Goal: Task Accomplishment & Management: Complete application form

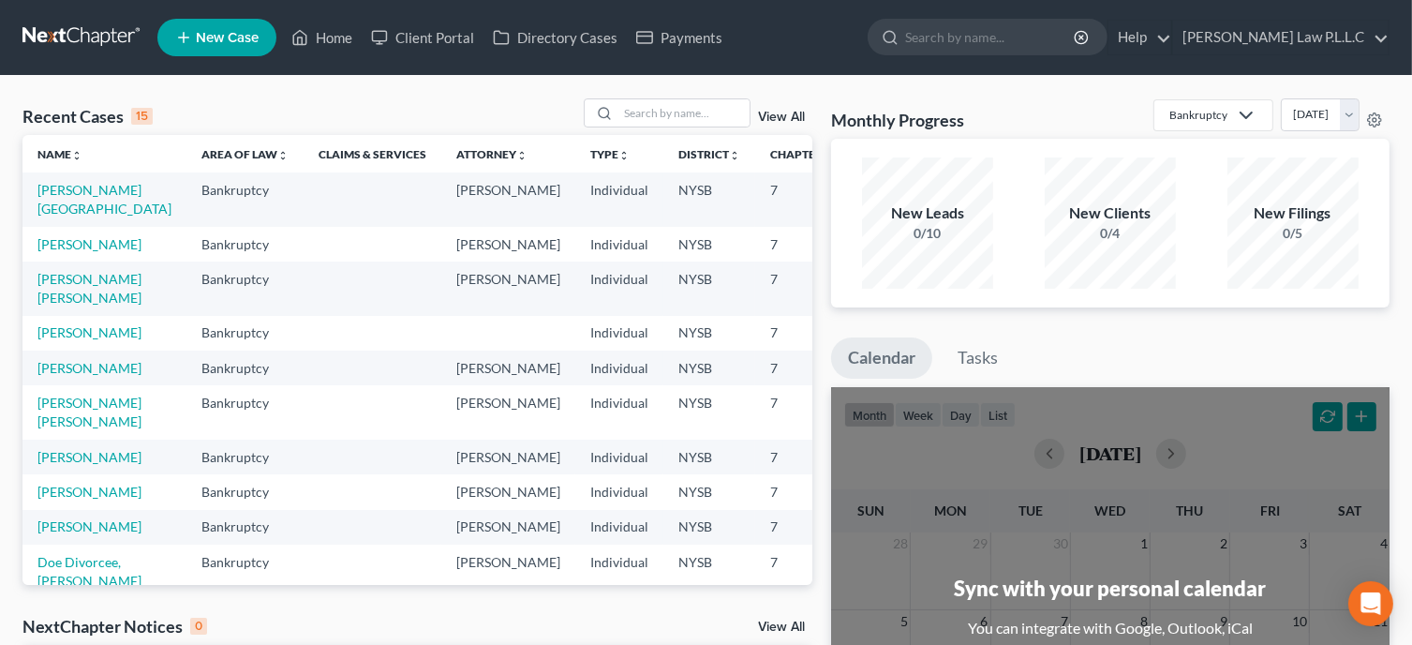
click at [209, 37] on span "New Case" at bounding box center [227, 38] width 63 height 14
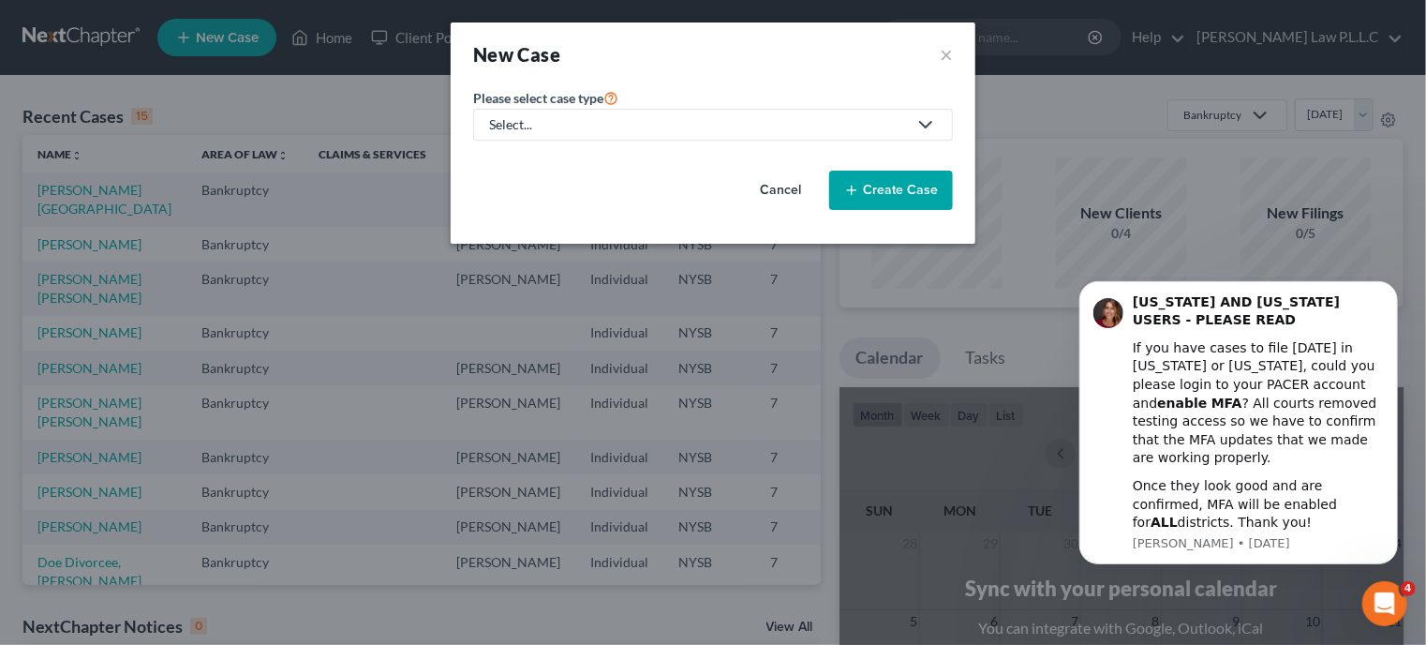
click at [663, 128] on div "Select..." at bounding box center [698, 124] width 418 height 19
click at [514, 165] on div "Bankruptcy" at bounding box center [540, 161] width 98 height 19
select select "55"
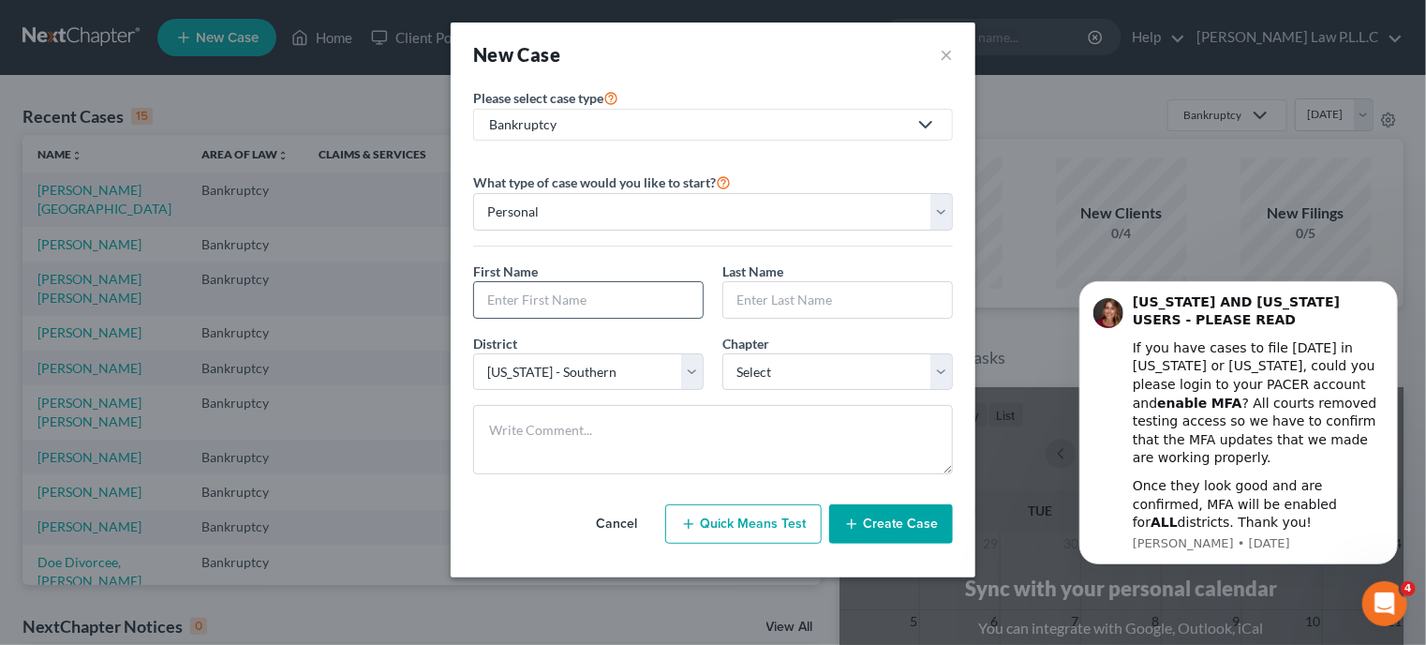
click at [545, 310] on input "text" at bounding box center [588, 300] width 229 height 36
type input "[PERSON_NAME]"
type input "Canaan"
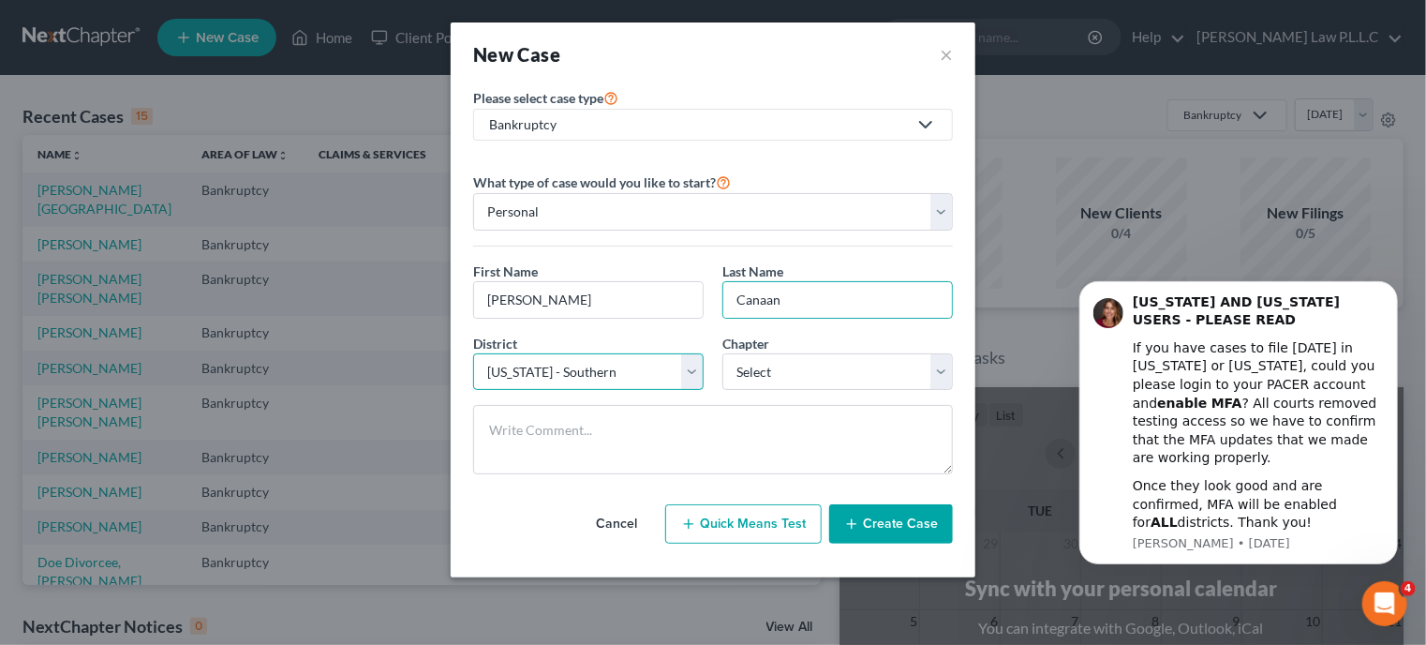
click at [695, 370] on select "Select [US_STATE] - [GEOGRAPHIC_DATA] [US_STATE] - [GEOGRAPHIC_DATA][US_STATE] …" at bounding box center [588, 371] width 231 height 37
select select "53"
click at [473, 353] on select "Select [US_STATE] - [GEOGRAPHIC_DATA] [US_STATE] - [GEOGRAPHIC_DATA][US_STATE] …" at bounding box center [588, 371] width 231 height 37
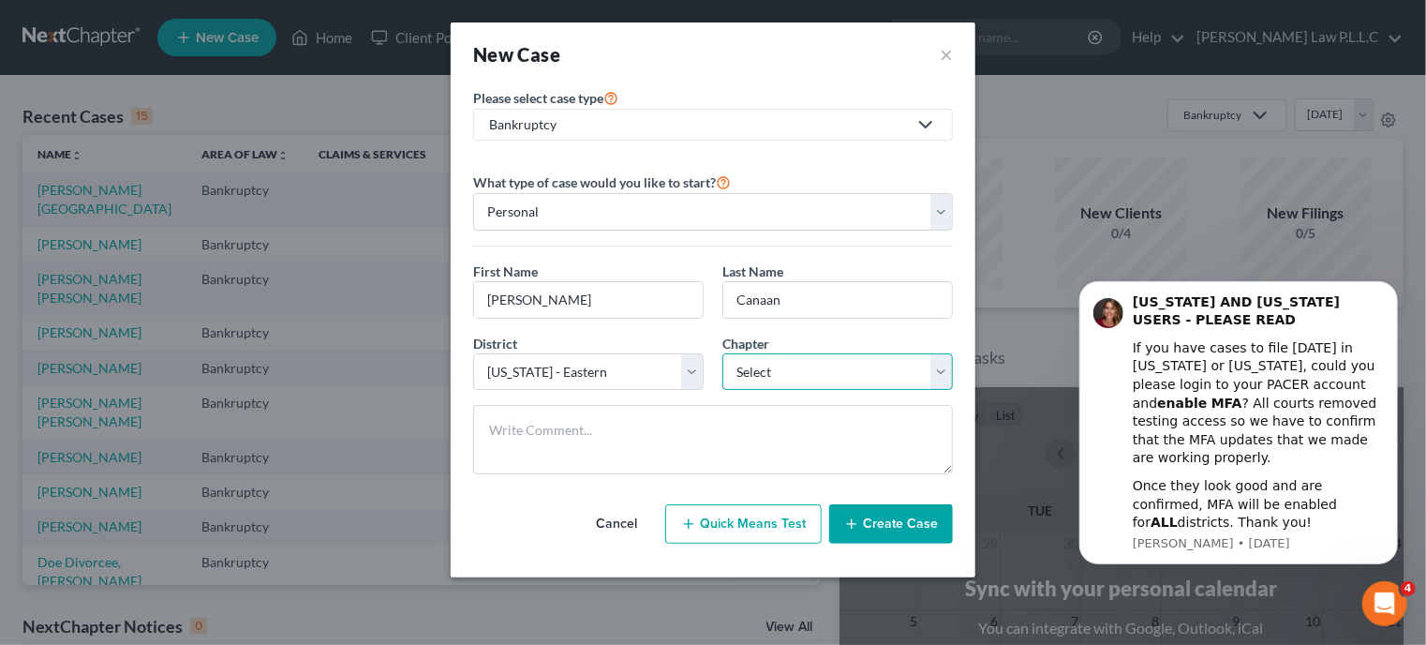
click at [786, 371] on select "Select 7 11 12 13" at bounding box center [837, 371] width 231 height 37
select select "0"
click at [722, 353] on select "Select 7 11 12 13" at bounding box center [837, 371] width 231 height 37
click at [891, 534] on button "Create Case" at bounding box center [891, 523] width 124 height 39
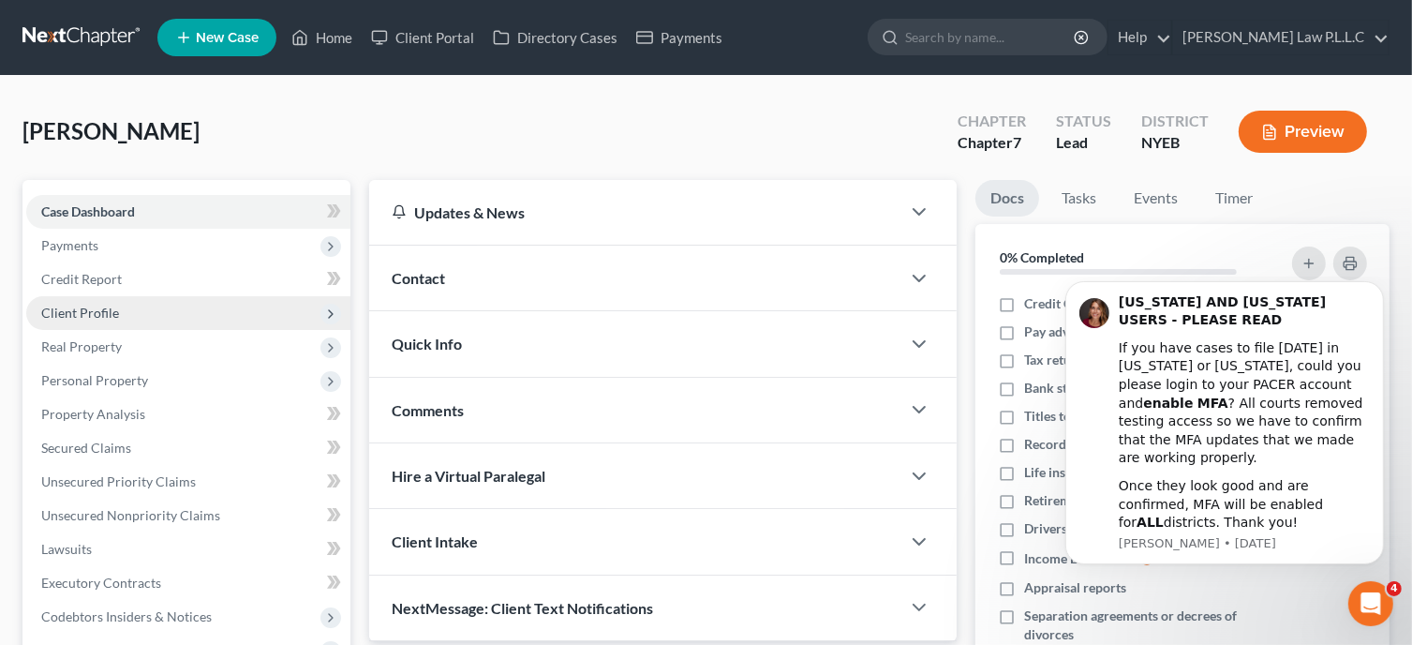
click at [142, 306] on span "Client Profile" at bounding box center [188, 313] width 324 height 34
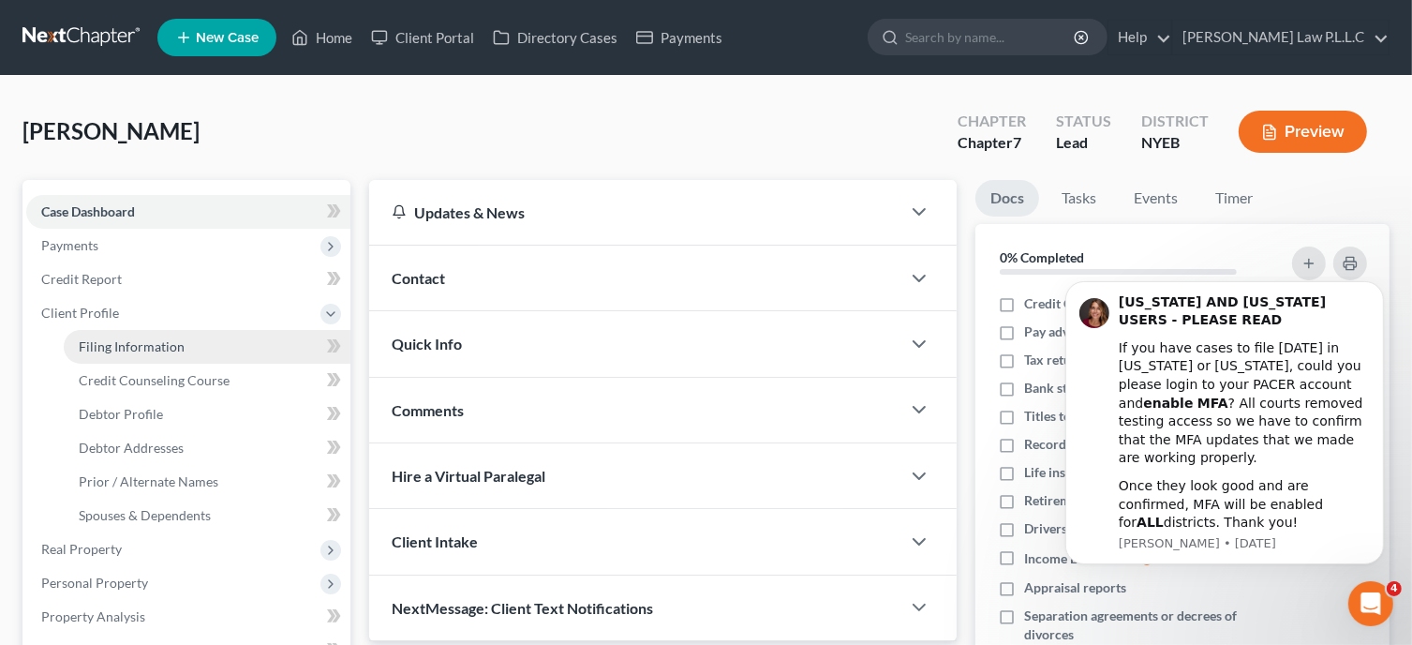
click at [171, 348] on span "Filing Information" at bounding box center [132, 346] width 106 height 16
select select "1"
select select "0"
select select "53"
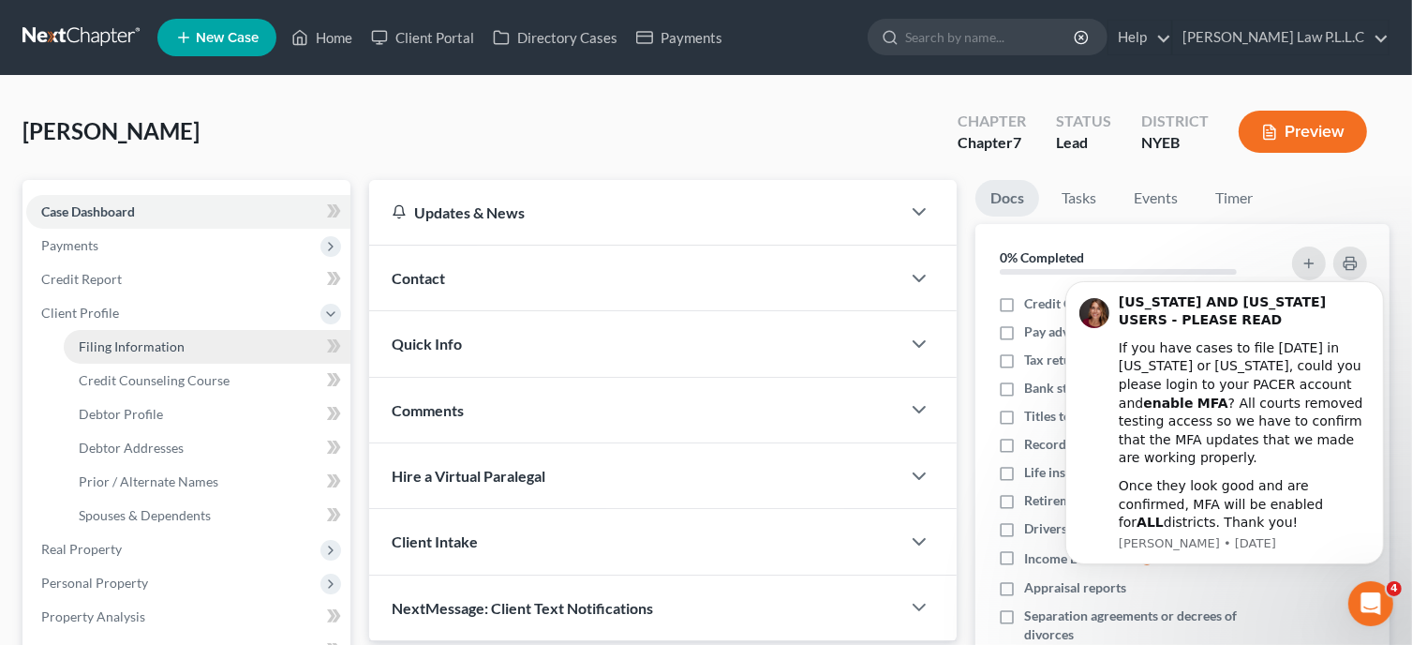
select select "0"
select select "35"
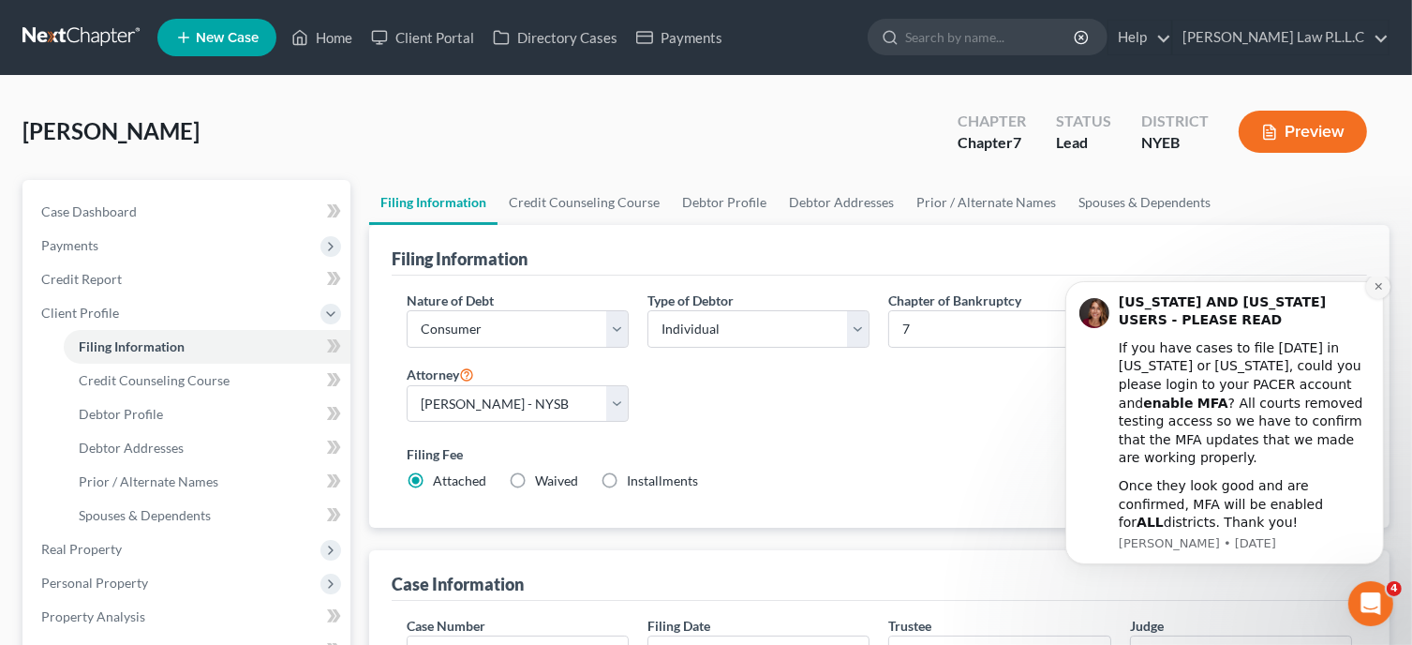
click at [1376, 289] on icon "Dismiss notification" at bounding box center [1377, 285] width 7 height 7
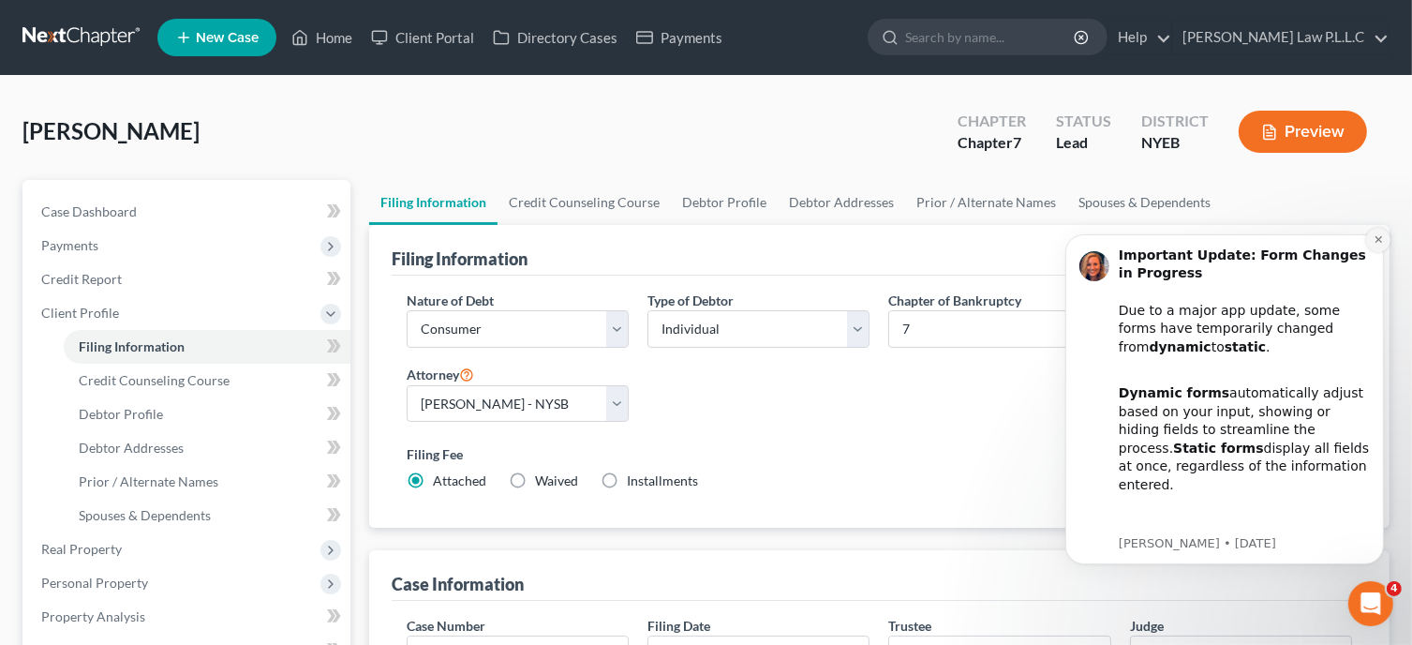
click at [1376, 234] on icon "Dismiss notification" at bounding box center [1378, 238] width 10 height 10
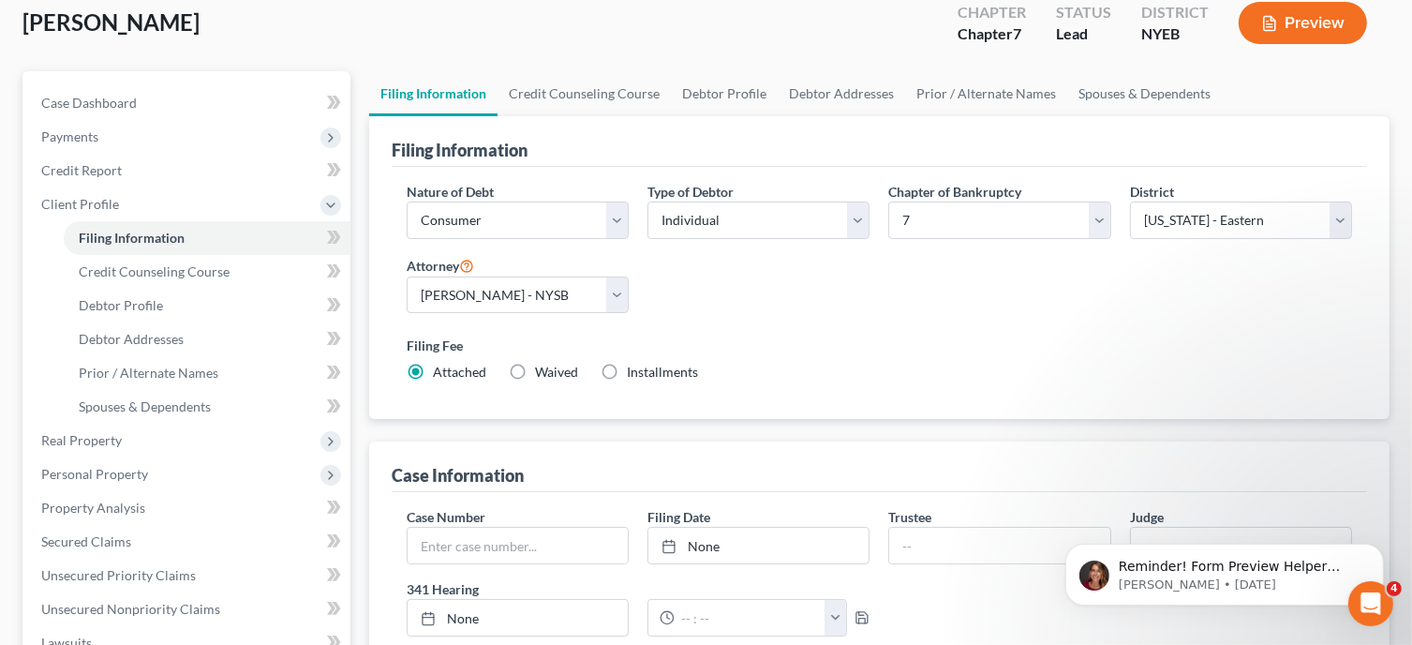
scroll to position [120, 0]
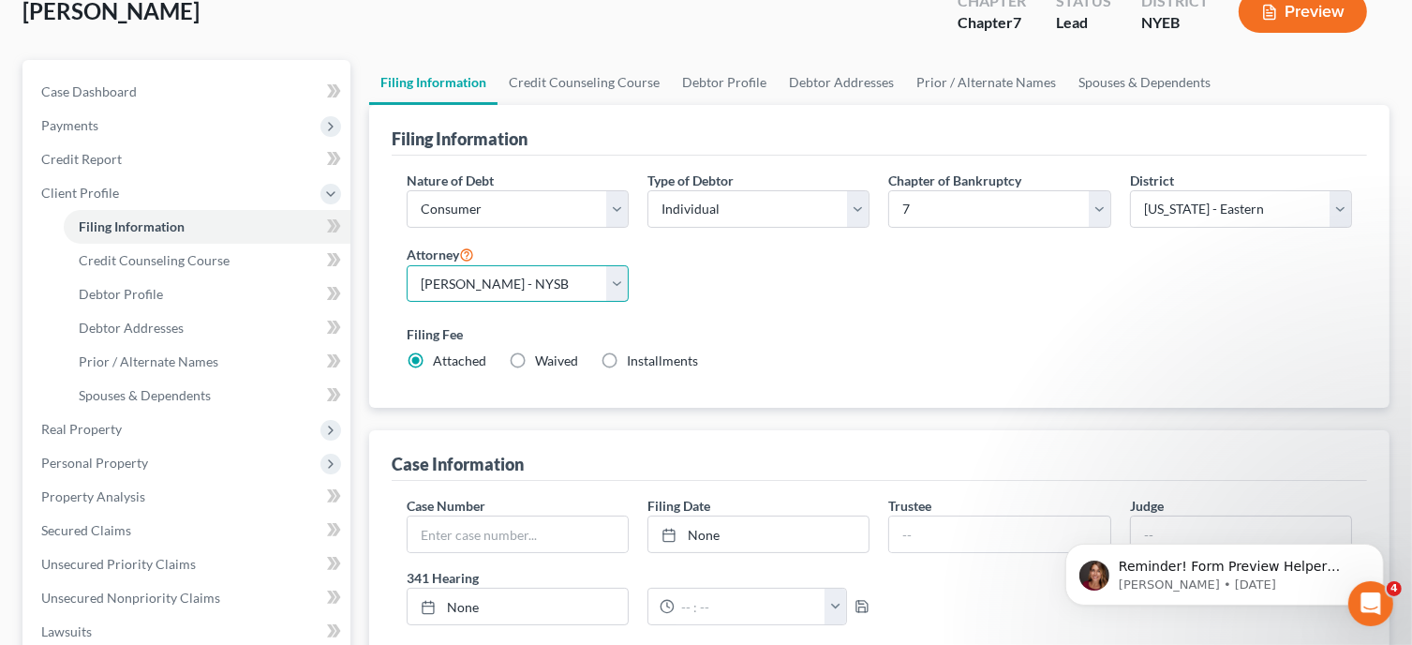
click at [618, 282] on select "Select [PERSON_NAME] - NYSB [PERSON_NAME] - NYEB" at bounding box center [518, 283] width 222 height 37
select select "1"
click at [407, 265] on select "Select [PERSON_NAME] - NYSB [PERSON_NAME] - NYEB" at bounding box center [518, 283] width 222 height 37
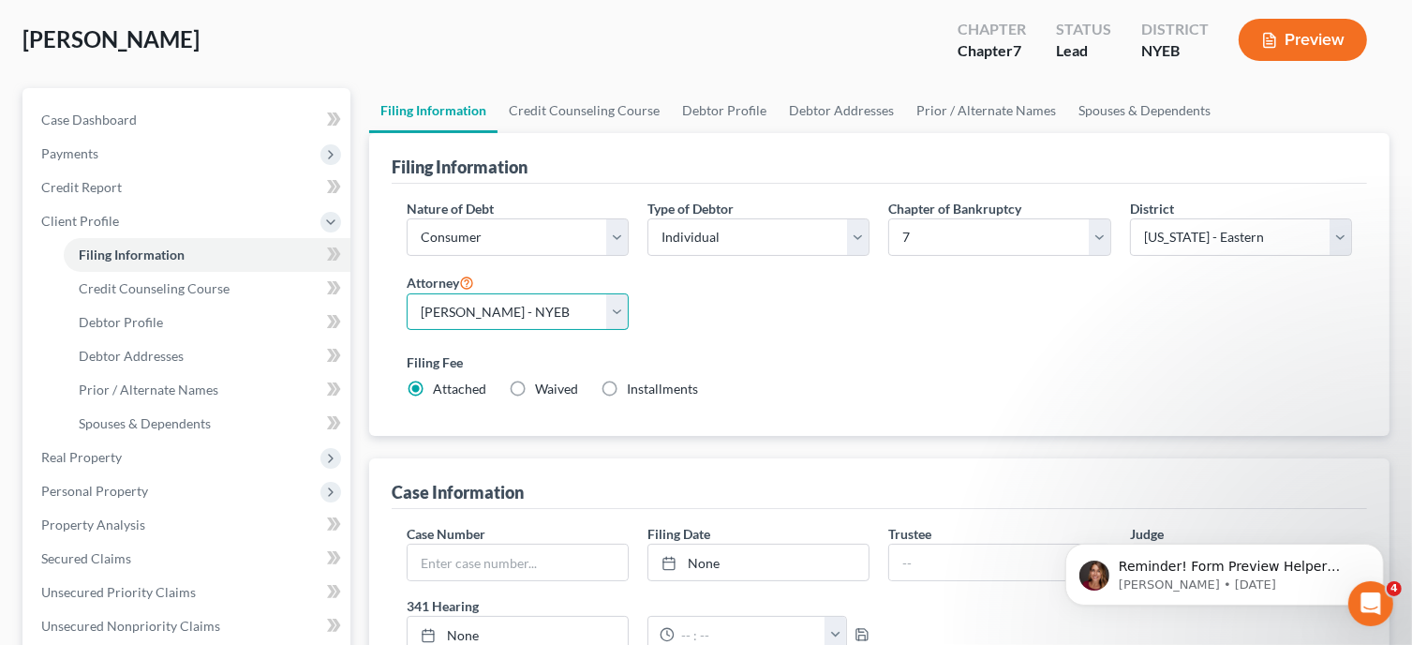
scroll to position [82, 0]
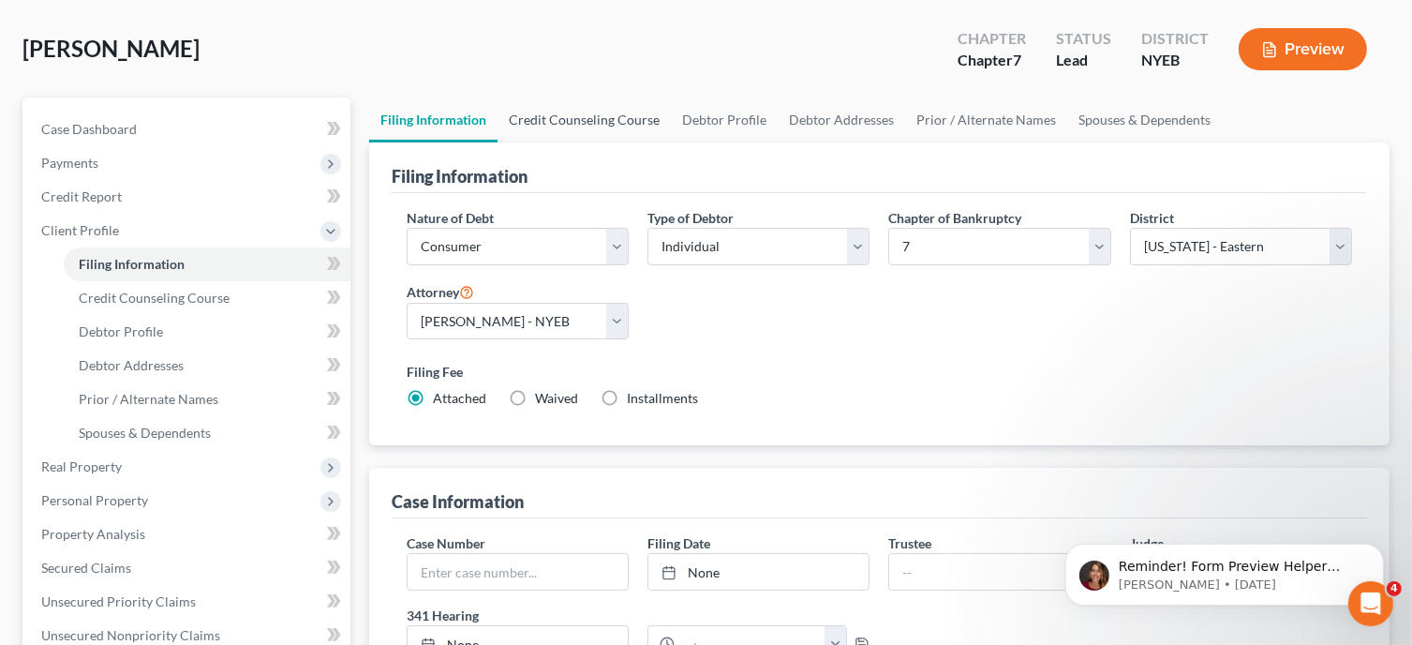
click at [588, 120] on link "Credit Counseling Course" at bounding box center [584, 119] width 173 height 45
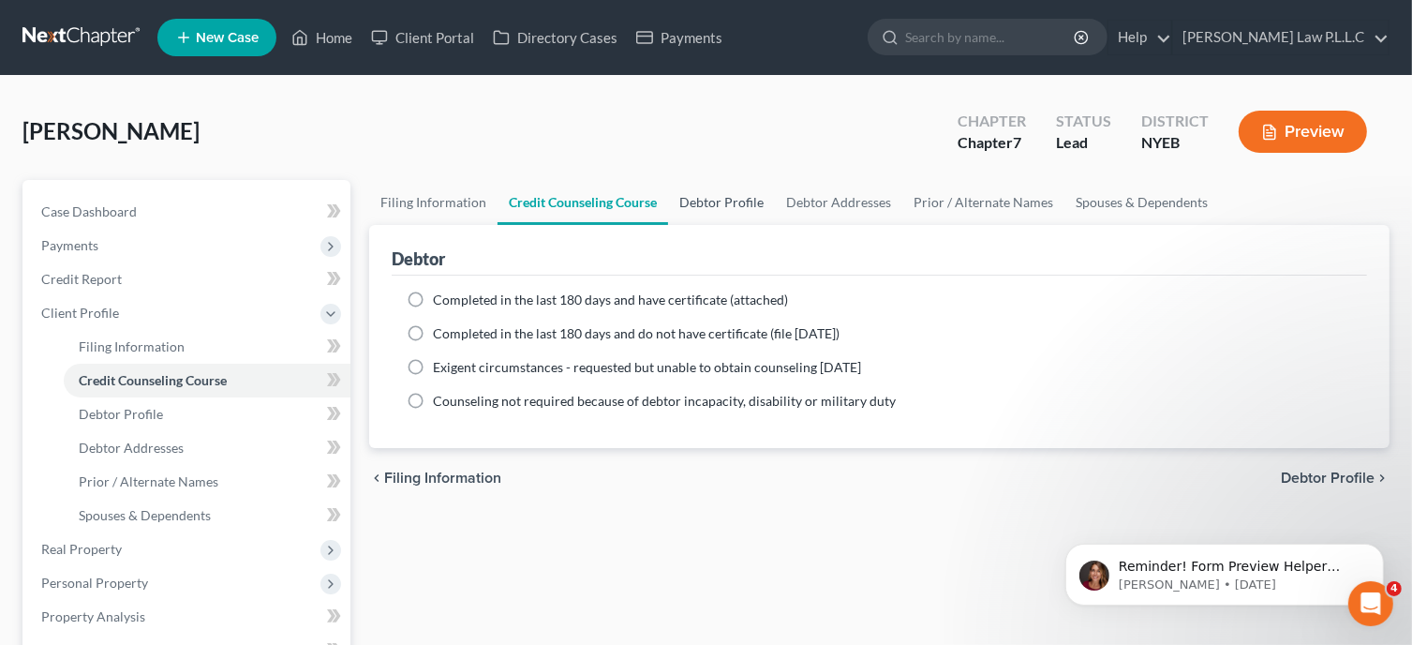
click at [732, 207] on link "Debtor Profile" at bounding box center [721, 202] width 107 height 45
select select "0"
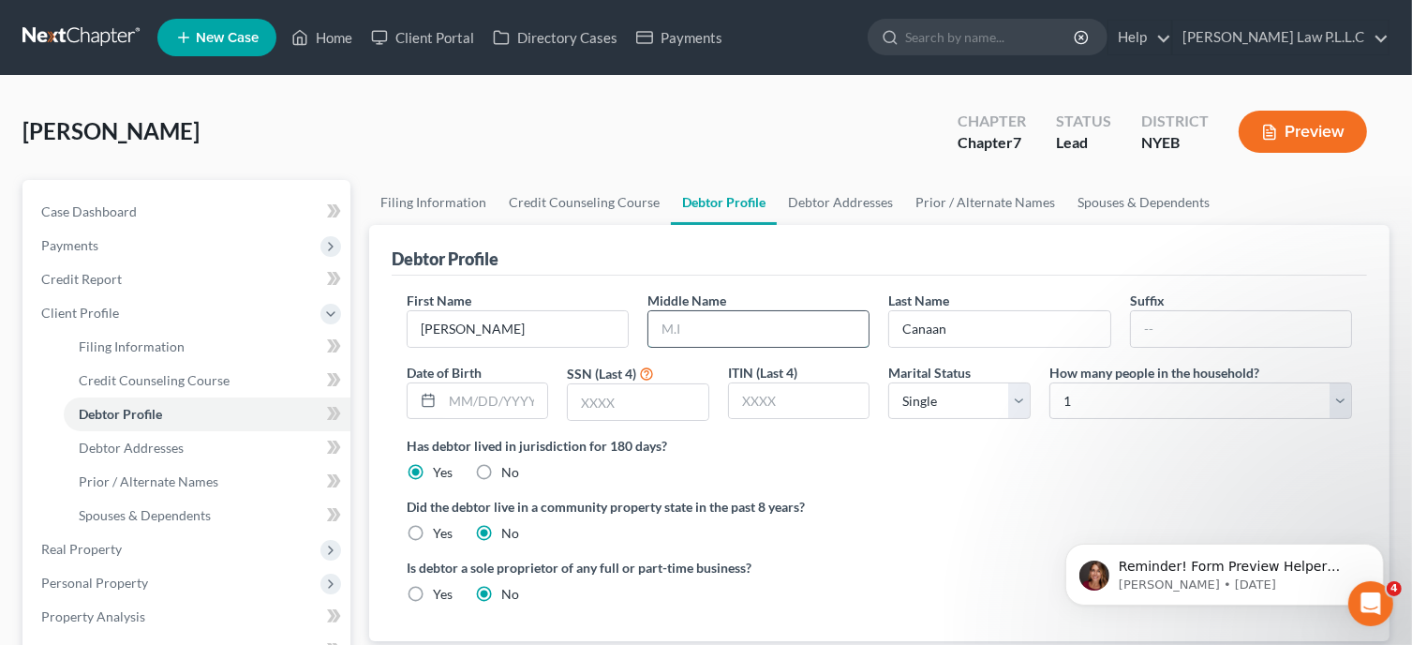
click at [697, 329] on input "text" at bounding box center [758, 329] width 220 height 36
type input "Mercedes"
click at [456, 400] on input "text" at bounding box center [495, 401] width 106 height 36
type input "[DATE]"
click at [586, 397] on input "text" at bounding box center [638, 402] width 141 height 36
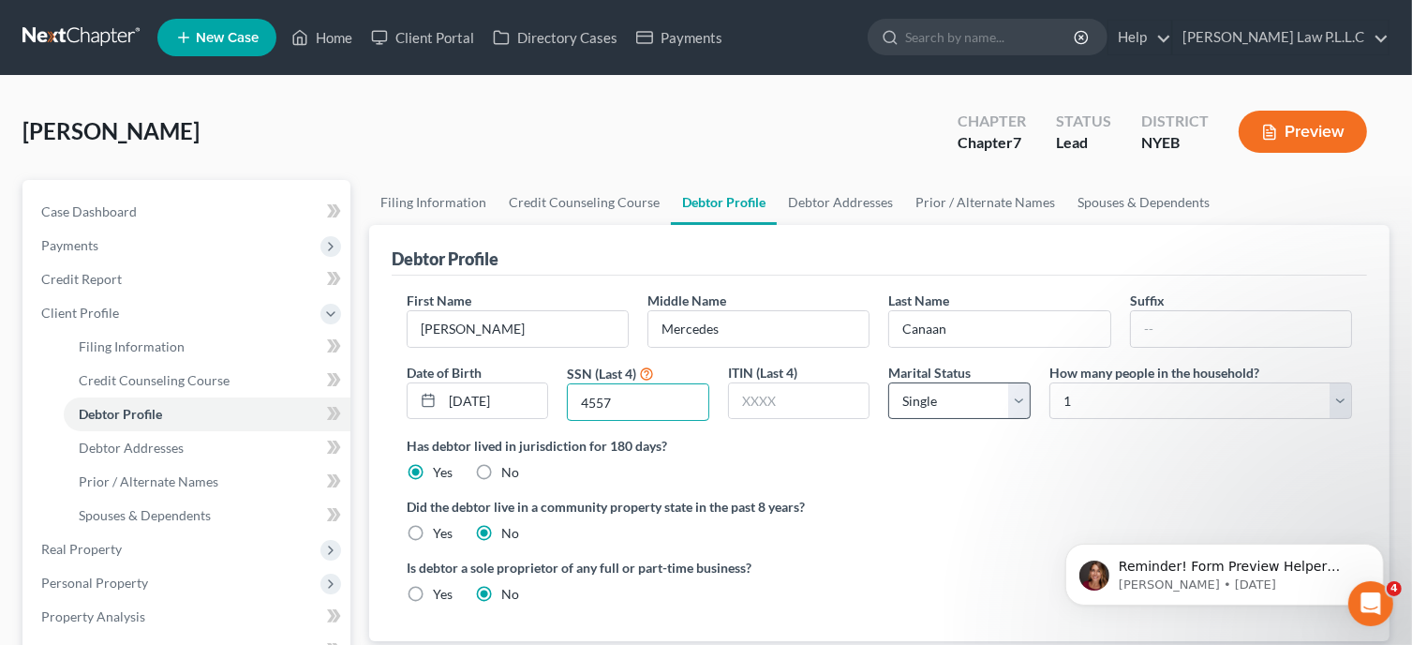
type input "4557"
click at [1023, 402] on select "Select Single Married Separated Divorced Widowed" at bounding box center [959, 400] width 142 height 37
select select "3"
click at [888, 382] on select "Select Single Married Separated Divorced Widowed" at bounding box center [959, 400] width 142 height 37
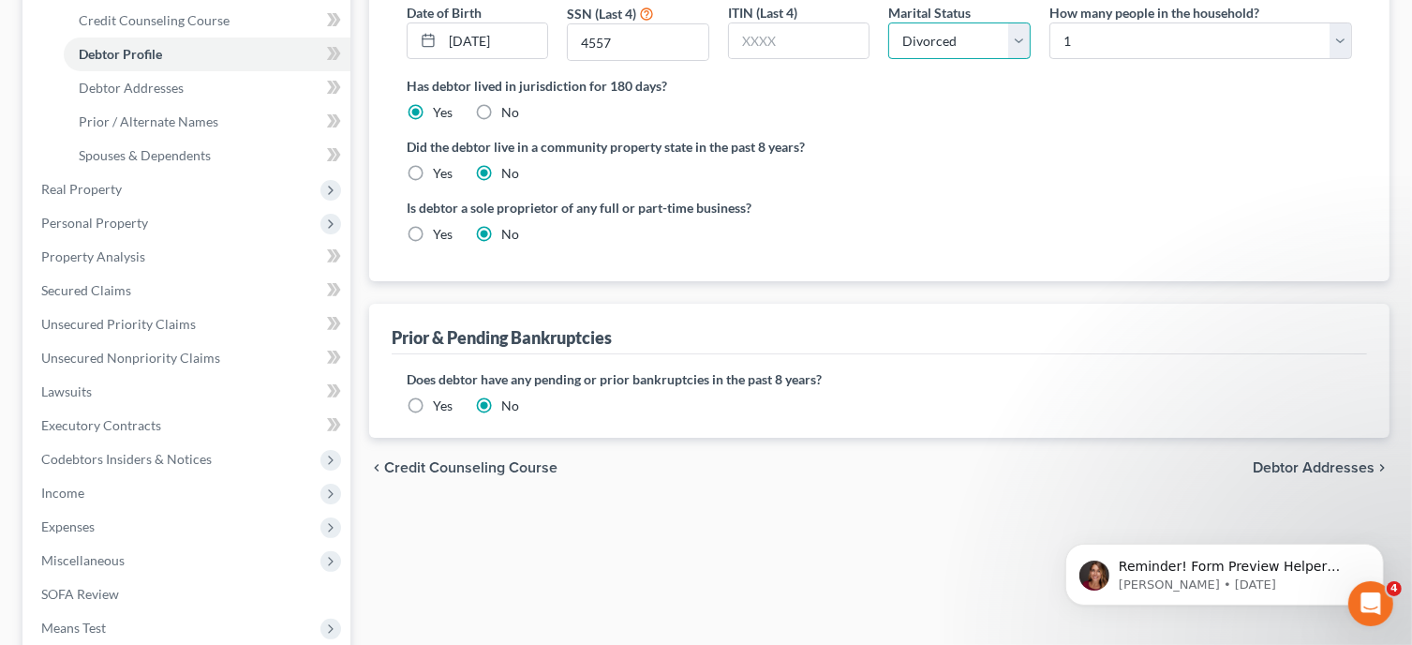
scroll to position [366, 0]
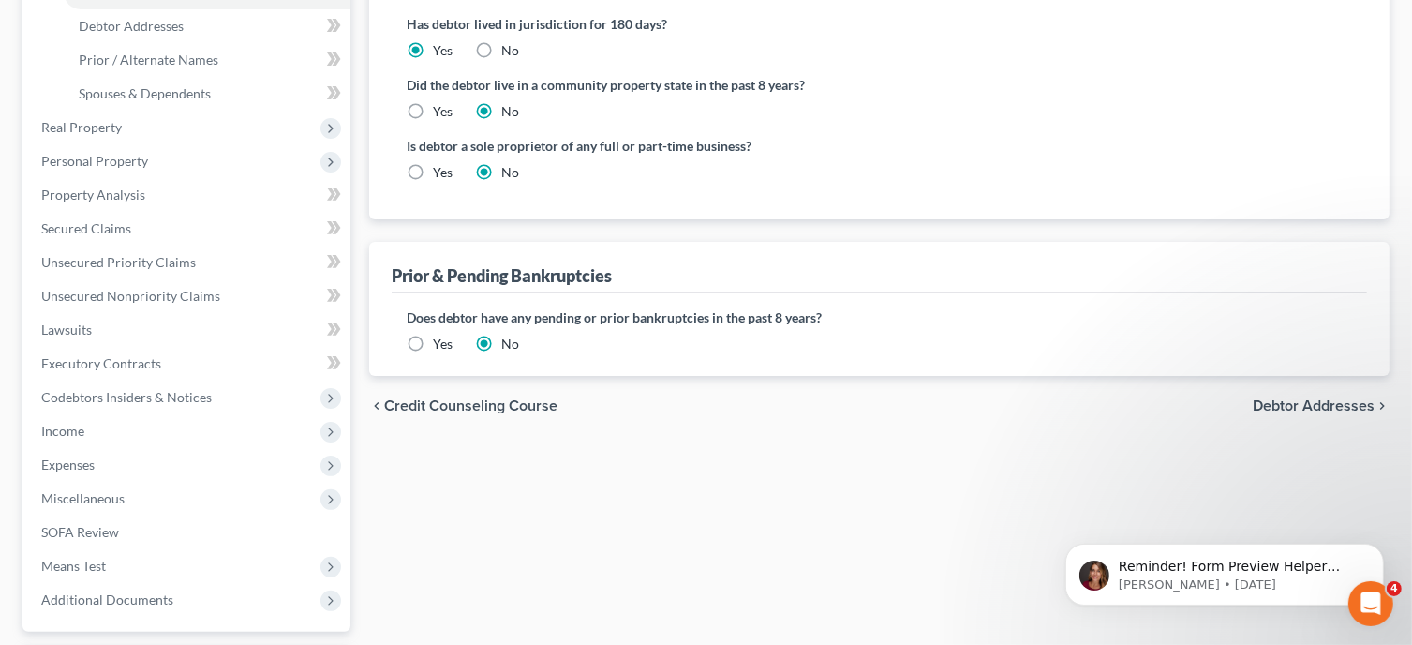
click at [1306, 404] on span "Debtor Addresses" at bounding box center [1314, 405] width 122 height 15
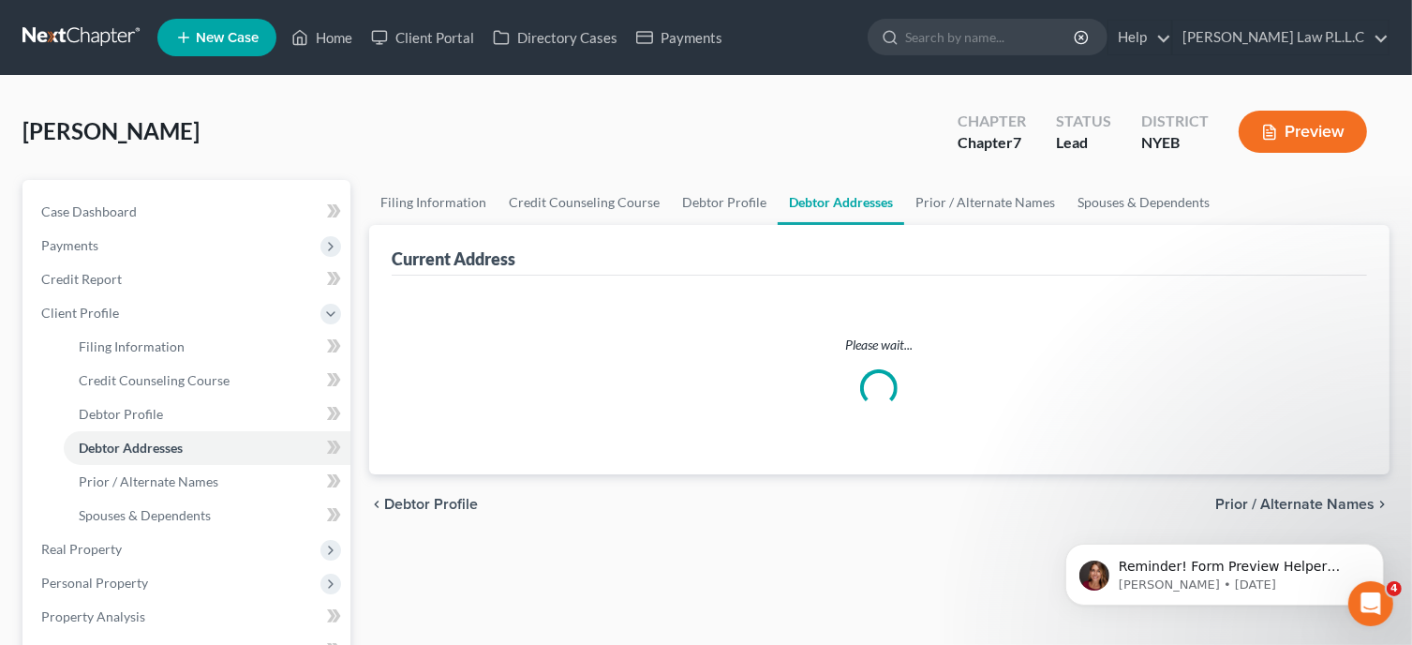
select select "0"
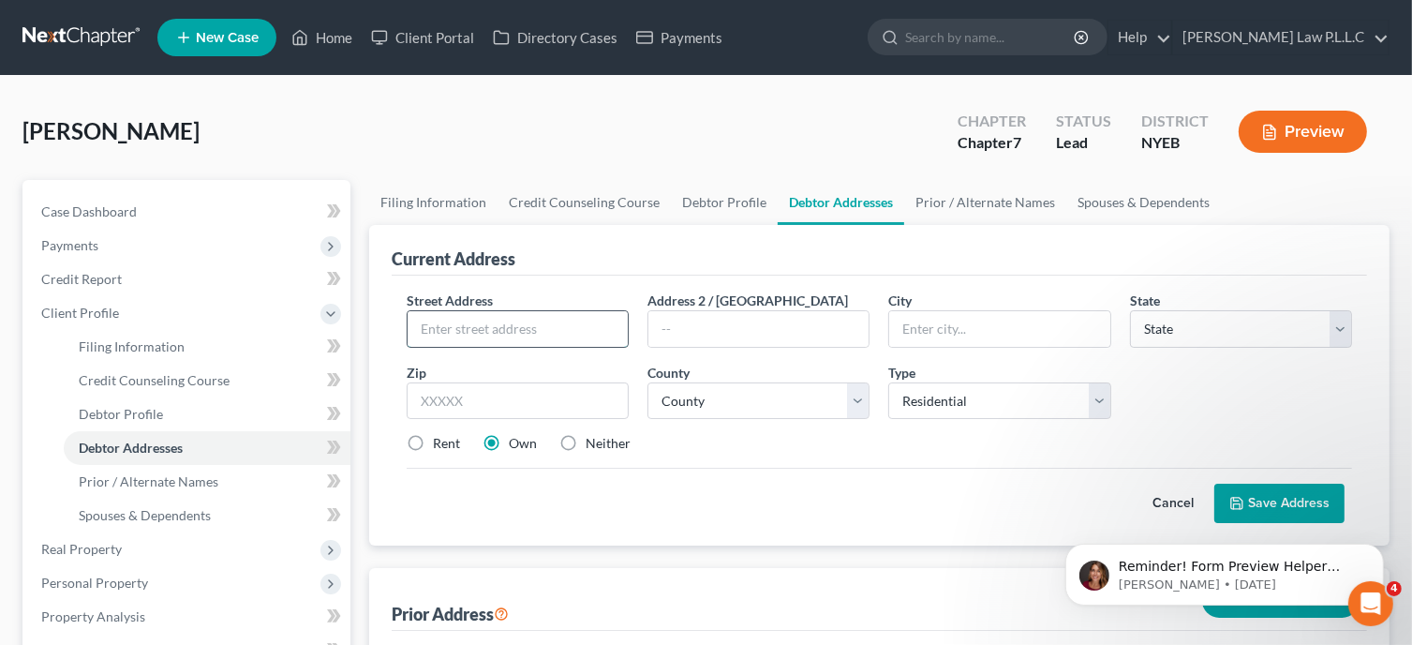
click at [580, 328] on input "text" at bounding box center [518, 329] width 220 height 36
type input "[STREET_ADDRESS]"
type input "Apt. 18C"
type input "Woodside"
click at [1342, 334] on select "State [US_STATE] AK AR AZ CA CO CT DE DC [GEOGRAPHIC_DATA] [GEOGRAPHIC_DATA] GU…" at bounding box center [1241, 328] width 222 height 37
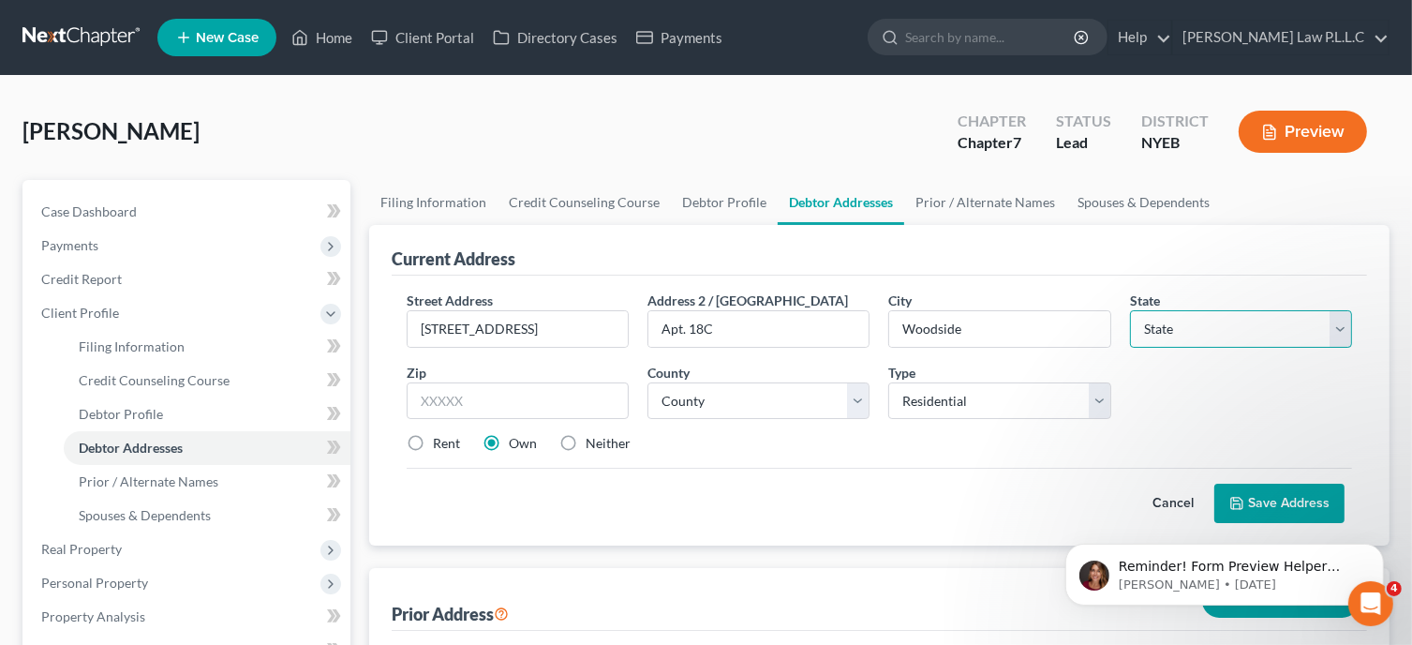
select select "35"
click at [1130, 310] on select "State [US_STATE] AK AR AZ CA CO CT DE DC [GEOGRAPHIC_DATA] [GEOGRAPHIC_DATA] GU…" at bounding box center [1241, 328] width 222 height 37
click at [415, 398] on input "text" at bounding box center [518, 400] width 222 height 37
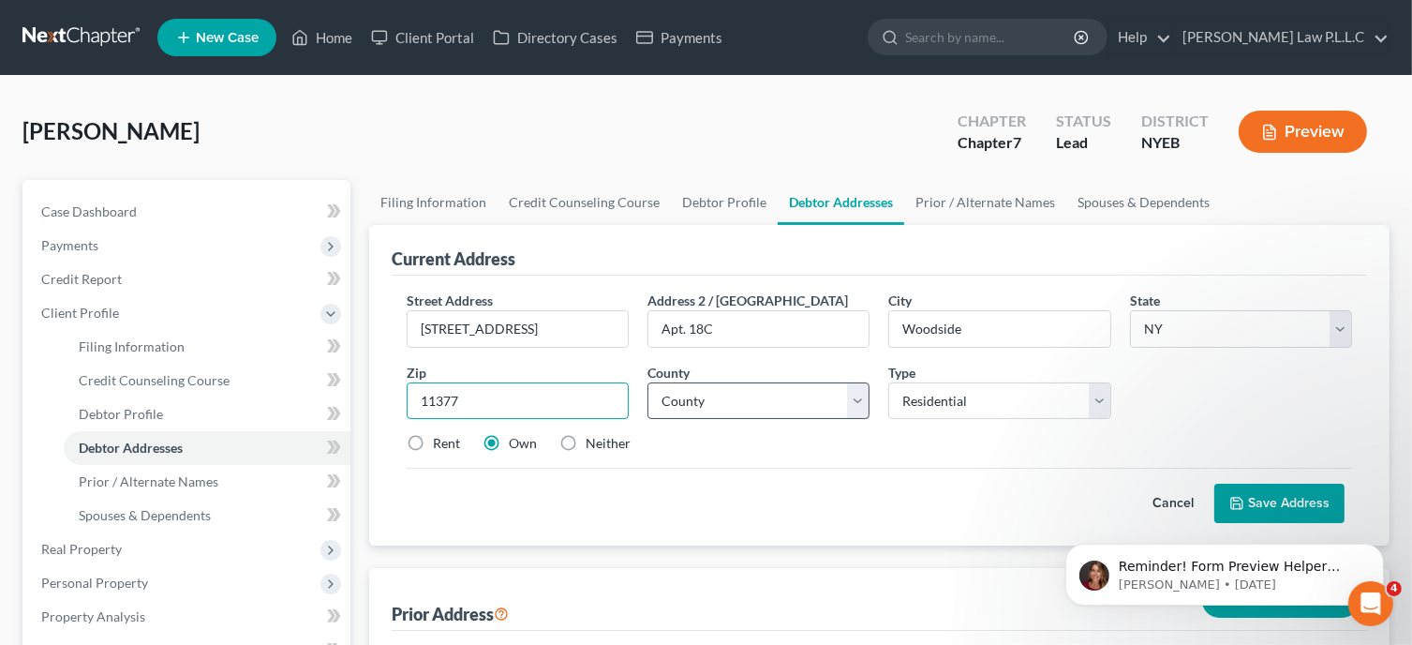
type input "11377"
click at [737, 396] on select "County [GEOGRAPHIC_DATA] [GEOGRAPHIC_DATA] [GEOGRAPHIC_DATA] [GEOGRAPHIC_DATA] …" at bounding box center [759, 400] width 222 height 37
select select "40"
click at [648, 382] on select "County [GEOGRAPHIC_DATA] [GEOGRAPHIC_DATA] [GEOGRAPHIC_DATA] [GEOGRAPHIC_DATA] …" at bounding box center [759, 400] width 222 height 37
click at [439, 438] on label "Rent" at bounding box center [446, 443] width 27 height 19
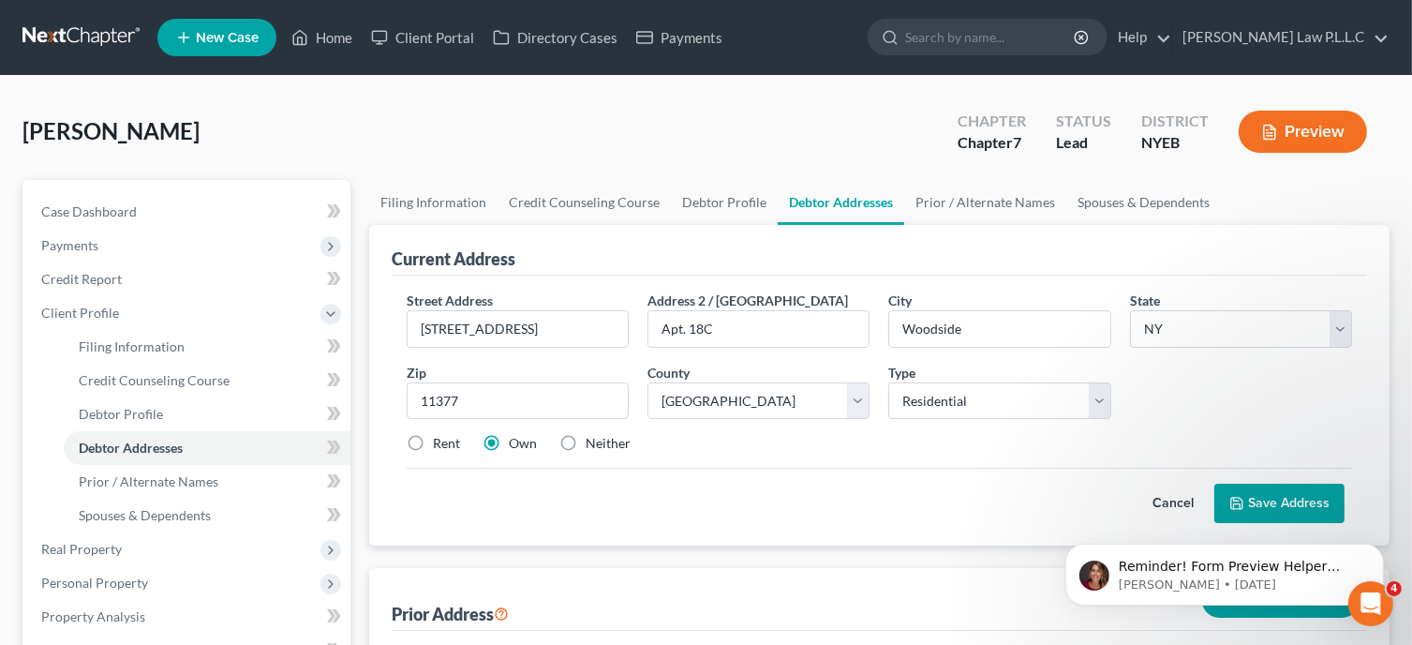
click at [440, 438] on input "Rent" at bounding box center [446, 440] width 12 height 12
radio input "true"
click at [1300, 512] on body "Reminder! Form Preview Helper Webinar is [DATE]! 🚀 Join us at 3pm ET for an ove…" at bounding box center [1224, 569] width 360 height 116
click at [1304, 502] on button "Save Address" at bounding box center [1279, 503] width 130 height 39
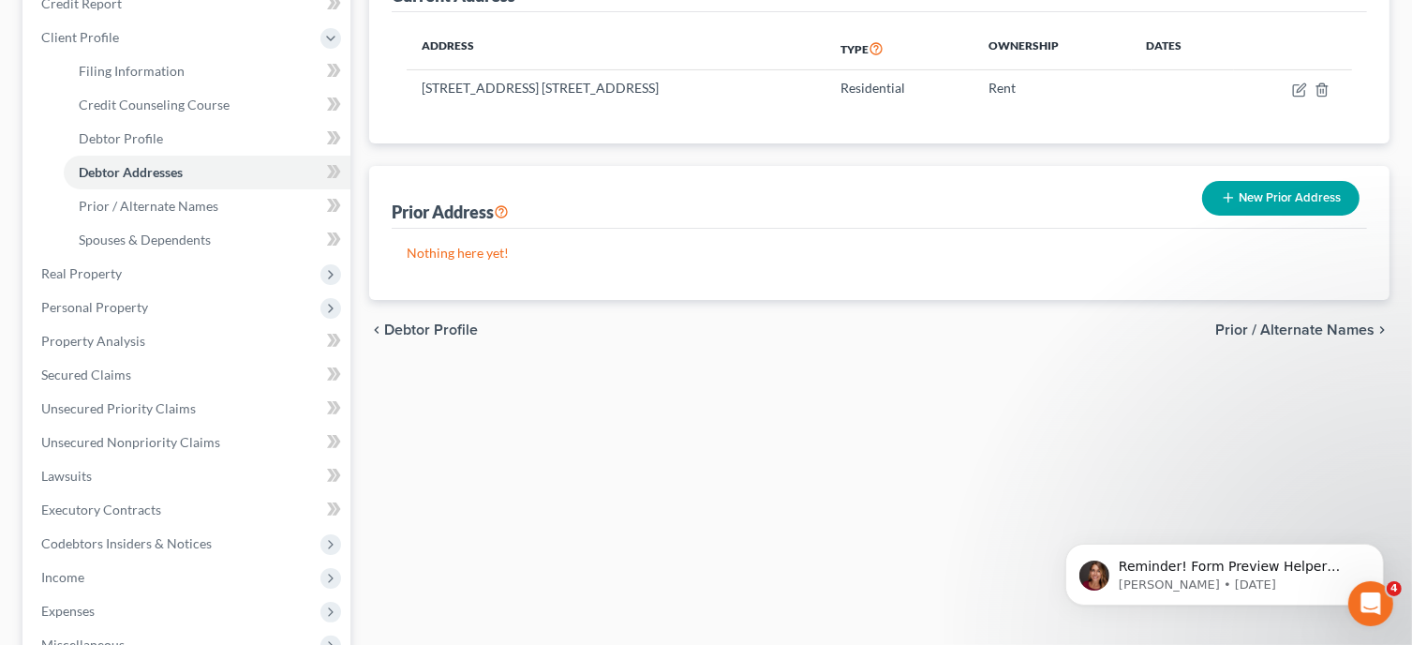
scroll to position [242, 0]
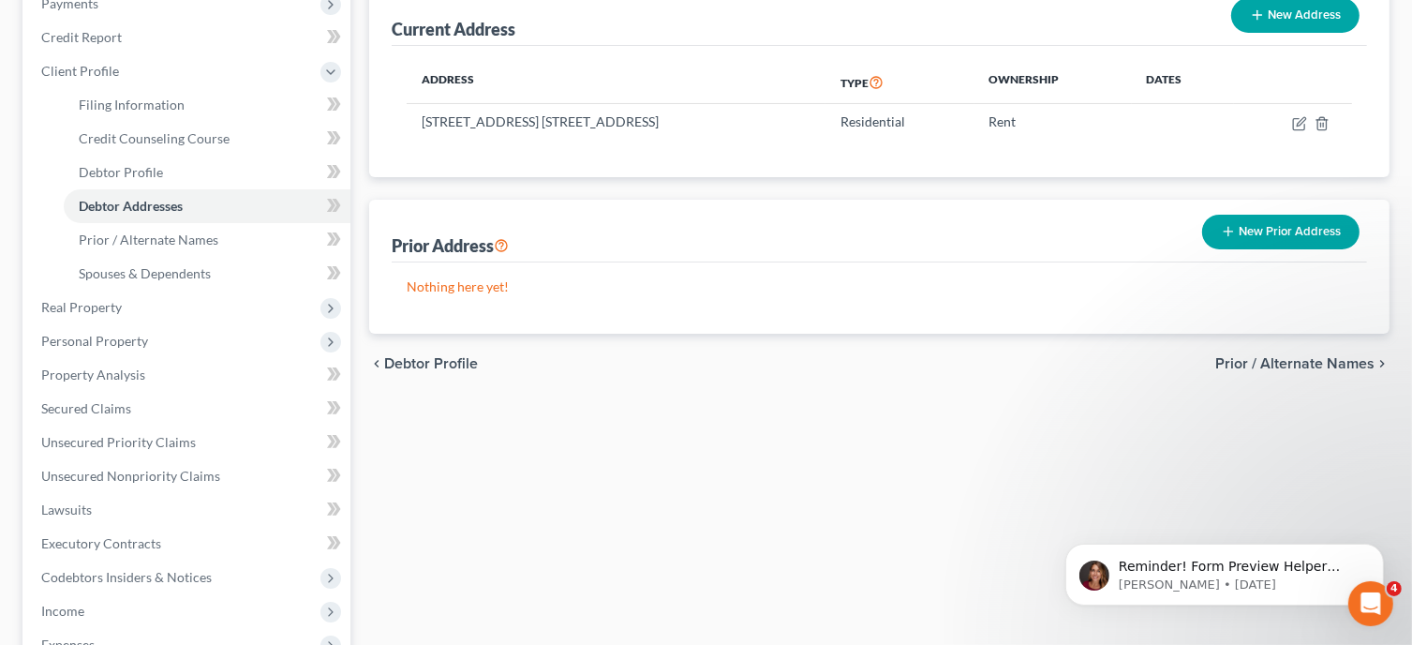
click at [1286, 366] on span "Prior / Alternate Names" at bounding box center [1294, 363] width 159 height 15
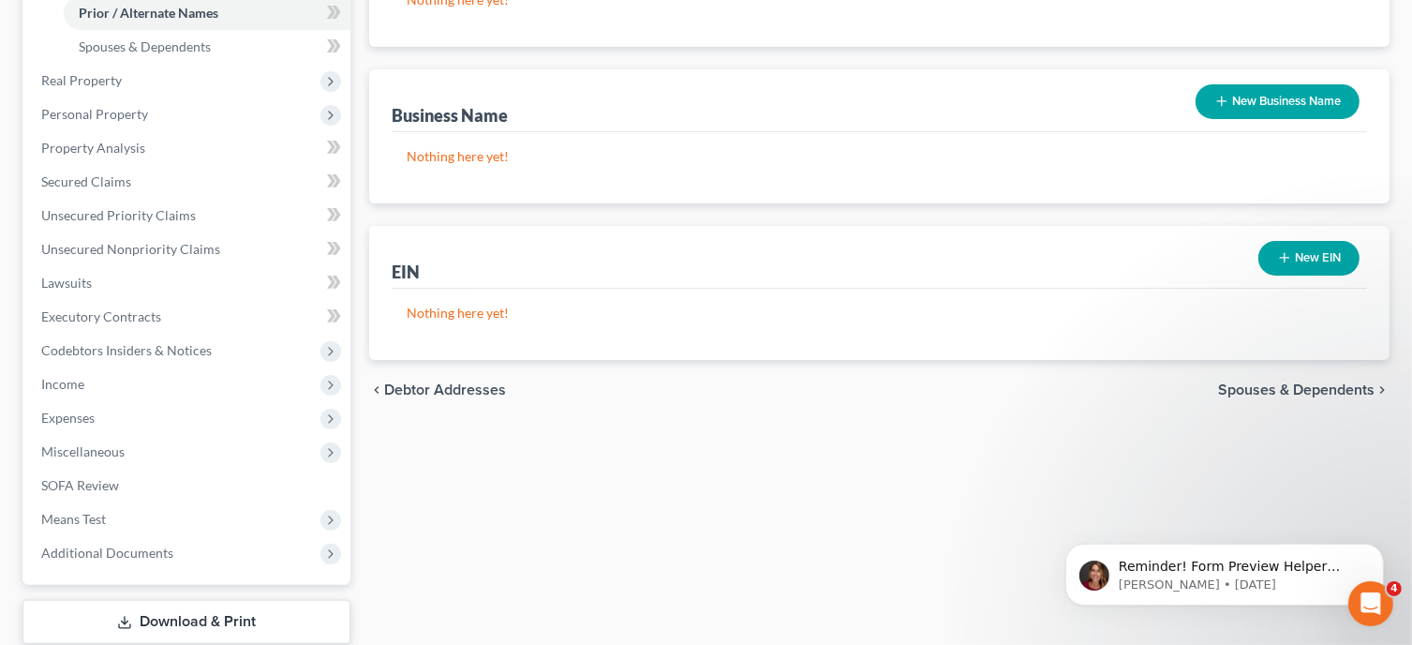
scroll to position [471, 0]
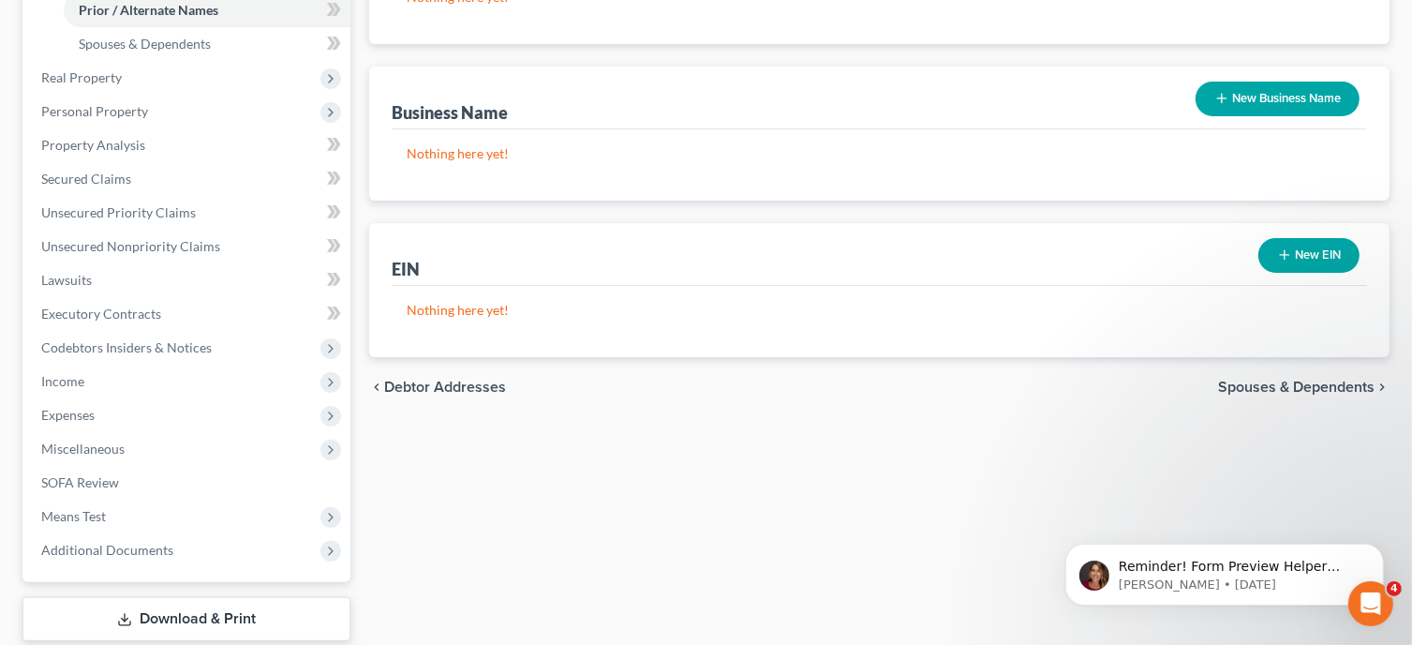
click at [1270, 381] on span "Spouses & Dependents" at bounding box center [1296, 387] width 156 height 15
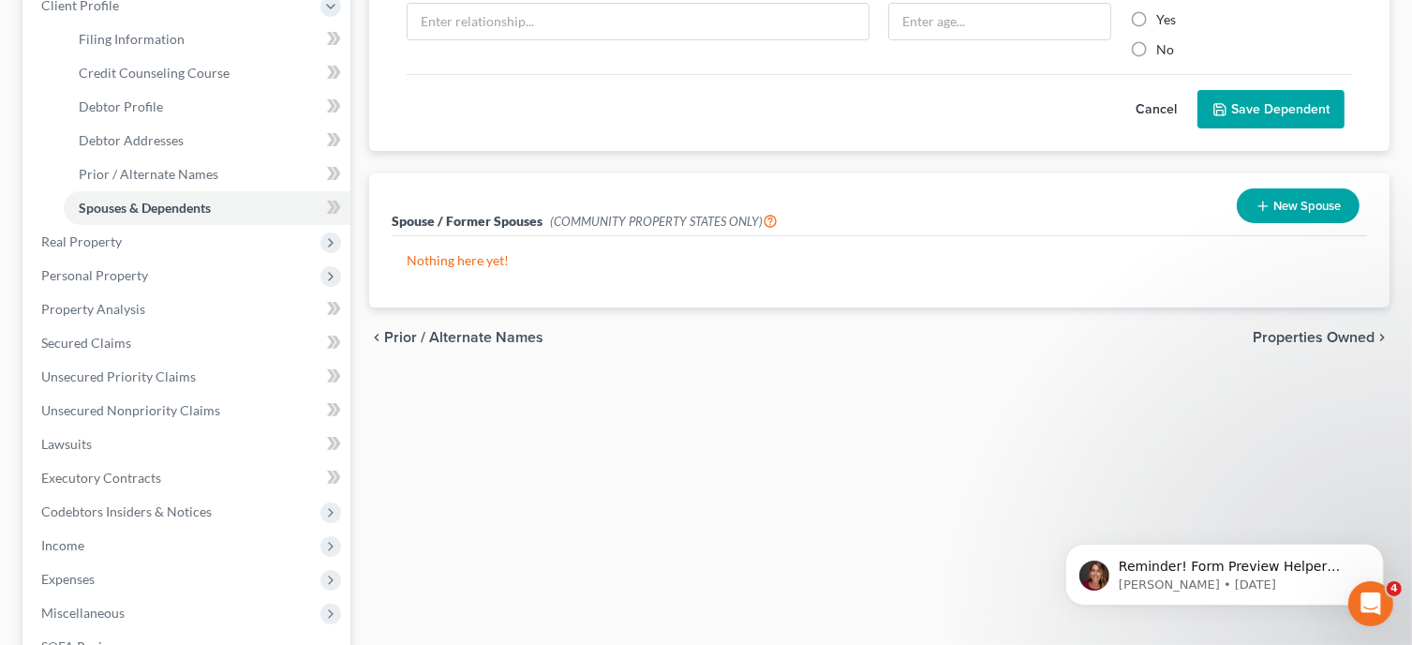
scroll to position [333, 0]
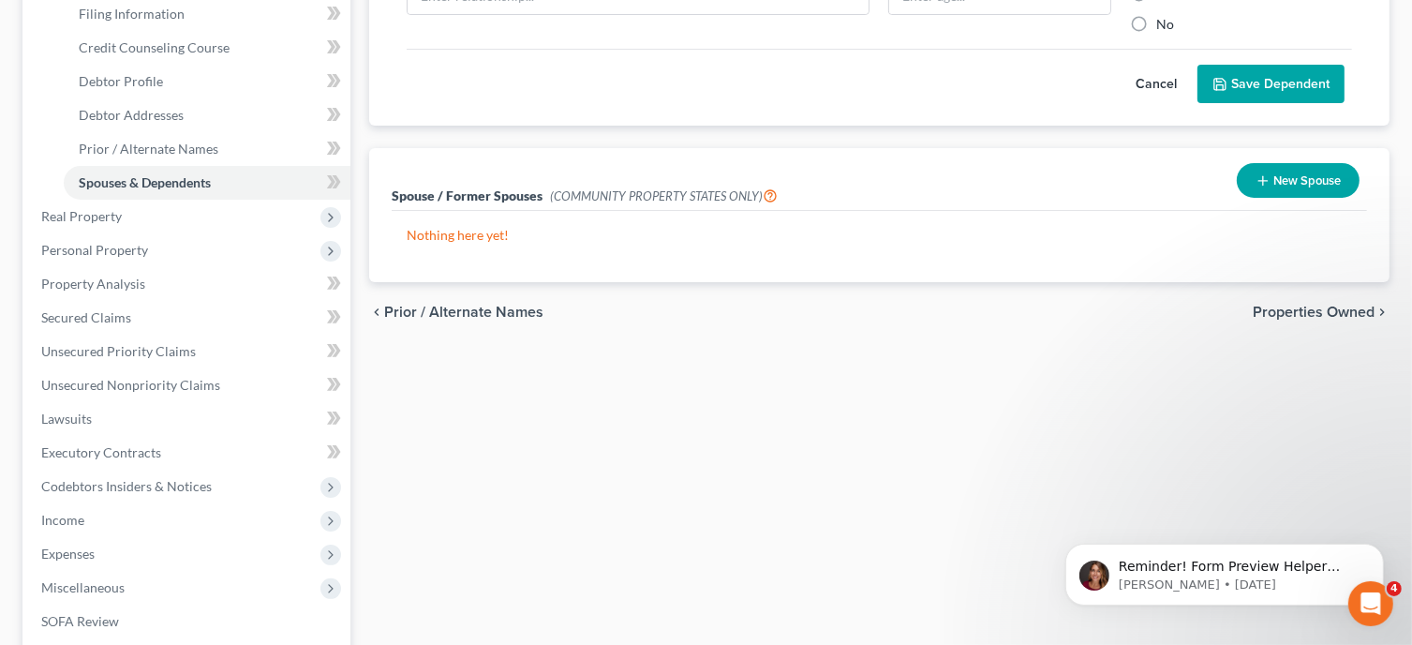
click at [1267, 309] on span "Properties Owned" at bounding box center [1314, 312] width 122 height 15
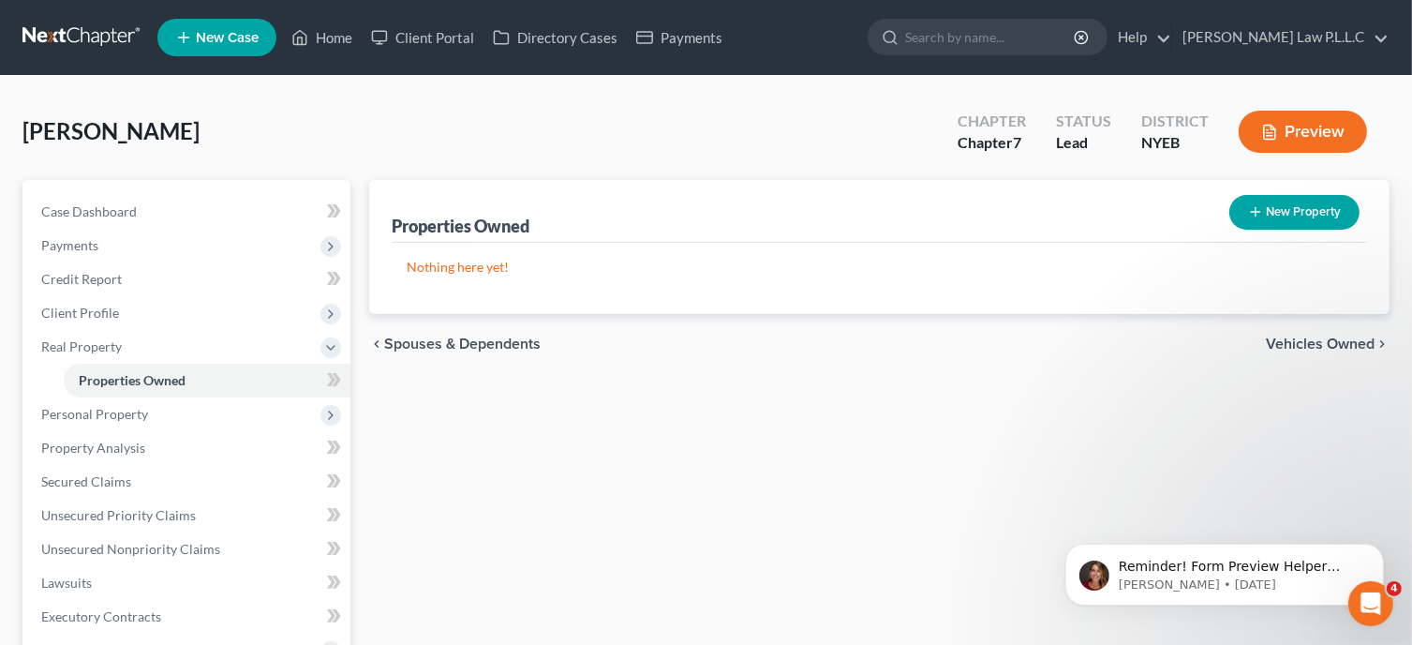
click at [1286, 212] on button "New Property" at bounding box center [1294, 212] width 130 height 35
select select "35"
select select "40"
select select "0"
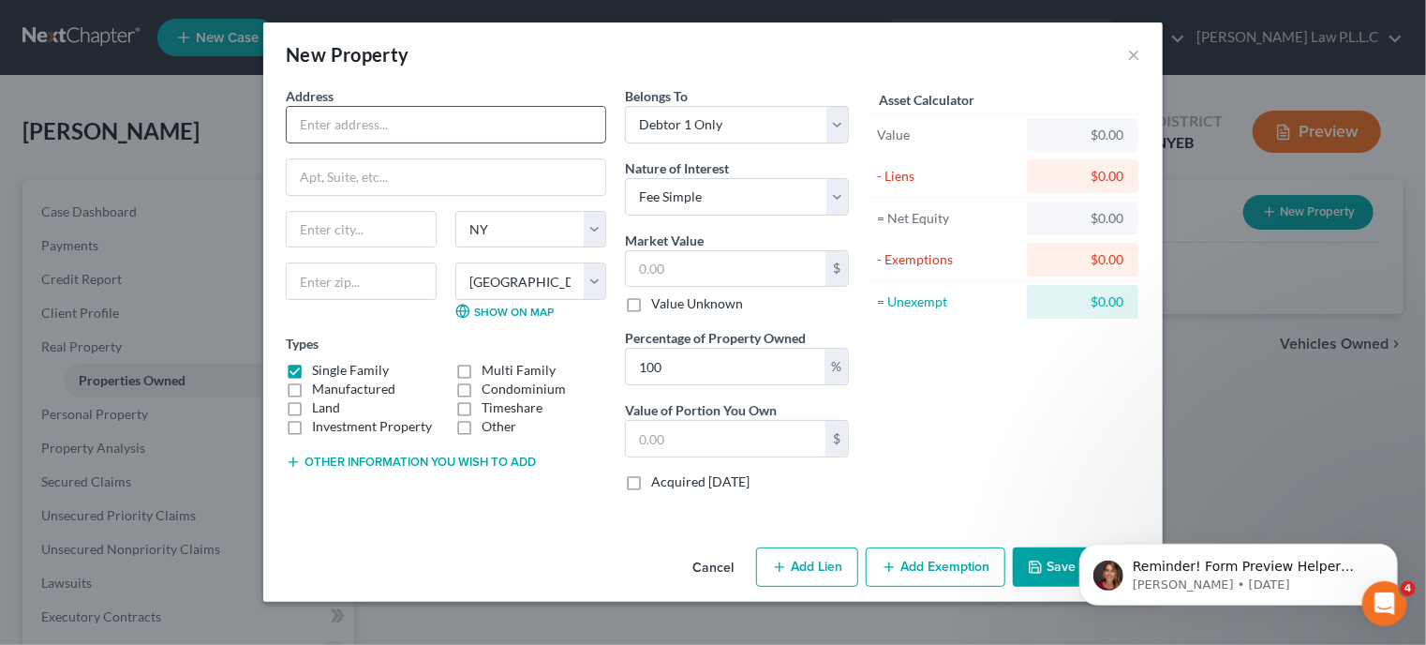
click at [382, 117] on input "text" at bounding box center [446, 125] width 319 height 36
type input "[STREET_ADDRESS]"
click at [383, 179] on input "text" at bounding box center [446, 177] width 319 height 36
type input "Apt. 18C"
click at [353, 228] on input "text" at bounding box center [361, 230] width 149 height 36
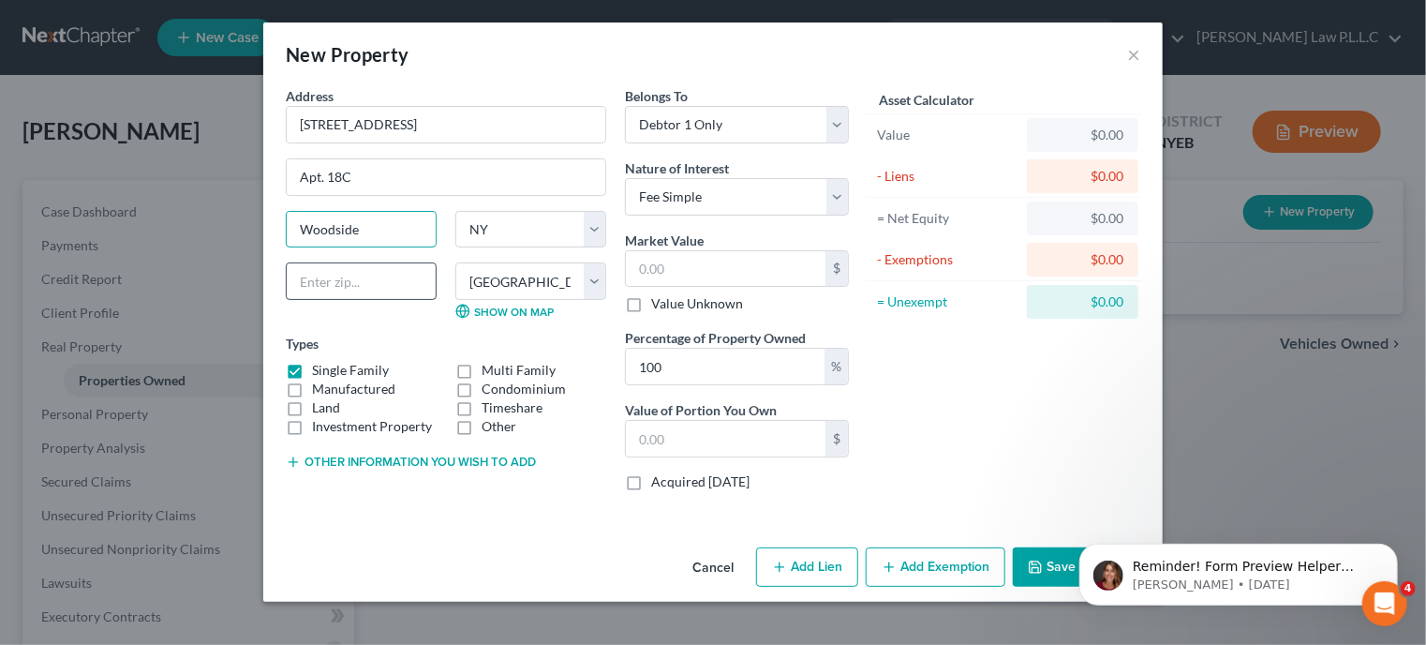
type input "Woodside"
click at [345, 274] on input "text" at bounding box center [361, 280] width 151 height 37
type input "11377"
drag, startPoint x: 652, startPoint y: 368, endPoint x: 633, endPoint y: 374, distance: 20.5
click at [633, 374] on input "100" at bounding box center [725, 367] width 199 height 36
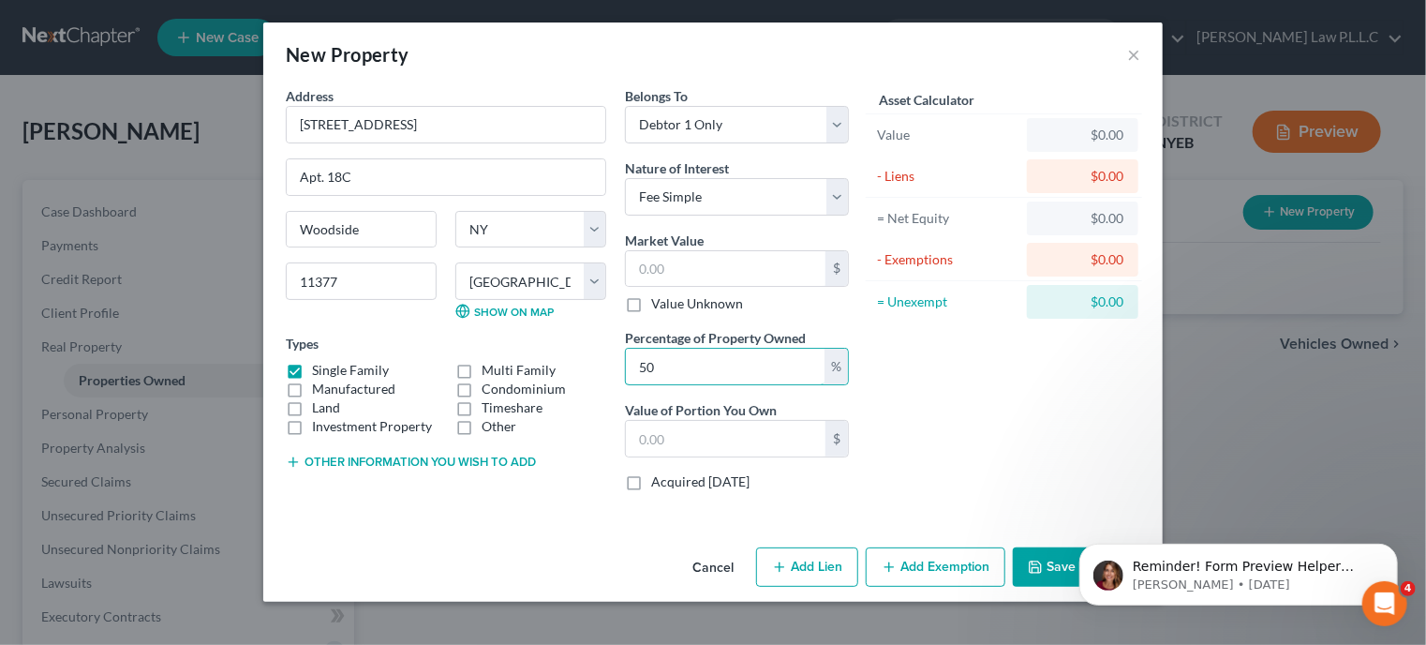
type input "50"
click at [482, 426] on label "Other" at bounding box center [499, 426] width 35 height 19
click at [489, 426] on input "Other" at bounding box center [495, 423] width 12 height 12
checkbox input "true"
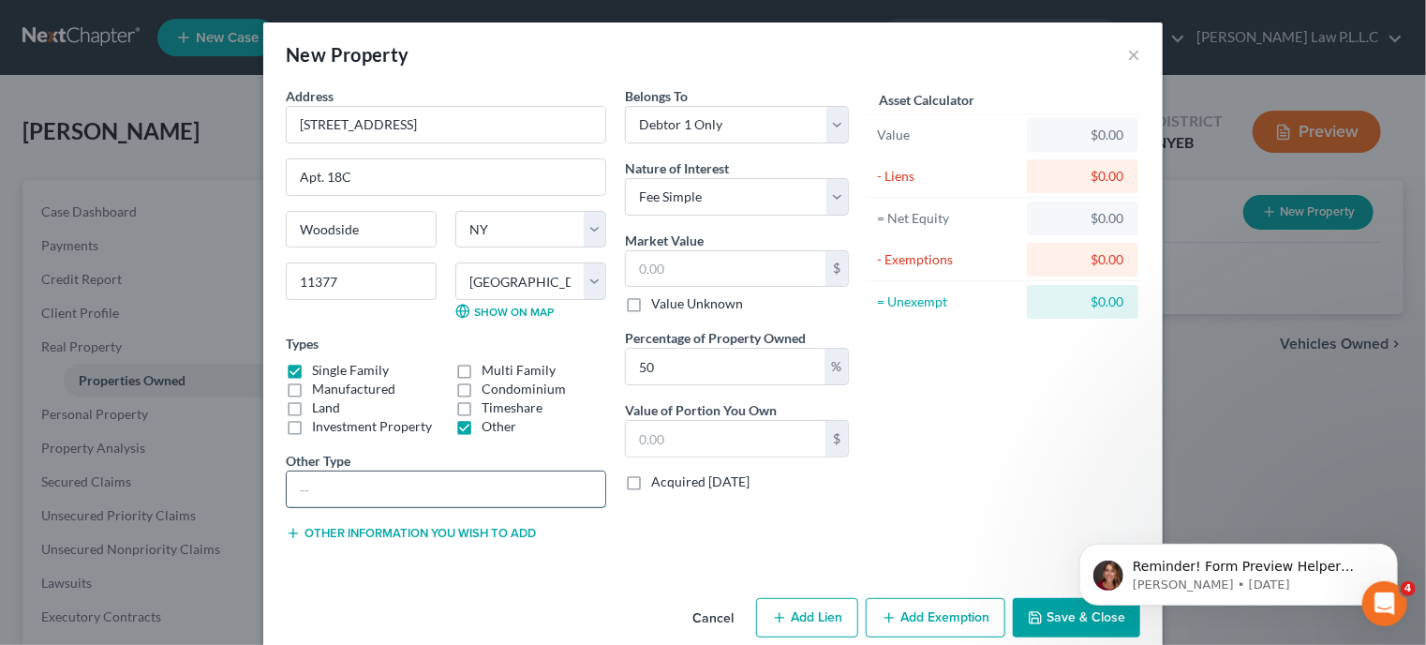
click at [467, 502] on input "text" at bounding box center [446, 489] width 319 height 36
type input "Co-op"
click at [693, 134] on select "Select Debtor 1 Only Debtor 2 Only Debtor 1 And Debtor 2 Only At Least One Of T…" at bounding box center [737, 124] width 224 height 37
select select "3"
click at [625, 106] on select "Select Debtor 1 Only Debtor 2 Only Debtor 1 And Debtor 2 Only At Least One Of T…" at bounding box center [737, 124] width 224 height 37
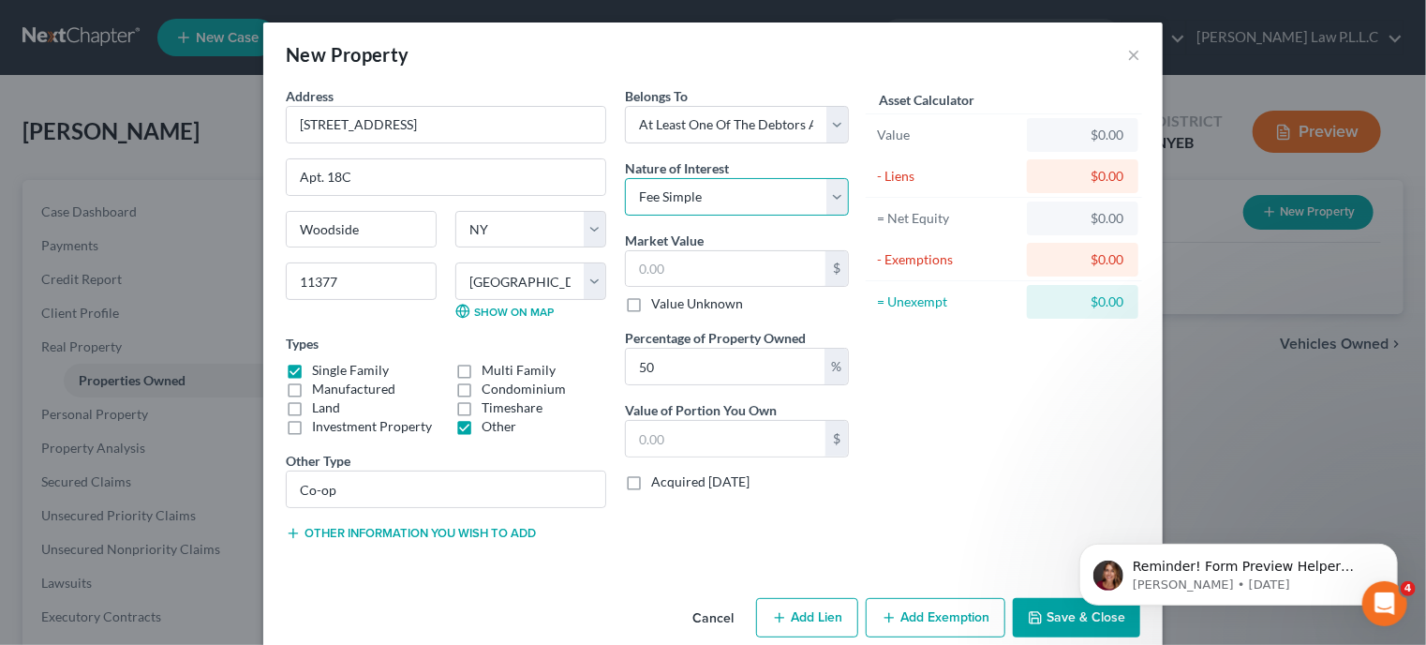
click at [679, 194] on select "Select Fee Simple Joint Tenant Life Estate Equitable Interest Future Interest T…" at bounding box center [737, 196] width 224 height 37
click at [625, 178] on select "Select Fee Simple Joint Tenant Life Estate Equitable Interest Future Interest T…" at bounding box center [737, 196] width 224 height 37
click at [836, 199] on select "Select Fee Simple Joint Tenant Life Estate Equitable Interest Future Interest T…" at bounding box center [737, 196] width 224 height 37
select select "5"
click at [625, 178] on select "Select Fee Simple Joint Tenant Life Estate Equitable Interest Future Interest T…" at bounding box center [737, 196] width 224 height 37
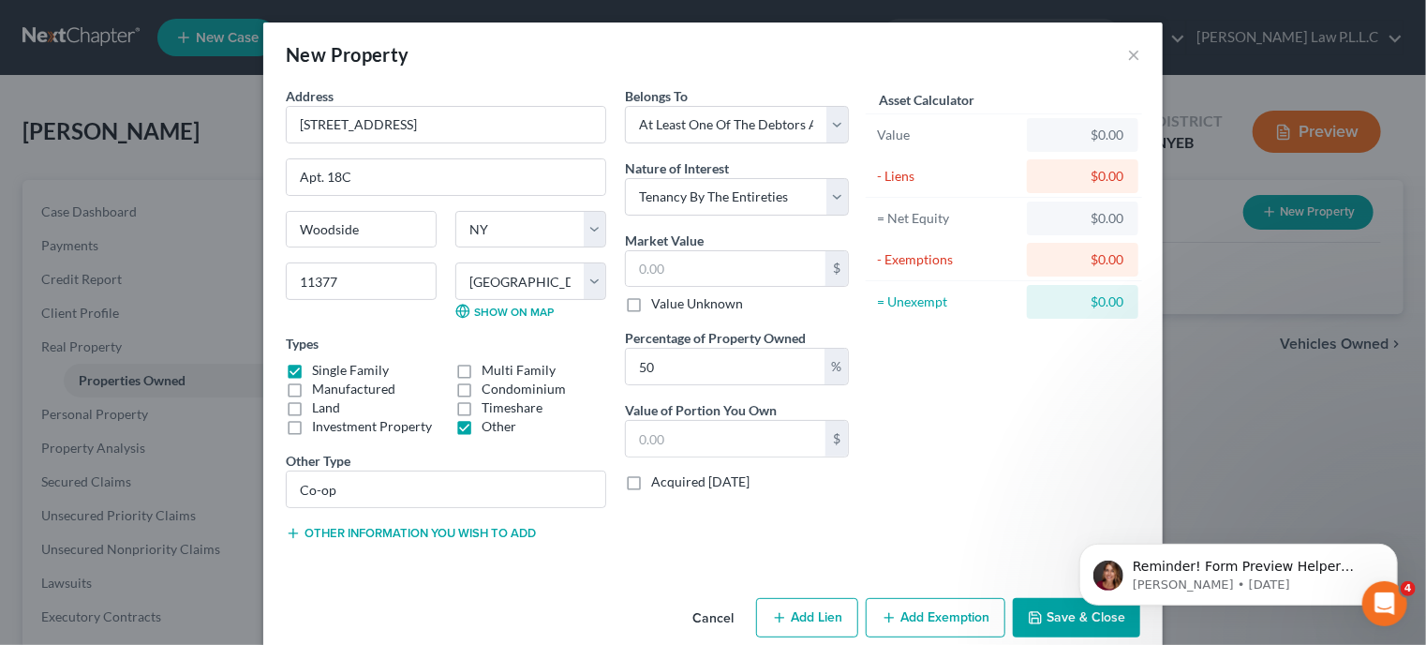
click at [651, 309] on label "Value Unknown" at bounding box center [697, 303] width 92 height 19
click at [659, 306] on input "Value Unknown" at bounding box center [665, 300] width 12 height 12
checkbox input "true"
type input "0.00"
type input "100"
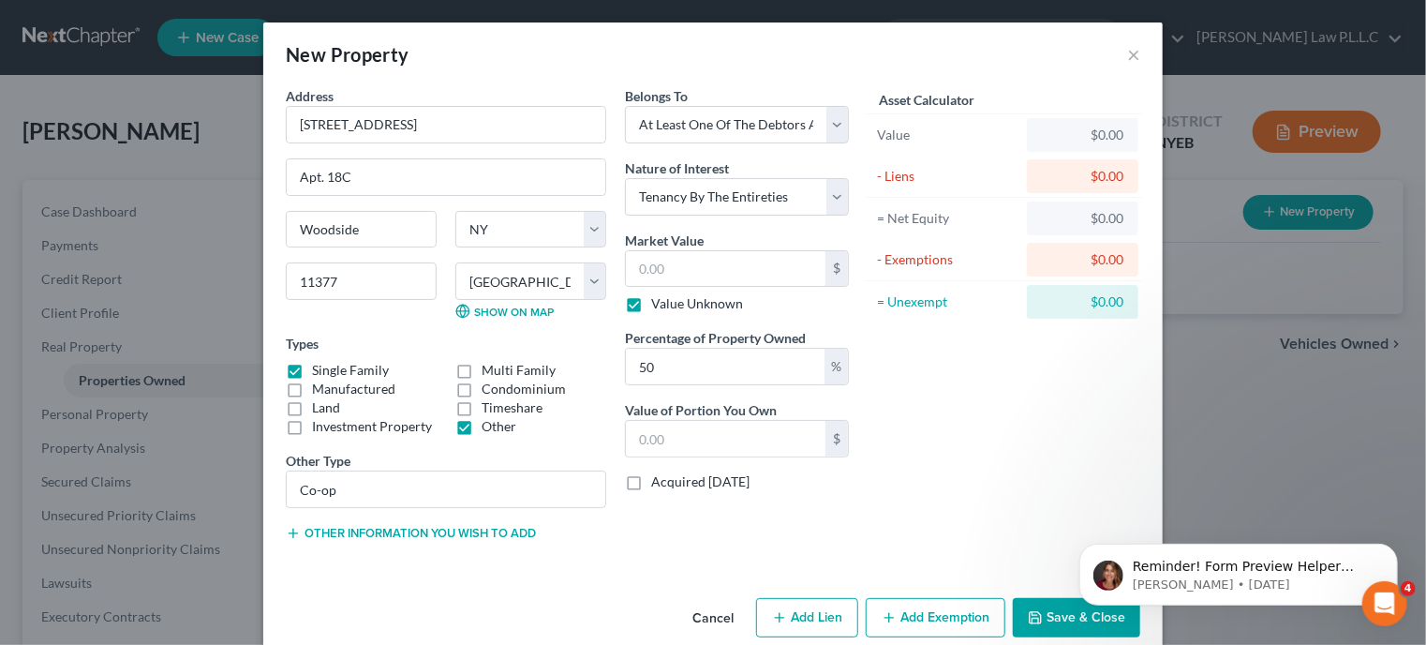
type input "0.00"
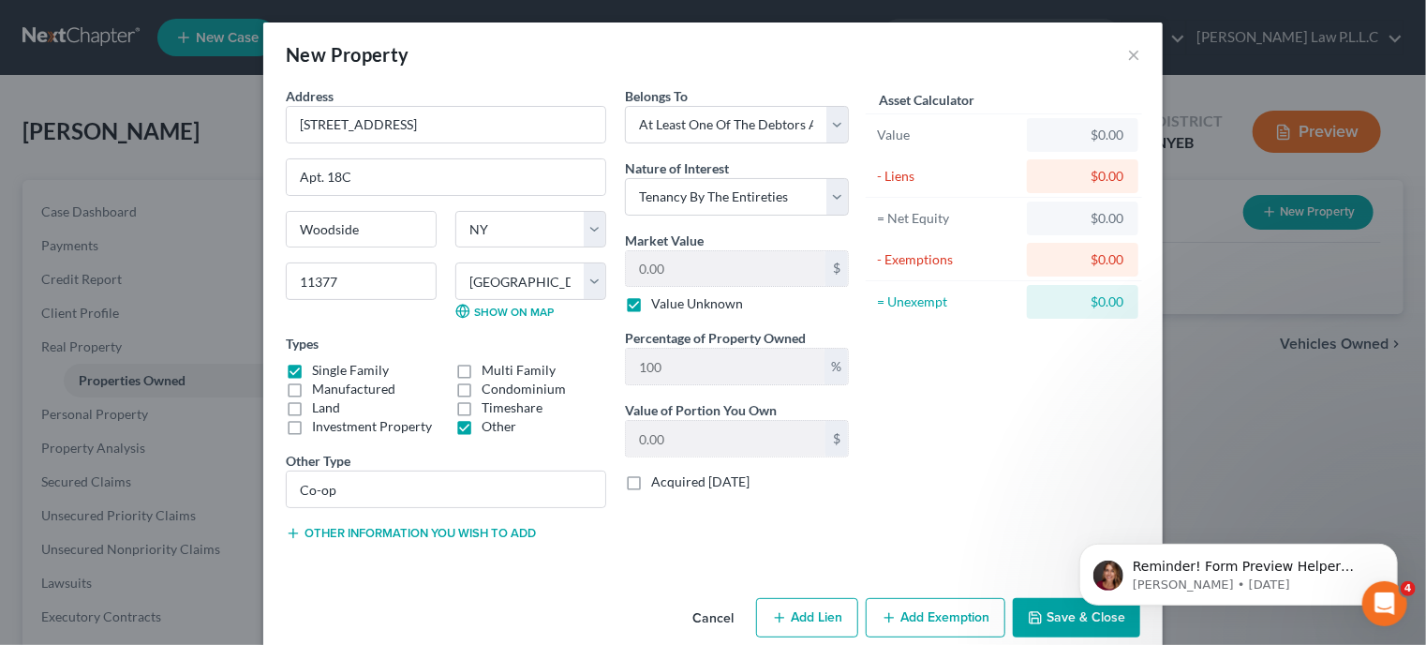
click at [651, 306] on label "Value Unknown" at bounding box center [697, 303] width 92 height 19
click at [659, 306] on input "Value Unknown" at bounding box center [665, 300] width 12 height 12
checkbox input "false"
drag, startPoint x: 645, startPoint y: 365, endPoint x: 617, endPoint y: 374, distance: 29.6
click at [617, 374] on div "Belongs To * Select Debtor 1 Only Debtor 2 Only Debtor 1 And Debtor 2 Only At L…" at bounding box center [737, 321] width 243 height 470
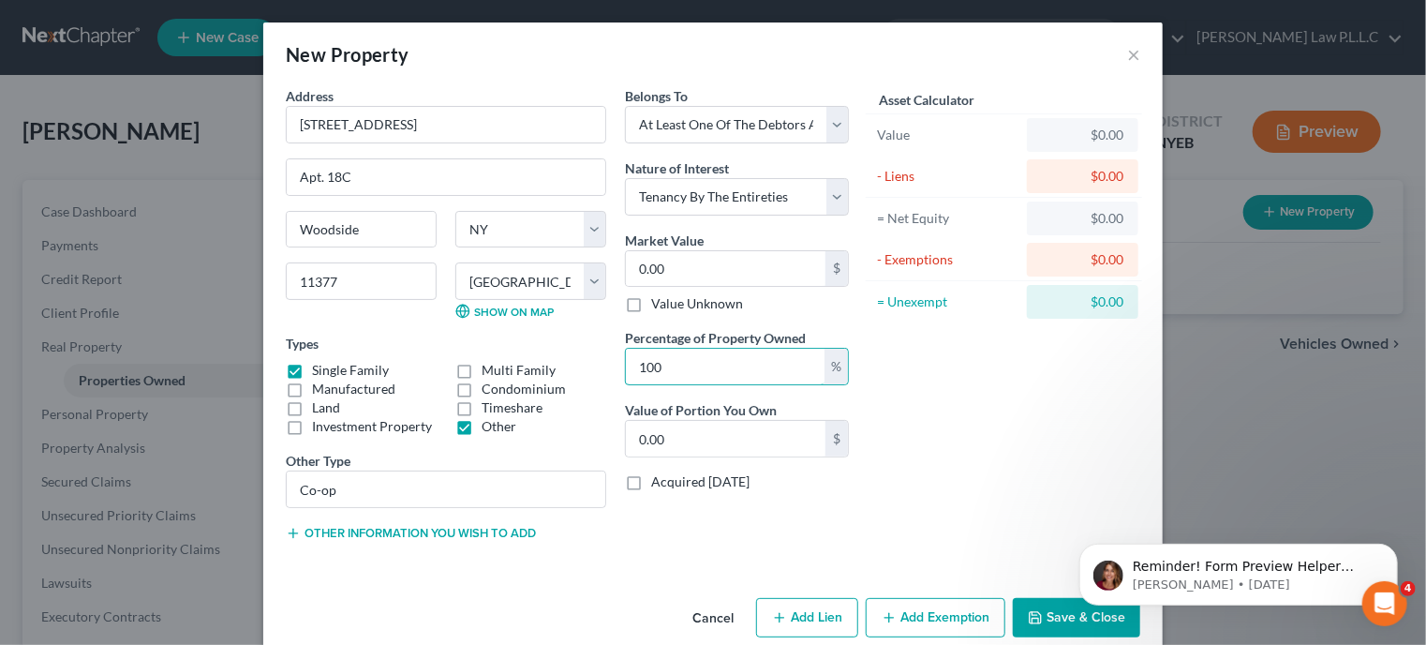
type input "50"
type input "0"
type input "50"
click at [361, 484] on input "Co-op" at bounding box center [446, 489] width 319 height 36
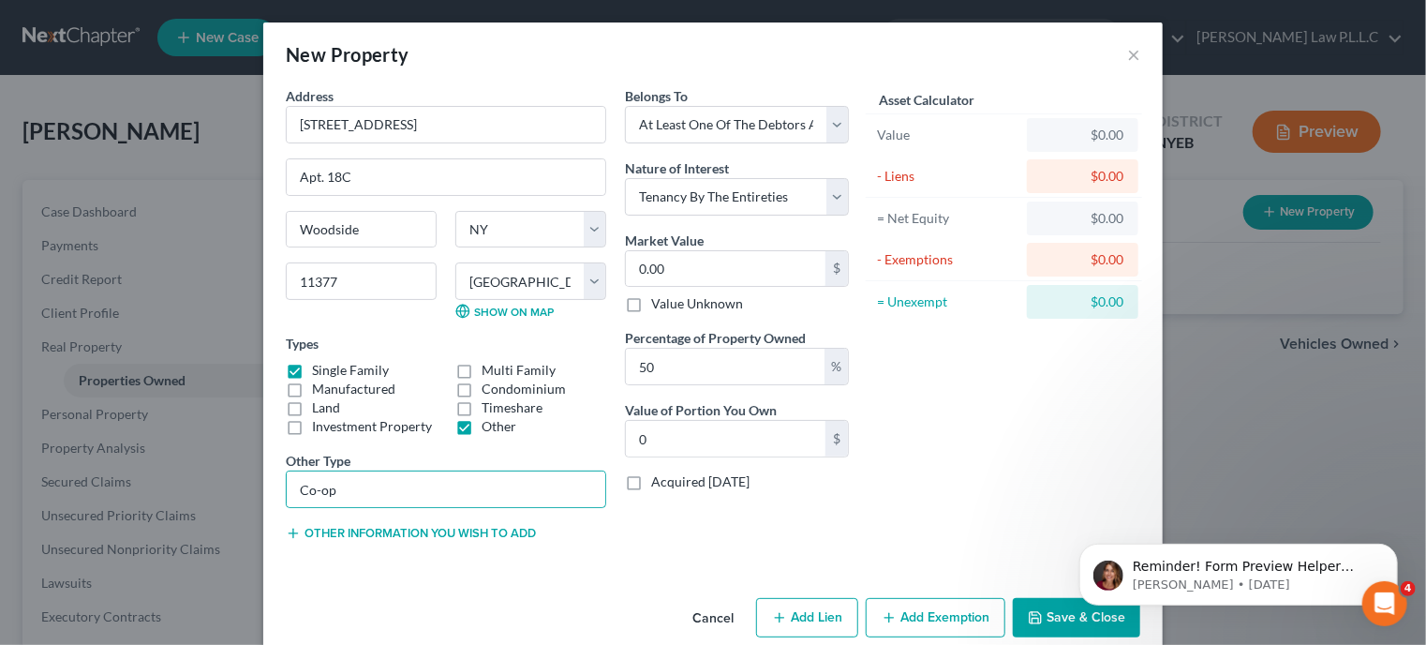
click at [1048, 617] on button "Save & Close" at bounding box center [1076, 617] width 127 height 39
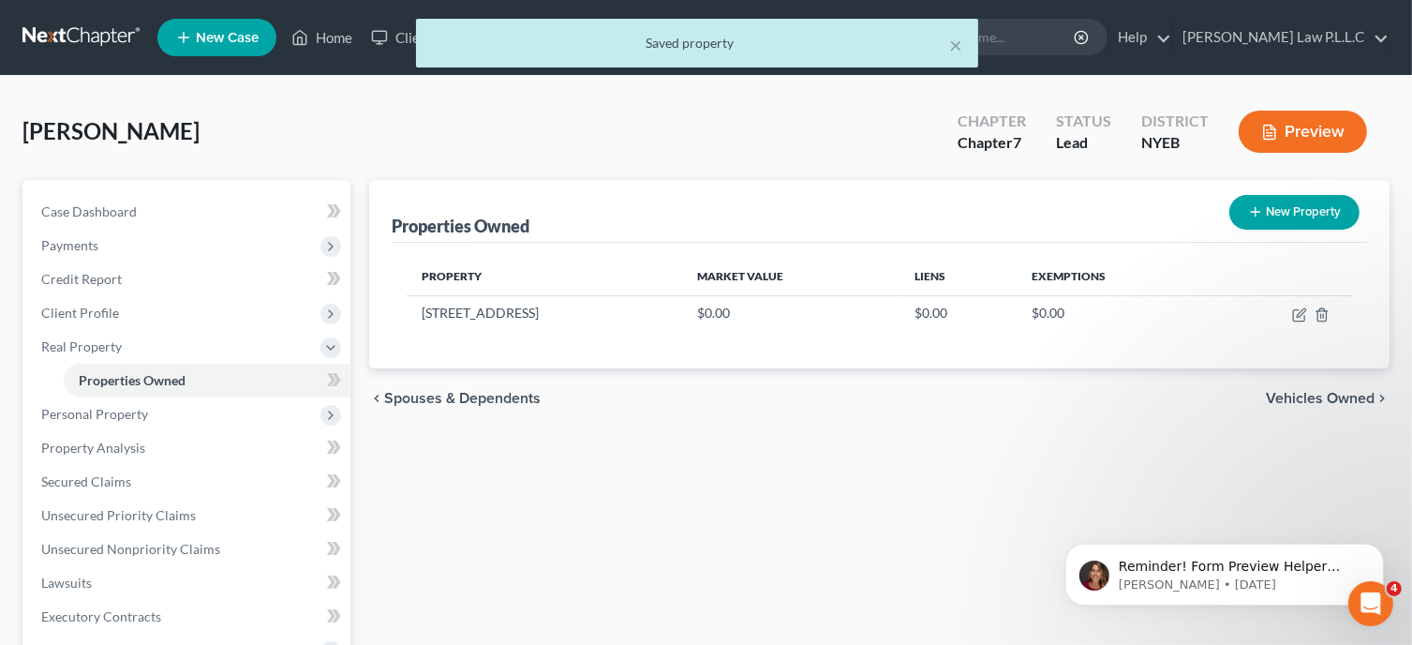
click at [1317, 393] on span "Vehicles Owned" at bounding box center [1320, 398] width 109 height 15
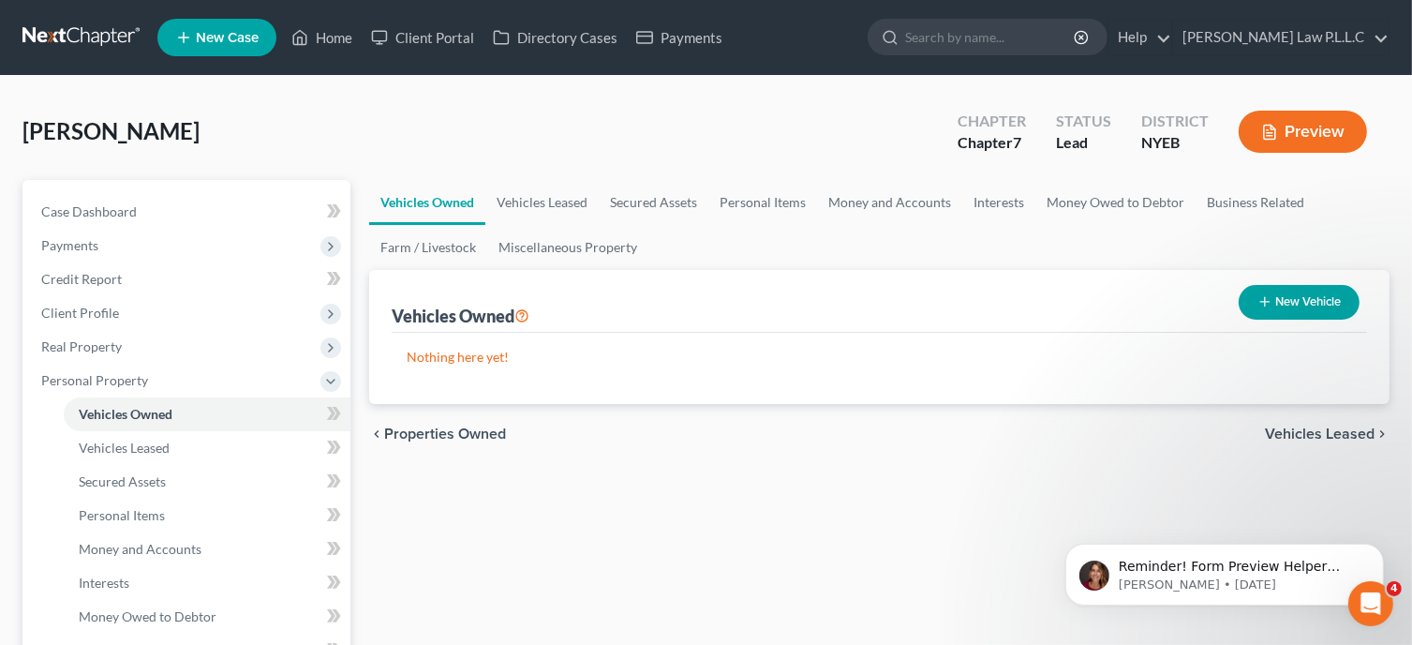
click at [1327, 439] on span "Vehicles Leased" at bounding box center [1320, 433] width 110 height 15
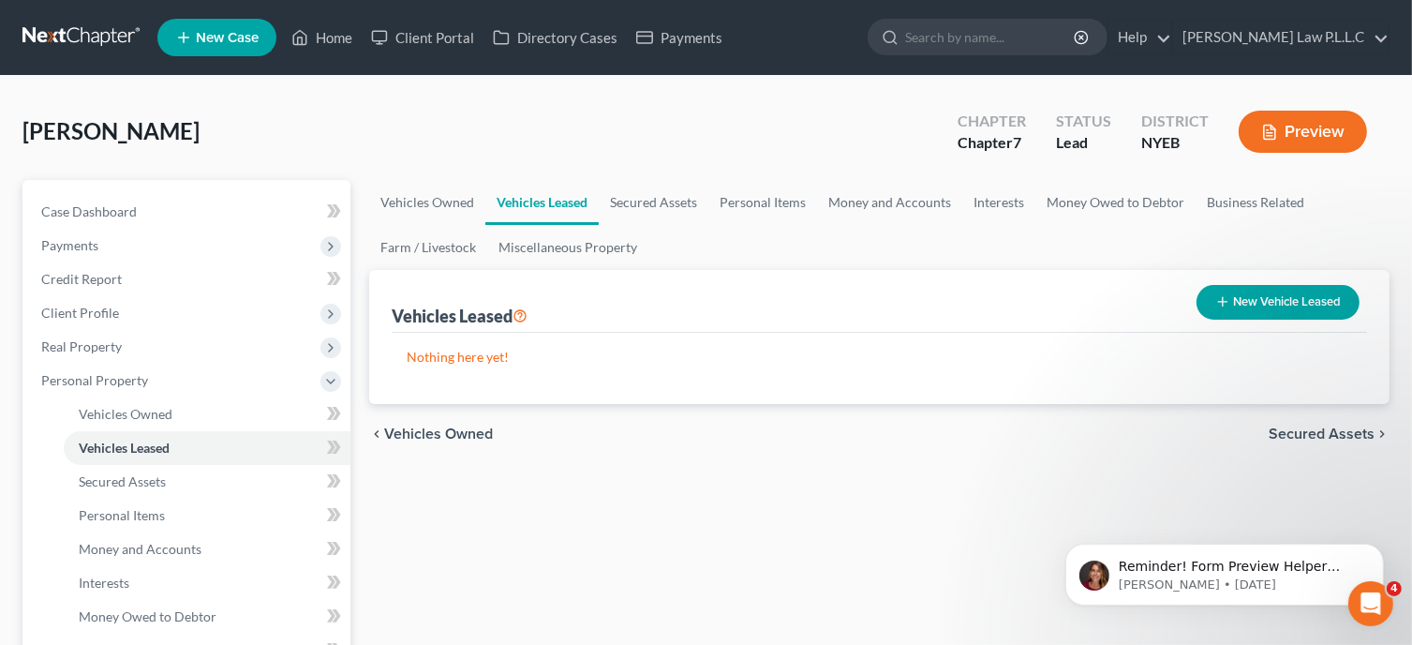
click at [1312, 426] on span "Secured Assets" at bounding box center [1322, 433] width 106 height 15
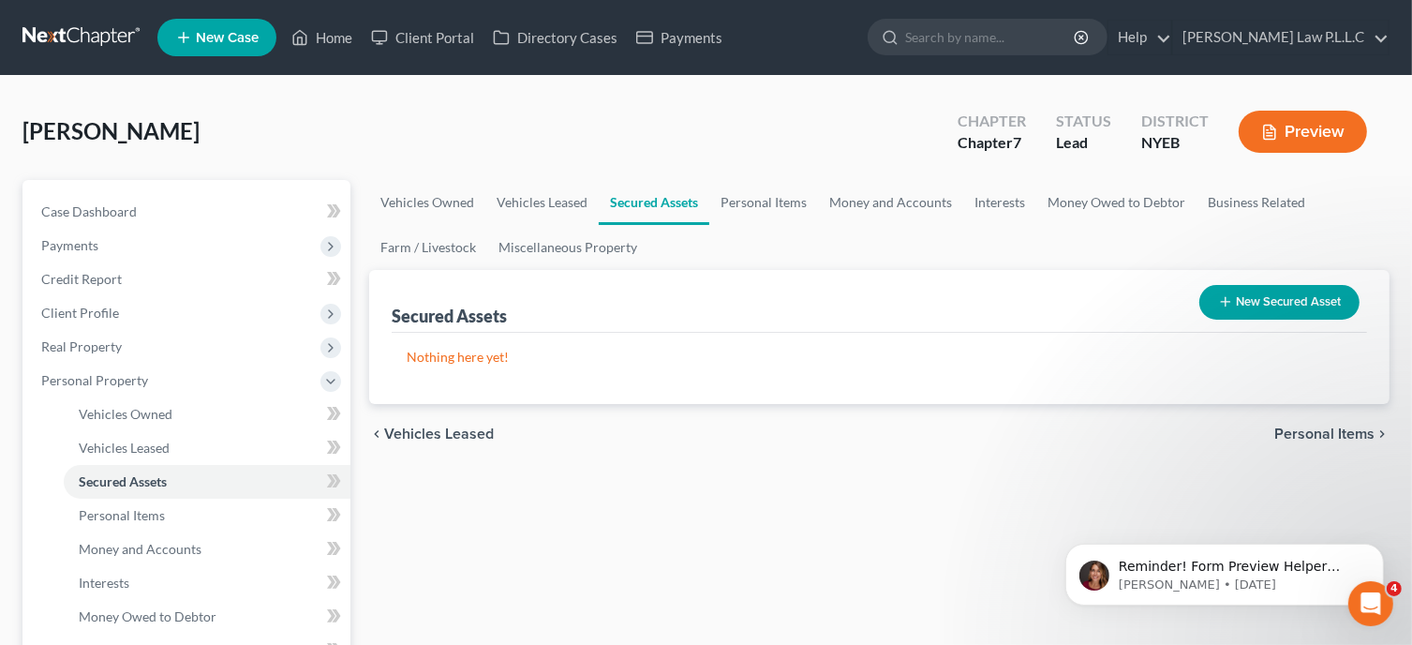
click at [1347, 434] on span "Personal Items" at bounding box center [1324, 433] width 100 height 15
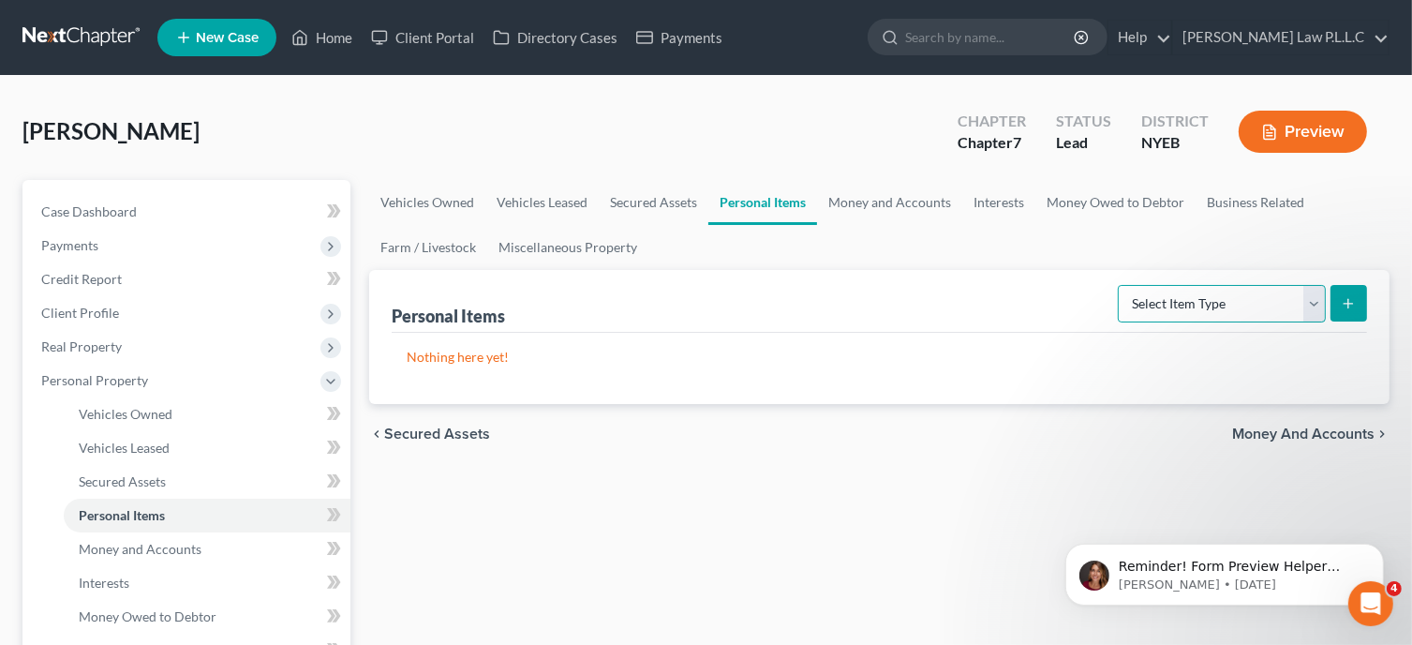
click at [1318, 306] on select "Select Item Type Clothing Collectibles Of Value Electronics Firearms Household …" at bounding box center [1222, 303] width 208 height 37
select select "clothing"
click at [1120, 285] on select "Select Item Type Clothing Collectibles Of Value Electronics Firearms Household …" at bounding box center [1222, 303] width 208 height 37
click at [1334, 305] on button "submit" at bounding box center [1349, 303] width 37 height 37
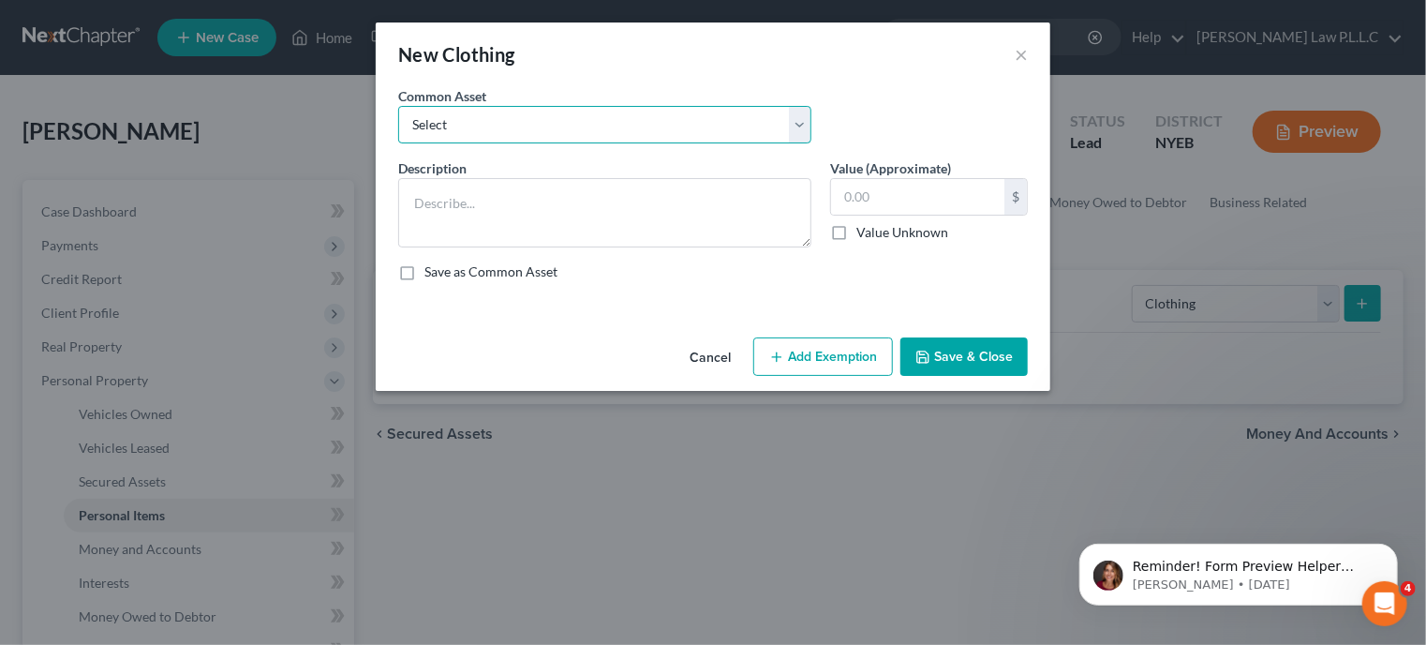
click at [671, 129] on select "Select Personal use clothing" at bounding box center [604, 124] width 413 height 37
select select "0"
click at [398, 106] on select "Select Personal use clothing" at bounding box center [604, 124] width 413 height 37
type textarea "Personal use clothing"
type input "3,400.00"
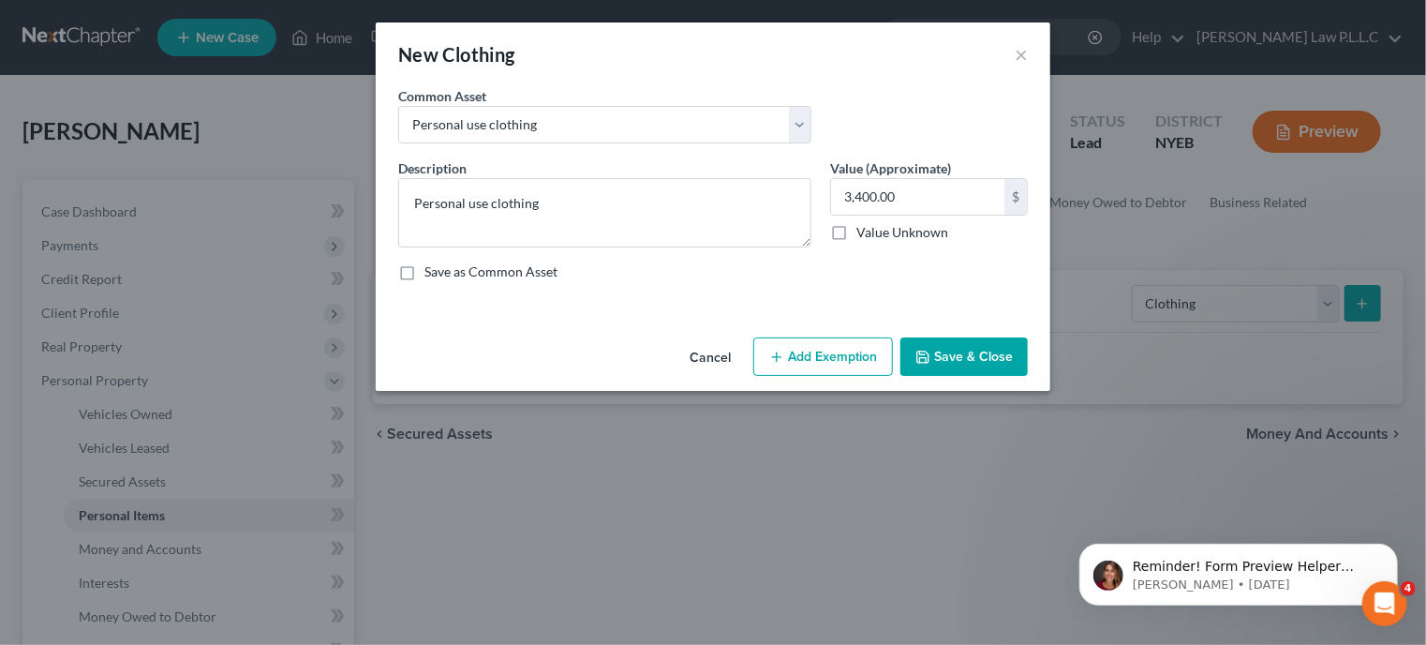
click at [828, 348] on button "Add Exemption" at bounding box center [823, 356] width 140 height 39
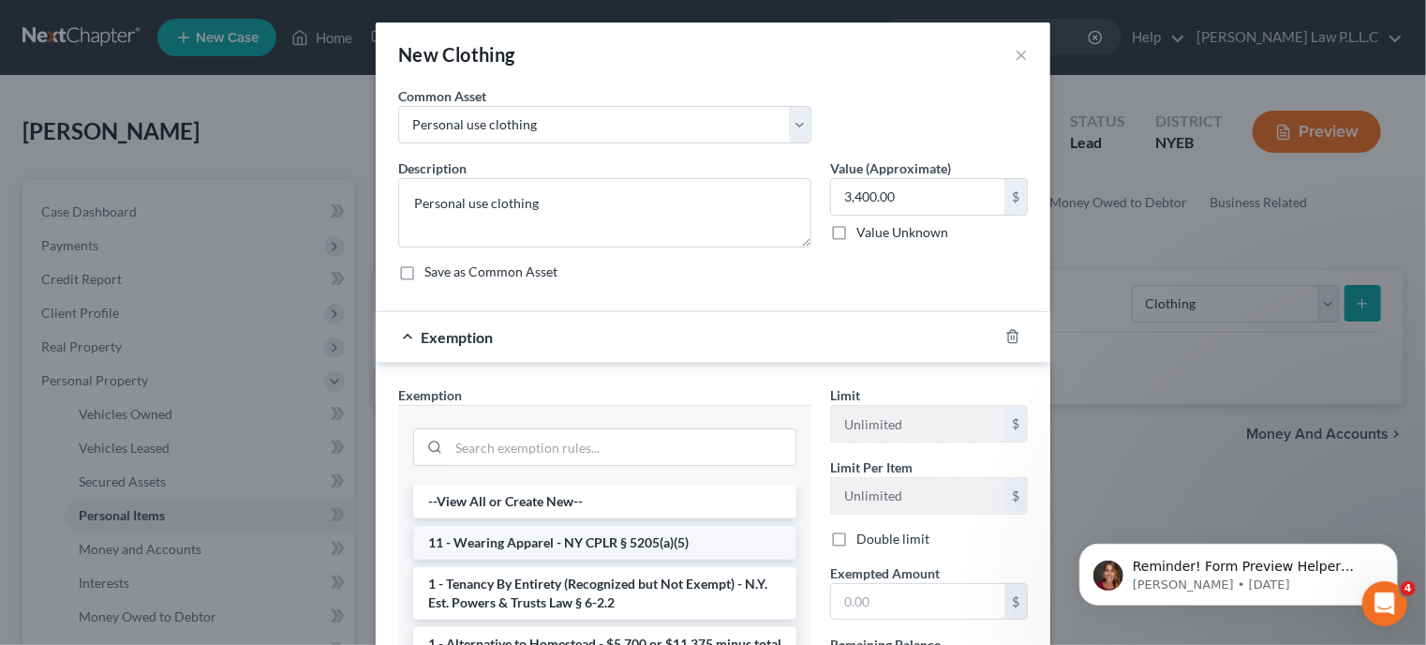
click at [650, 543] on li "11 - Wearing Apparel - NY CPLR § 5205(a)(5)" at bounding box center [604, 543] width 383 height 34
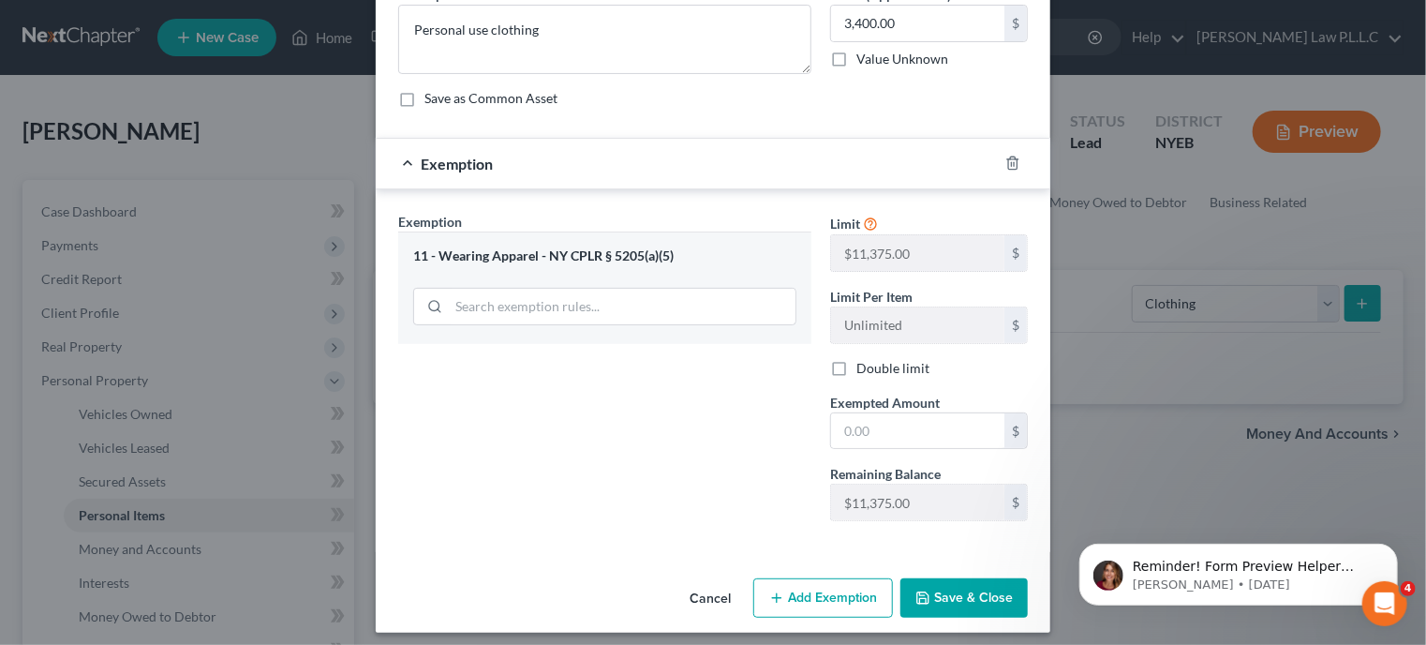
scroll to position [181, 0]
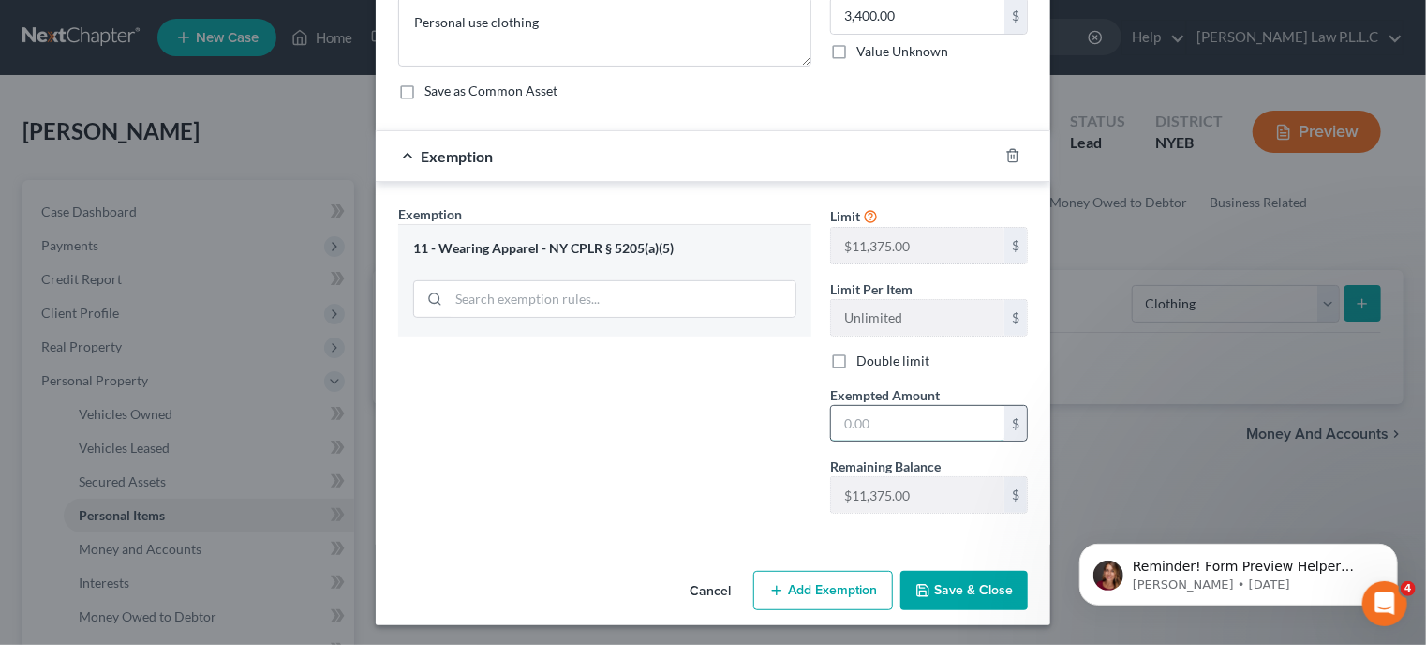
click at [850, 421] on input "text" at bounding box center [917, 424] width 173 height 36
type input "3,400"
click at [955, 594] on button "Save & Close" at bounding box center [964, 590] width 127 height 39
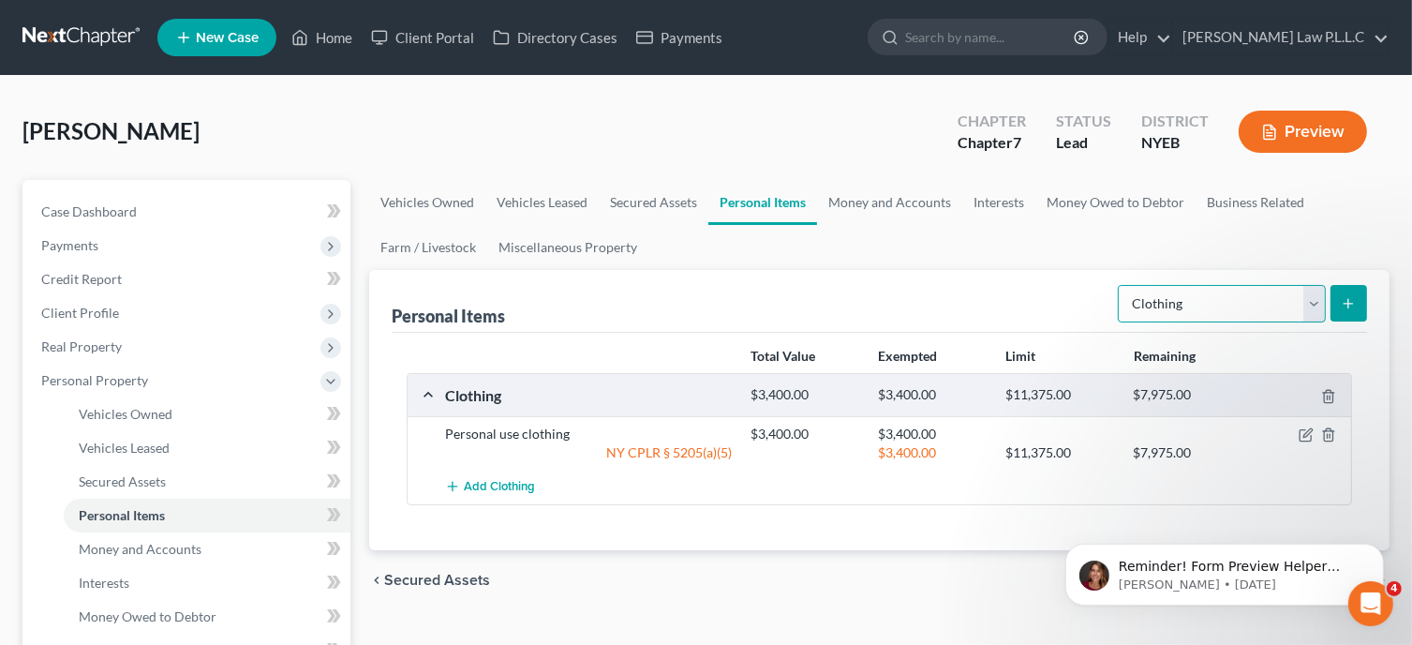
click at [1312, 315] on select "Select Item Type Clothing Collectibles Of Value Electronics Firearms Household …" at bounding box center [1222, 303] width 208 height 37
select select "household_goods"
click at [1120, 285] on select "Select Item Type Clothing Collectibles Of Value Electronics Firearms Household …" at bounding box center [1222, 303] width 208 height 37
click at [1353, 306] on icon "submit" at bounding box center [1348, 303] width 15 height 15
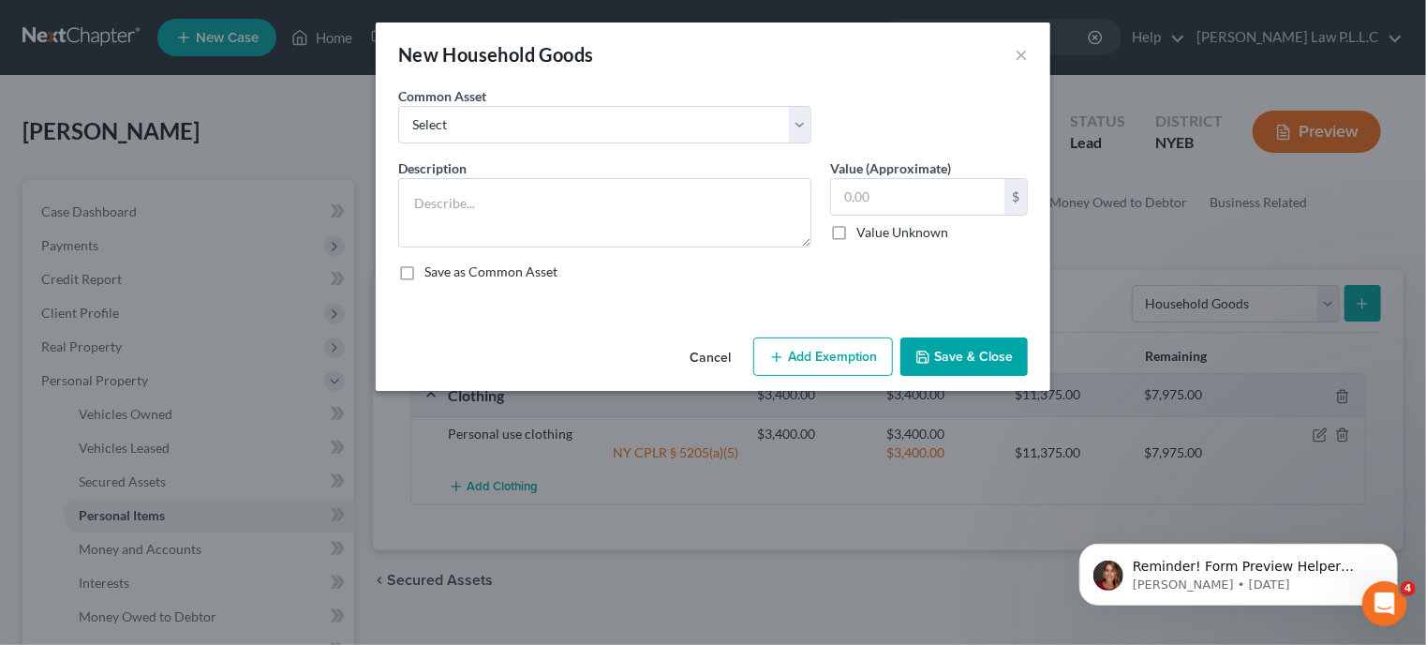
click at [812, 123] on div "Common Asset Select Household furnishings" at bounding box center [605, 114] width 432 height 57
click at [800, 127] on select "Select Household furnishings" at bounding box center [604, 124] width 413 height 37
select select "0"
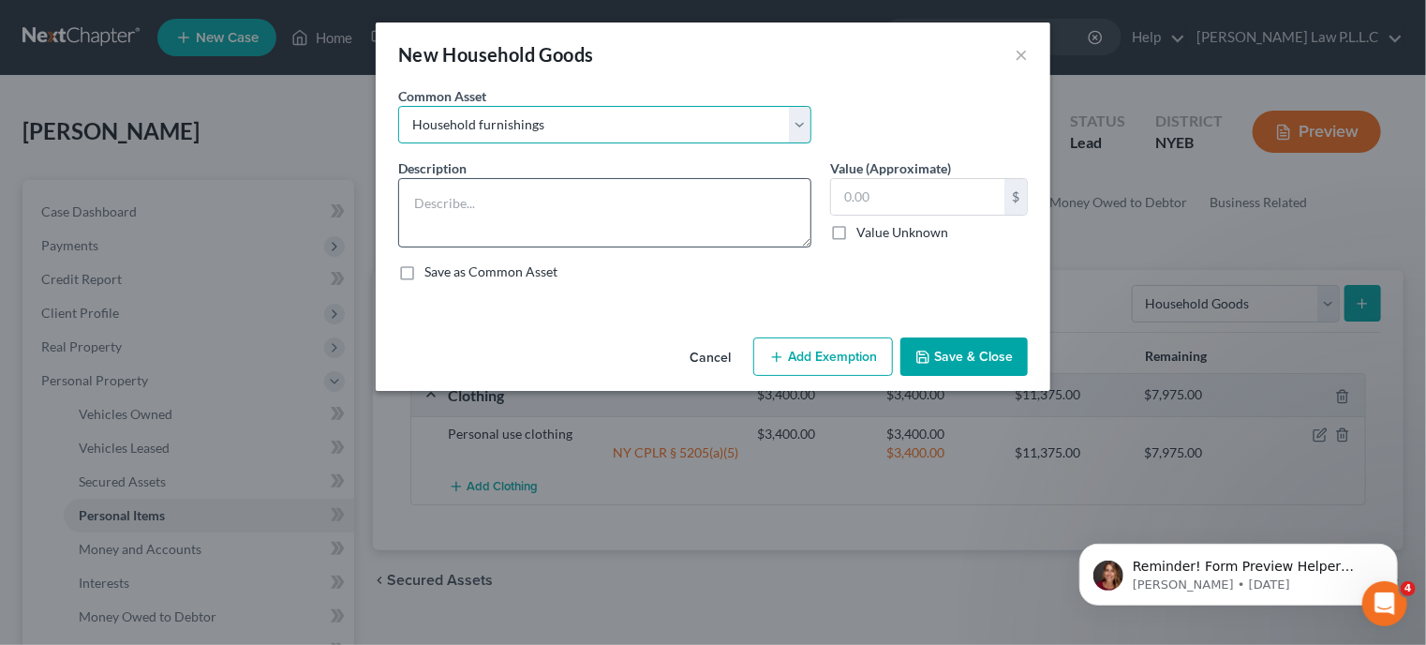
click at [398, 106] on select "Select Household furnishings" at bounding box center [604, 124] width 413 height 37
type textarea "Household furnishings"
type input "3,700.00"
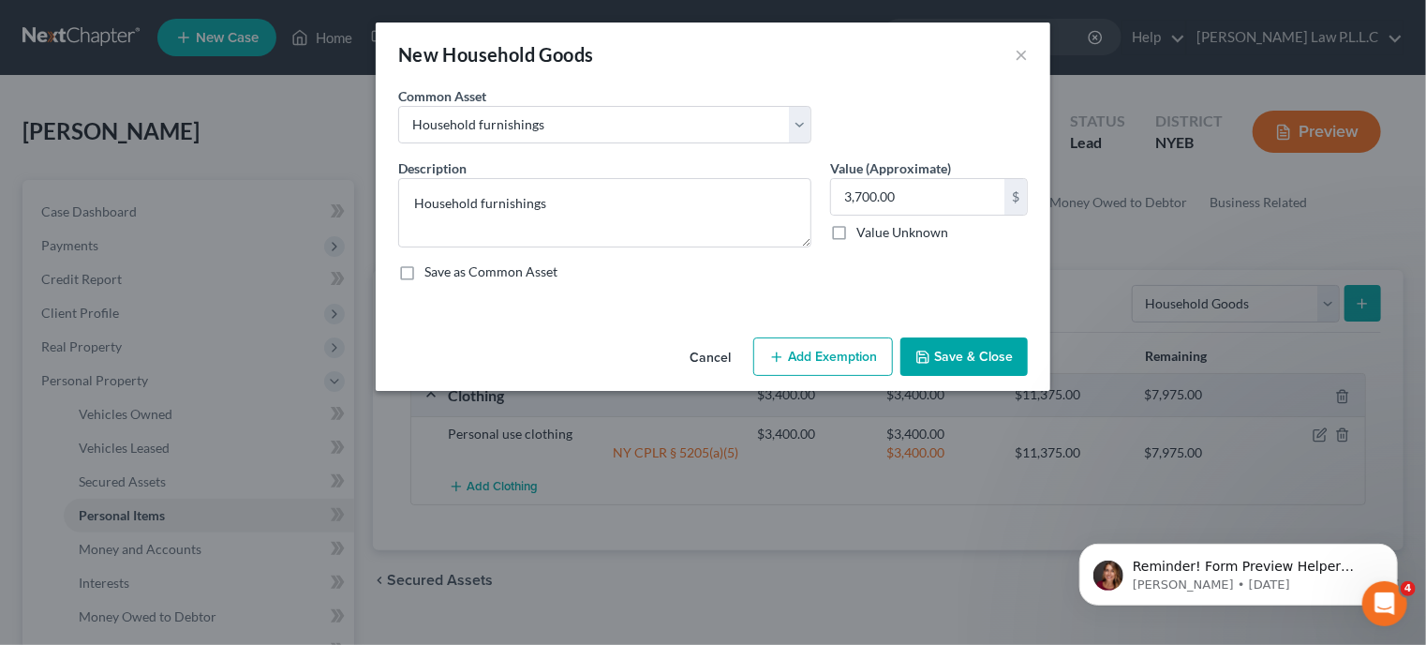
click at [867, 345] on button "Add Exemption" at bounding box center [823, 356] width 140 height 39
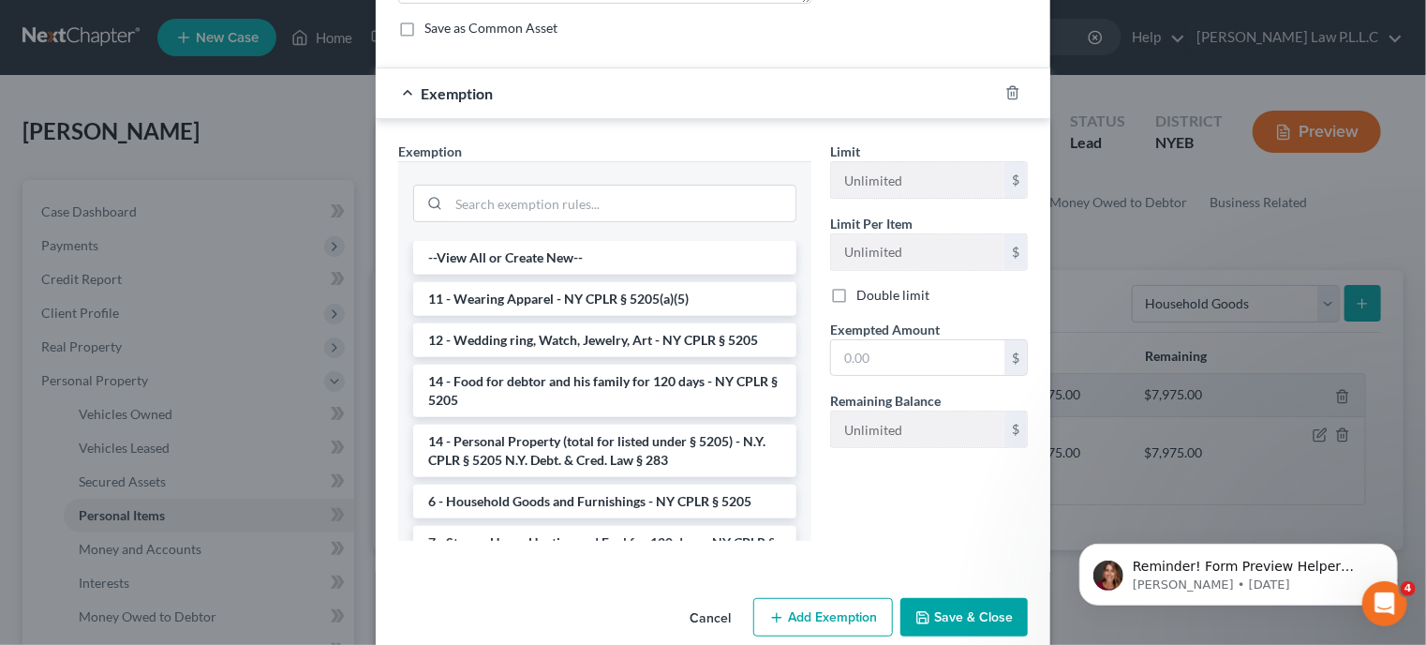
scroll to position [248, 0]
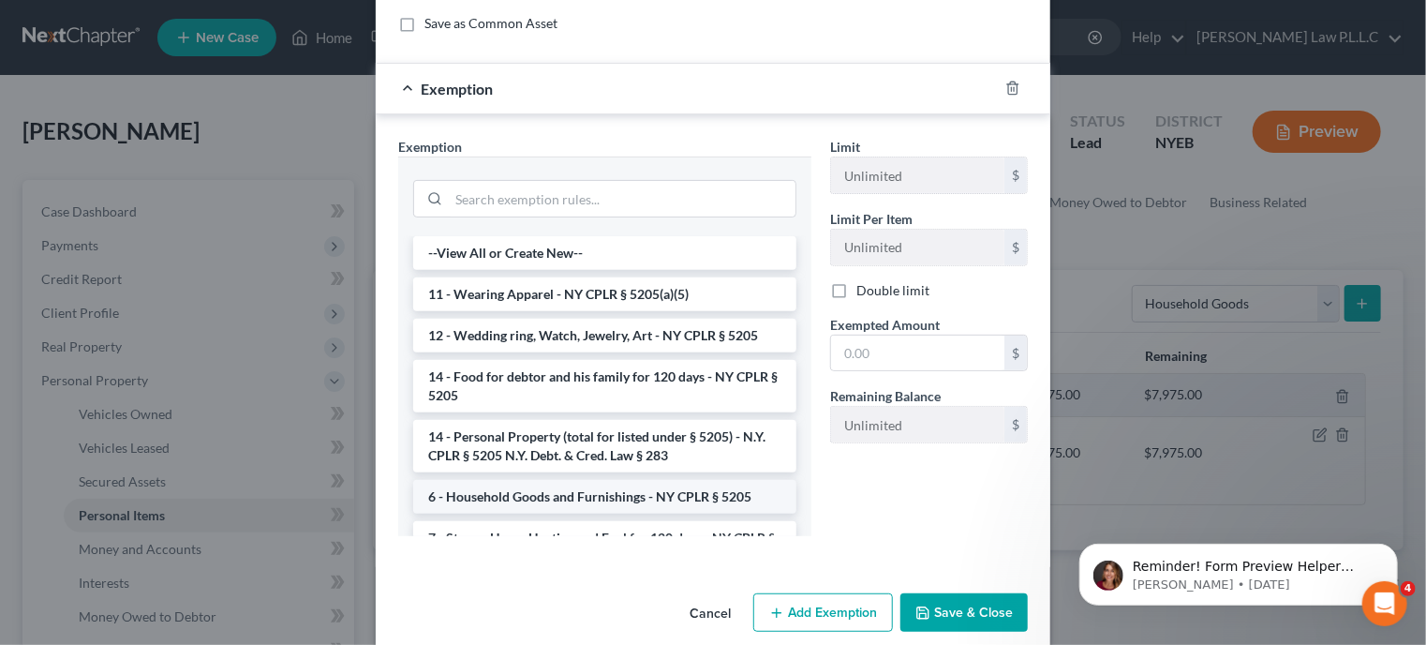
click at [613, 493] on li "6 - Household Goods and Furnishings - NY CPLR § 5205" at bounding box center [604, 497] width 383 height 34
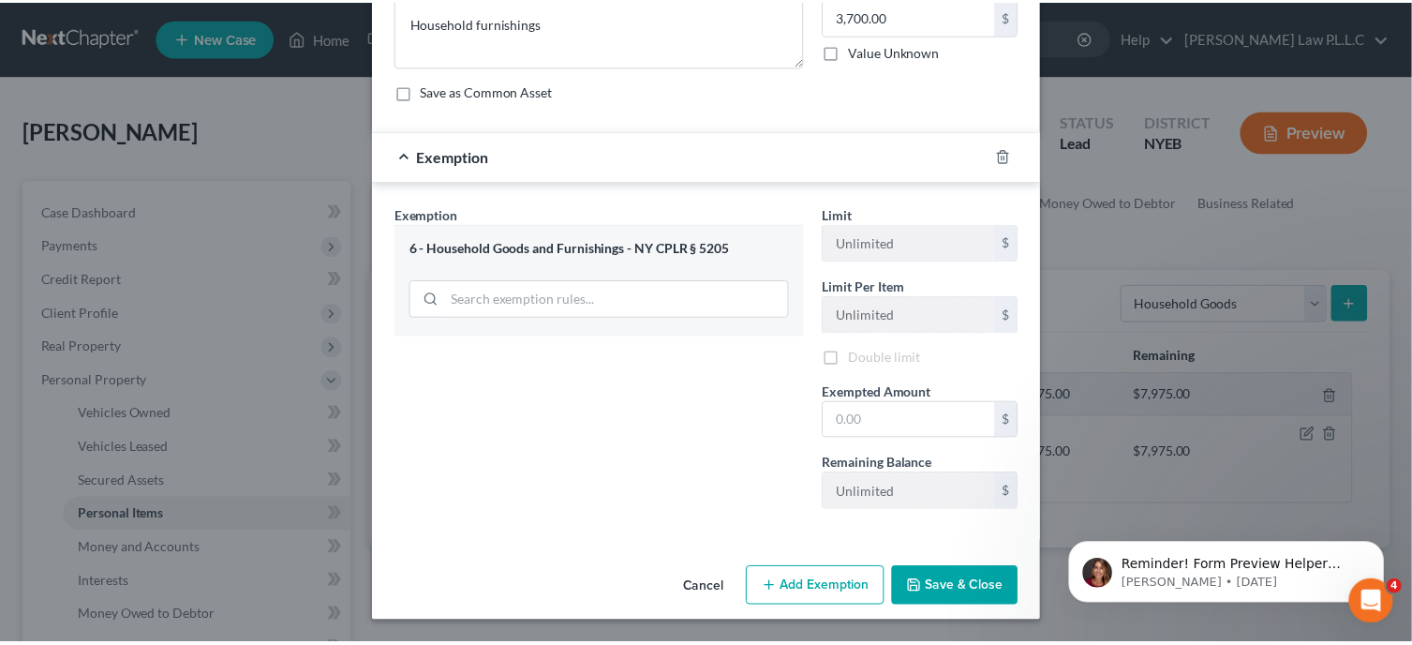
scroll to position [181, 0]
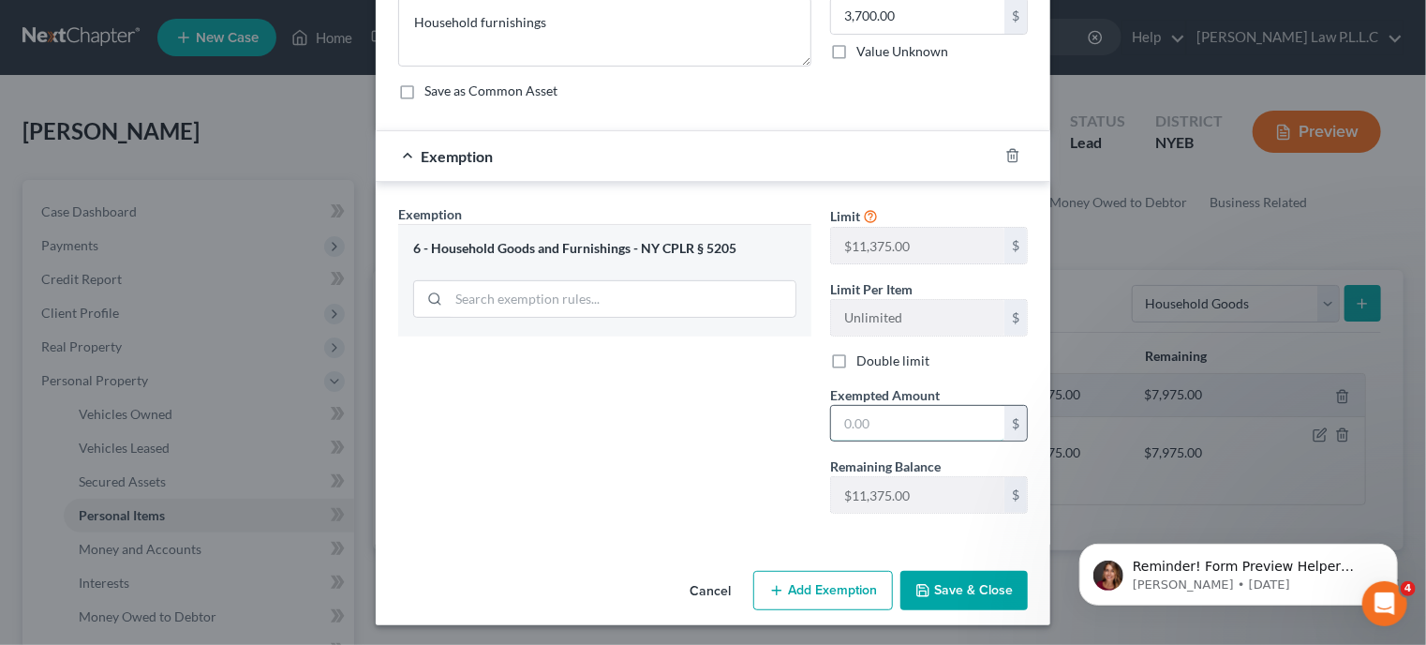
click at [881, 426] on input "text" at bounding box center [917, 424] width 173 height 36
type input "3,700"
click at [966, 603] on button "Save & Close" at bounding box center [964, 590] width 127 height 39
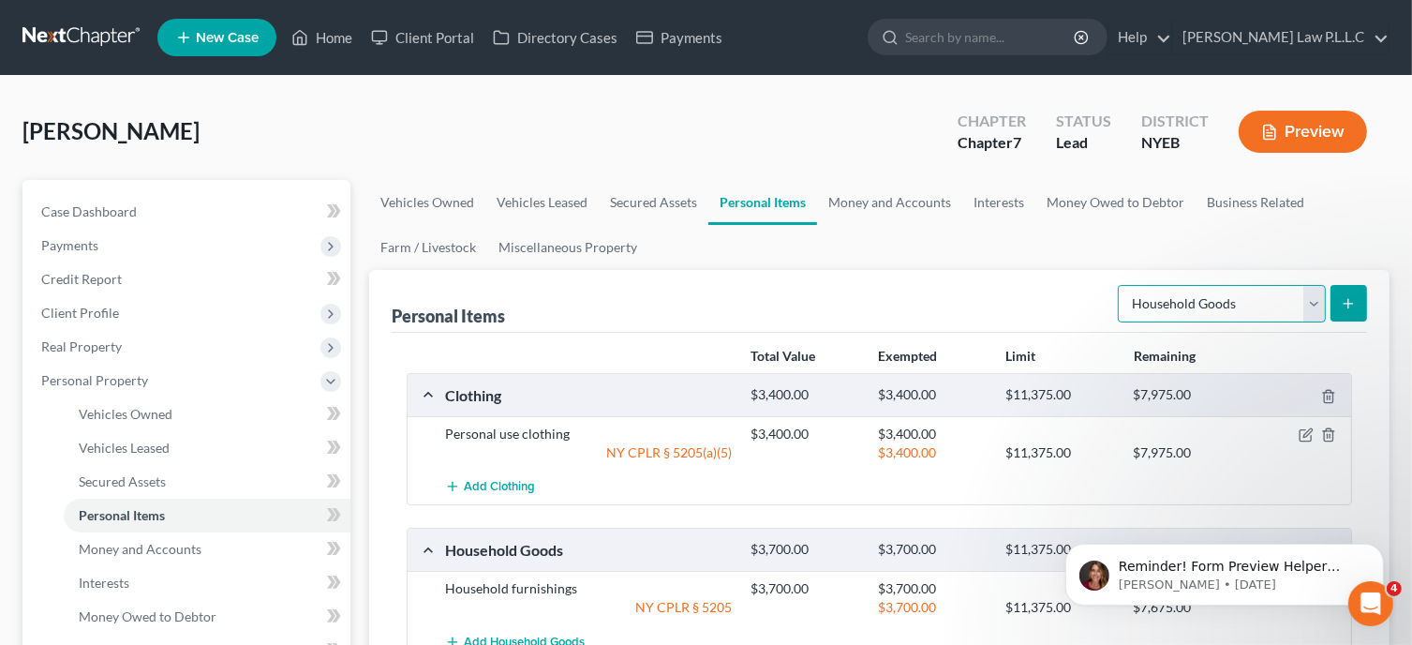
click at [1323, 301] on select "Select Item Type Clothing Collectibles Of Value Electronics Firearms Household …" at bounding box center [1222, 303] width 208 height 37
select select "electronics"
click at [1120, 285] on select "Select Item Type Clothing Collectibles Of Value Electronics Firearms Household …" at bounding box center [1222, 303] width 208 height 37
click at [1346, 297] on icon "submit" at bounding box center [1348, 303] width 15 height 15
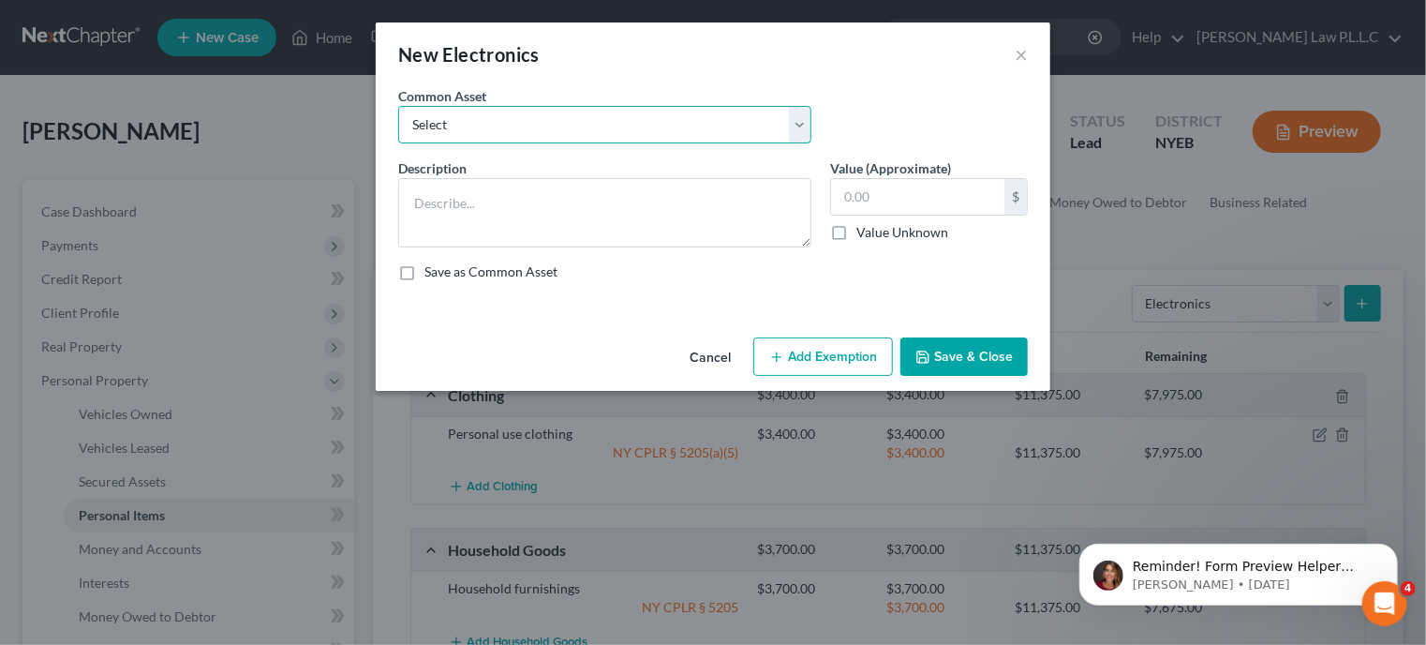
click at [632, 127] on select "Select Television" at bounding box center [604, 124] width 413 height 37
select select "0"
click at [398, 106] on select "Select Television" at bounding box center [604, 124] width 413 height 37
type textarea "Television"
type input "500.00"
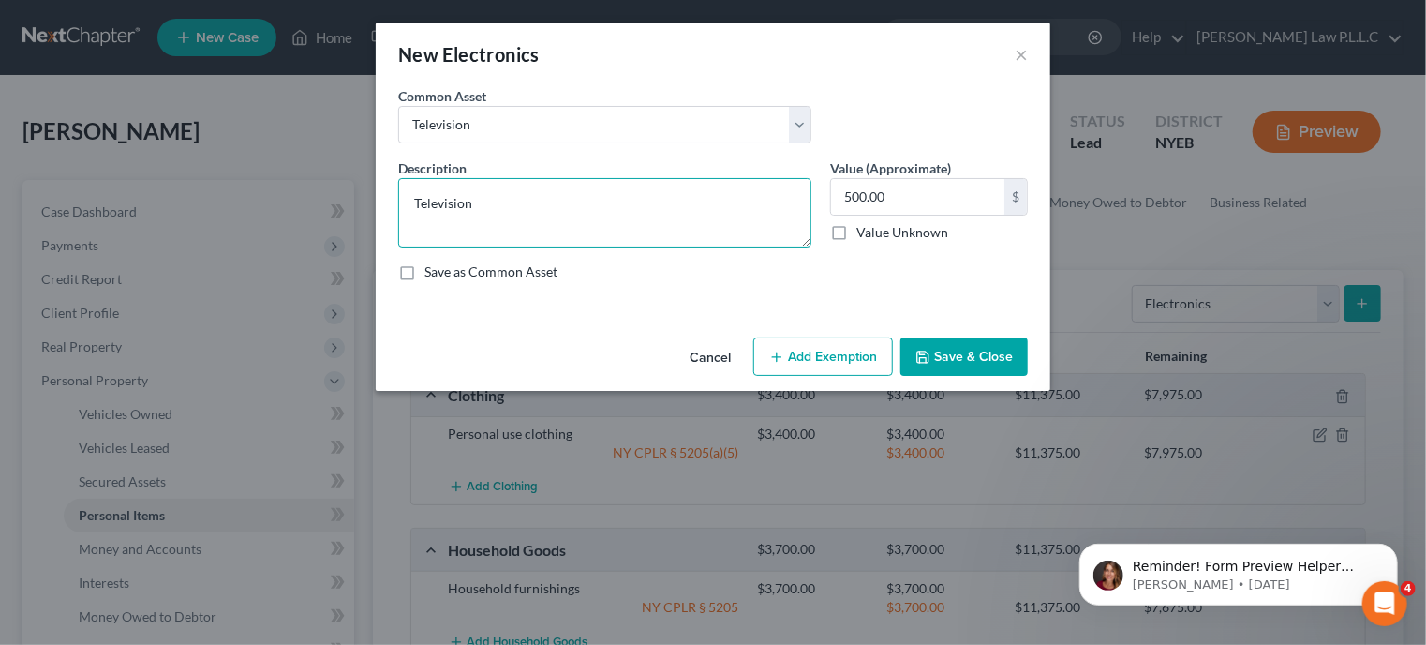
click at [478, 207] on textarea "Television" at bounding box center [604, 212] width 413 height 69
click at [439, 201] on textarea "Muliple televisions" at bounding box center [604, 212] width 413 height 69
click at [601, 201] on textarea "Multiple televisions" at bounding box center [604, 212] width 413 height 69
type textarea "Multiple televisions"
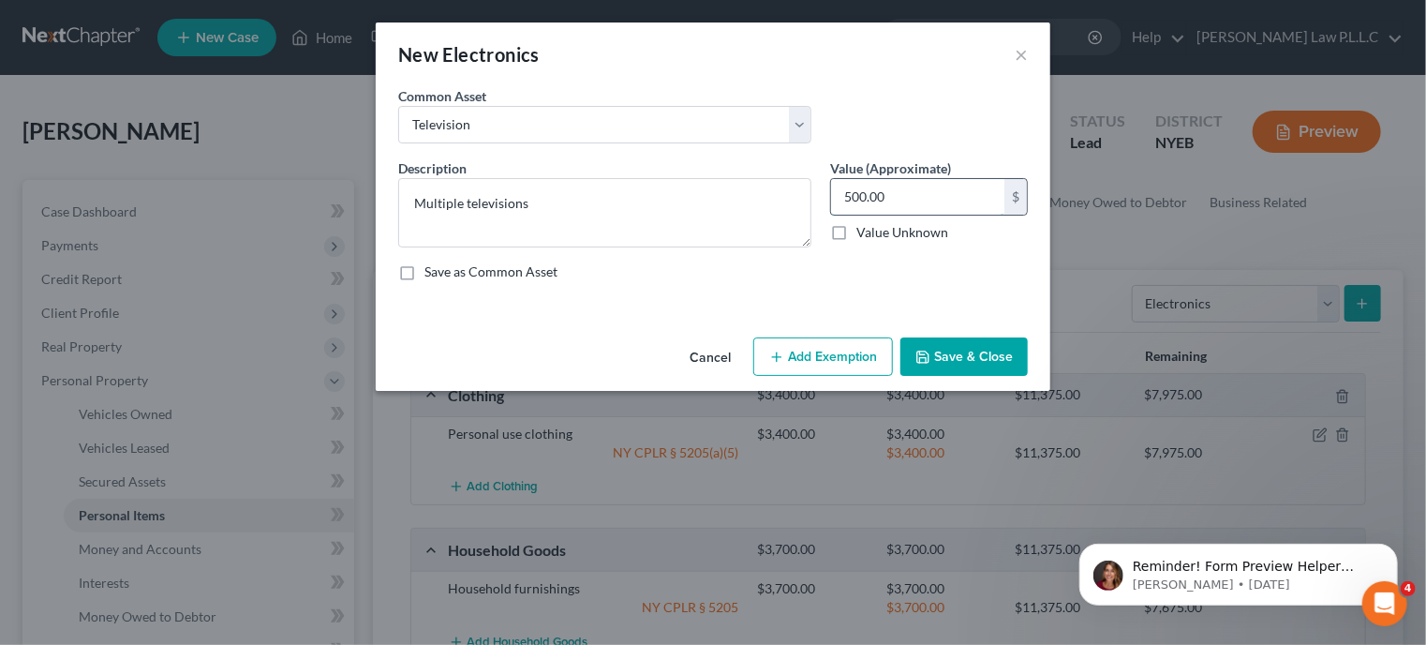
click at [854, 195] on input "500.00" at bounding box center [917, 197] width 173 height 36
type input "1,000"
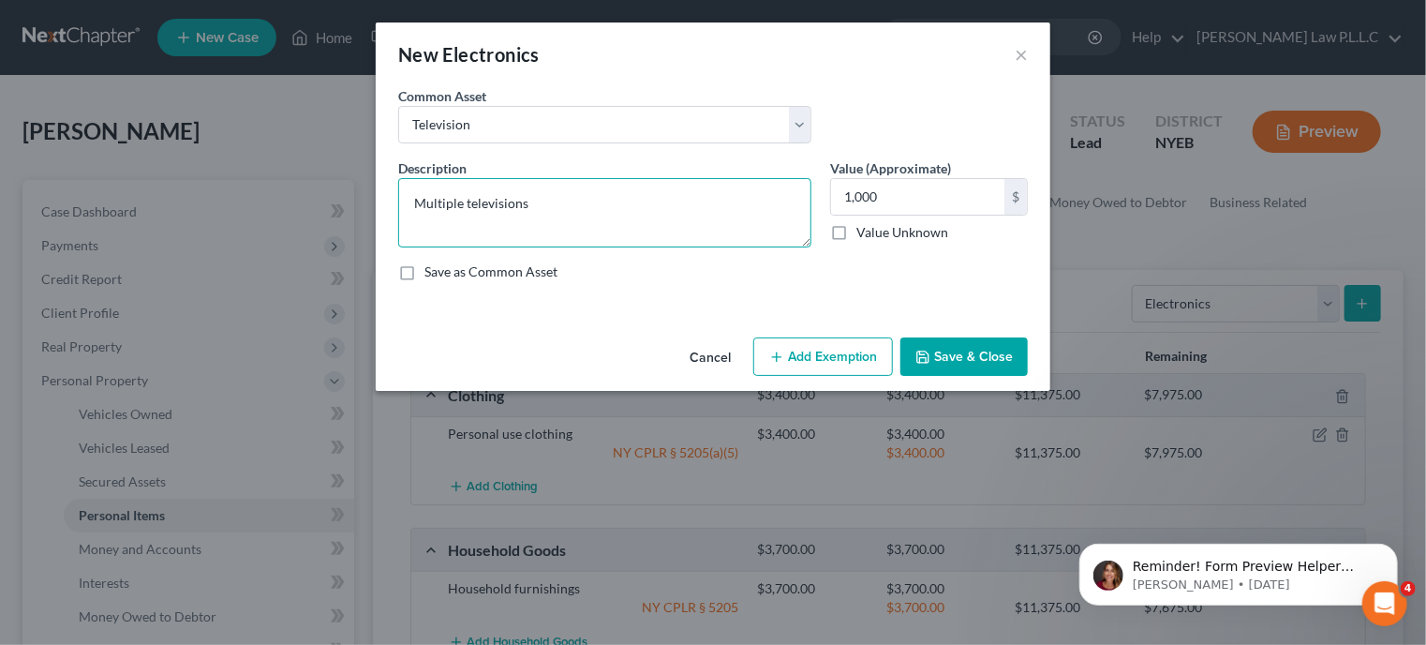
drag, startPoint x: 461, startPoint y: 204, endPoint x: 386, endPoint y: 209, distance: 75.1
click at [386, 209] on div "An exemption set must first be selected from the Filing Information section. Co…" at bounding box center [713, 208] width 675 height 244
type textarea "Two televisions"
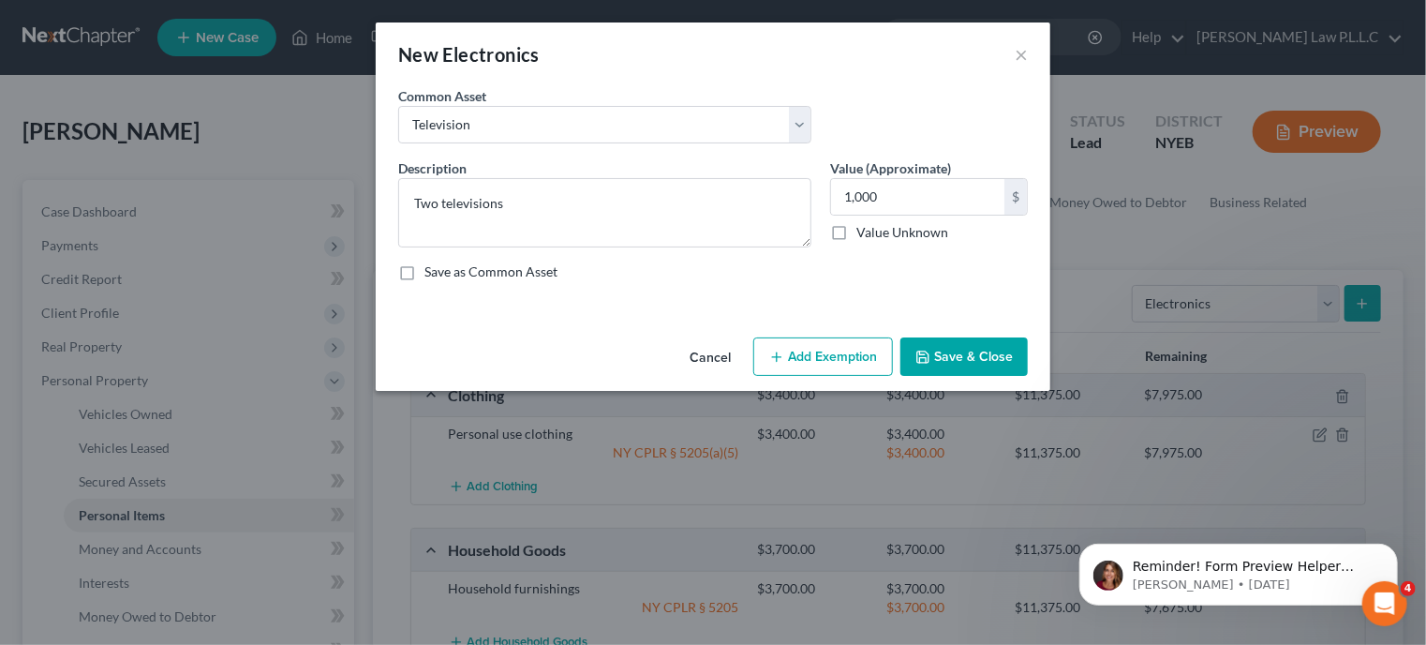
click at [970, 362] on button "Save & Close" at bounding box center [964, 356] width 127 height 39
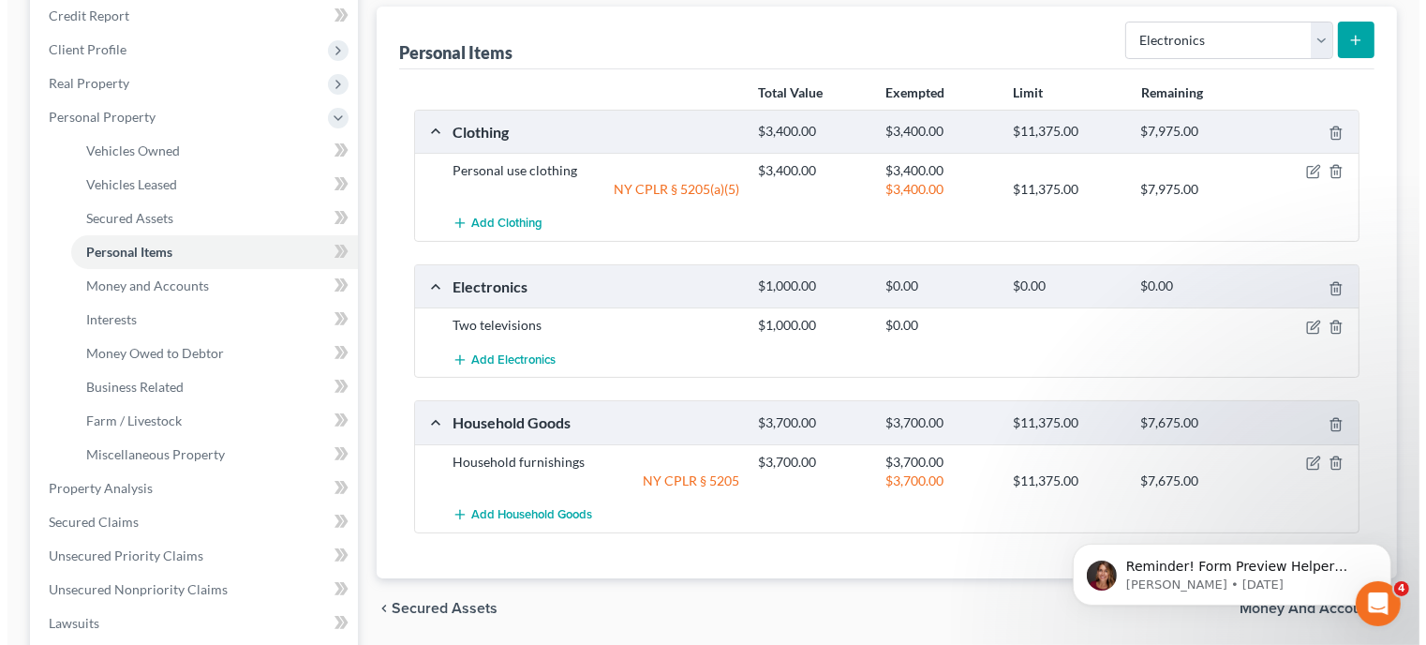
scroll to position [260, 0]
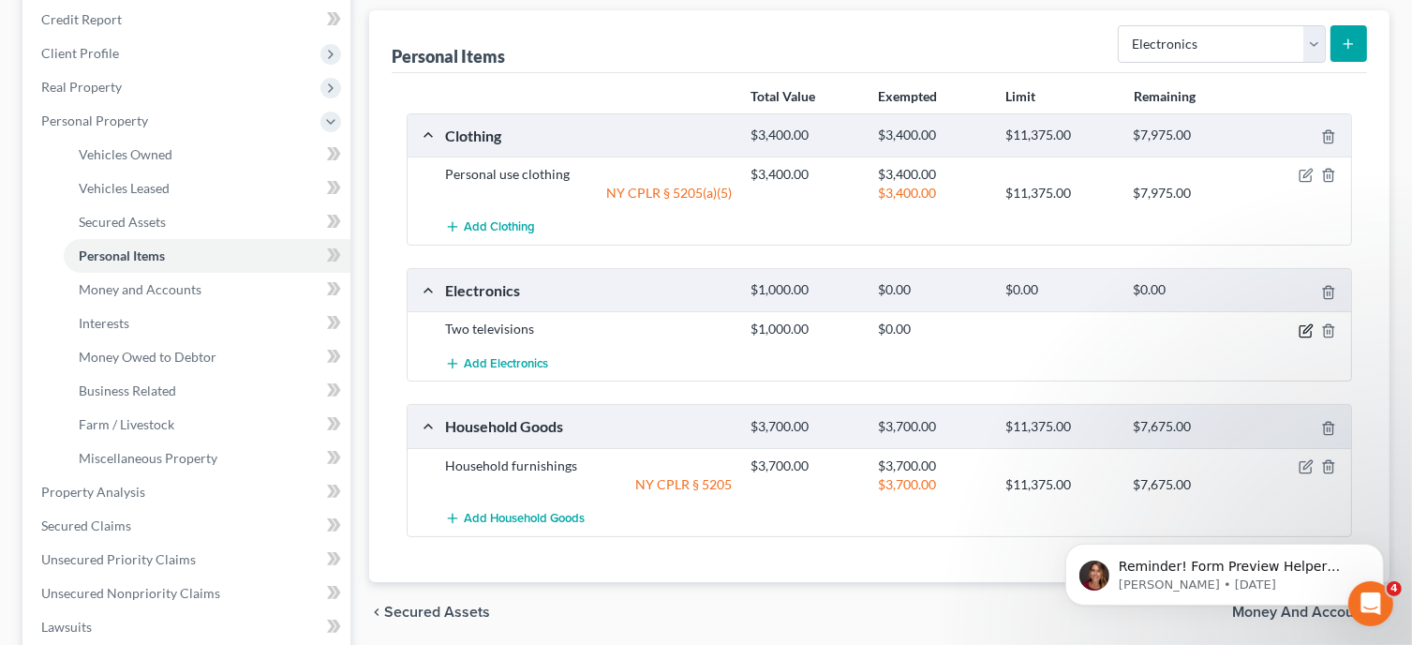
click at [1306, 325] on icon "button" at bounding box center [1307, 328] width 8 height 8
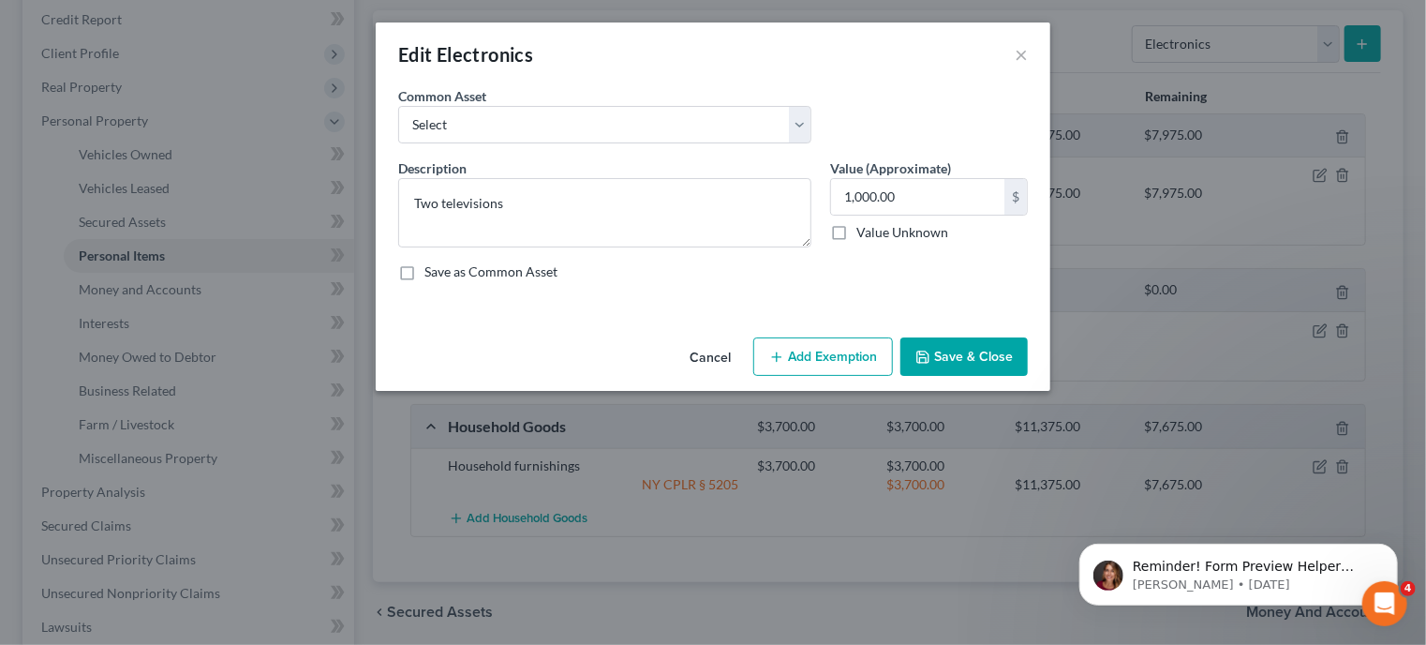
click at [834, 358] on button "Add Exemption" at bounding box center [823, 356] width 140 height 39
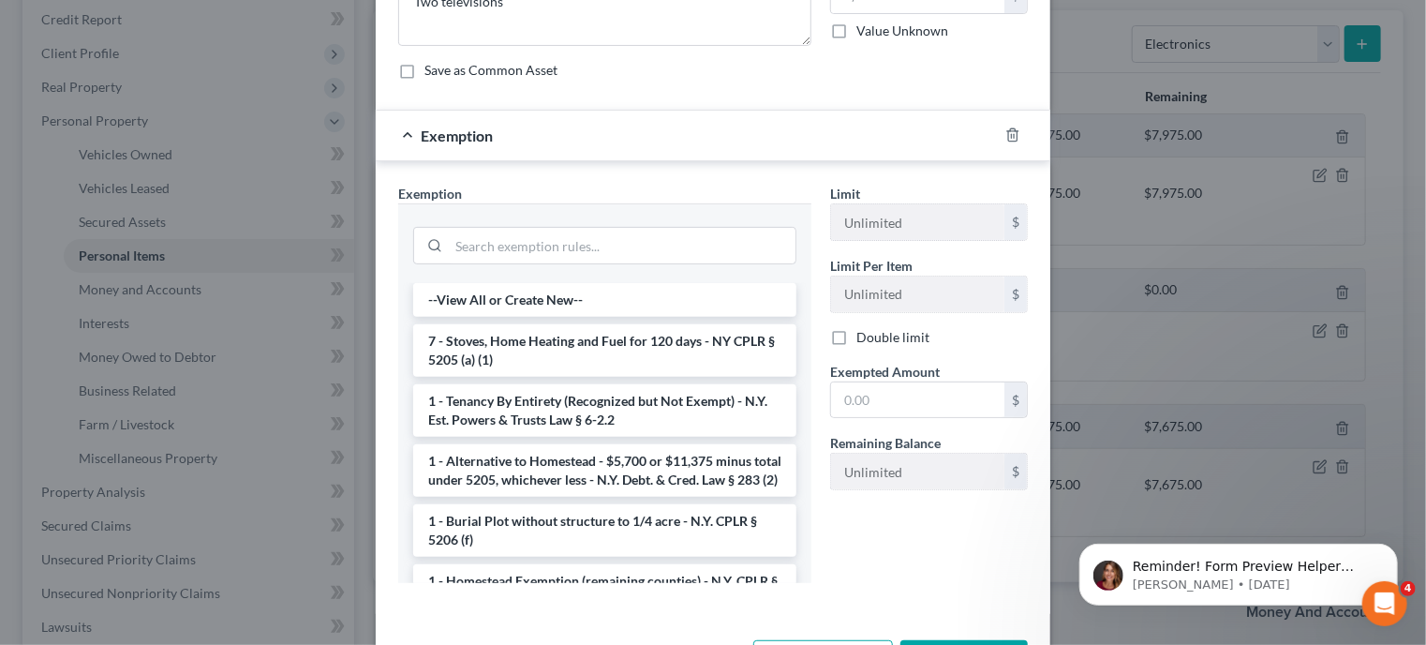
scroll to position [234, 0]
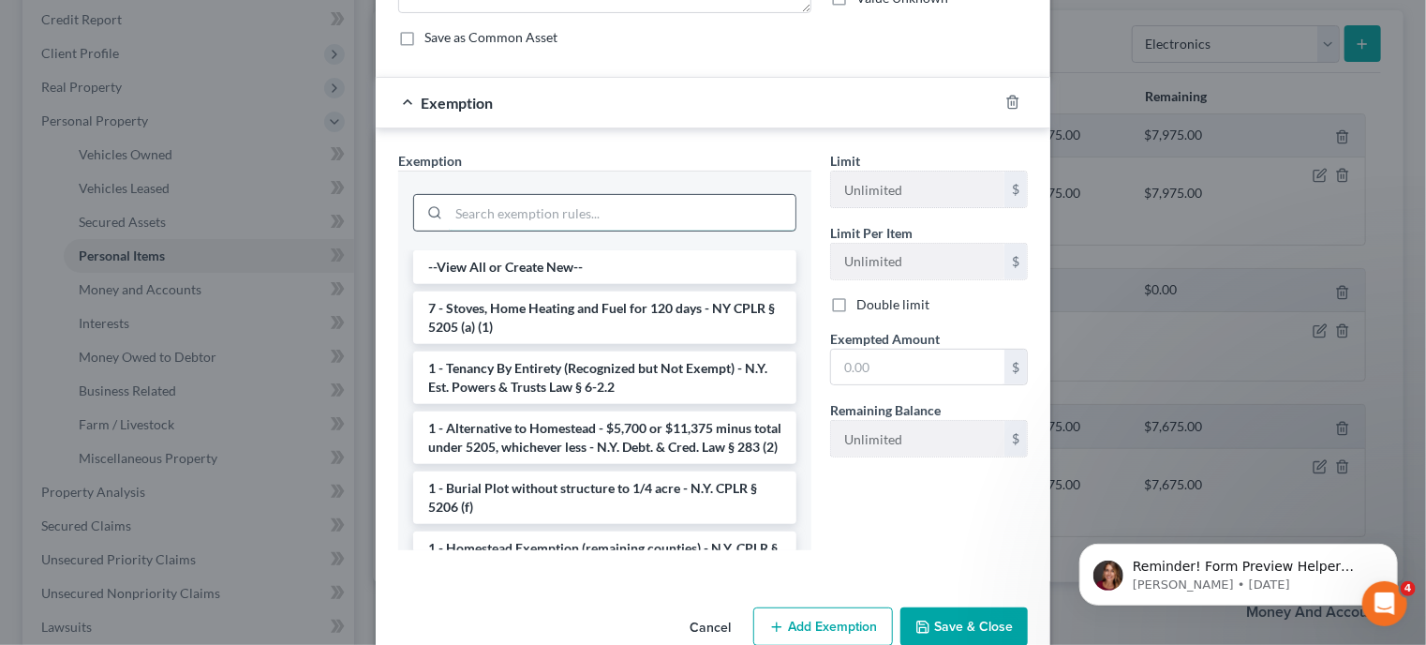
click at [588, 216] on input "search" at bounding box center [622, 213] width 347 height 36
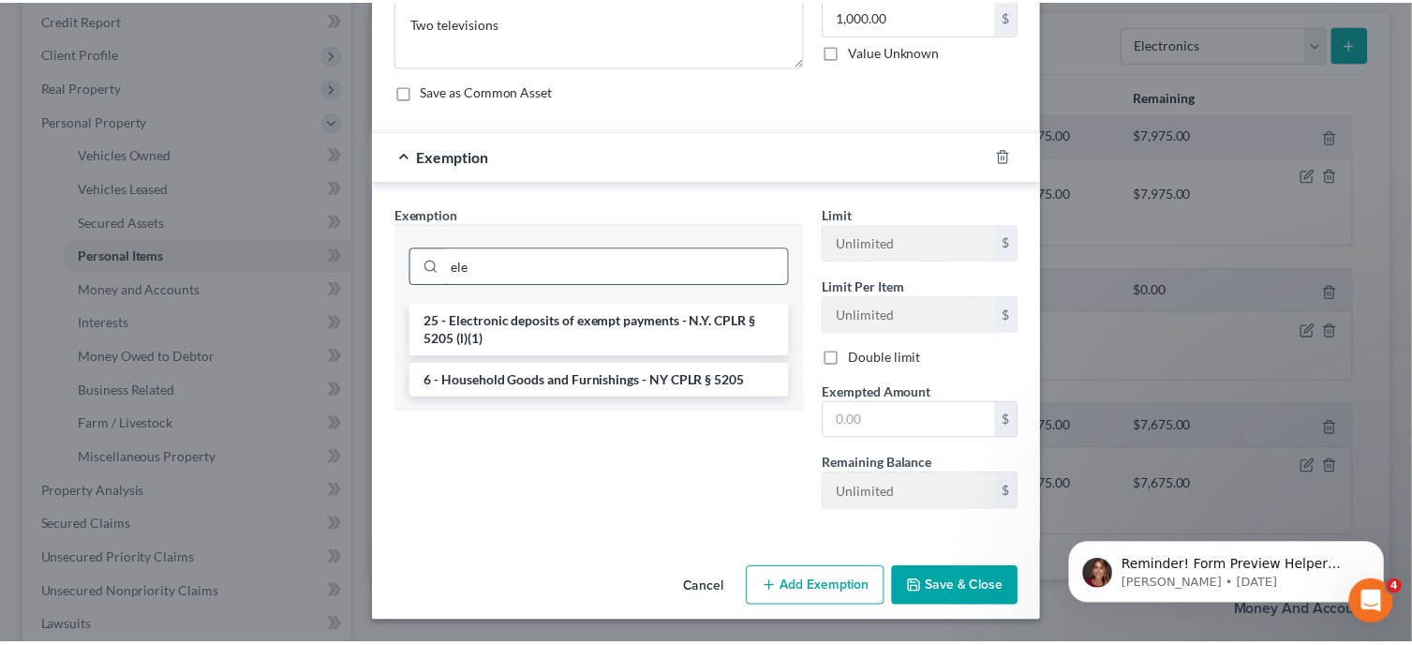
scroll to position [178, 0]
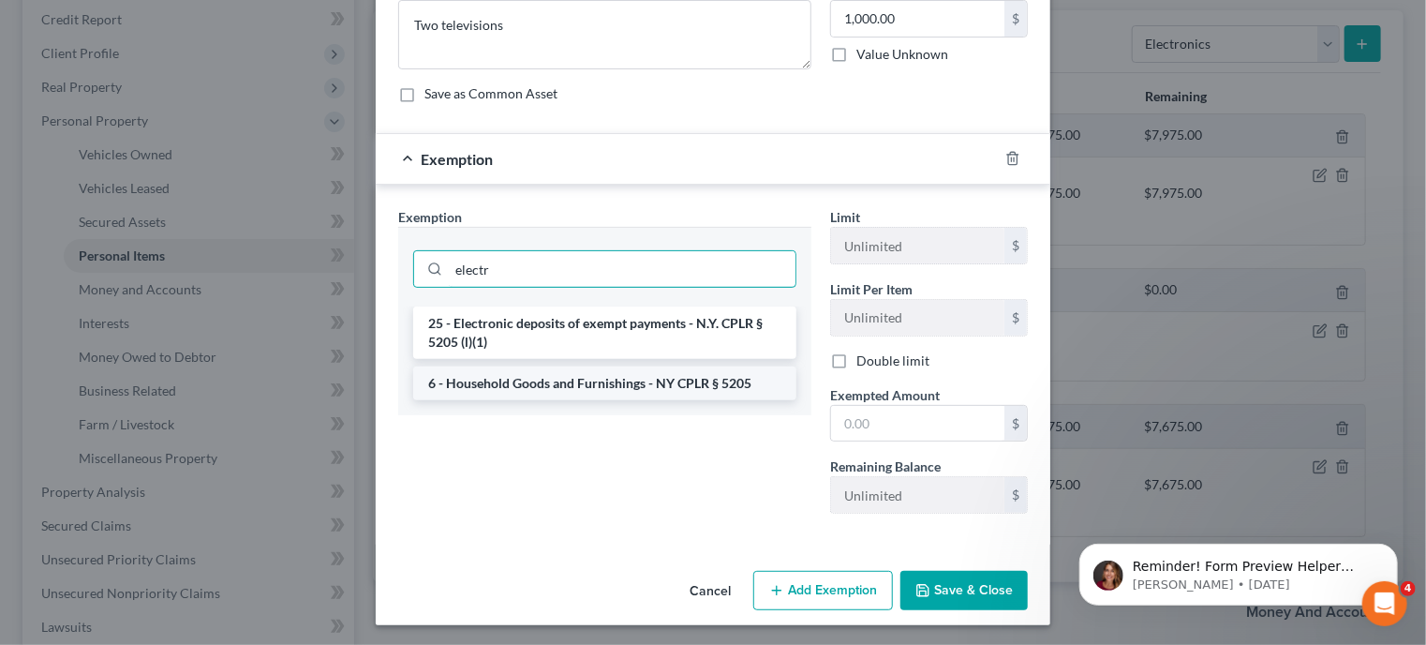
type input "electr"
click at [587, 389] on li "6 - Household Goods and Furnishings - NY CPLR § 5205" at bounding box center [604, 383] width 383 height 34
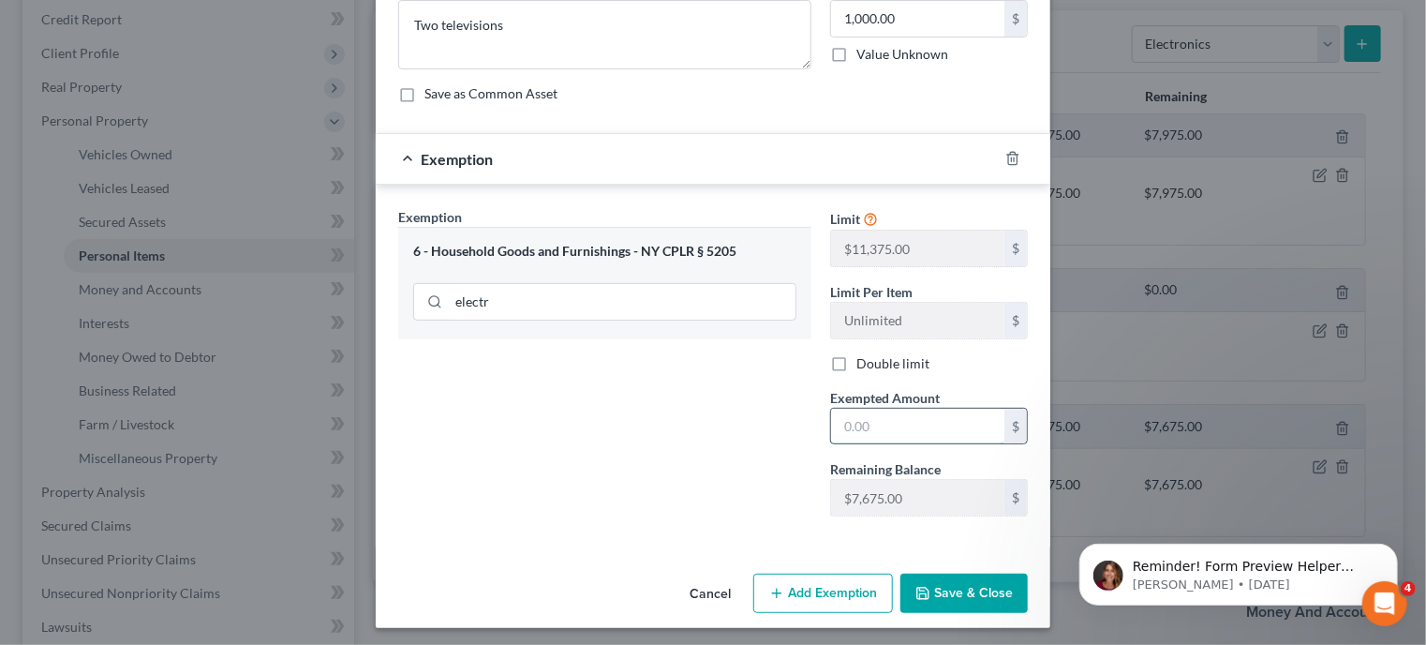
click at [845, 424] on input "text" at bounding box center [917, 427] width 173 height 36
type input "1,000"
click at [937, 591] on button "Save & Close" at bounding box center [964, 592] width 127 height 39
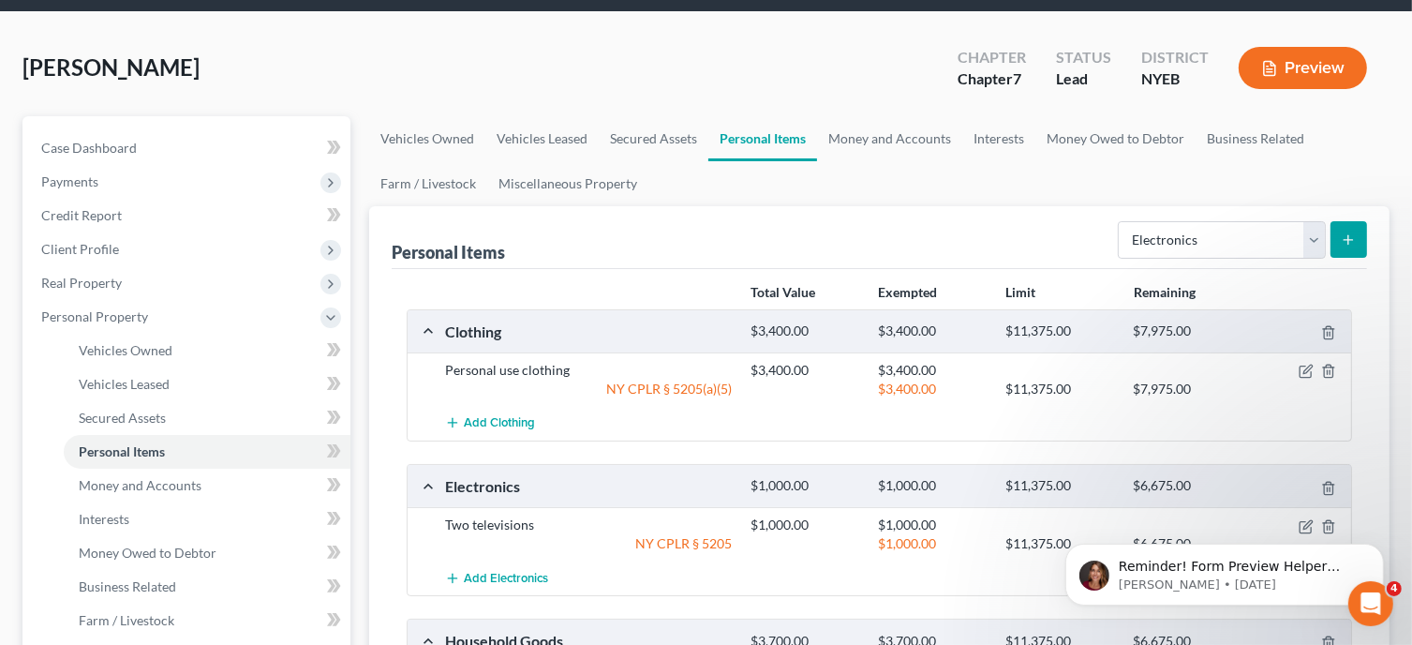
scroll to position [42, 0]
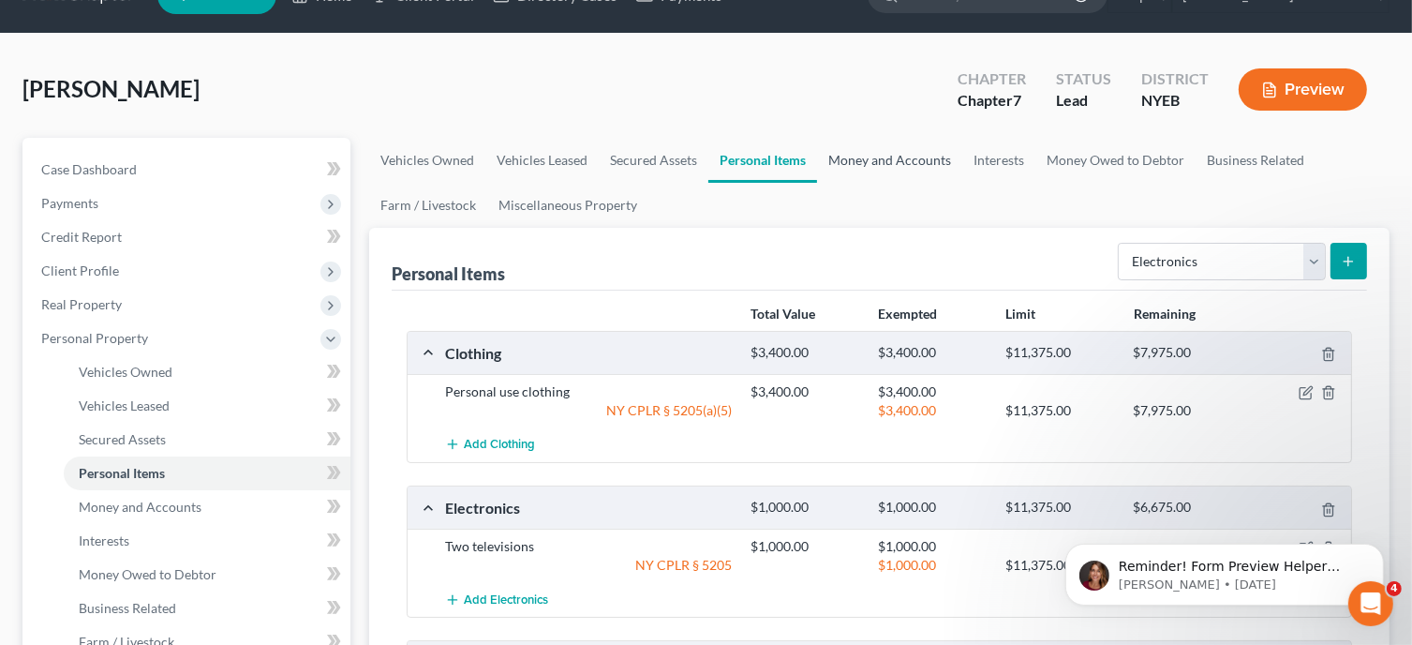
click at [872, 163] on link "Money and Accounts" at bounding box center [889, 160] width 145 height 45
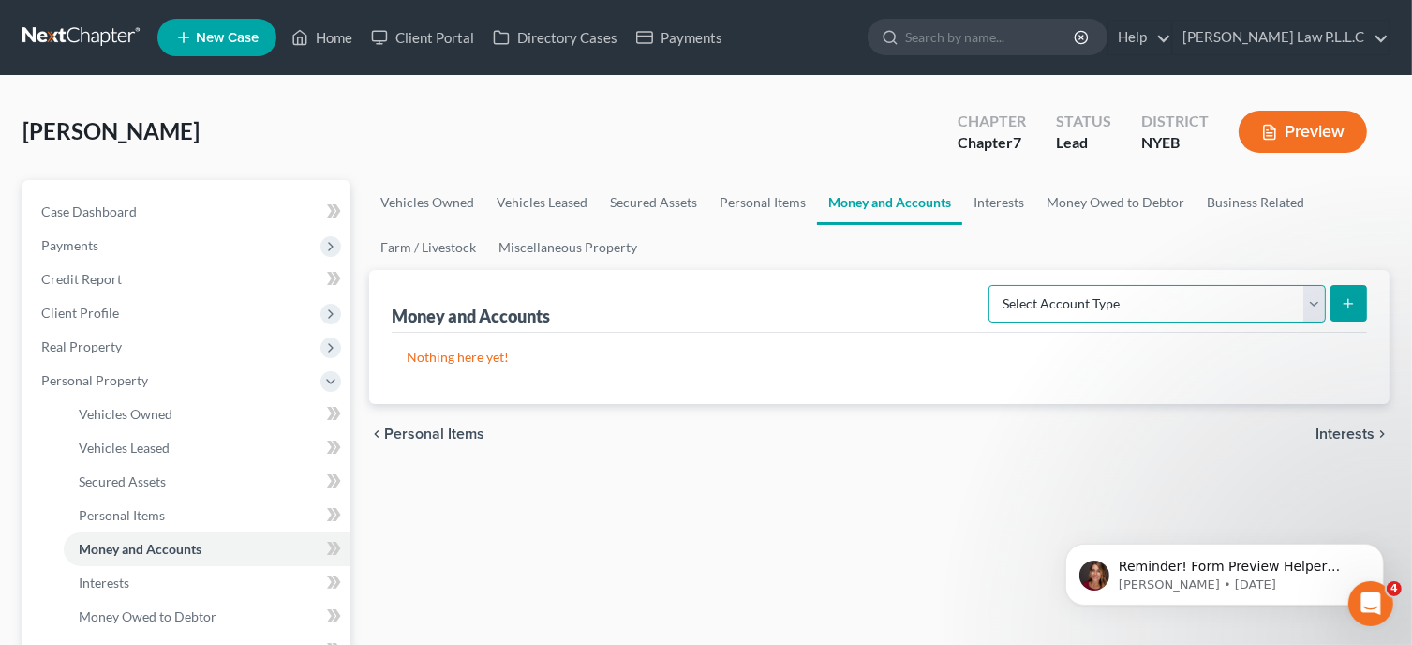
click at [1316, 305] on select "Select Account Type Brokerage Cash on Hand Certificates of Deposit Checking Acc…" at bounding box center [1157, 303] width 337 height 37
select select "checking"
click at [992, 285] on select "Select Account Type Brokerage Cash on Hand Certificates of Deposit Checking Acc…" at bounding box center [1157, 303] width 337 height 37
click at [1359, 310] on button "submit" at bounding box center [1349, 303] width 37 height 37
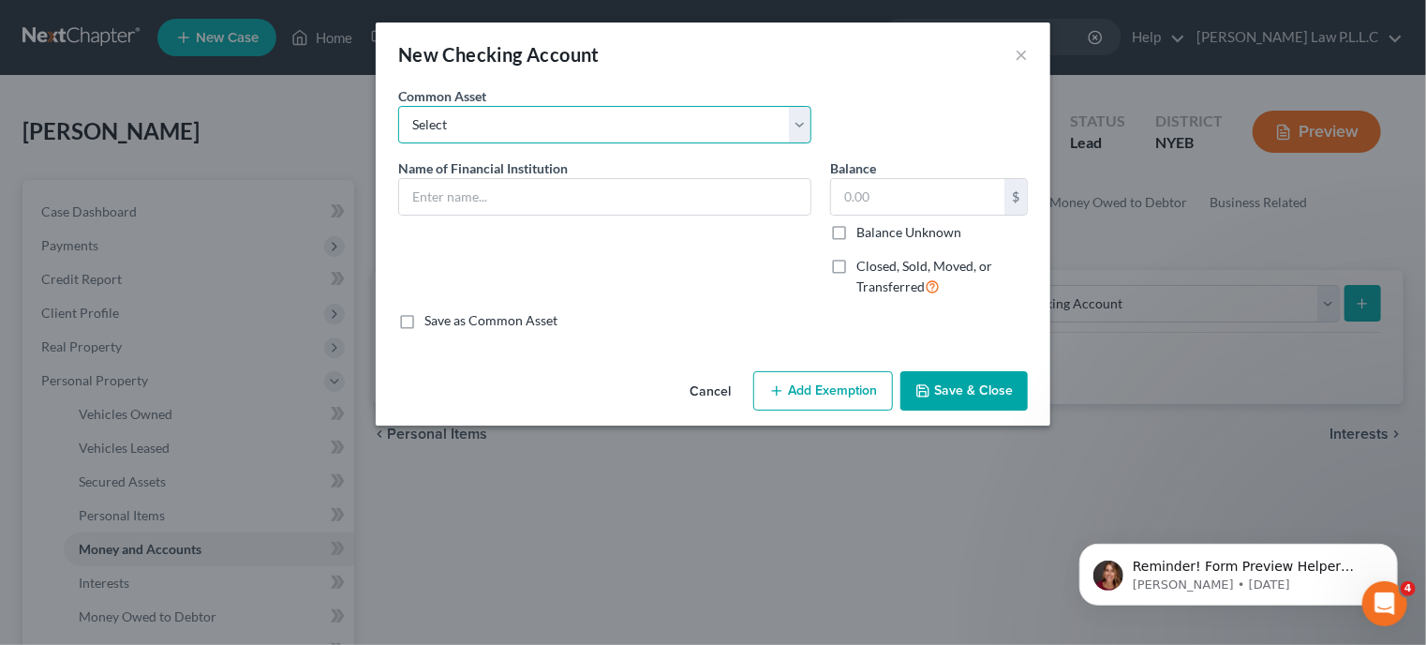
click at [446, 123] on select "Select Citizens Bank Popular Bank Bank of America MCU Municipal Credit Union JP…" at bounding box center [604, 124] width 413 height 37
select select "4"
click at [398, 106] on select "Select Citizens Bank Popular Bank Bank of America MCU Municipal Credit Union JP…" at bounding box center [604, 124] width 413 height 37
type input "JPMorgan Chase Bank N.A."
type input "1,400.00"
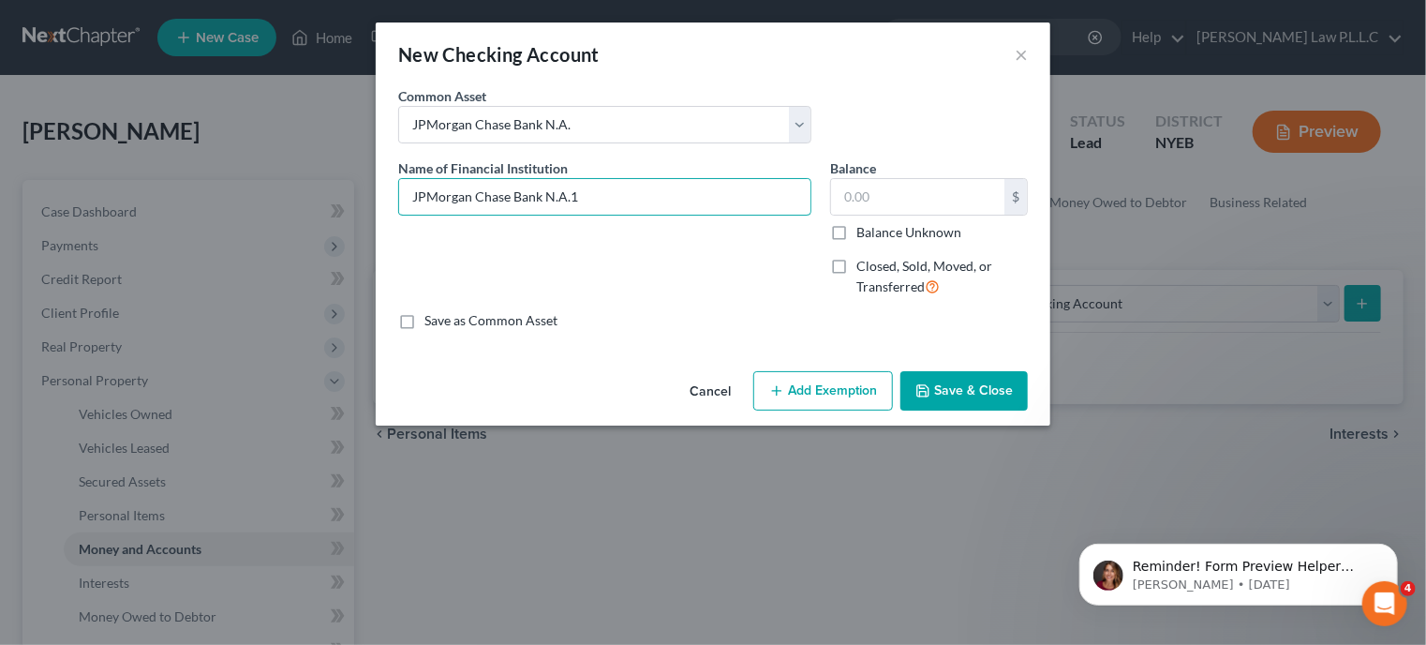
type input "JPMorgan Chase Bank N.A."
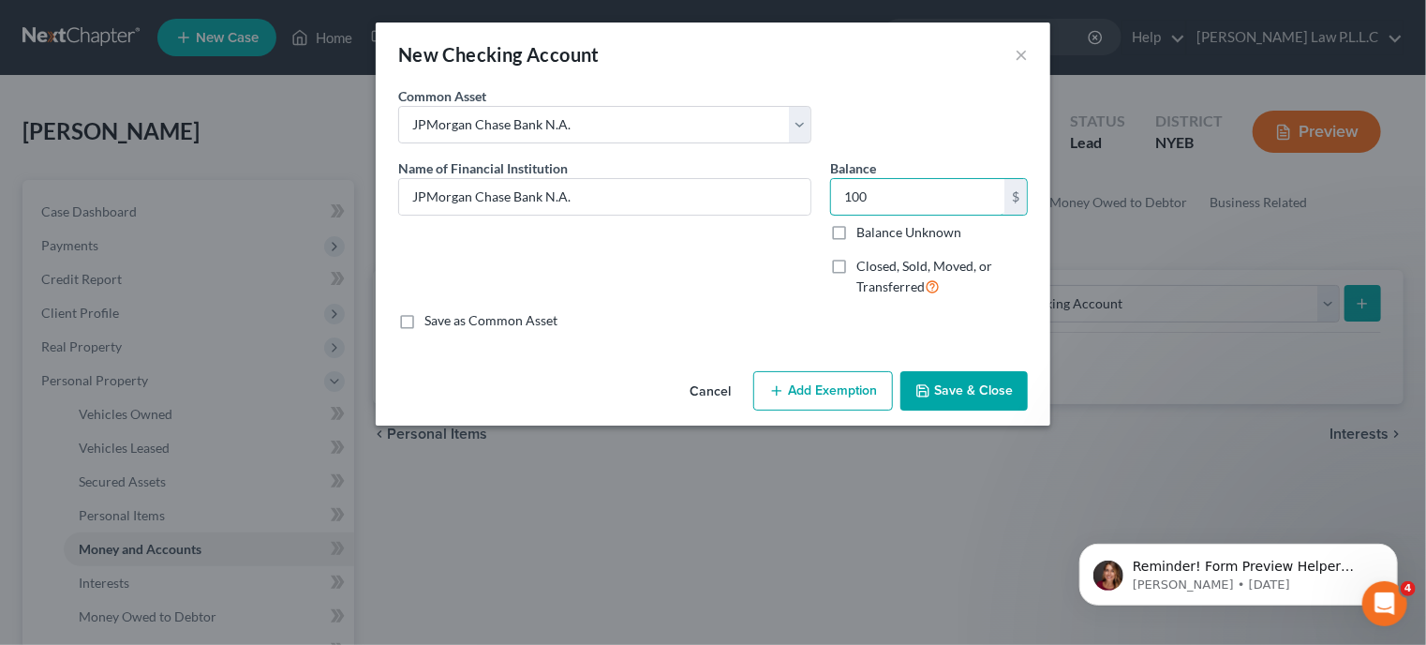
type input "100"
click at [812, 385] on button "Add Exemption" at bounding box center [823, 390] width 140 height 39
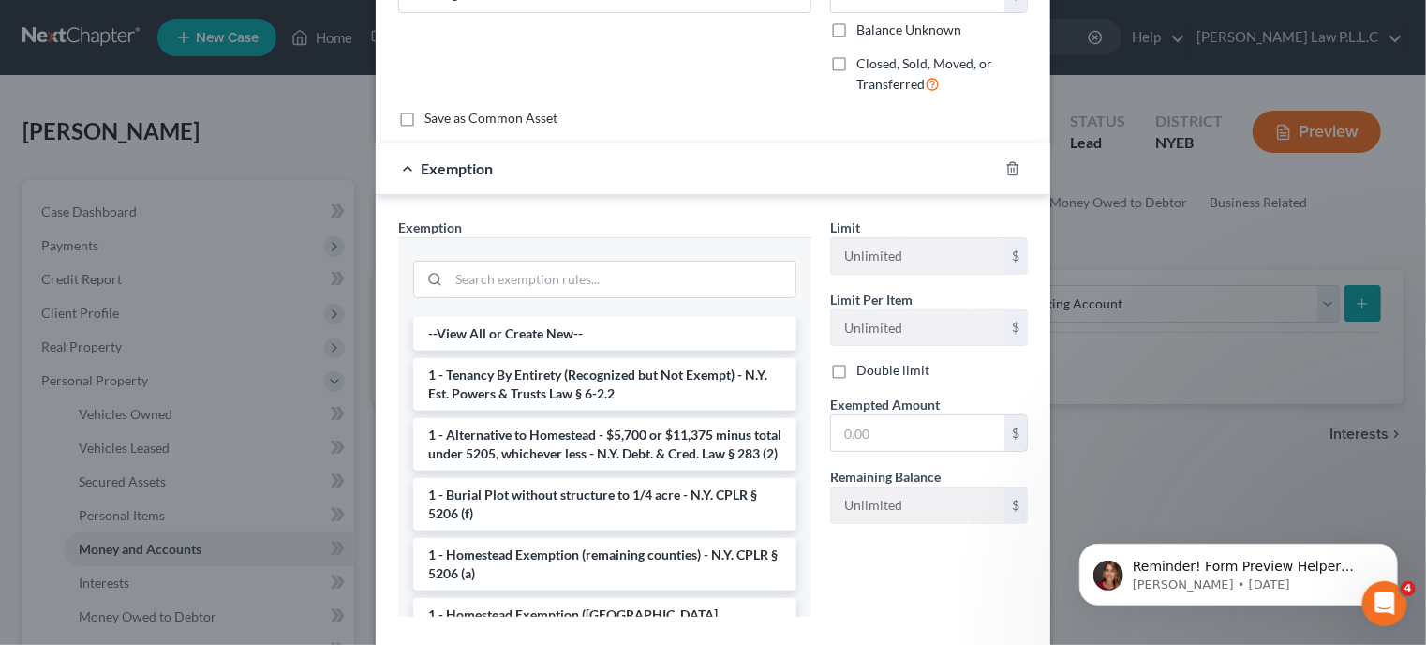
scroll to position [253, 0]
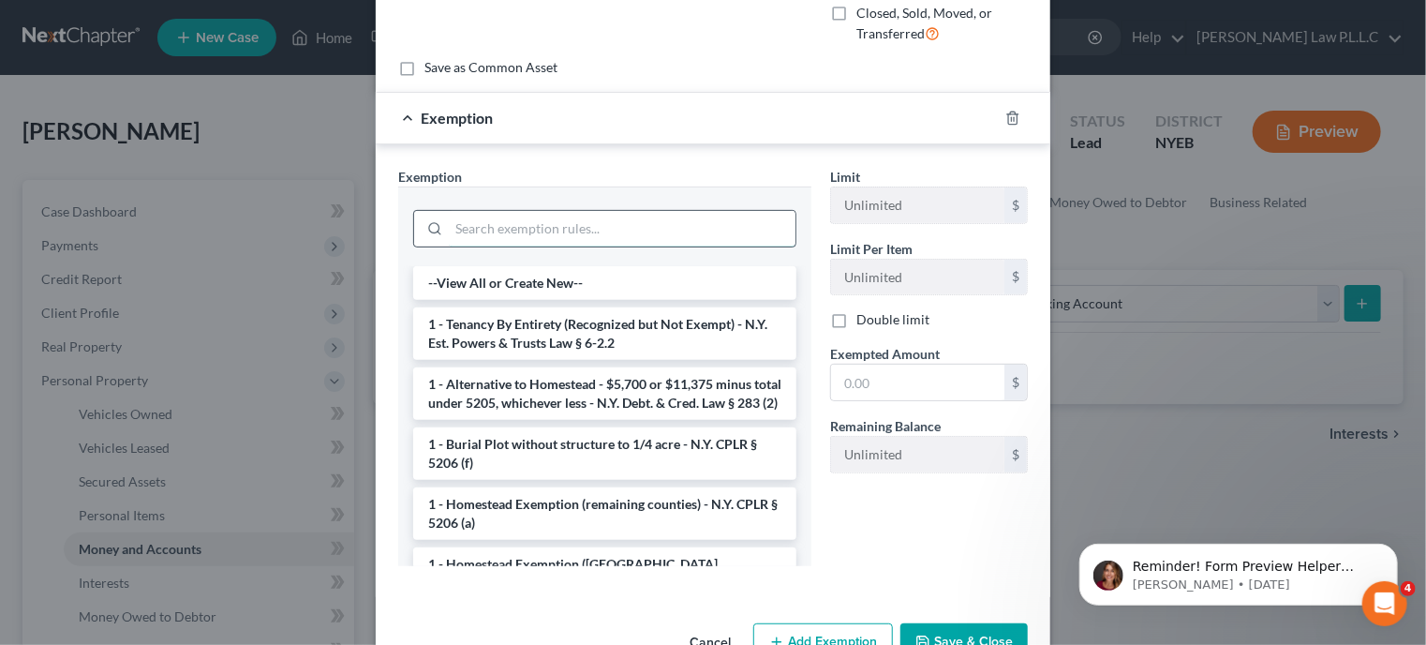
click at [472, 228] on input "search" at bounding box center [622, 229] width 347 height 36
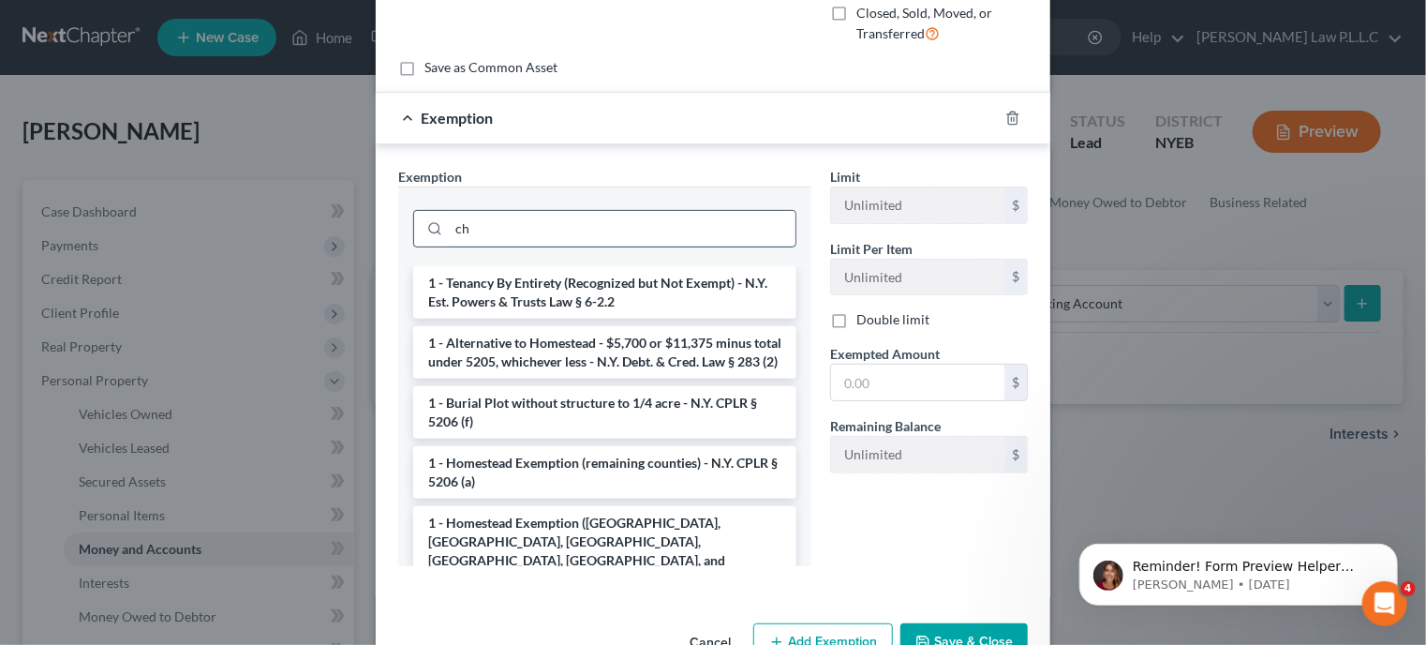
type input "c"
type input "bank"
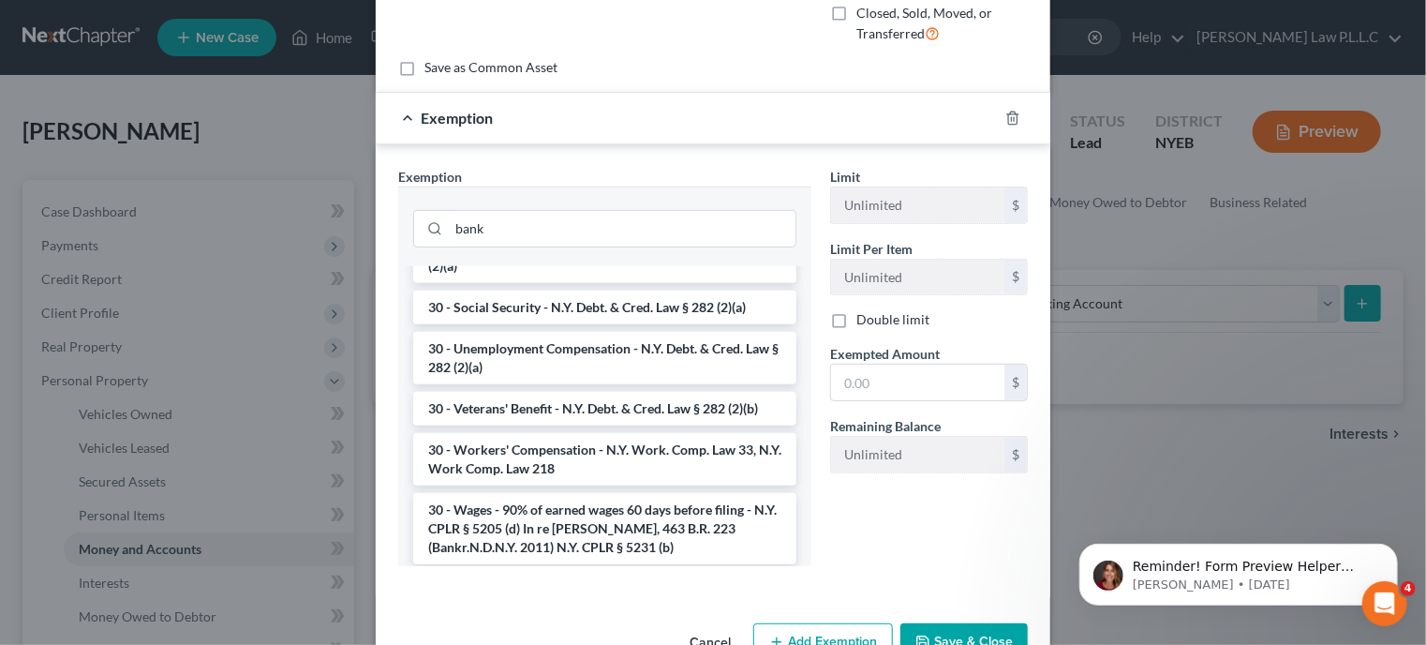
scroll to position [2223, 0]
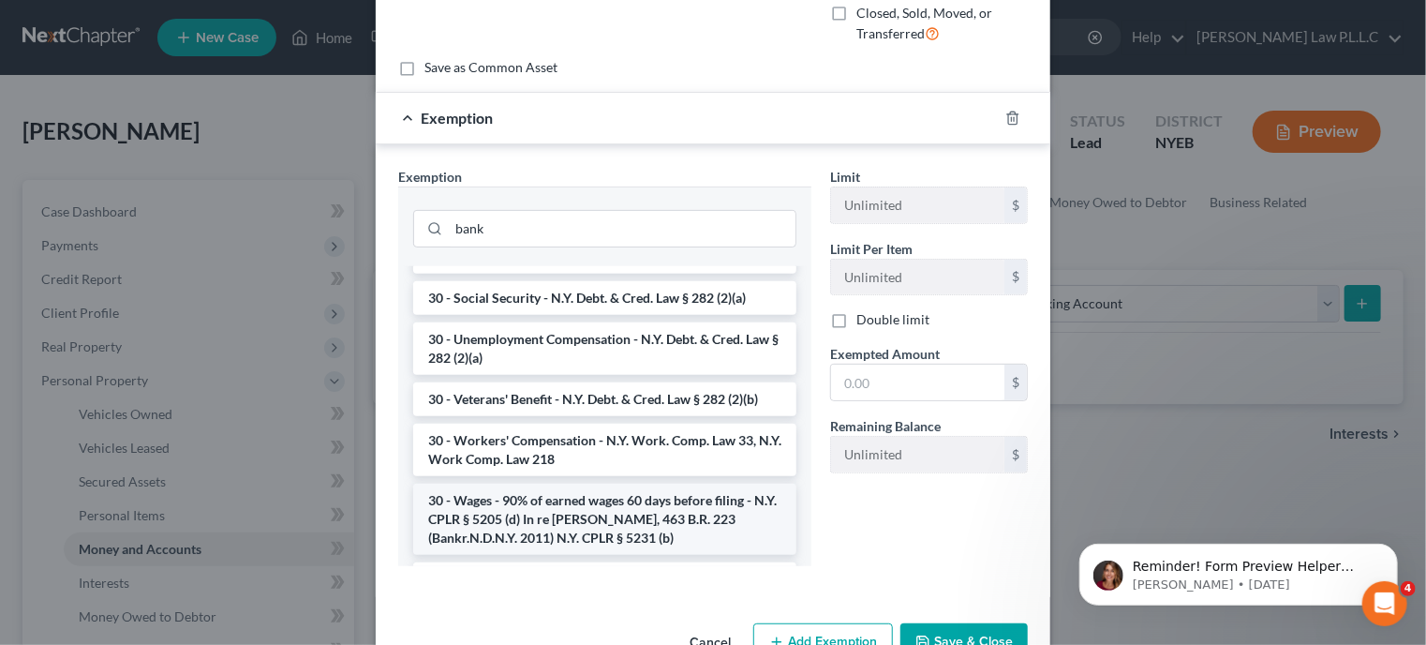
click at [592, 484] on li "30 - Wages - 90% of earned wages 60 days before filing - N.Y. CPLR § 5205 (d) I…" at bounding box center [604, 519] width 383 height 71
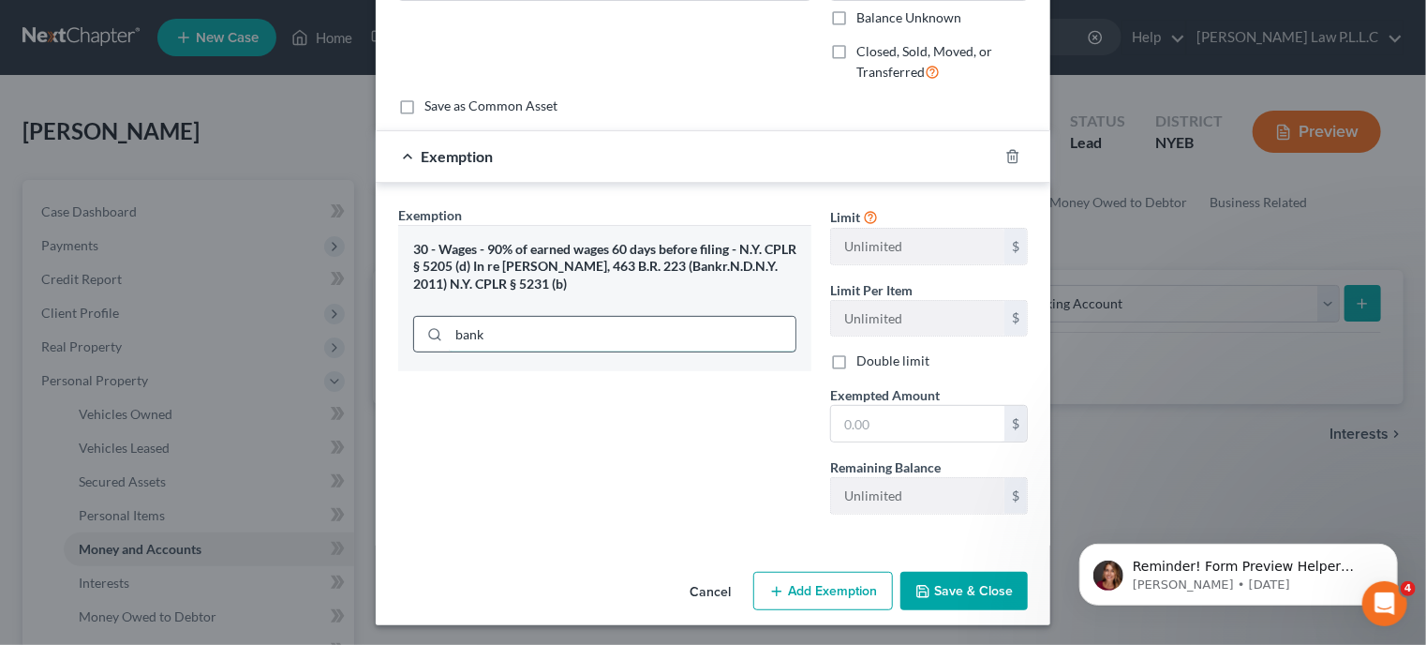
scroll to position [253, 0]
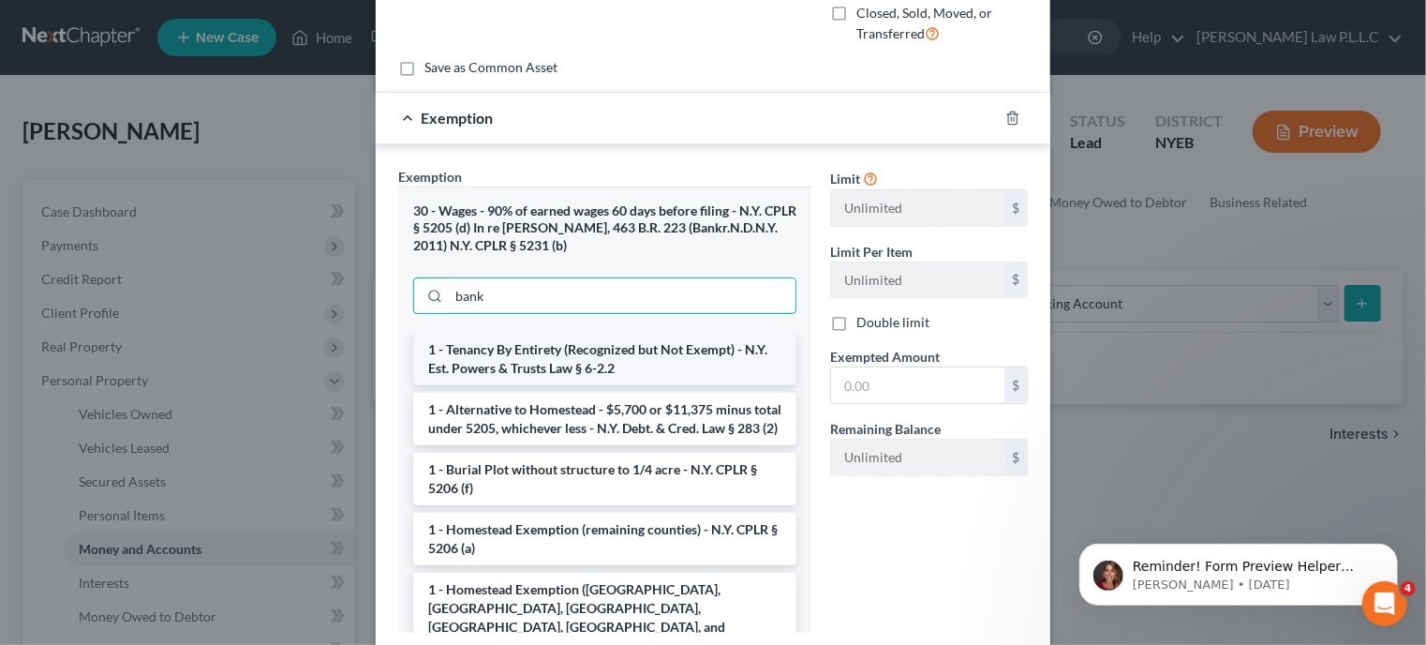
drag, startPoint x: 499, startPoint y: 334, endPoint x: 420, endPoint y: 337, distance: 79.7
click at [420, 337] on div "30 - Wages - 90% of earned wages 60 days before filing - N.Y. CPLR § 5205 (d) I…" at bounding box center [604, 409] width 413 height 447
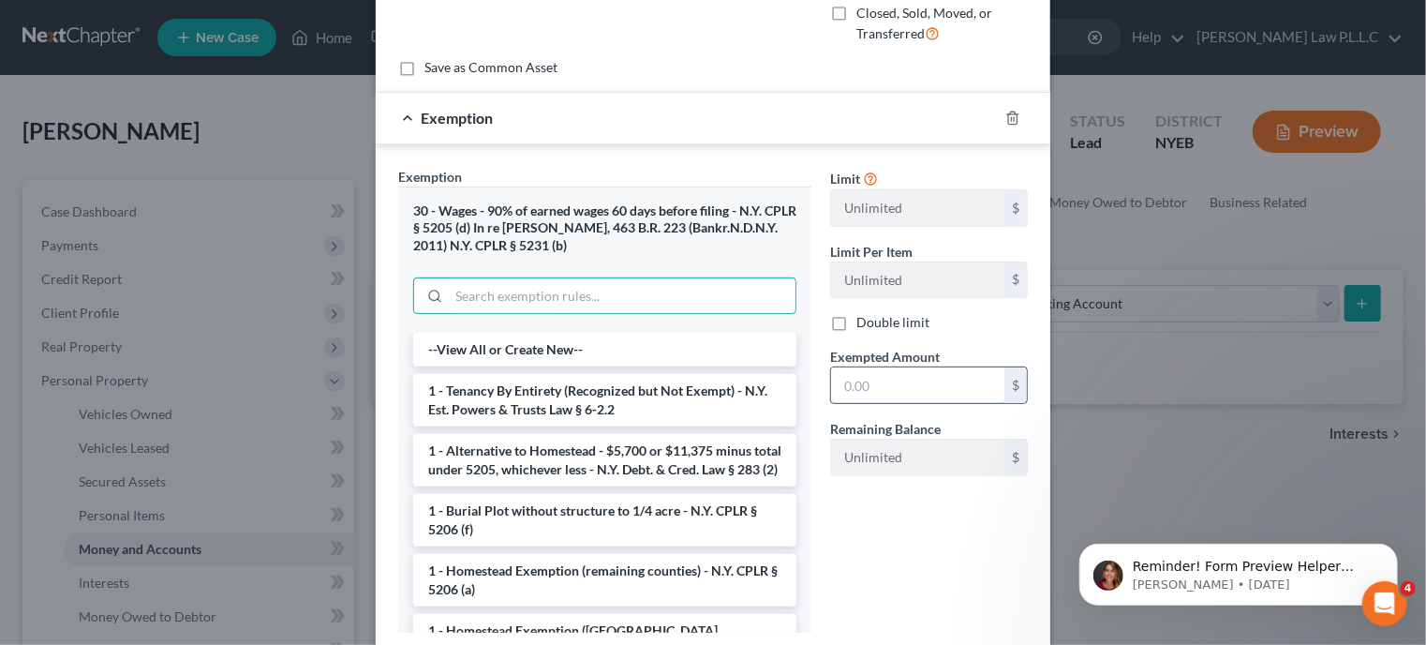
click at [873, 385] on input "text" at bounding box center [917, 385] width 173 height 36
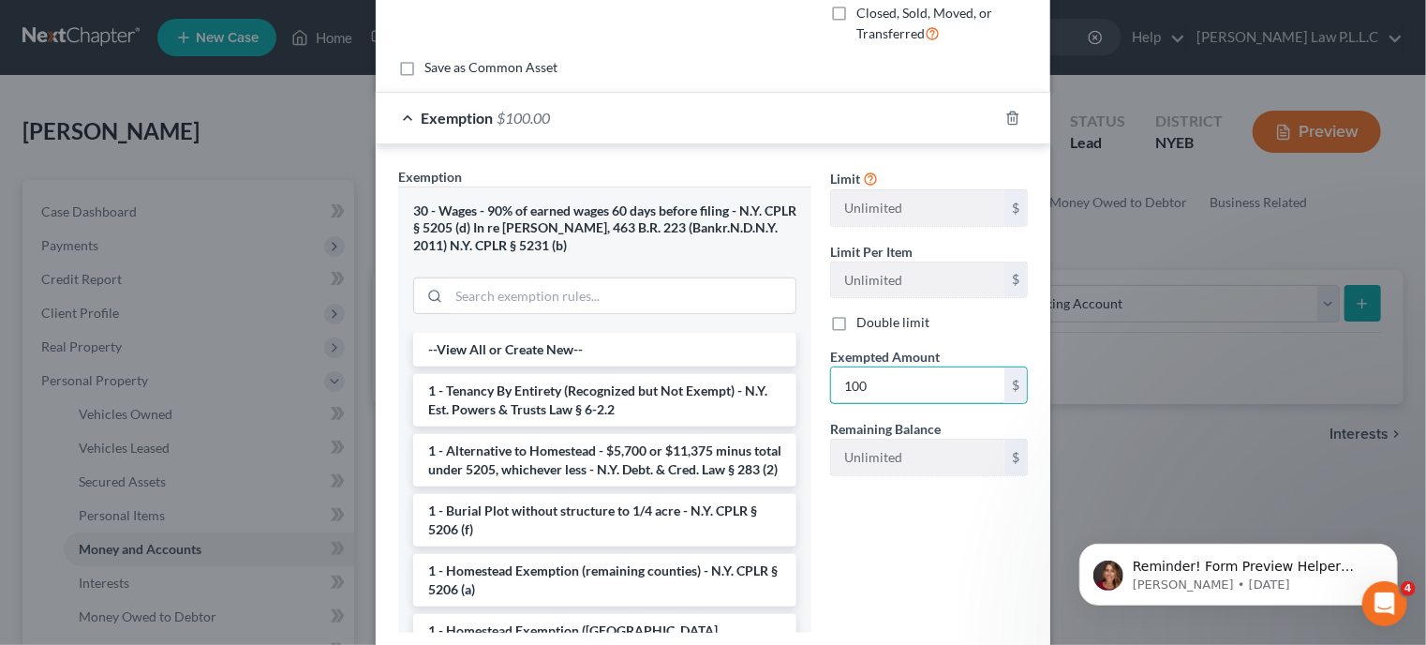
type input "100"
click at [887, 524] on div "Limit Unlimited $ Limit Per Item Unlimited $ Double limit Exempted Amount * 100…" at bounding box center [929, 408] width 216 height 482
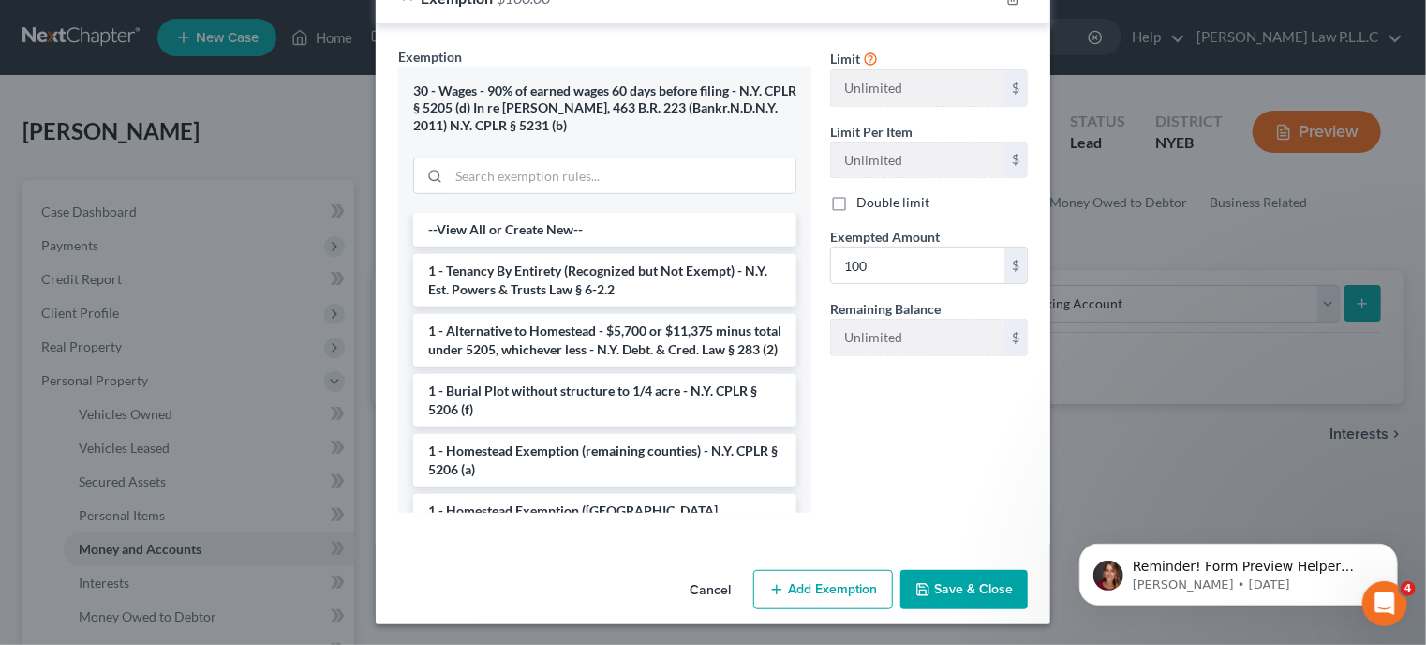
click at [934, 583] on button "Save & Close" at bounding box center [964, 589] width 127 height 39
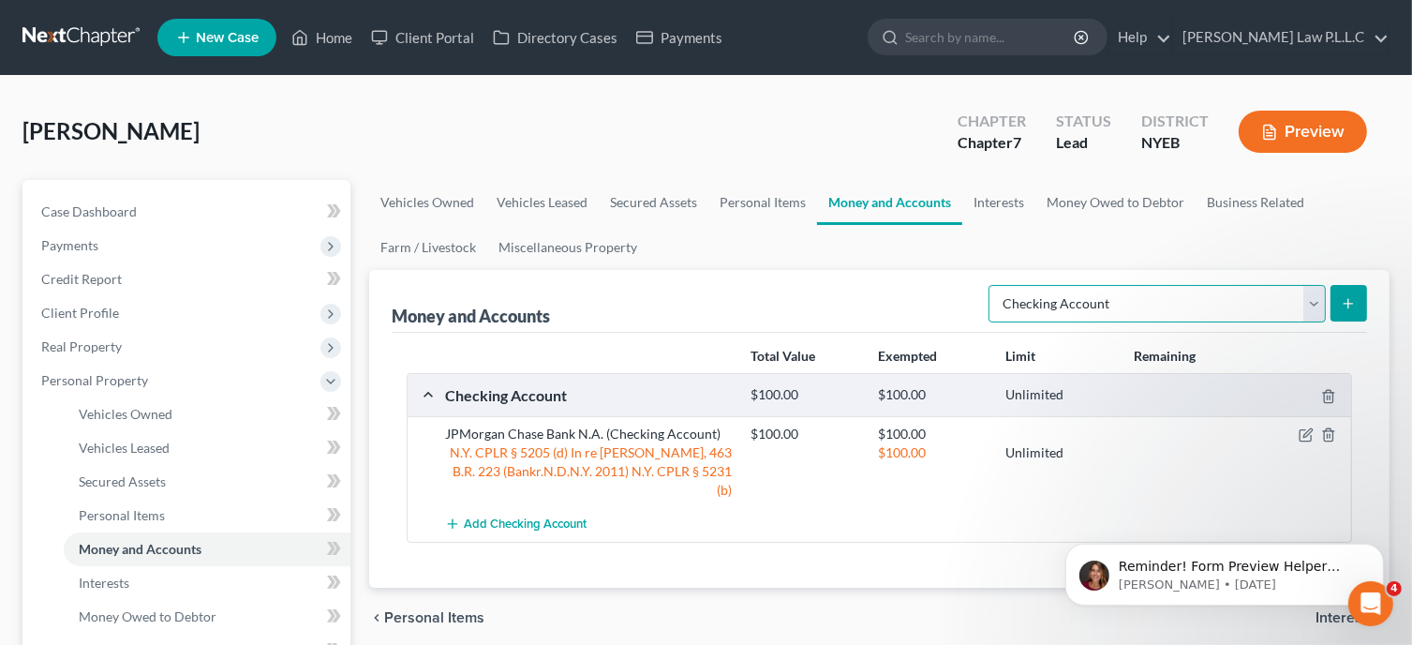
click at [1316, 305] on select "Select Account Type Brokerage Cash on Hand Certificates of Deposit Checking Acc…" at bounding box center [1157, 303] width 337 height 37
click at [1353, 305] on icon "submit" at bounding box center [1348, 303] width 15 height 15
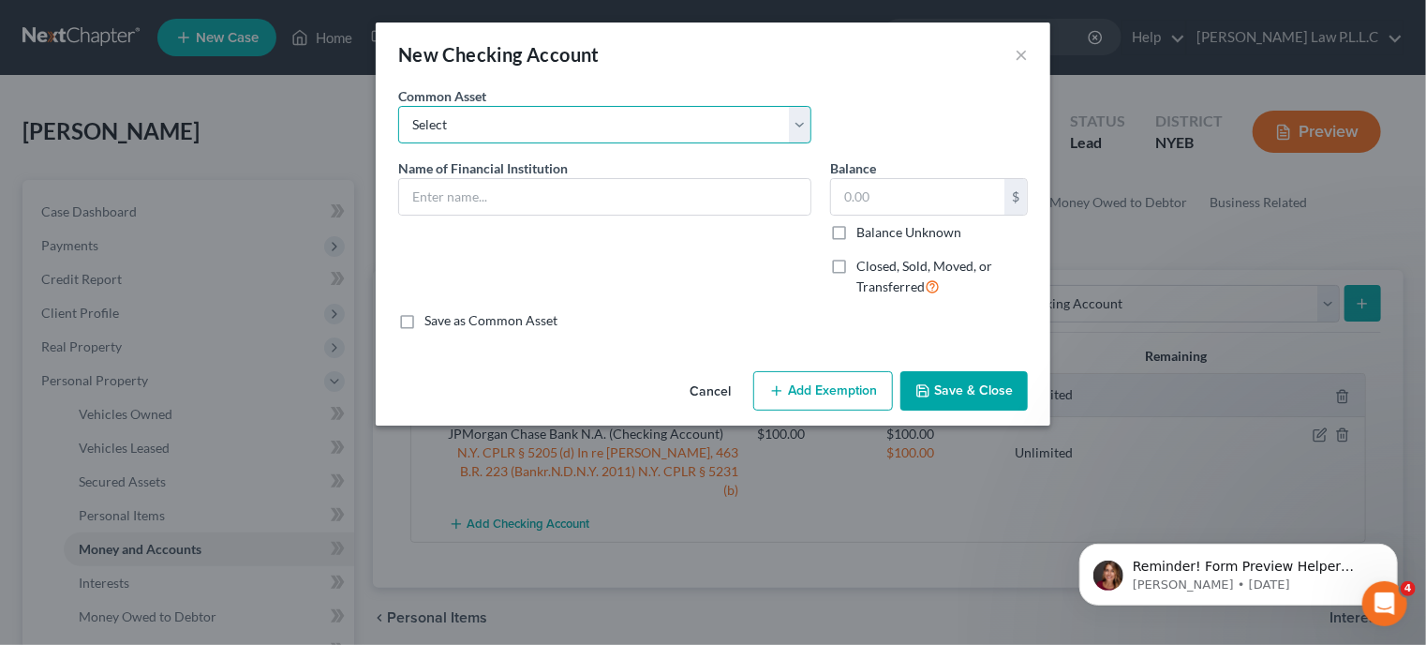
click at [803, 126] on select "Select Citizens Bank Popular Bank Bank of America MCU Municipal Credit Union JP…" at bounding box center [604, 124] width 413 height 37
select select "0"
click at [398, 106] on select "Select Citizens Bank Popular Bank Bank of America MCU Municipal Credit Union JP…" at bounding box center [604, 124] width 413 height 37
type input "Citizens Bank"
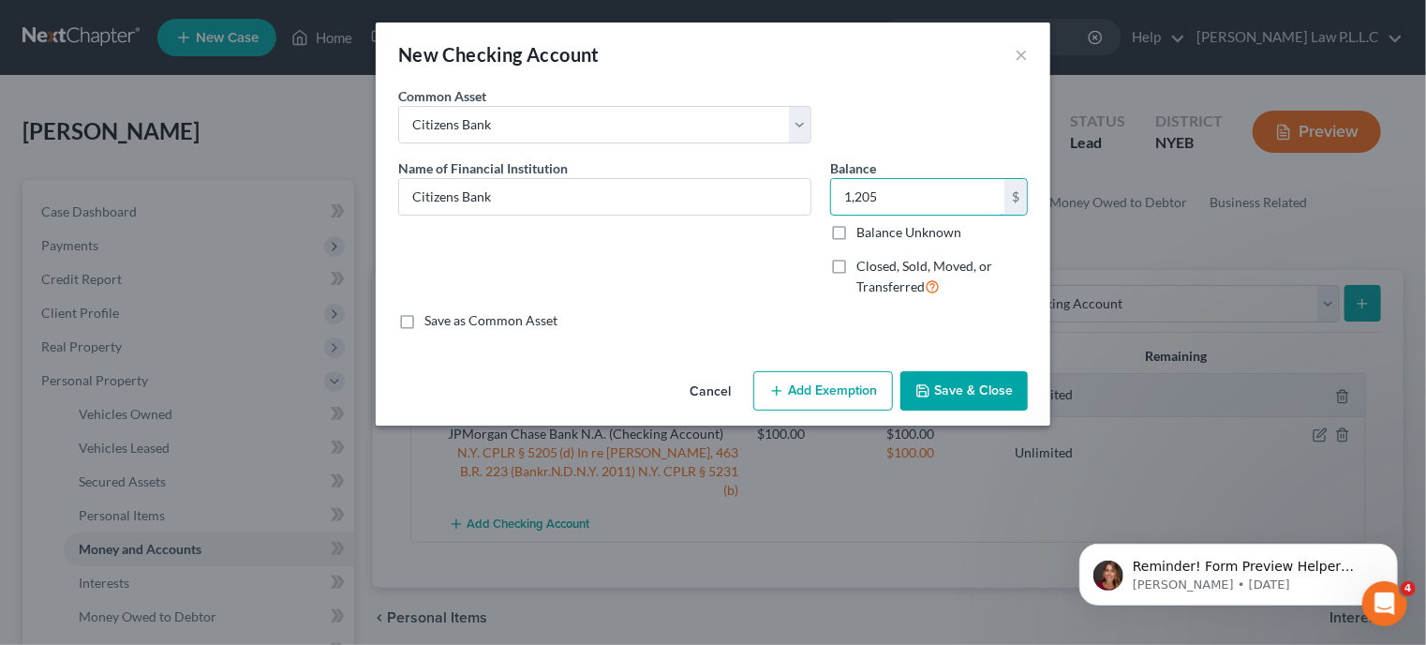
type input "1,205"
click at [808, 393] on button "Add Exemption" at bounding box center [823, 390] width 140 height 39
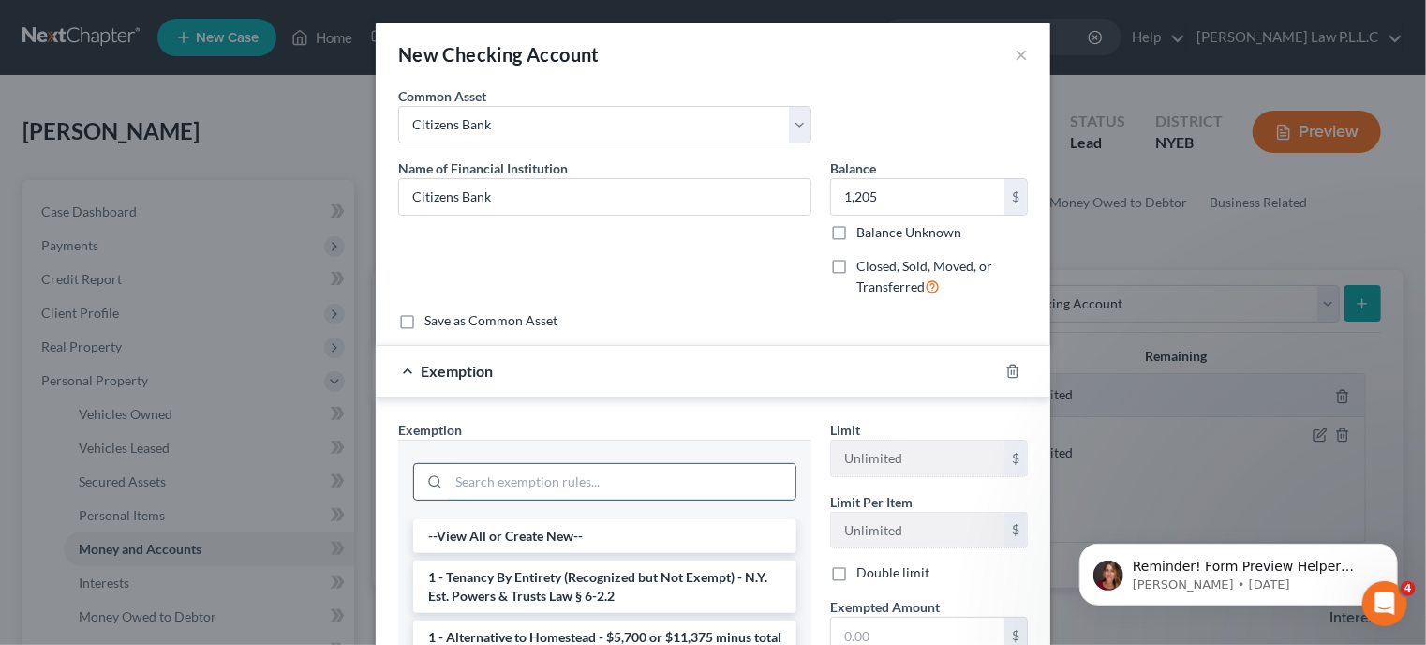
click at [495, 485] on input "search" at bounding box center [622, 482] width 347 height 36
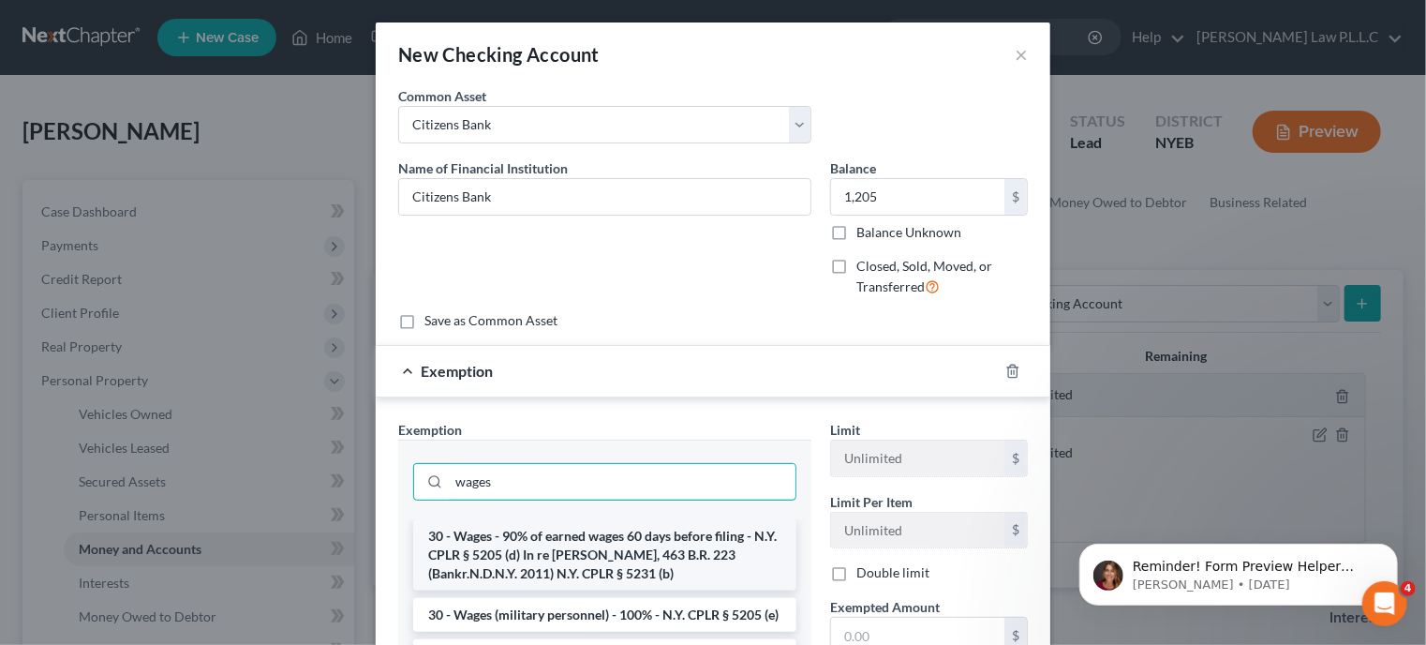
type input "wages"
click at [526, 544] on li "30 - Wages - 90% of earned wages 60 days before filing - N.Y. CPLR § 5205 (d) I…" at bounding box center [604, 554] width 383 height 71
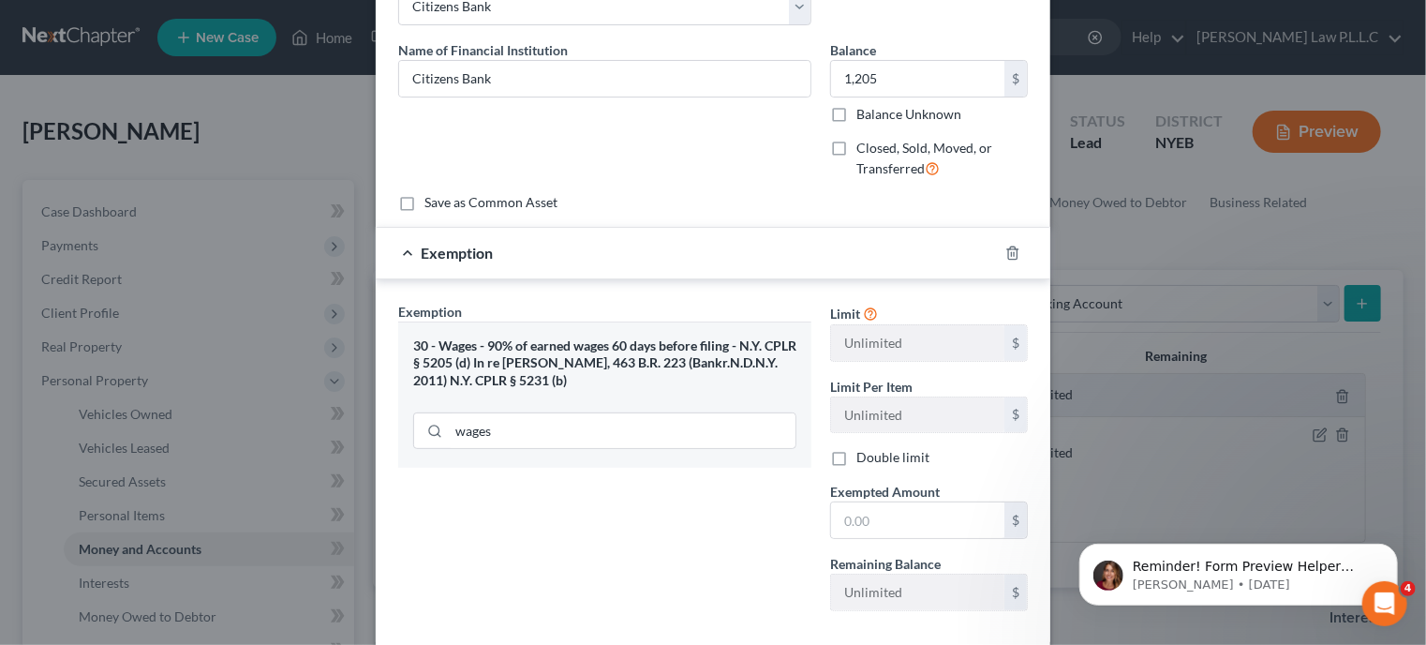
scroll to position [126, 0]
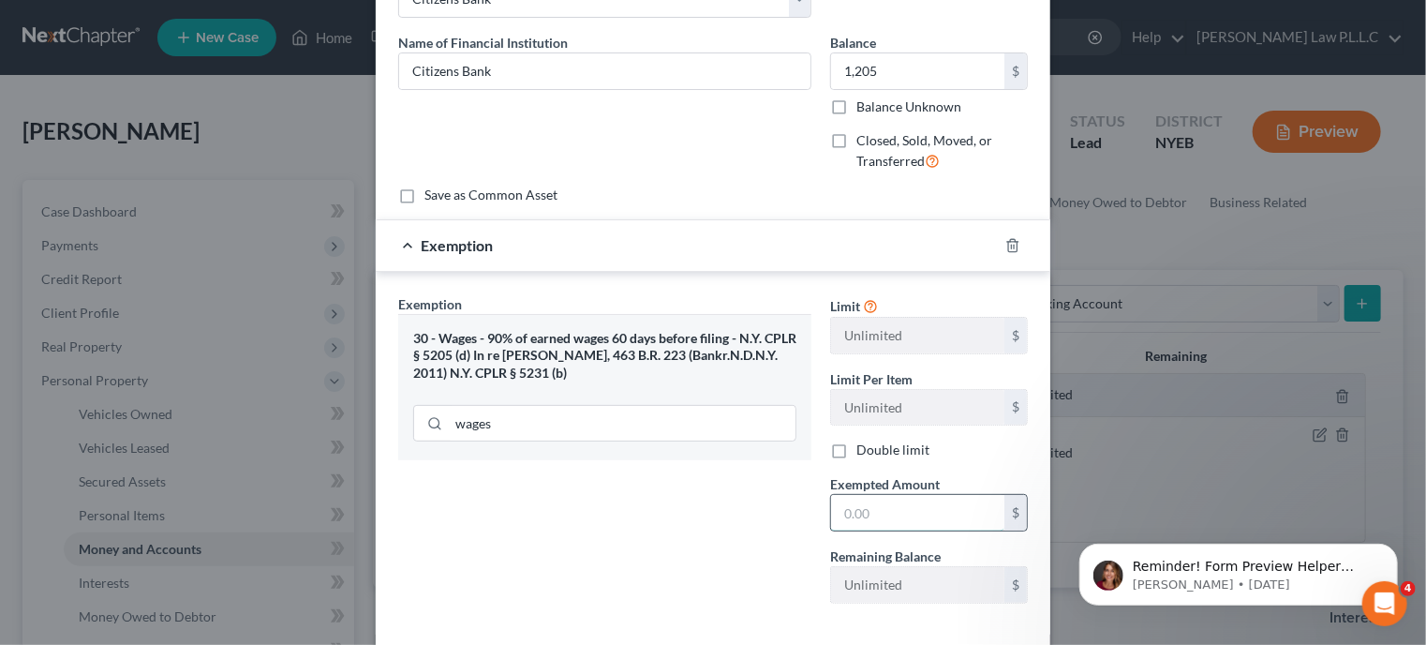
click at [856, 505] on input "text" at bounding box center [917, 513] width 173 height 36
type input "1,205"
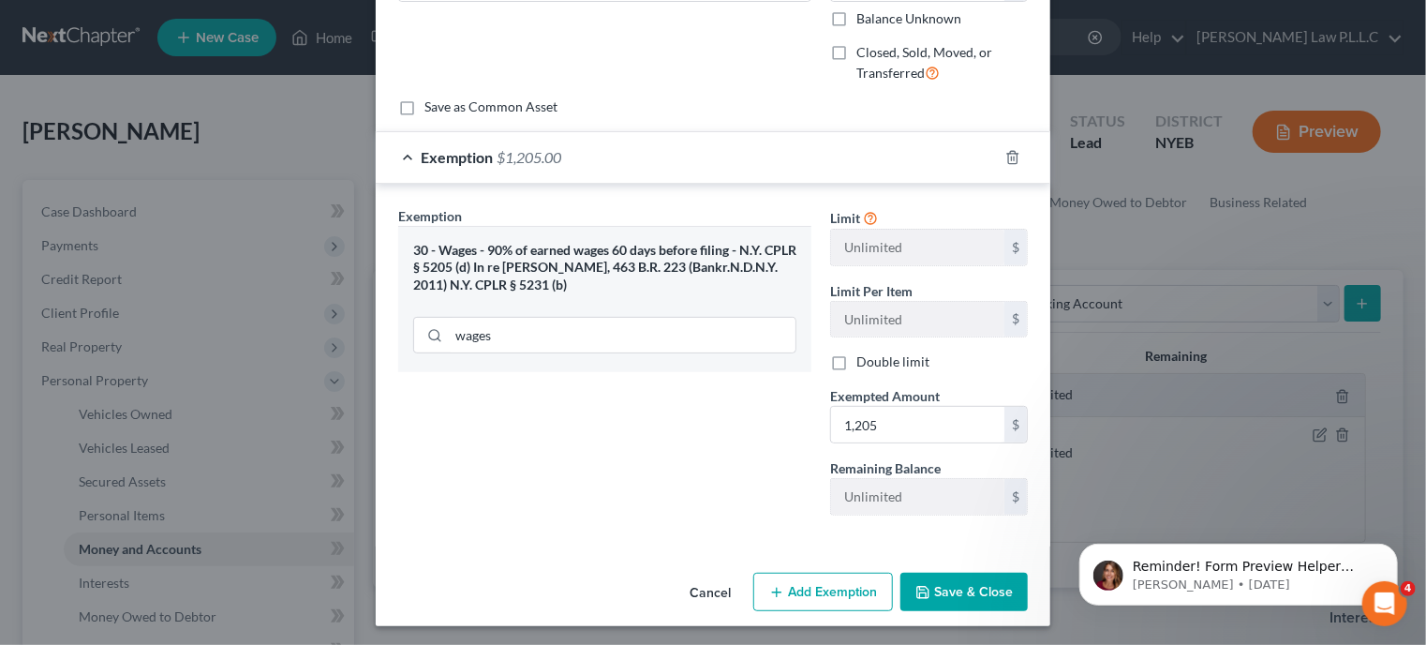
scroll to position [215, 0]
click at [948, 584] on button "Save & Close" at bounding box center [964, 591] width 127 height 39
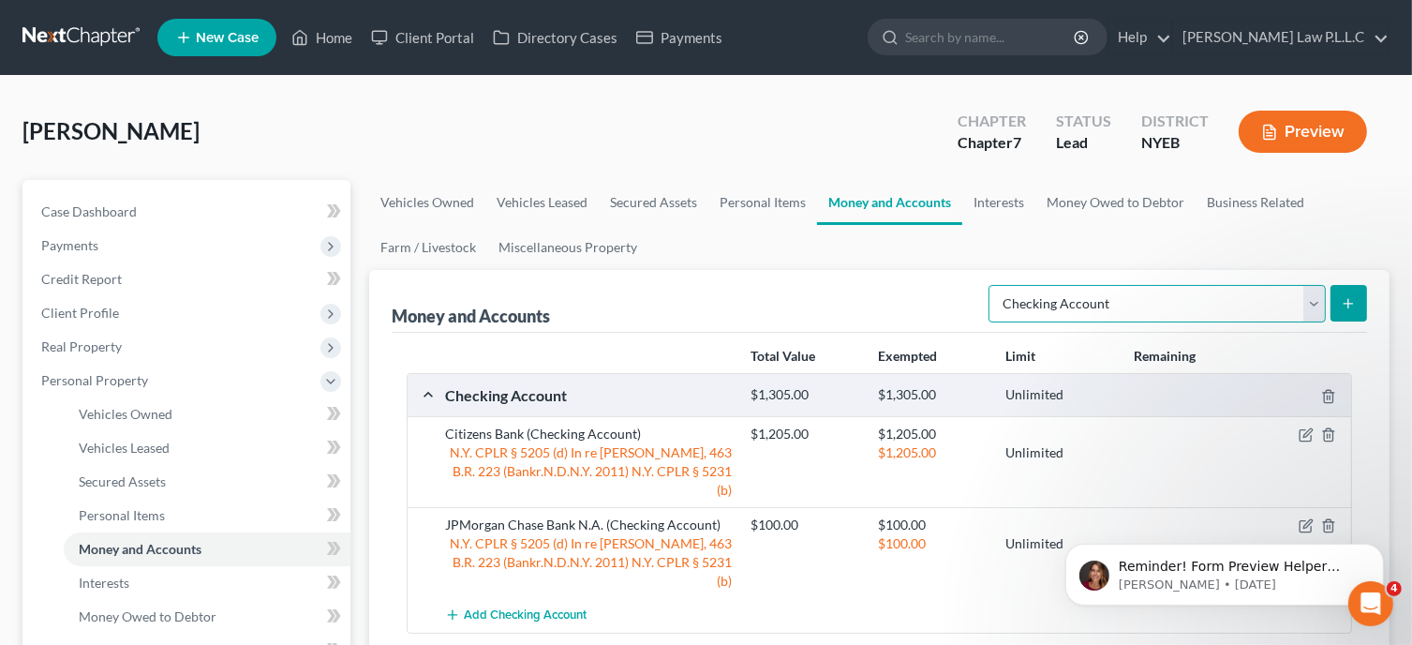
click at [1317, 304] on select "Select Account Type Brokerage Cash on Hand Certificates of Deposit Checking Acc…" at bounding box center [1157, 303] width 337 height 37
select select "savings"
click at [992, 285] on select "Select Account Type Brokerage Cash on Hand Certificates of Deposit Checking Acc…" at bounding box center [1157, 303] width 337 height 37
click at [1359, 297] on button "submit" at bounding box center [1349, 303] width 37 height 37
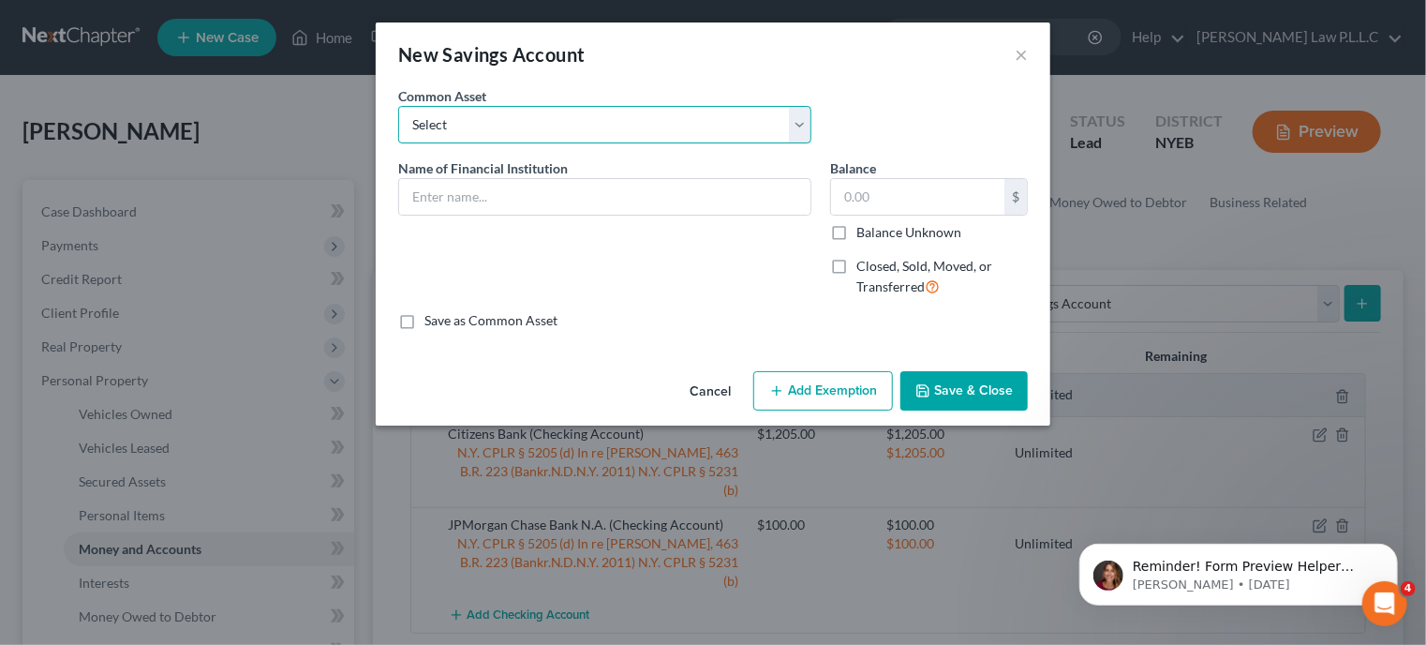
click at [798, 127] on select "Select Bank of America" at bounding box center [604, 124] width 413 height 37
click at [573, 138] on select "Select Bank of America" at bounding box center [604, 124] width 413 height 37
click at [561, 216] on div "Name of Financial Institution *" at bounding box center [605, 235] width 432 height 154
click at [562, 195] on input "text" at bounding box center [604, 197] width 411 height 36
type input "Citizens Bank"
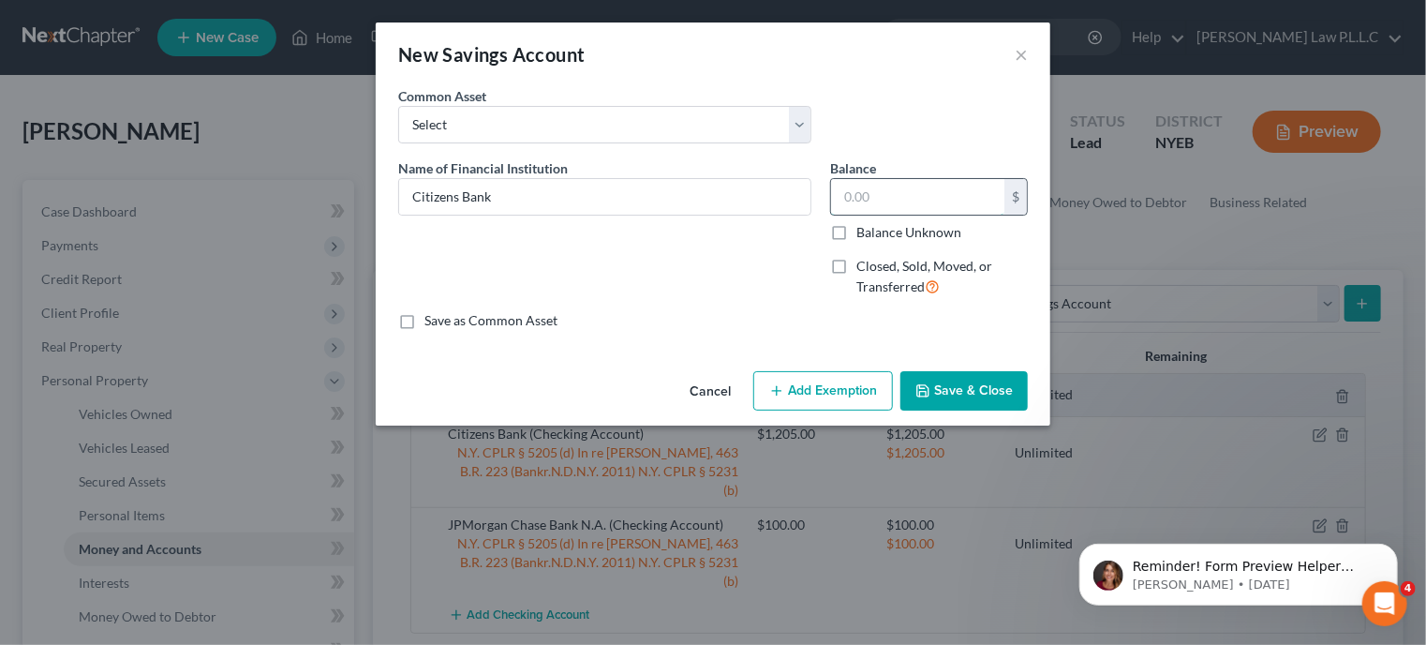
click at [863, 201] on input "text" at bounding box center [917, 197] width 173 height 36
type input "130.00"
click at [826, 392] on button "Add Exemption" at bounding box center [823, 390] width 140 height 39
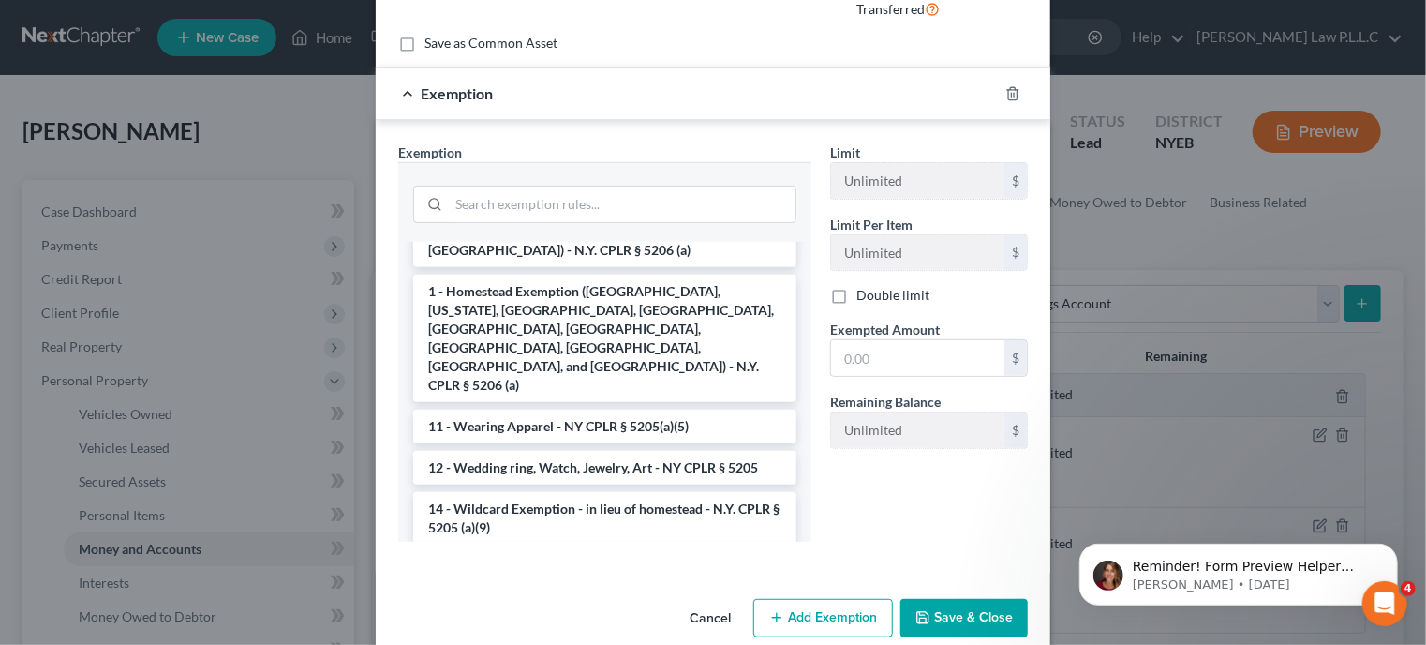
scroll to position [412, 0]
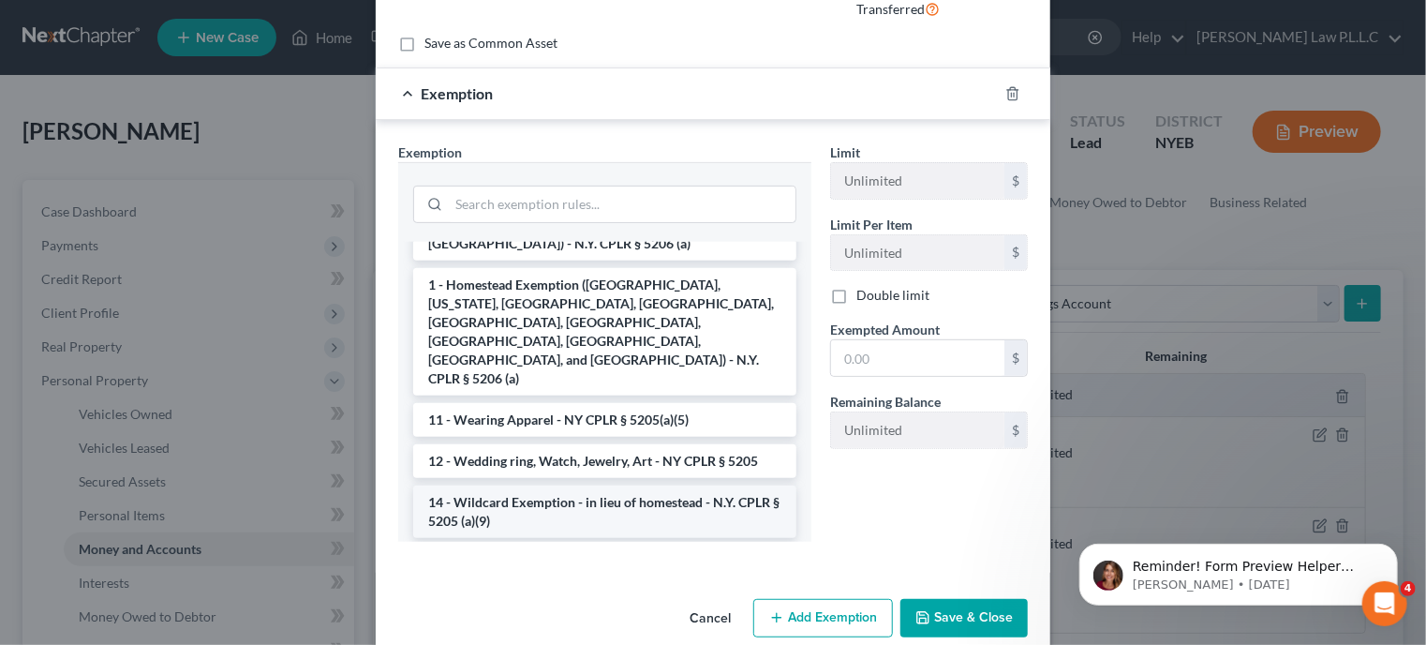
click at [642, 485] on li "14 - Wildcard Exemption - in lieu of homestead - N.Y. CPLR § 5205 (a)(9)" at bounding box center [604, 511] width 383 height 52
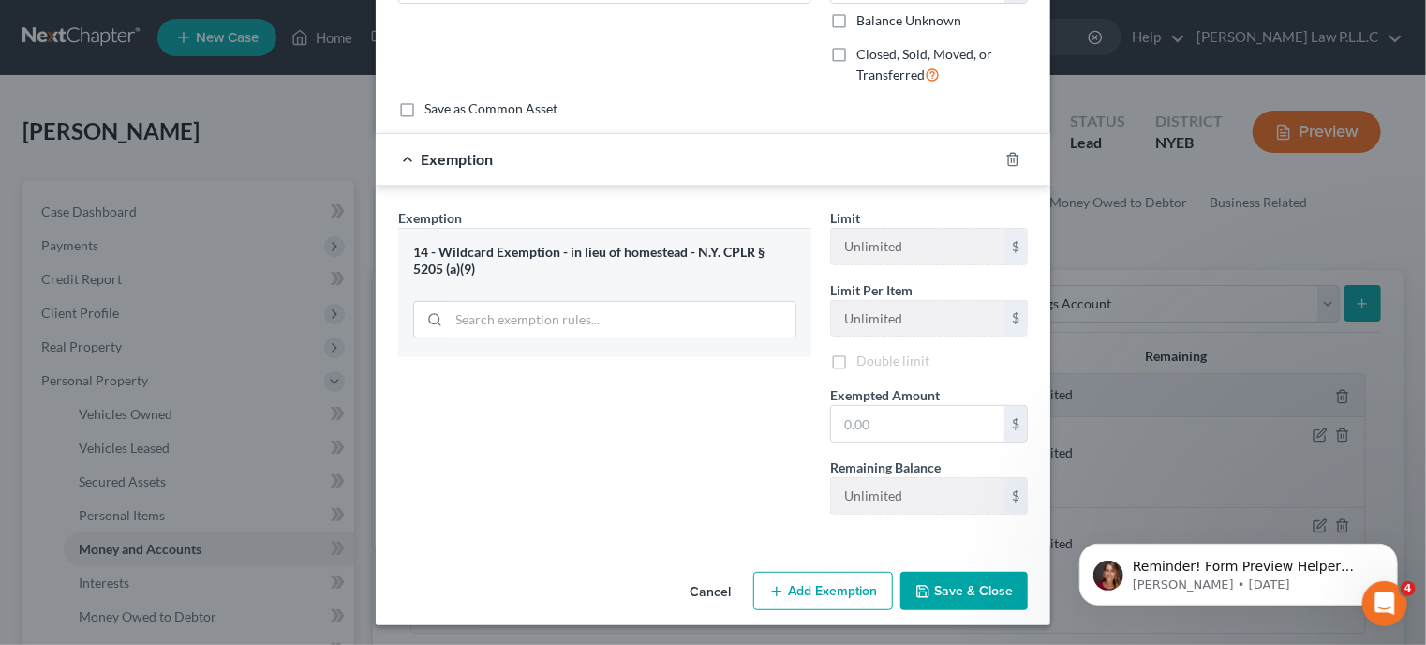
scroll to position [215, 0]
click at [428, 273] on div "14 - Wildcard Exemption - in lieu of homestead - N.Y. CPLR § 5205 (a)(9)" at bounding box center [604, 258] width 383 height 35
click at [491, 320] on div "14 - Wildcard Exemption - in lieu of homestead - N.Y. CPLR § 5205 (a)(9)" at bounding box center [604, 289] width 413 height 129
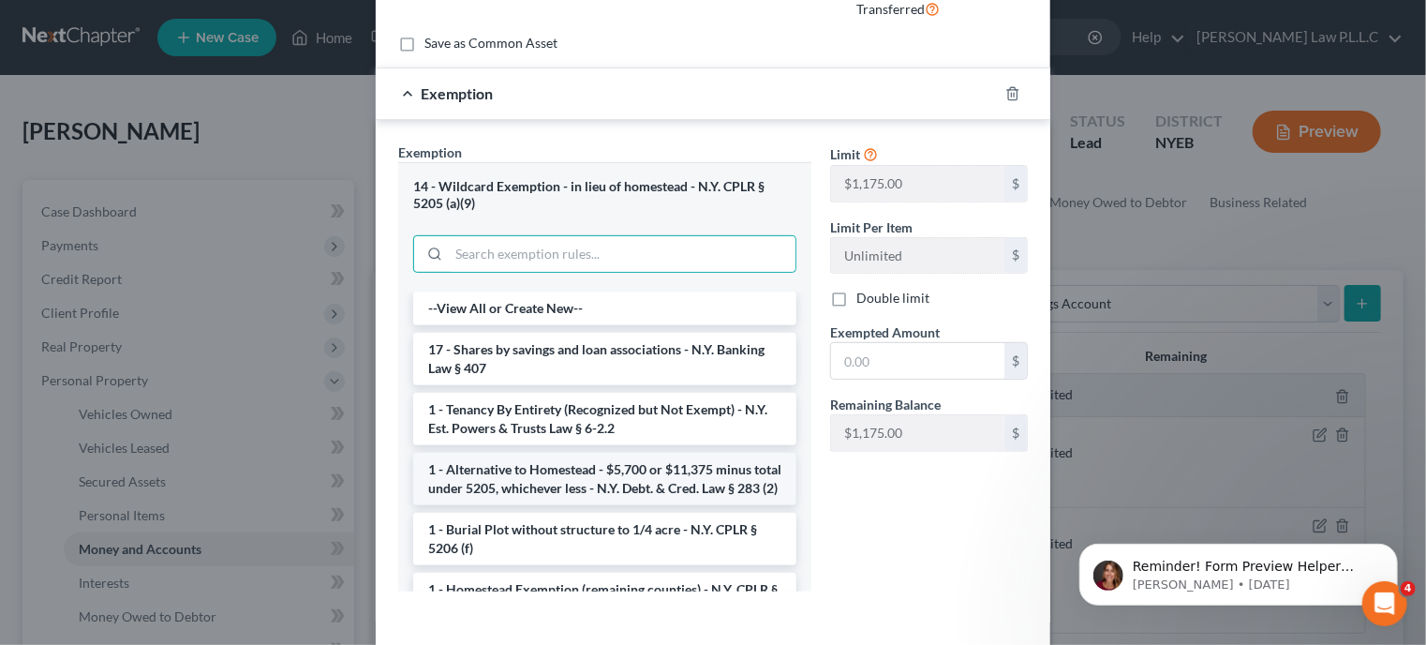
click at [618, 497] on li "1 - Alternative to Homestead - $5,700 or $11,375 minus total under 5205, whiche…" at bounding box center [604, 479] width 383 height 52
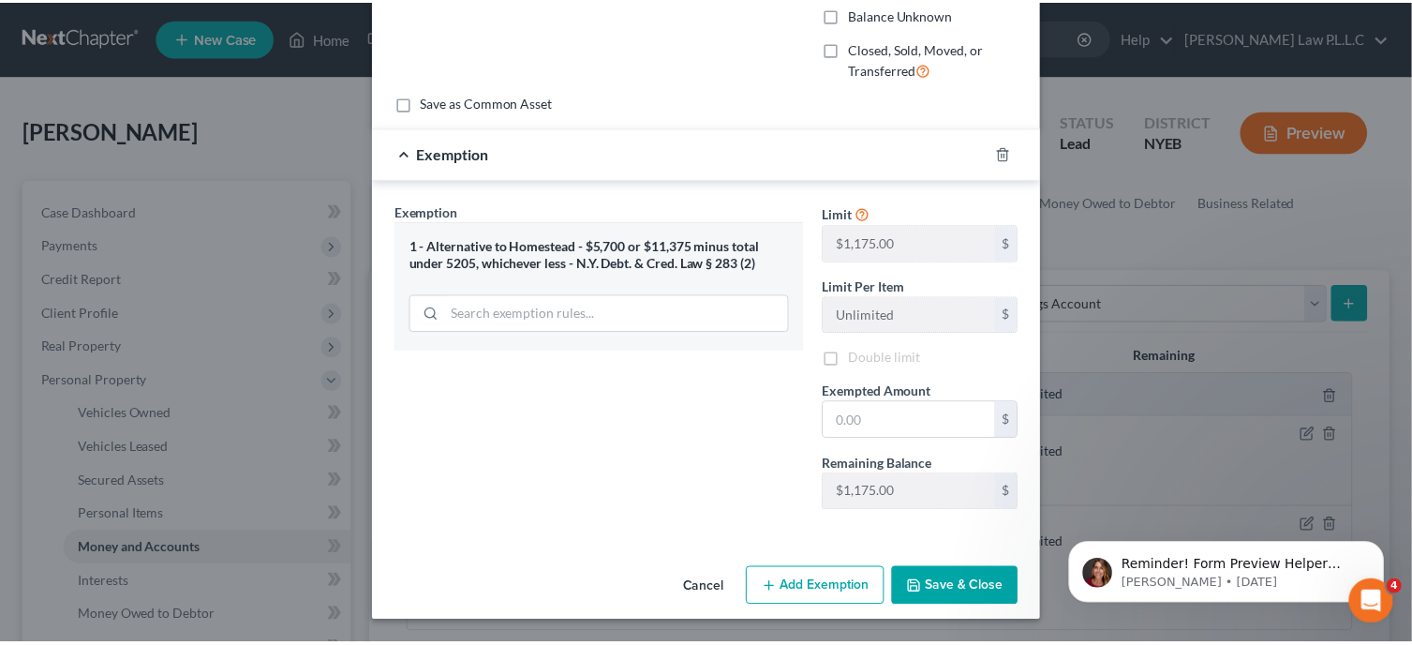
scroll to position [215, 0]
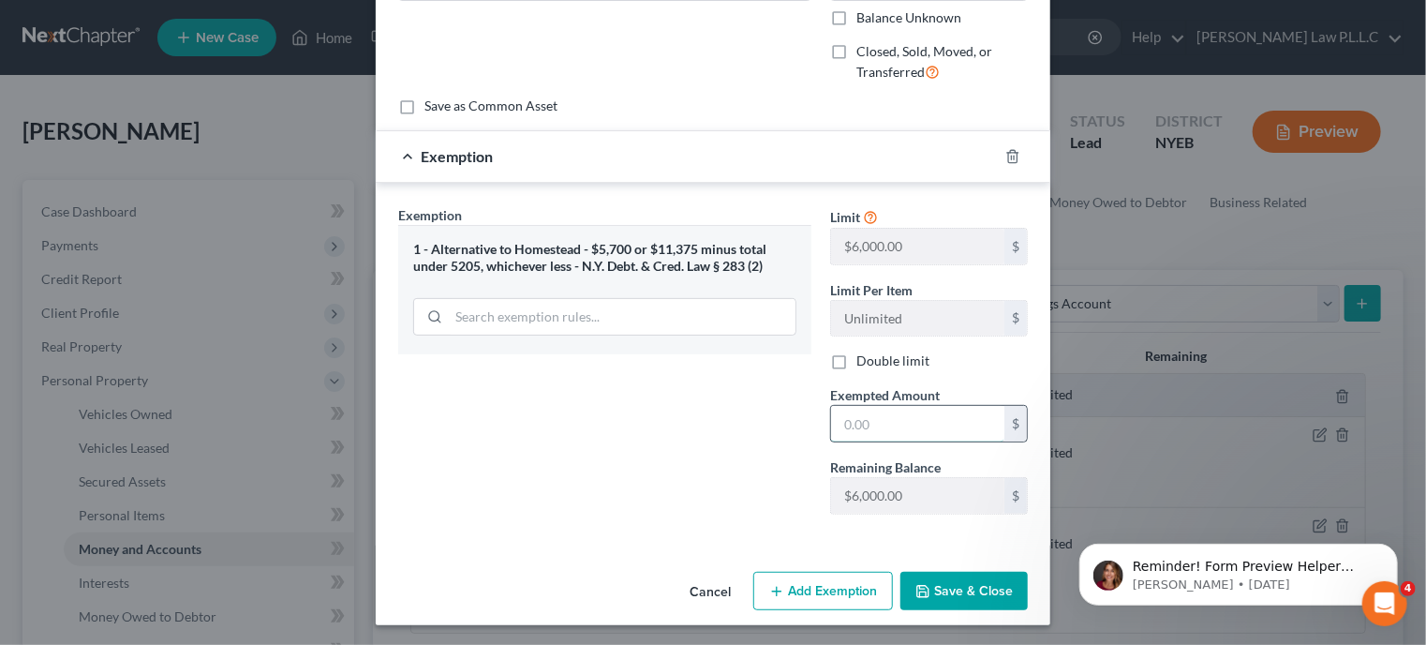
click at [862, 415] on input "text" at bounding box center [917, 424] width 173 height 36
type input "130"
click at [774, 443] on div "Exemption Set must be selected for CA. Exemption * 1 - Alternative to Homestead…" at bounding box center [605, 367] width 432 height 324
click at [948, 590] on button "Save & Close" at bounding box center [964, 591] width 127 height 39
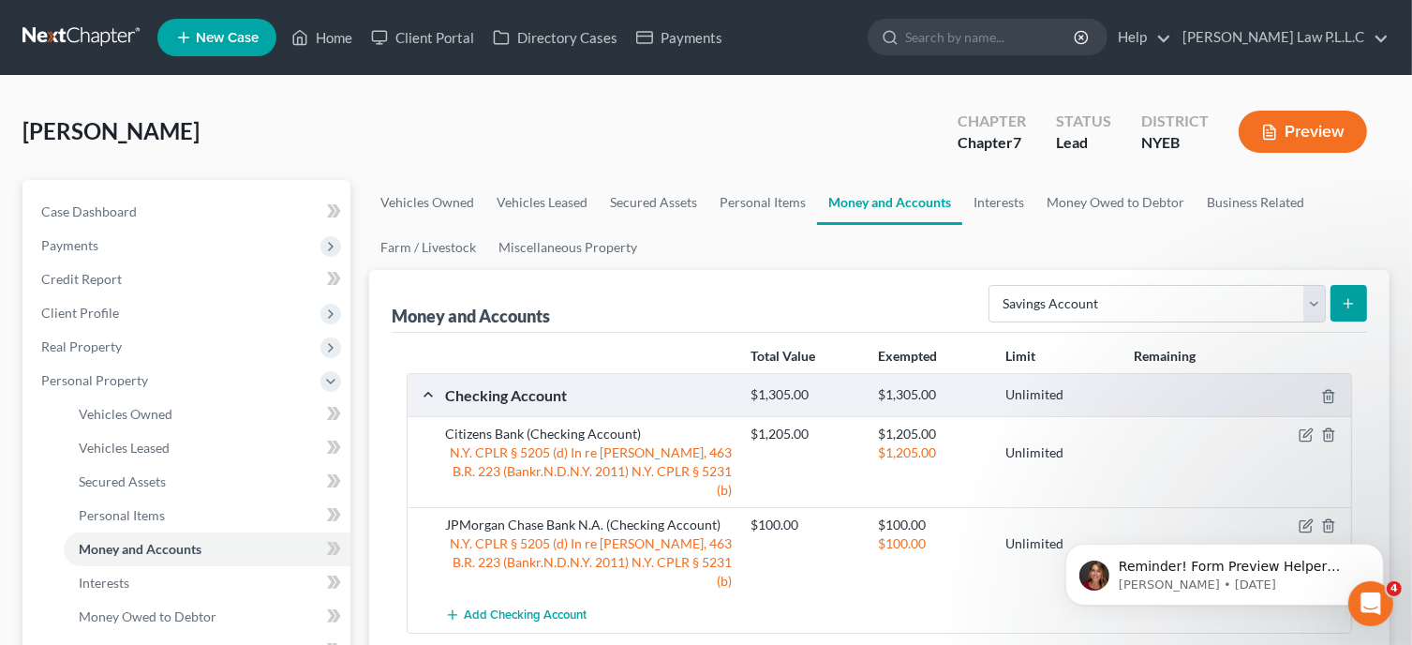
scroll to position [172, 0]
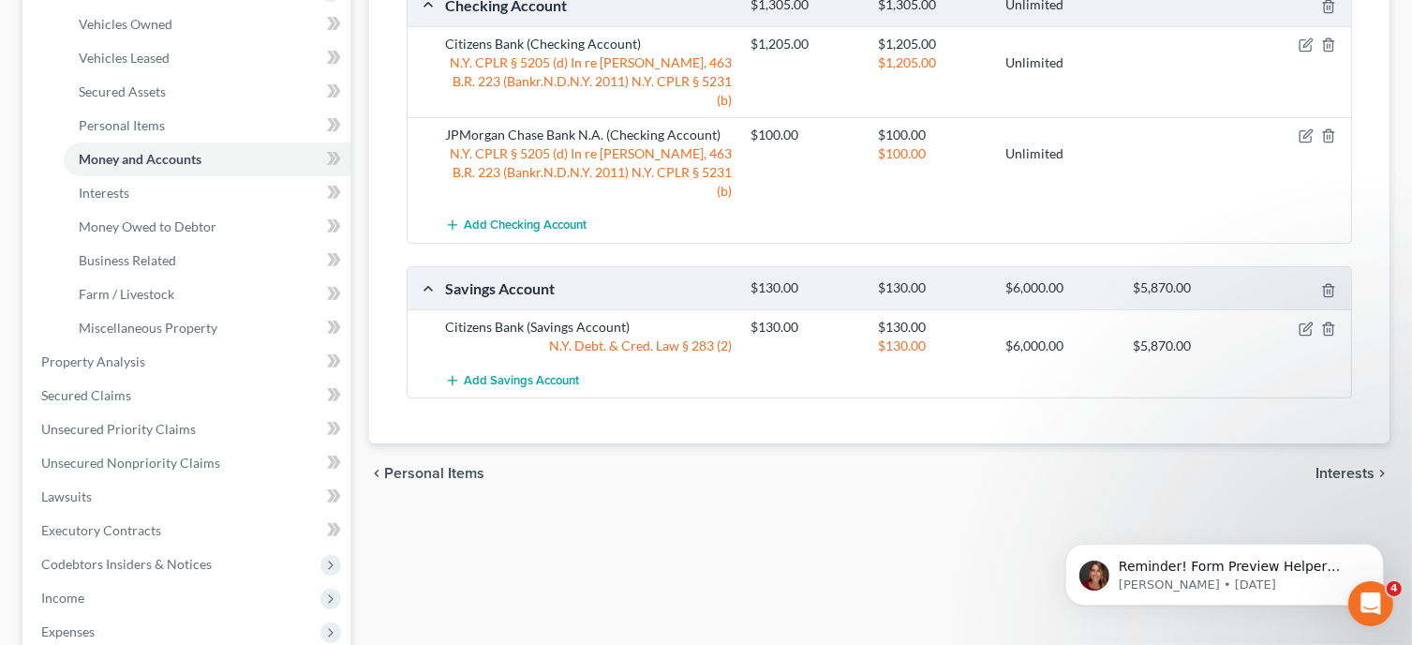
click at [1333, 466] on span "Interests" at bounding box center [1345, 473] width 59 height 15
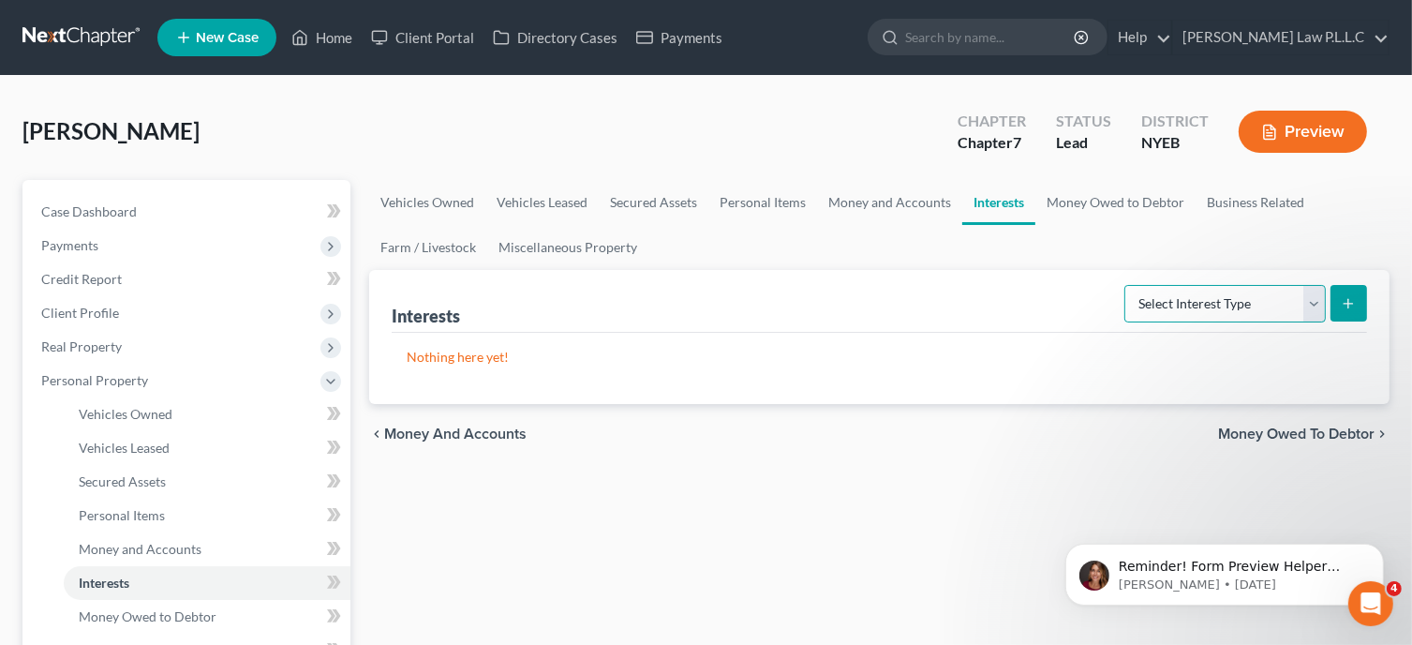
click at [1316, 300] on select "Select Interest Type 401K Annuity Bond Education IRA Government Bond Government…" at bounding box center [1224, 303] width 201 height 37
click at [1042, 288] on div "Interests Select Interest Type 401K Annuity Bond Education IRA Government Bond …" at bounding box center [879, 301] width 975 height 63
click at [916, 195] on link "Money and Accounts" at bounding box center [889, 202] width 145 height 45
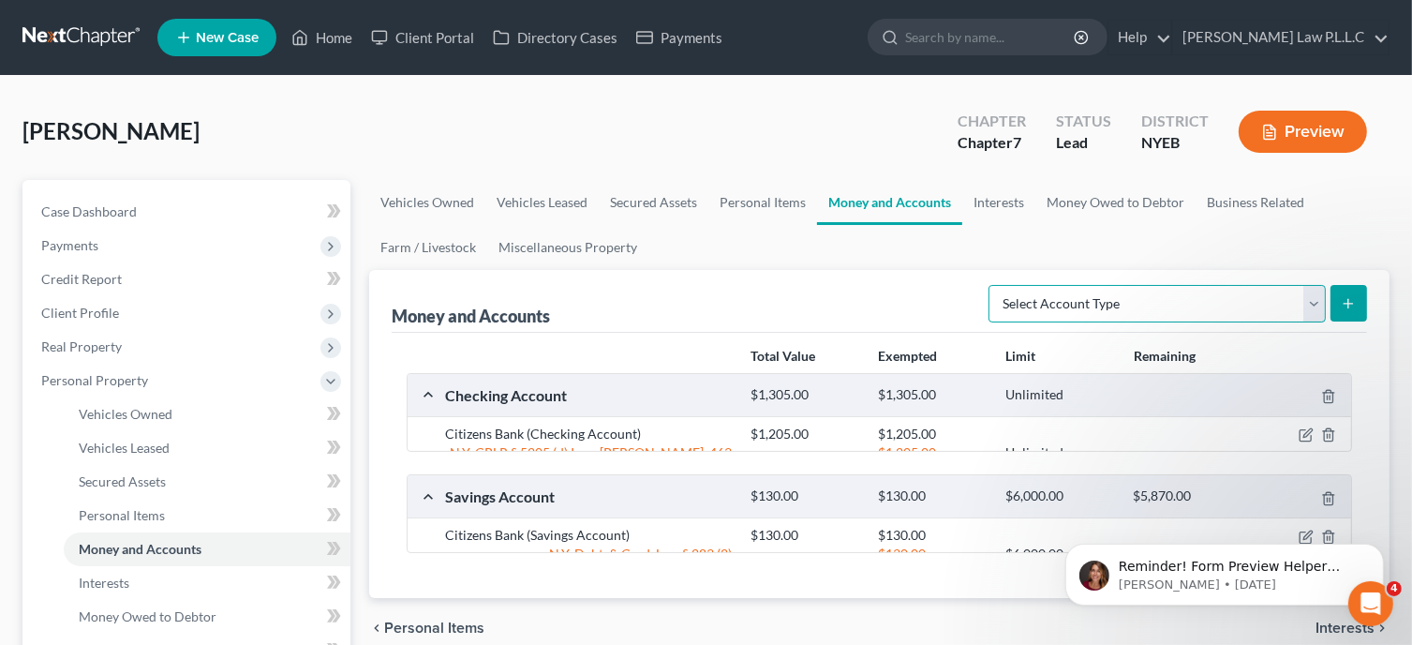
click at [1313, 305] on select "Select Account Type Brokerage Cash on Hand Certificates of Deposit Checking Acc…" at bounding box center [1157, 303] width 337 height 37
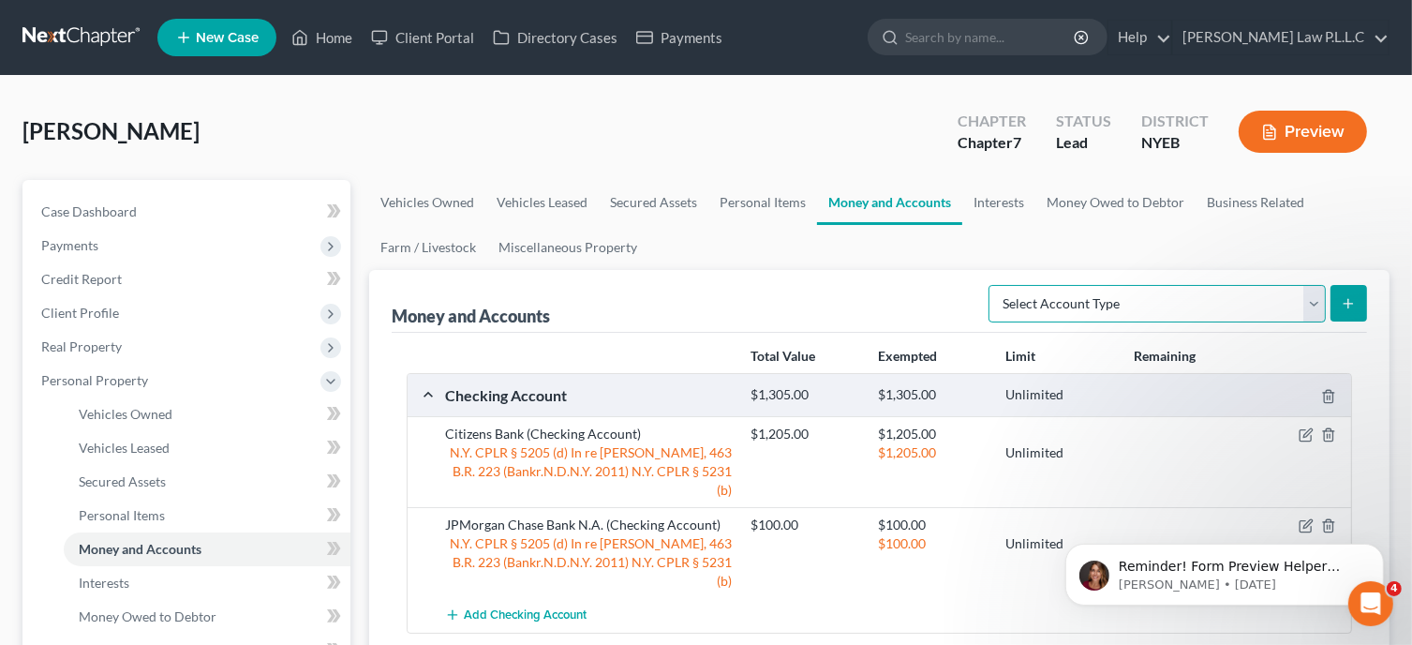
select select "cash_on_hand"
click at [992, 285] on select "Select Account Type Brokerage Cash on Hand Certificates of Deposit Checking Acc…" at bounding box center [1157, 303] width 337 height 37
click at [1366, 310] on button "submit" at bounding box center [1349, 303] width 37 height 37
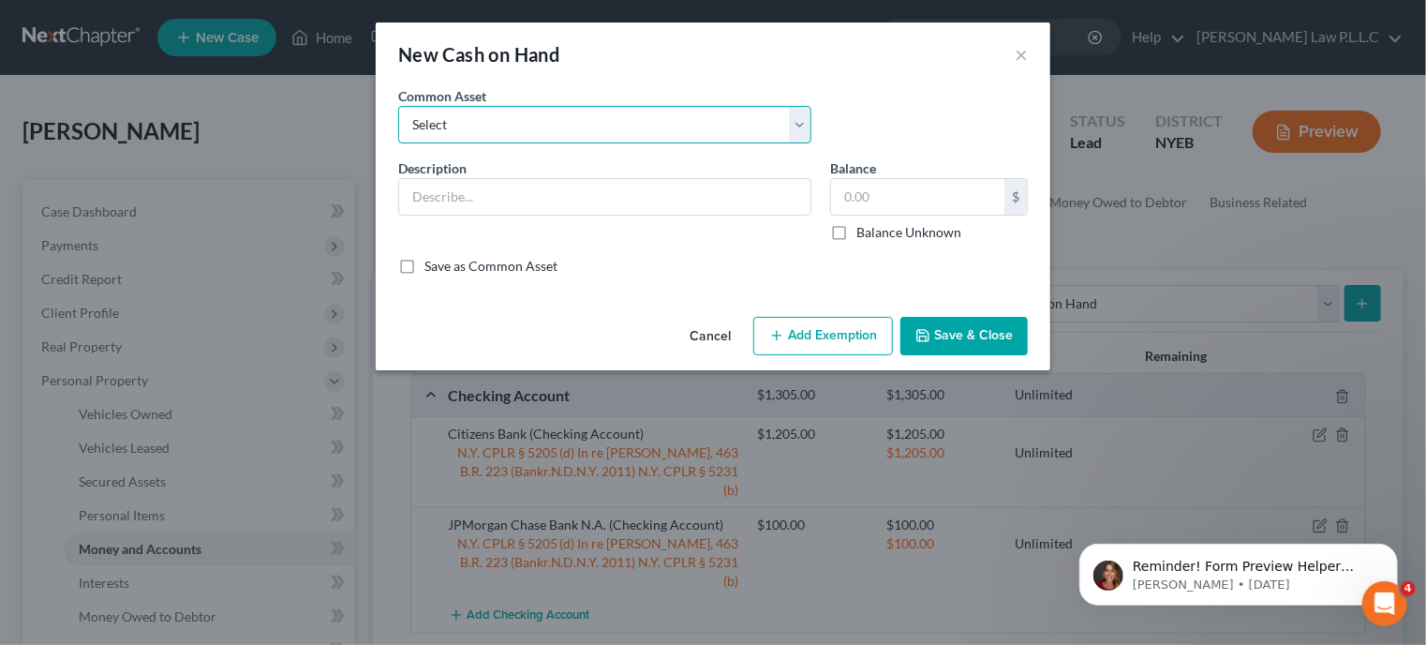
click at [577, 131] on select "Select Cash on hand" at bounding box center [604, 124] width 413 height 37
select select "0"
click at [398, 106] on select "Select Cash on hand" at bounding box center [604, 124] width 413 height 37
type input "Cash on hand"
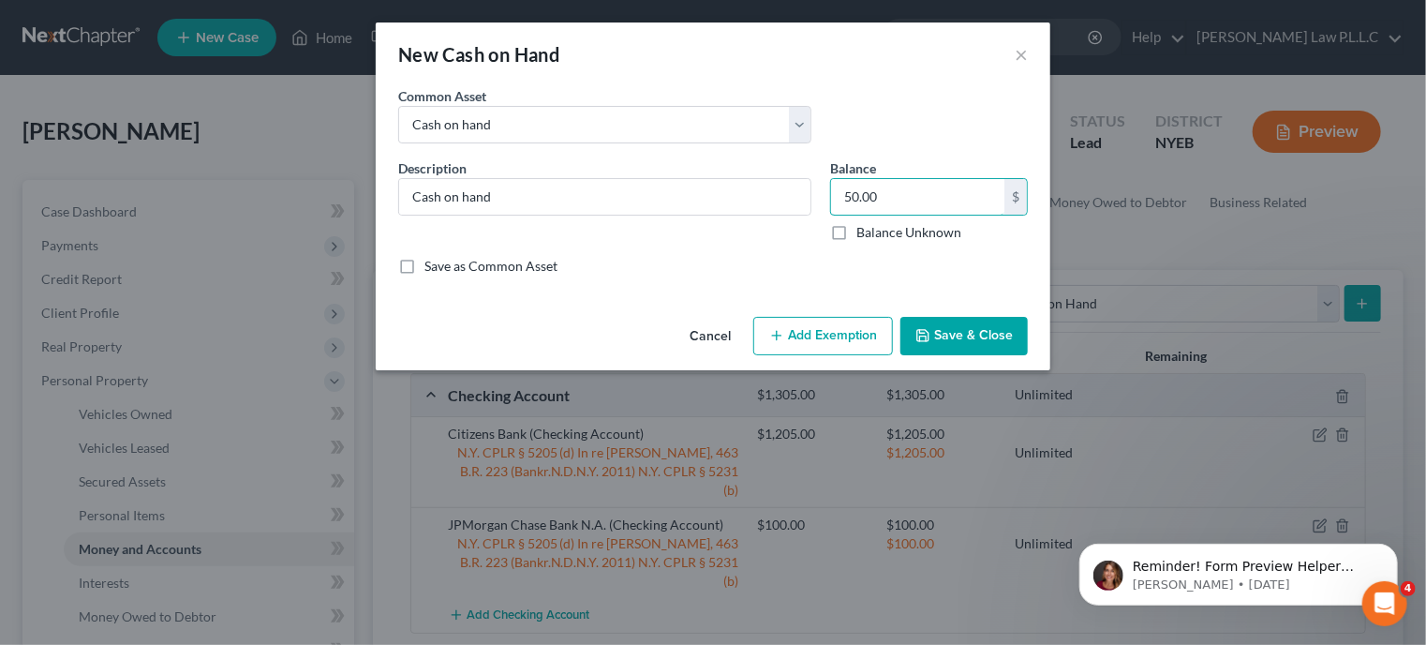
type input "4"
type input "5"
type input "43"
click at [955, 340] on button "Save & Close" at bounding box center [964, 336] width 127 height 39
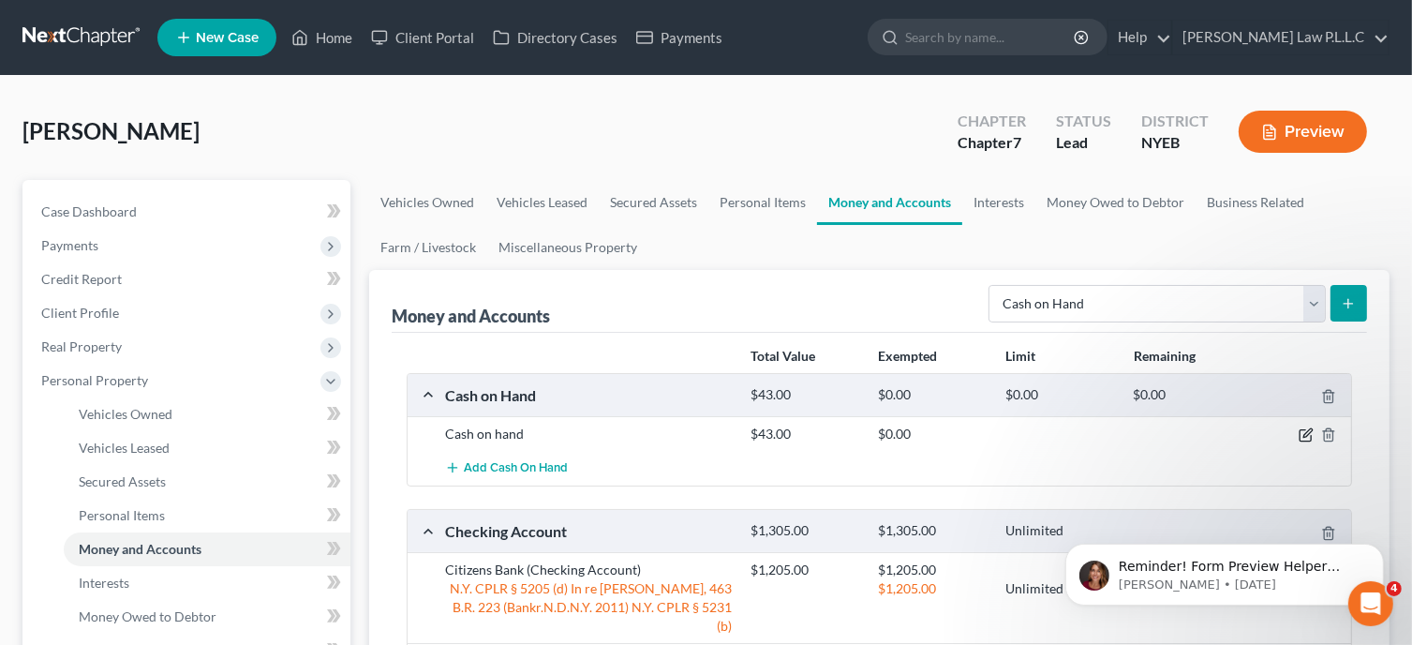
click at [1308, 435] on icon "button" at bounding box center [1306, 434] width 15 height 15
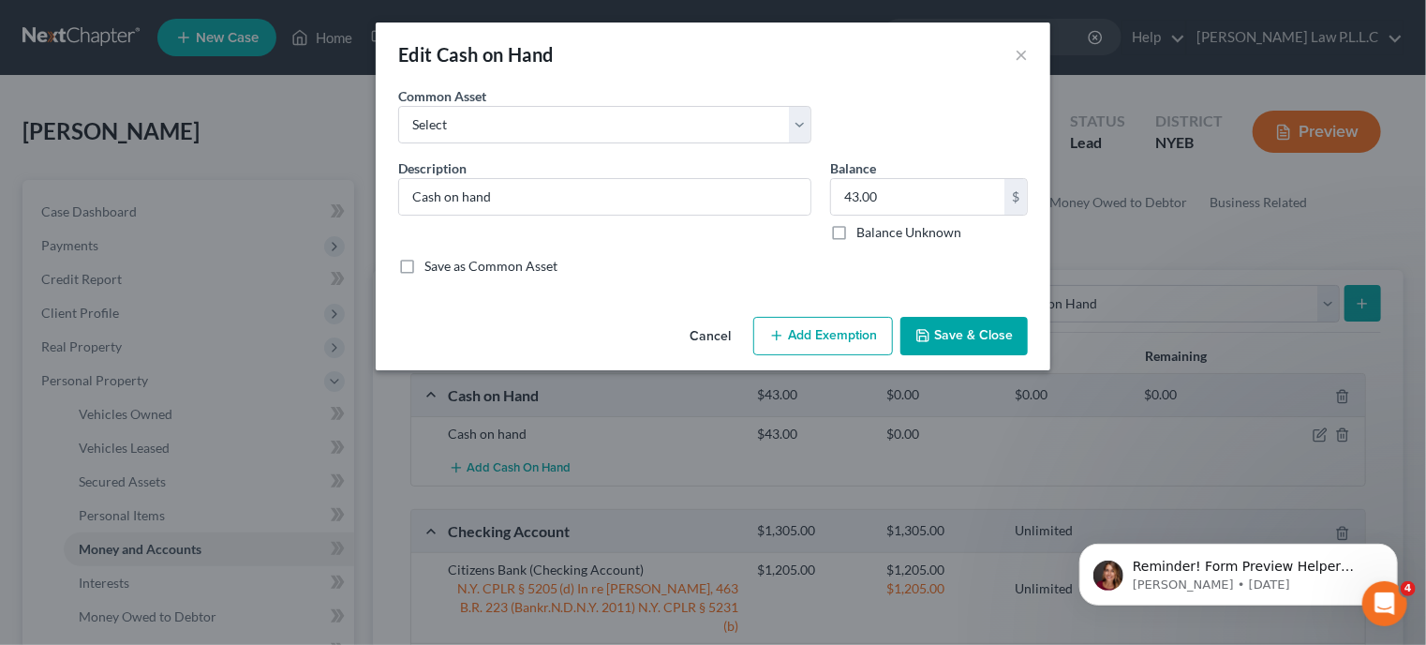
click at [841, 343] on button "Add Exemption" at bounding box center [823, 336] width 140 height 39
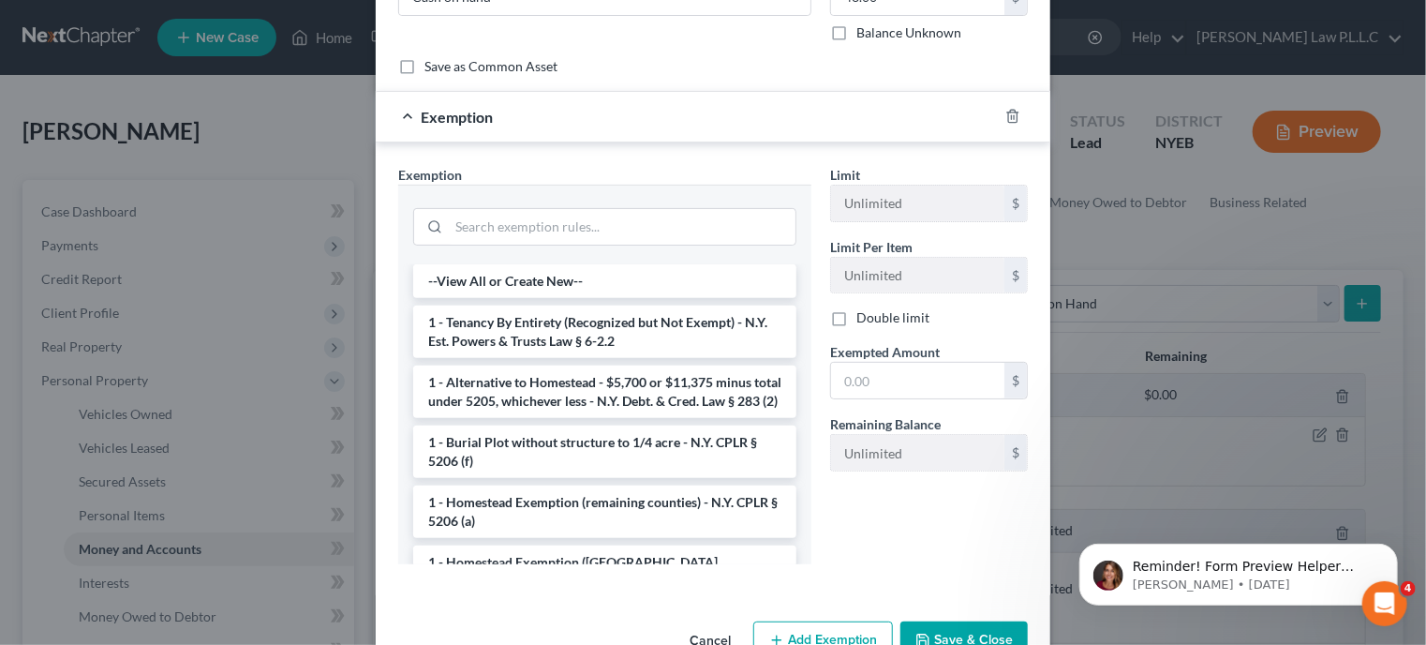
scroll to position [201, 0]
click at [472, 227] on input "search" at bounding box center [622, 226] width 347 height 36
click at [511, 395] on li "1 - Alternative to Homestead - $5,700 or $11,375 minus total under 5205, whiche…" at bounding box center [604, 391] width 383 height 52
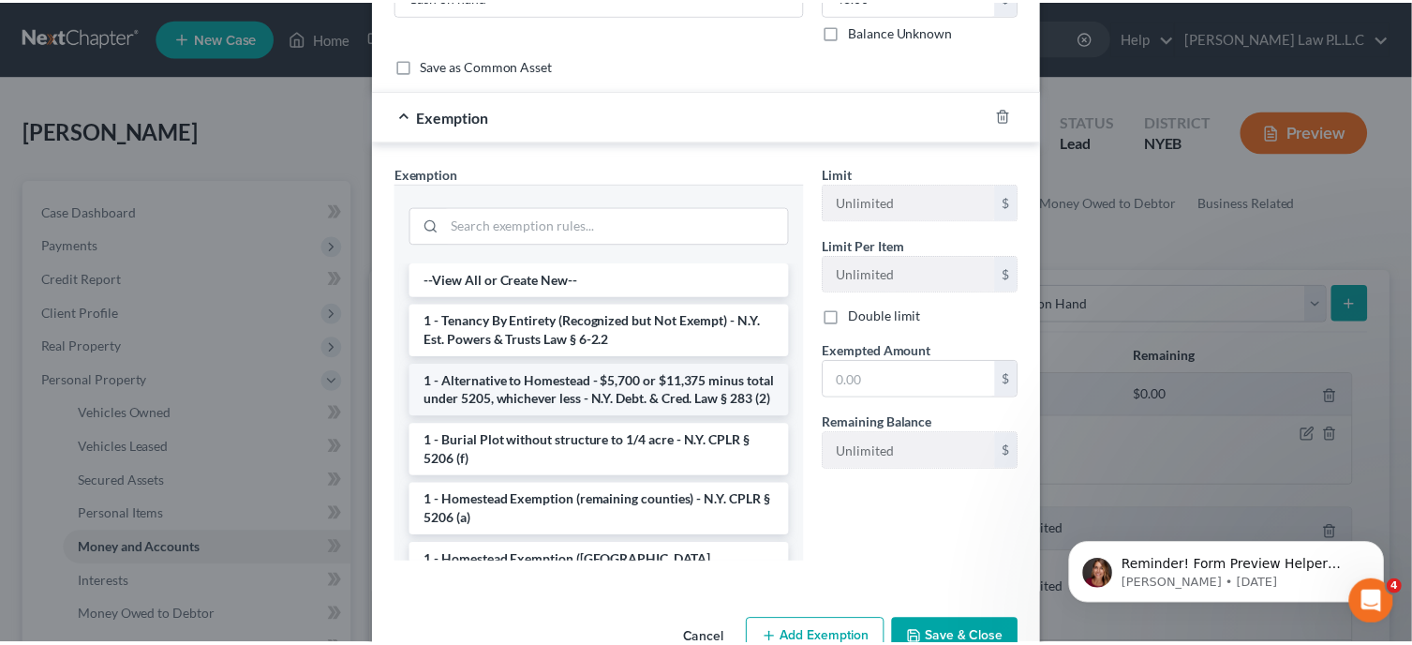
scroll to position [160, 0]
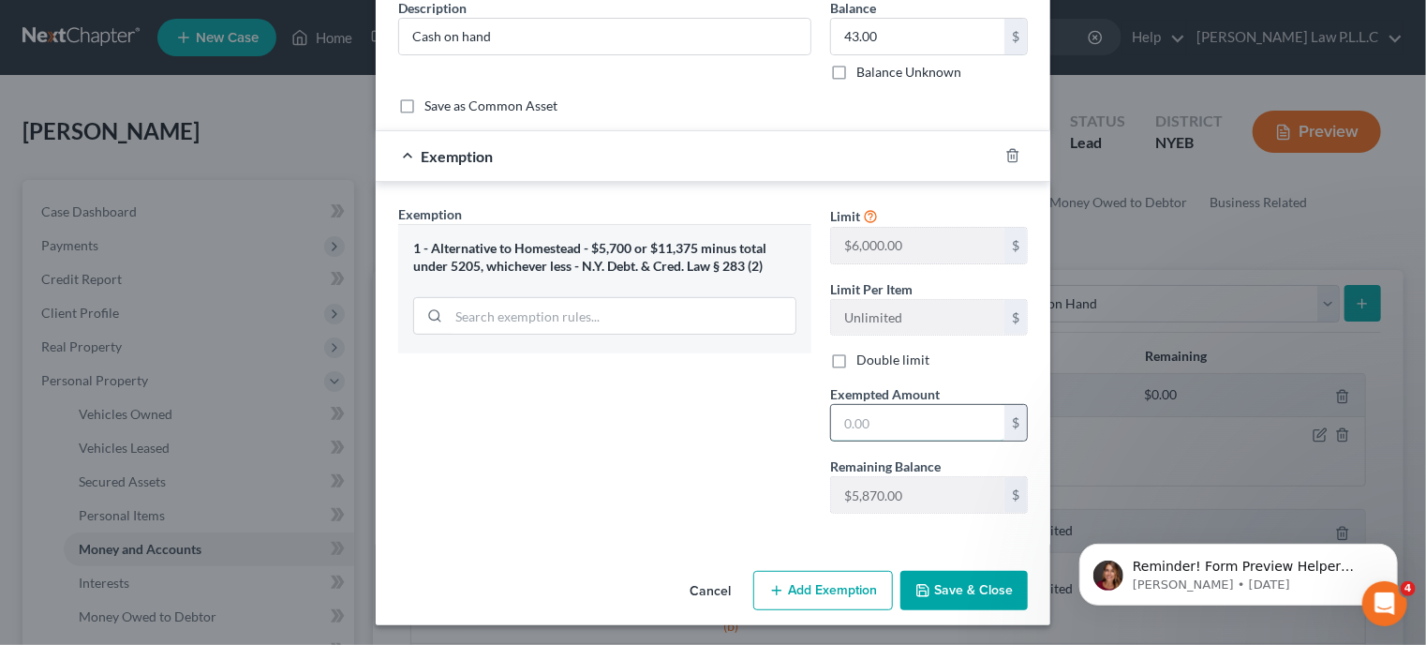
click at [880, 425] on input "text" at bounding box center [917, 423] width 173 height 36
type input "43"
click at [916, 588] on icon "button" at bounding box center [923, 590] width 15 height 15
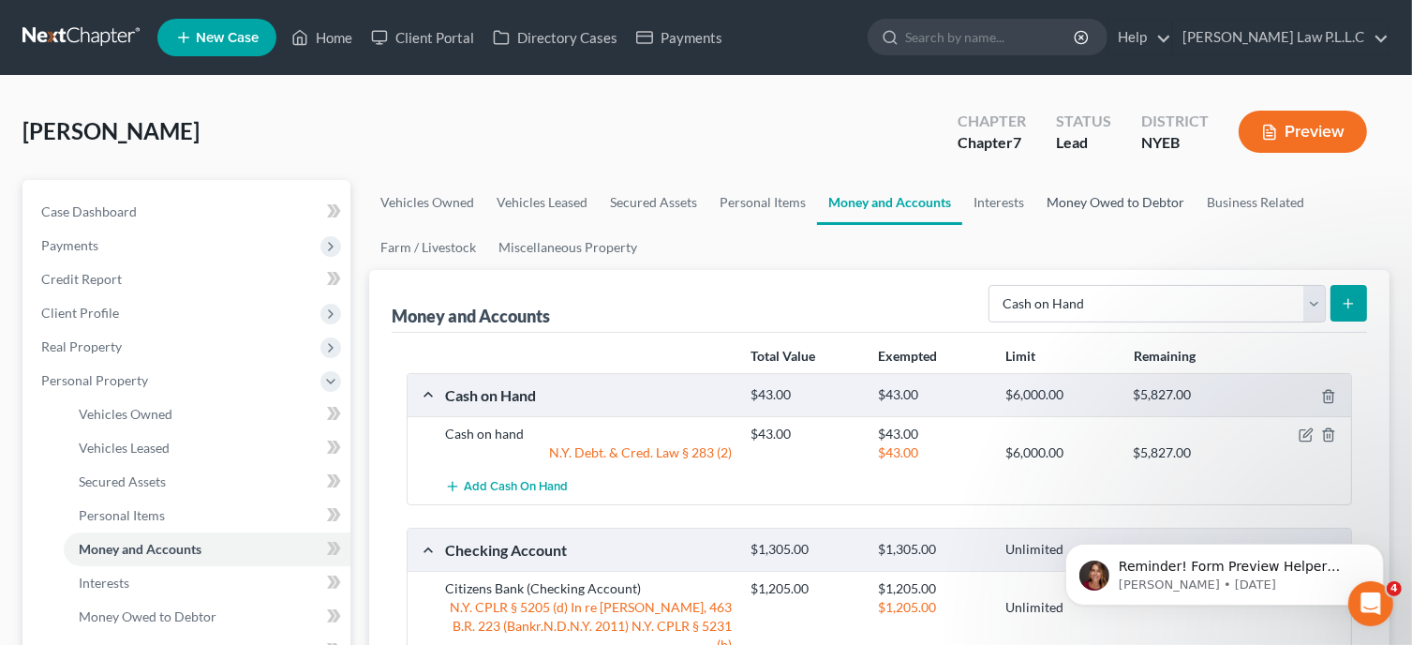
click at [1057, 201] on link "Money Owed to Debtor" at bounding box center [1115, 202] width 160 height 45
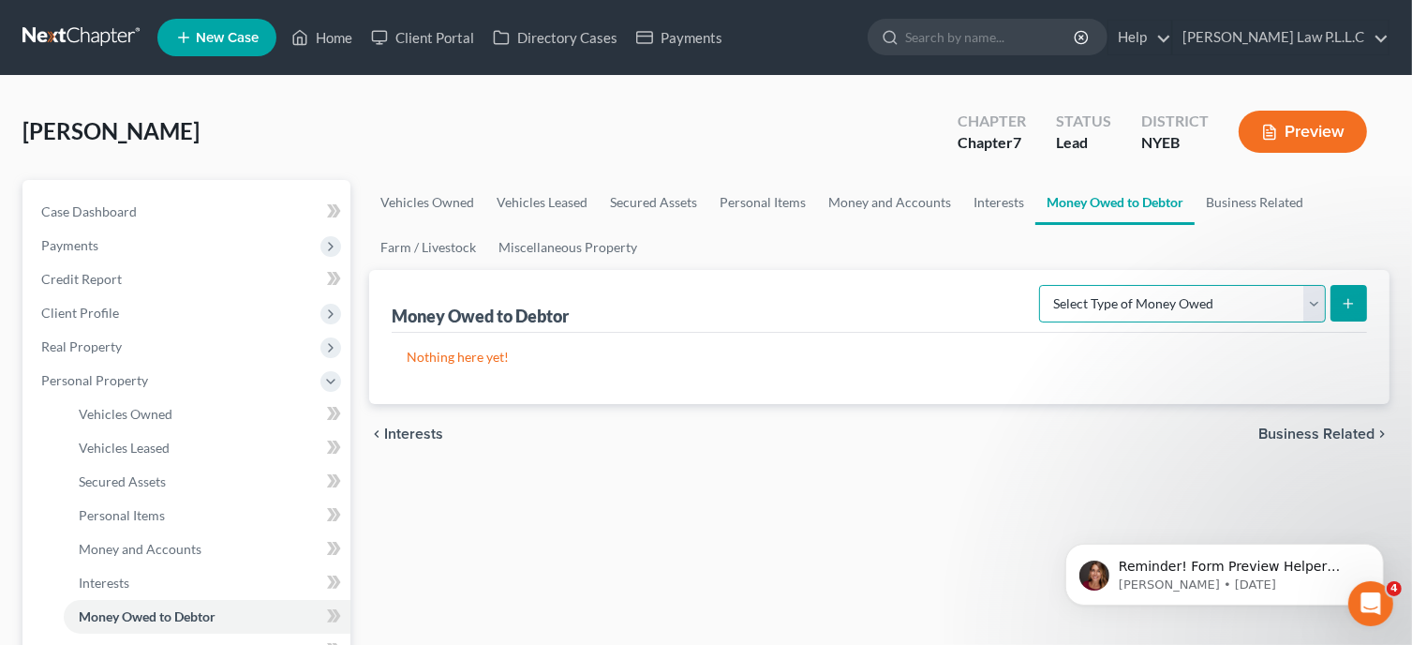
click at [1320, 308] on select "Select Type of Money Owed Accounts Receivable Alimony Child Support Claims Agai…" at bounding box center [1182, 303] width 287 height 37
click at [971, 318] on div "Money Owed to Debtor Select Type of Money Owed Accounts Receivable Alimony Chil…" at bounding box center [879, 301] width 975 height 63
click at [1241, 203] on link "Business Related" at bounding box center [1255, 202] width 120 height 45
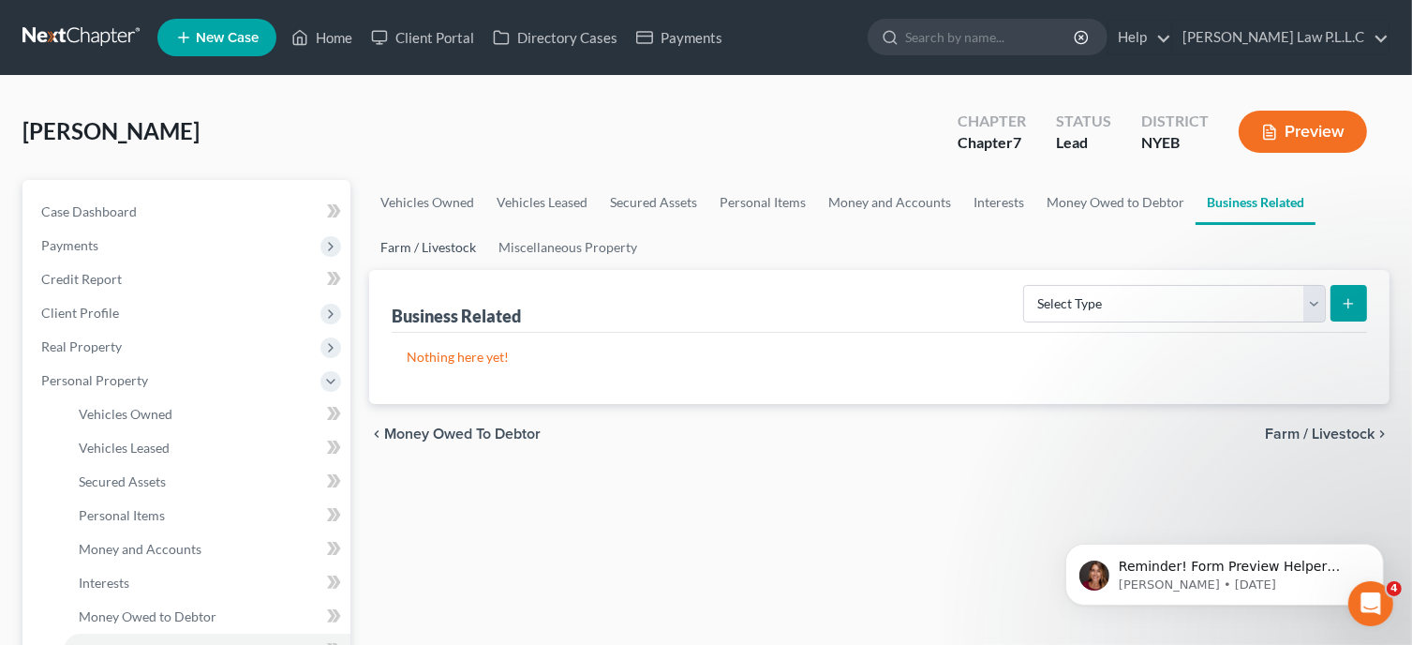
click at [404, 250] on link "Farm / Livestock" at bounding box center [428, 247] width 118 height 45
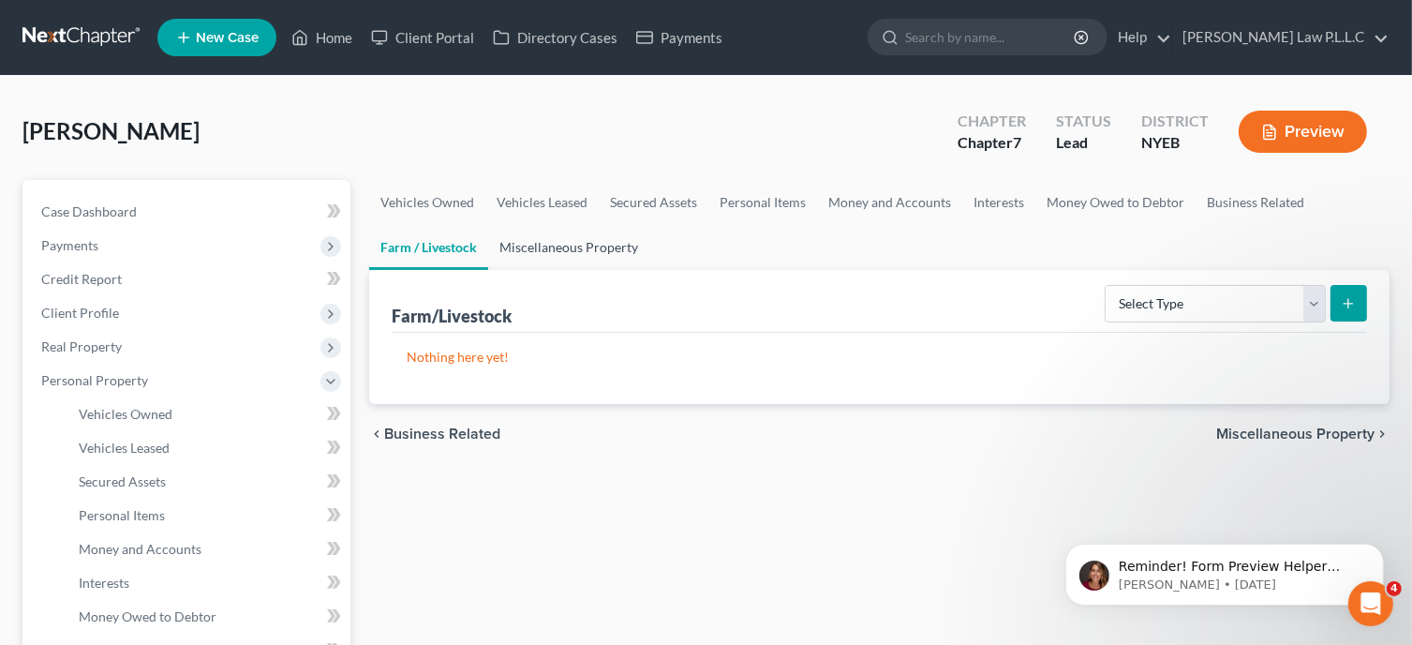
click at [557, 252] on link "Miscellaneous Property" at bounding box center [568, 247] width 161 height 45
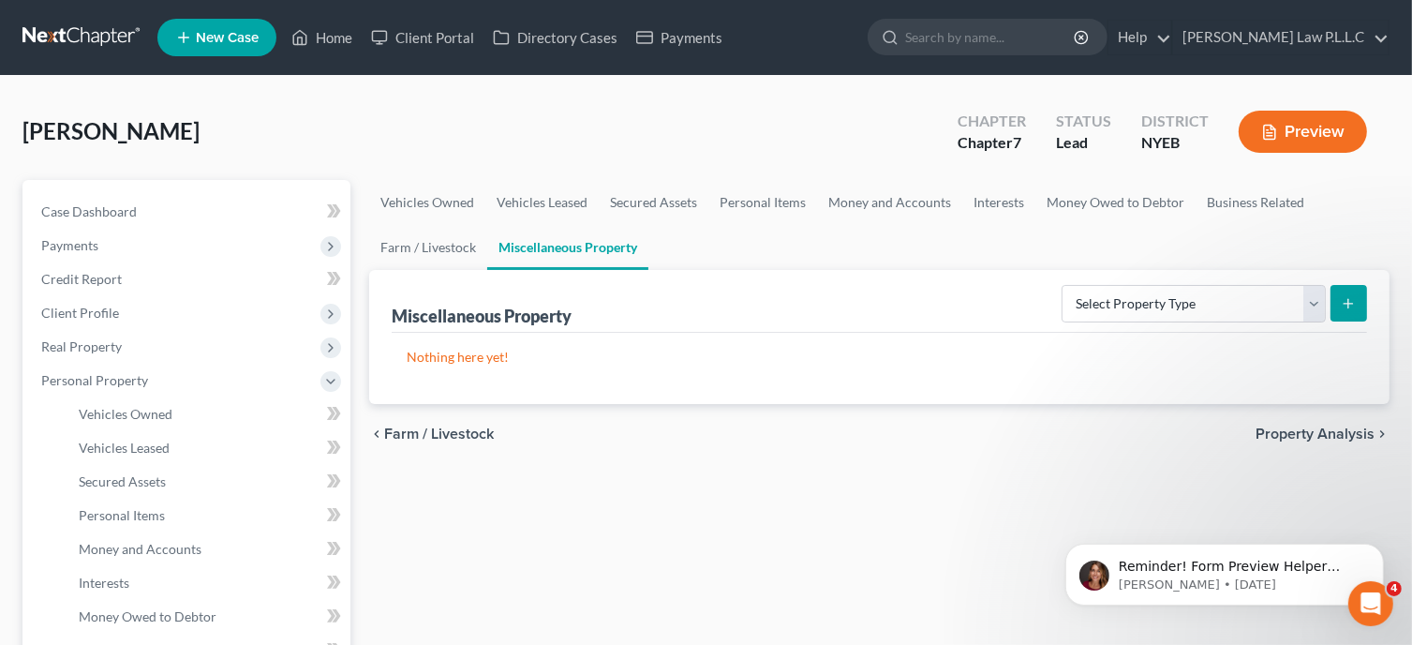
click at [1331, 429] on span "Property Analysis" at bounding box center [1315, 433] width 119 height 15
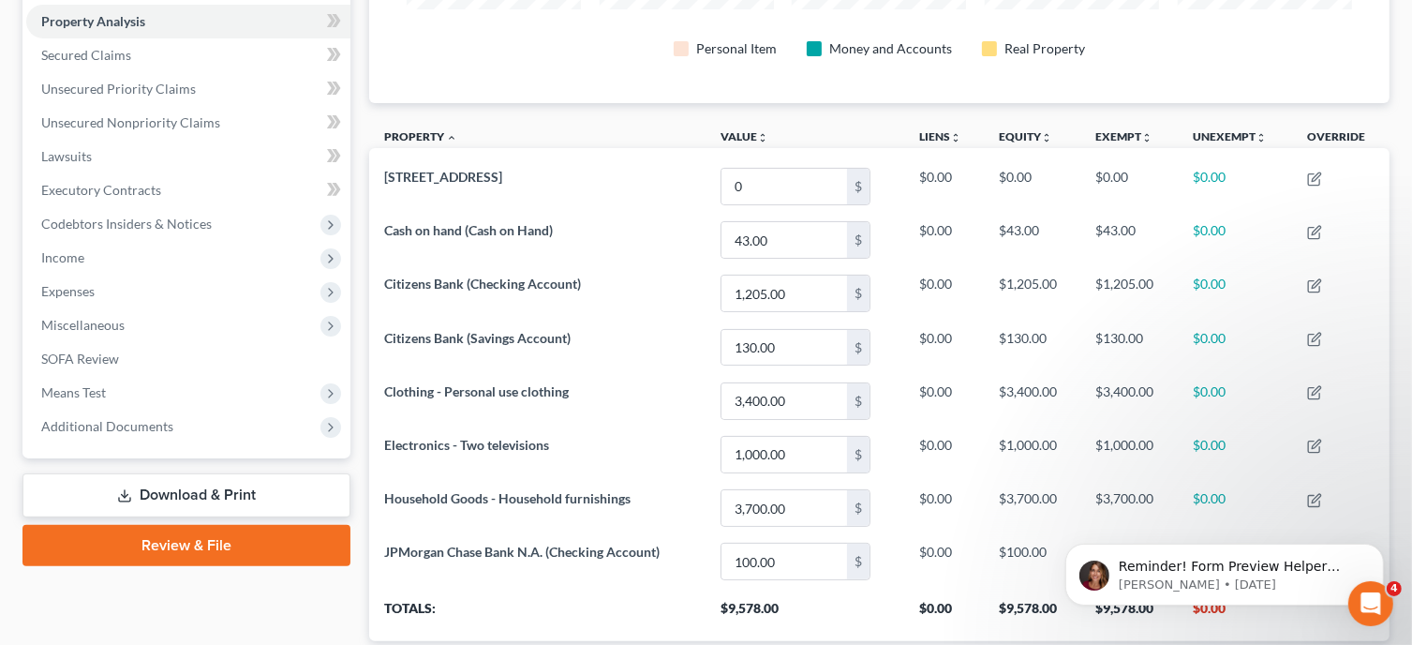
scroll to position [516, 0]
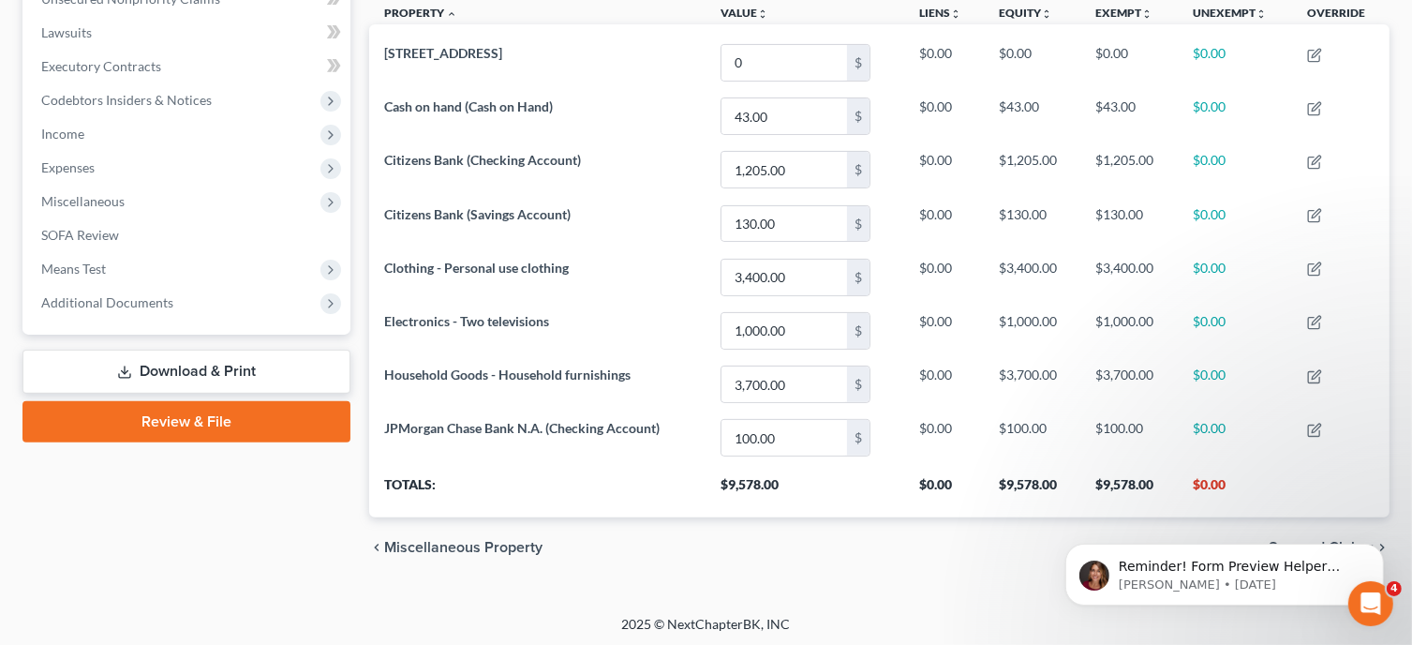
click at [1291, 534] on body "Reminder! Form Preview Helper Webinar is [DATE]! 🚀 Join us at 3pm ET for an ove…" at bounding box center [1224, 569] width 360 height 116
click at [1291, 540] on body "Reminder! Form Preview Helper Webinar is [DATE]! 🚀 Join us at 3pm ET for an ove…" at bounding box center [1224, 569] width 360 height 116
click at [1378, 547] on icon "Dismiss notification" at bounding box center [1377, 547] width 7 height 7
click at [1325, 546] on span "Secured Claims" at bounding box center [1322, 547] width 106 height 15
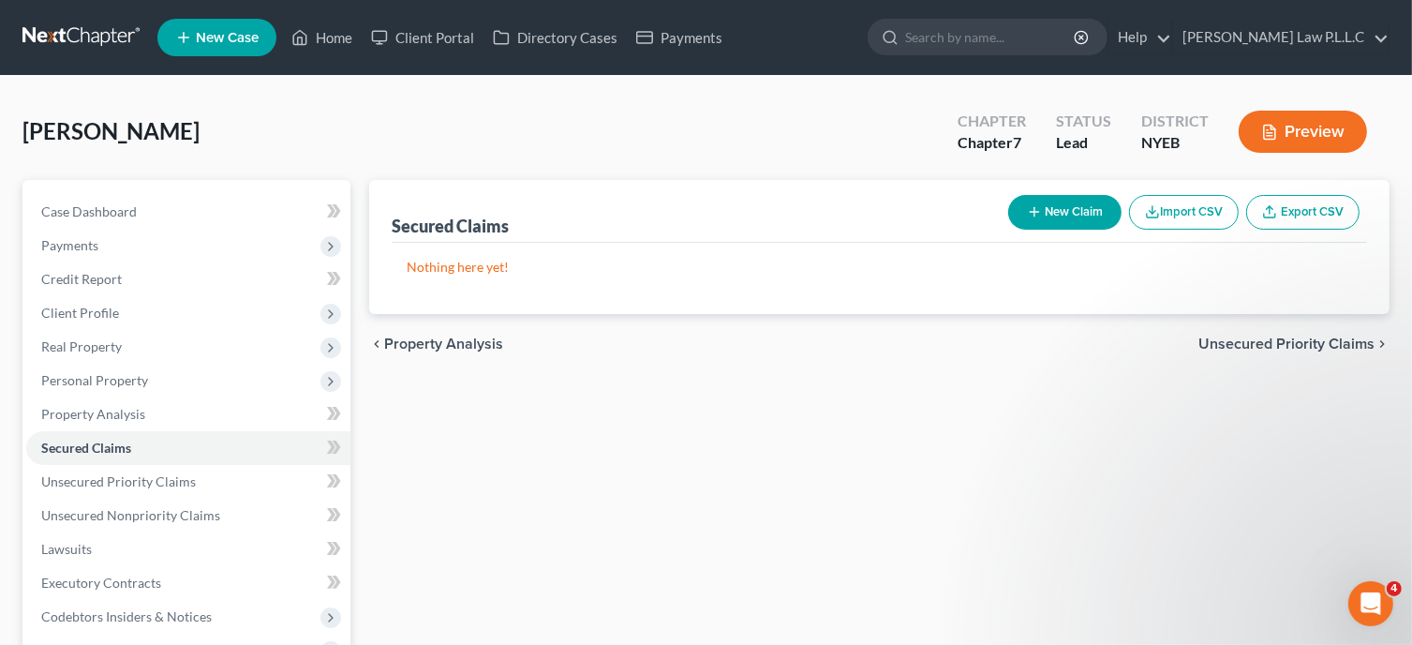
click at [1246, 345] on span "Unsecured Priority Claims" at bounding box center [1287, 343] width 176 height 15
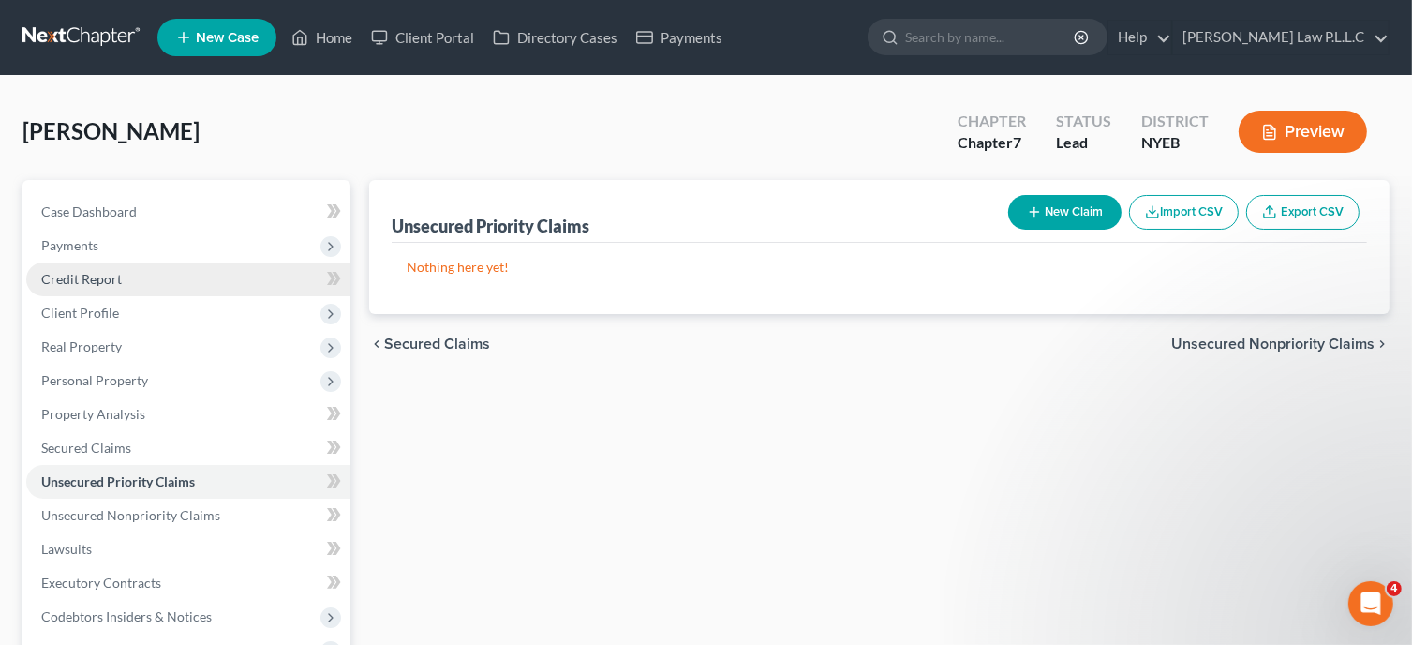
click at [135, 272] on link "Credit Report" at bounding box center [188, 279] width 324 height 34
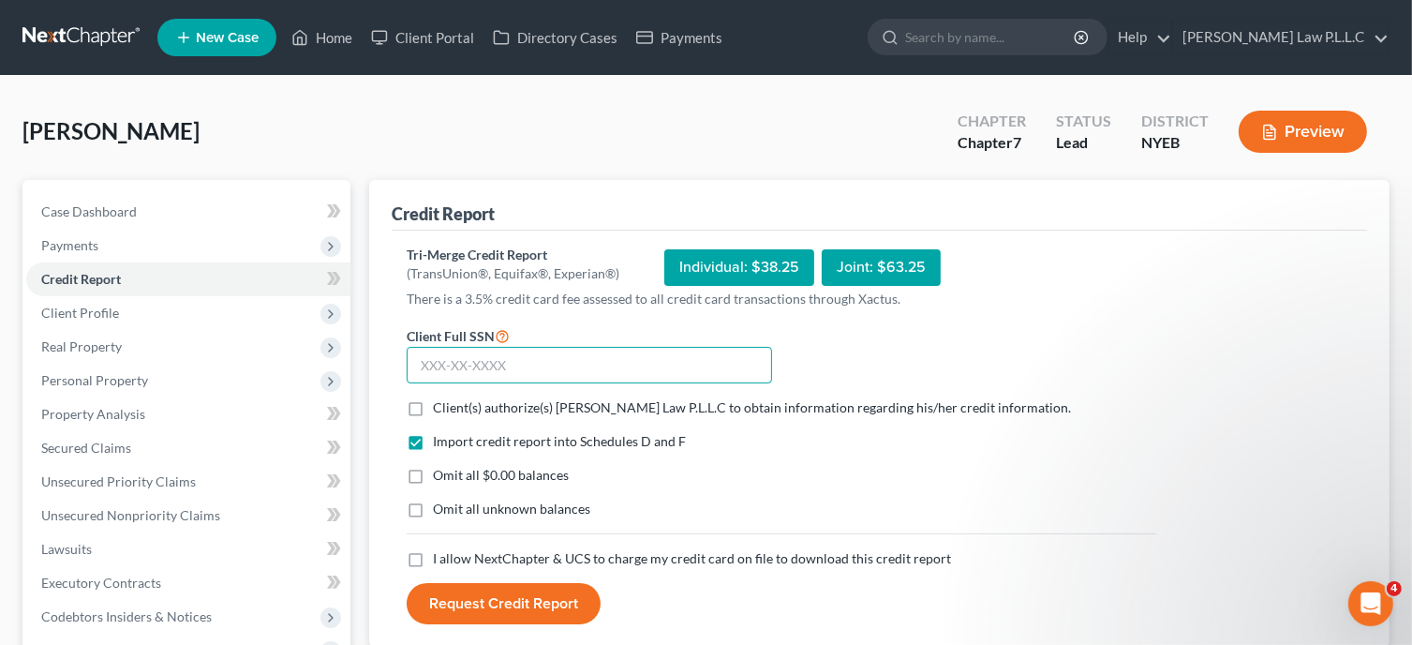
click at [421, 362] on input "text" at bounding box center [589, 365] width 365 height 37
type input "090-60-4557"
click at [433, 408] on label "Client(s) authorize(s) [PERSON_NAME] Law P.L.L.C to obtain information regardin…" at bounding box center [752, 407] width 638 height 19
click at [440, 408] on input "Client(s) authorize(s) [PERSON_NAME] Law P.L.L.C to obtain information regardin…" at bounding box center [446, 404] width 12 height 12
checkbox input "true"
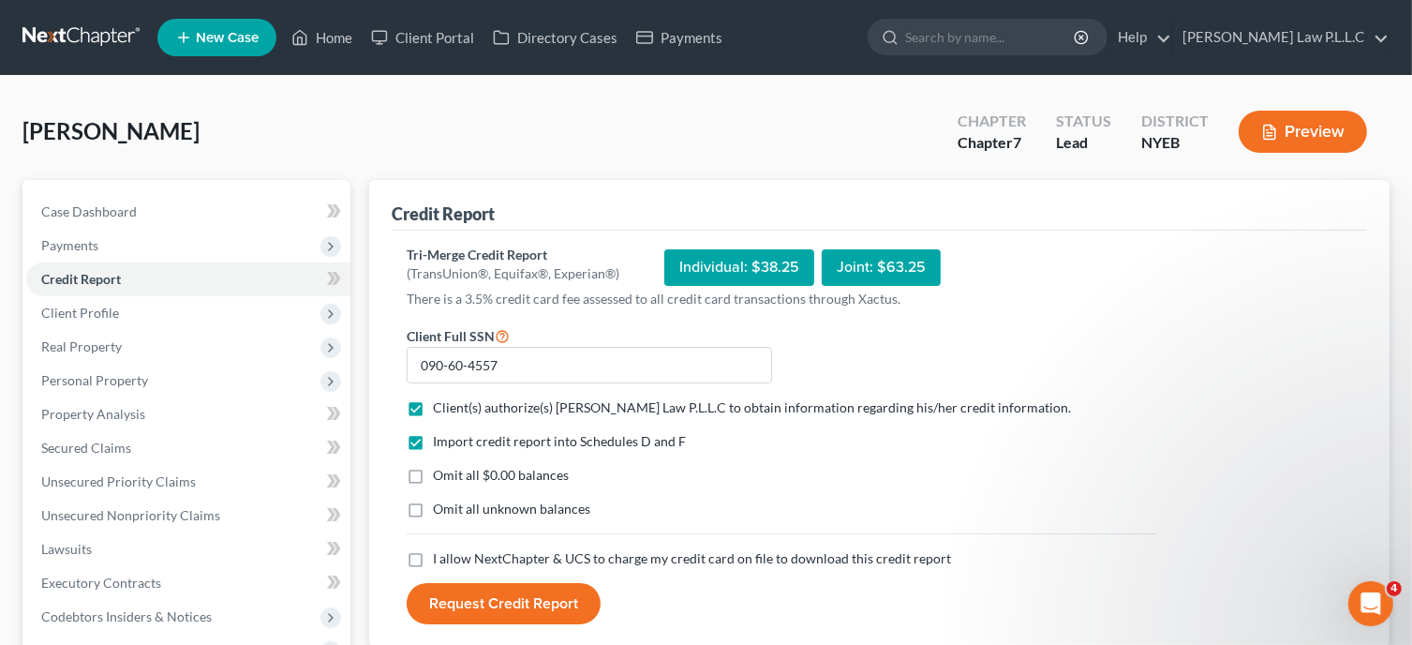
click at [433, 558] on label "I allow NextChapter & UCS to charge my credit card on file to download this cre…" at bounding box center [692, 558] width 518 height 19
click at [440, 558] on input "I allow NextChapter & UCS to charge my credit card on file to download this cre…" at bounding box center [446, 555] width 12 height 12
checkbox input "true"
click at [538, 612] on button "Request Credit Report" at bounding box center [504, 603] width 194 height 41
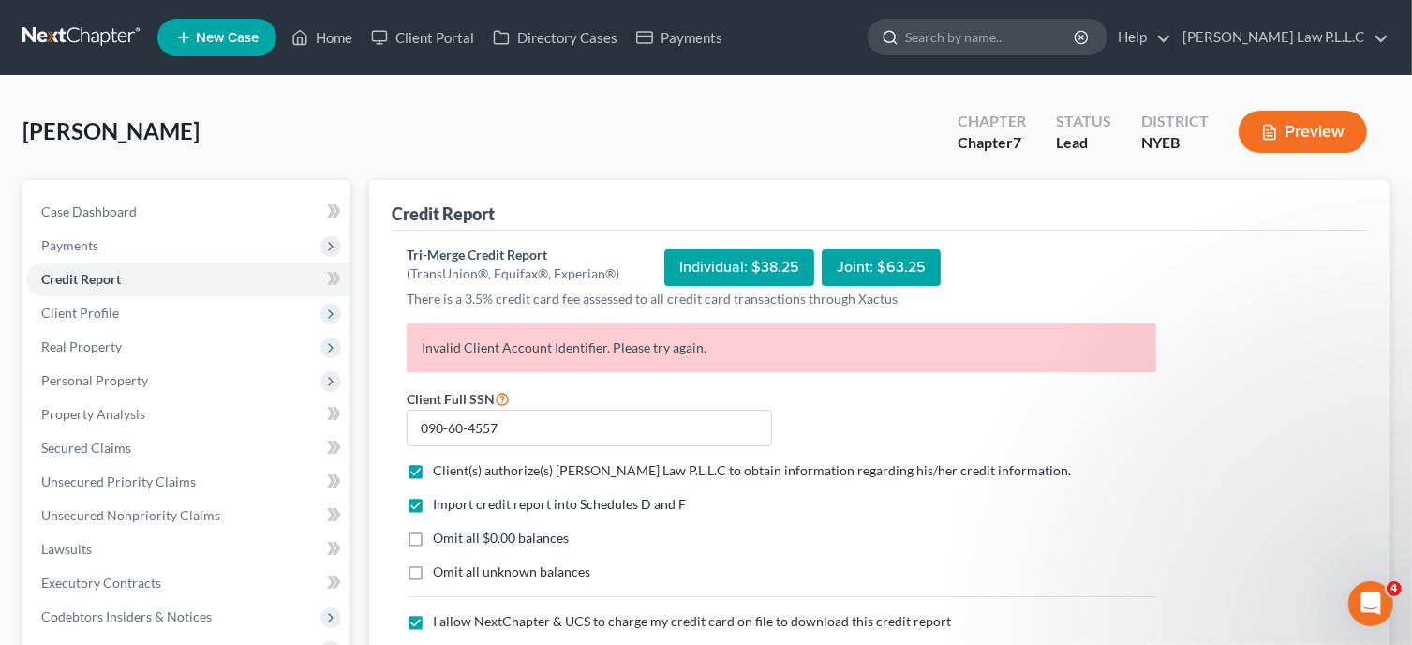
click at [1038, 40] on input "search" at bounding box center [990, 37] width 171 height 35
type input "invalid client account identifier"
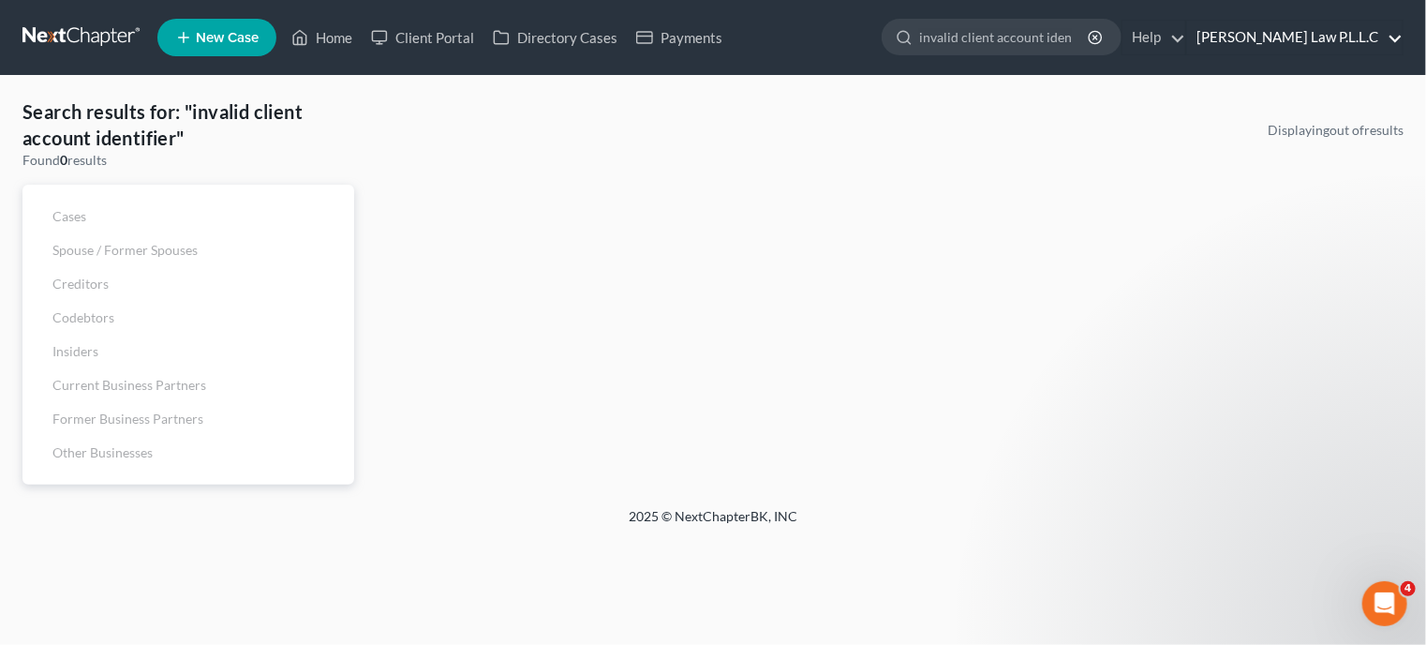
click at [1358, 41] on link "[PERSON_NAME] Law P.L.L.C" at bounding box center [1295, 38] width 216 height 34
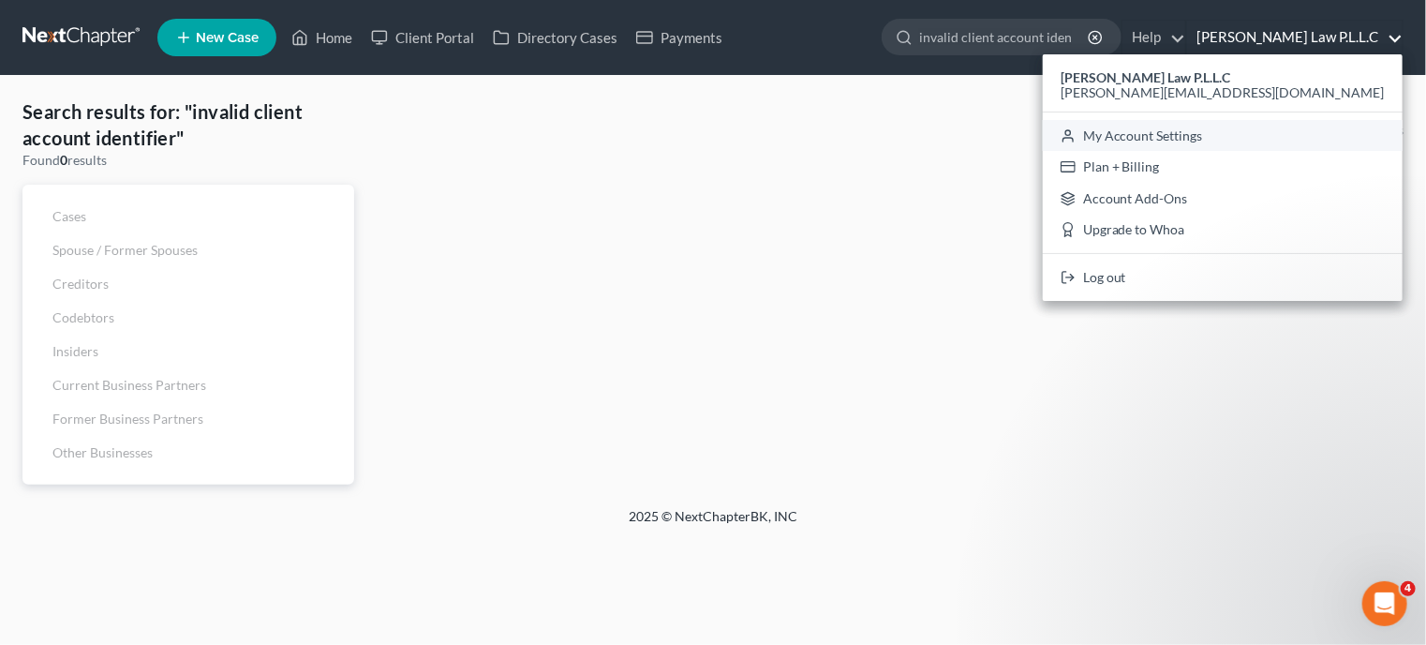
click at [1313, 136] on link "My Account Settings" at bounding box center [1223, 136] width 360 height 32
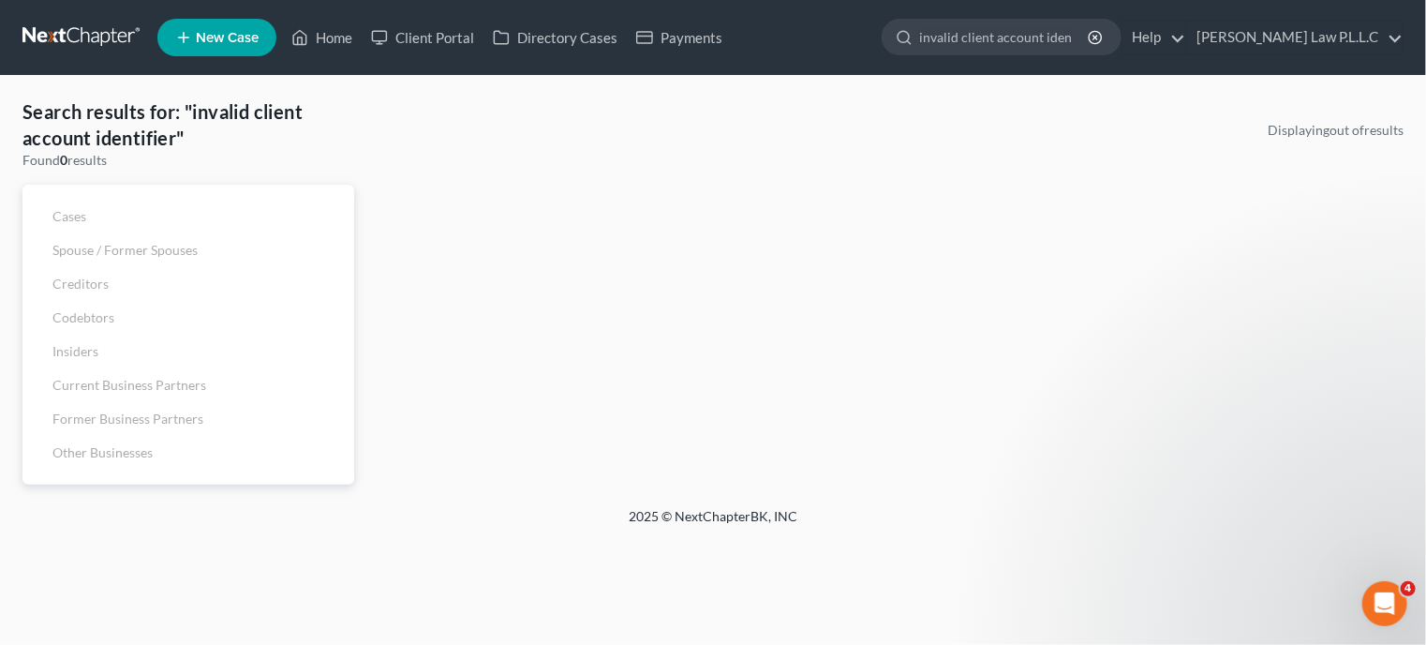
select select "55"
select select "24"
select select "35"
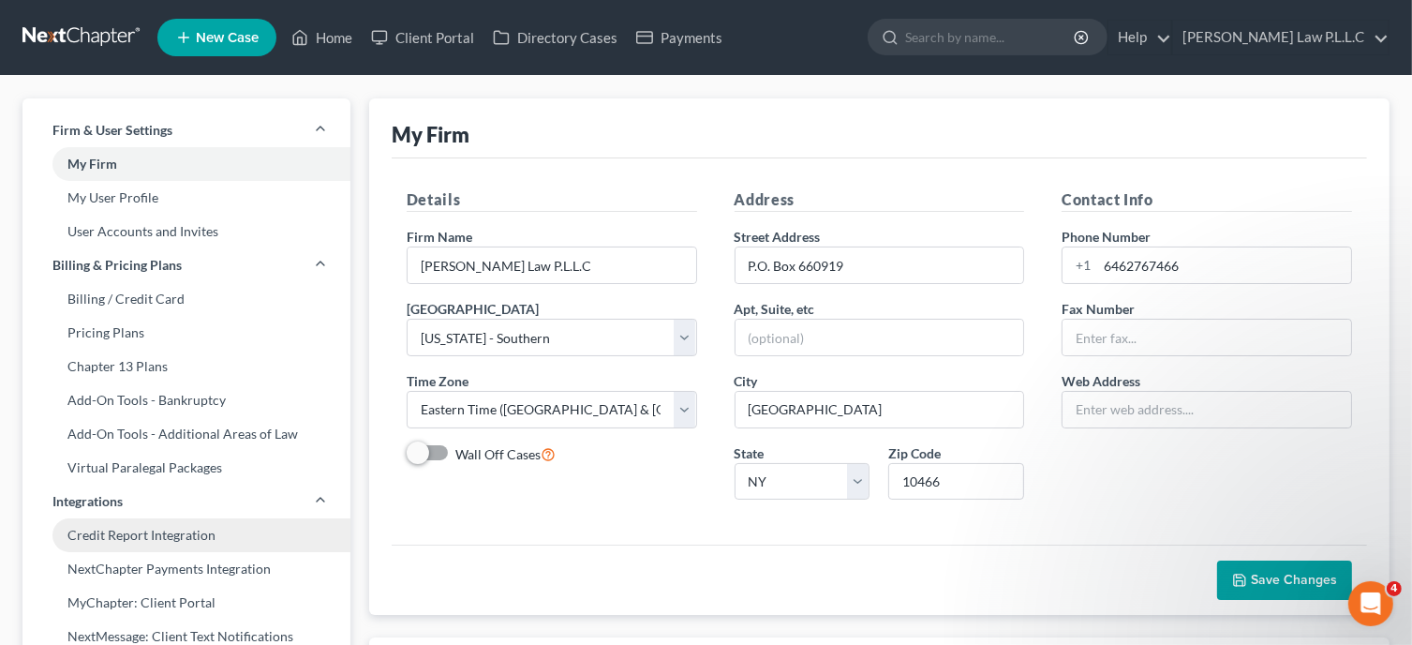
click at [147, 539] on link "Credit Report Integration" at bounding box center [186, 535] width 328 height 34
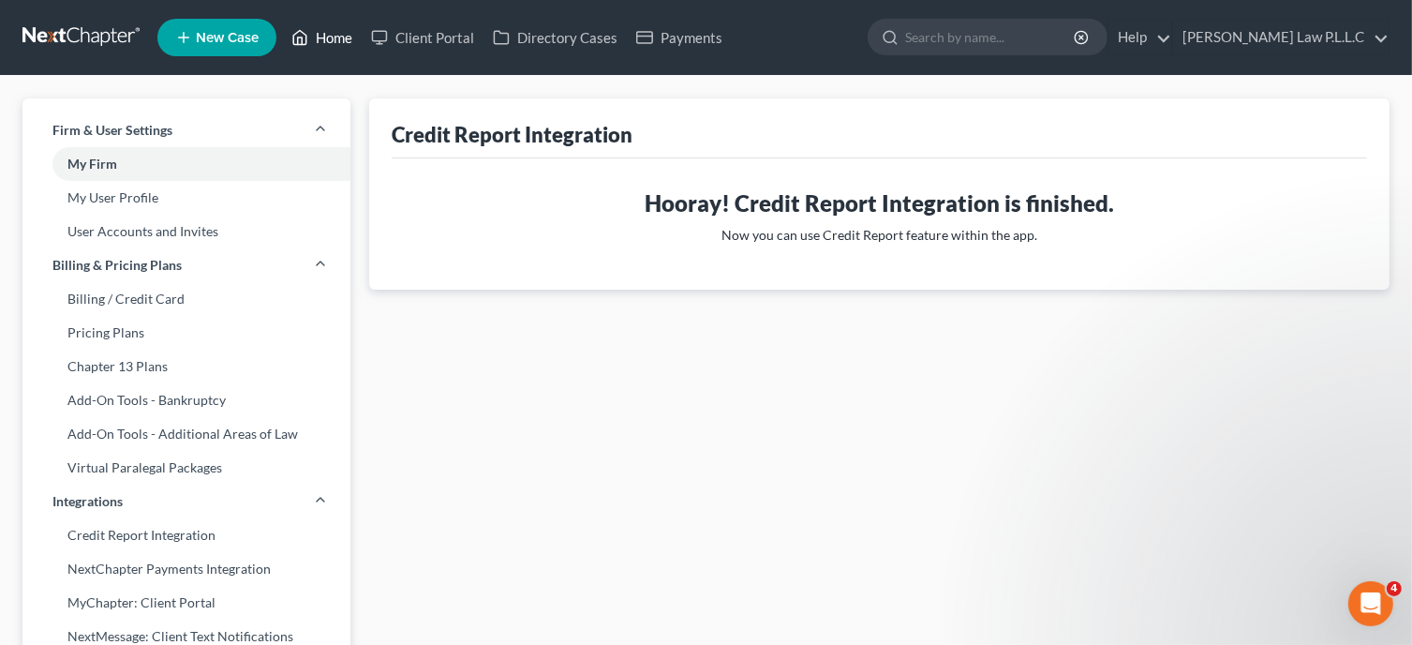
click at [331, 37] on link "Home" at bounding box center [322, 38] width 80 height 34
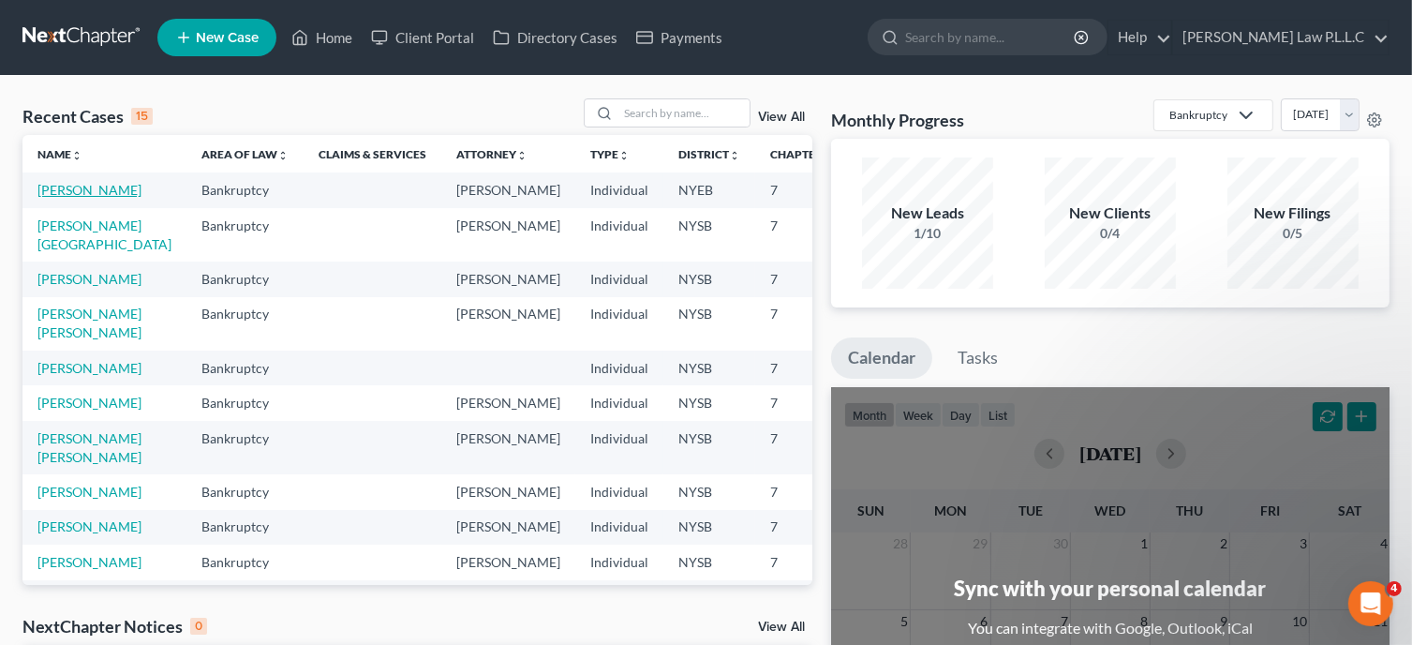
click at [64, 198] on link "[PERSON_NAME]" at bounding box center [89, 190] width 104 height 16
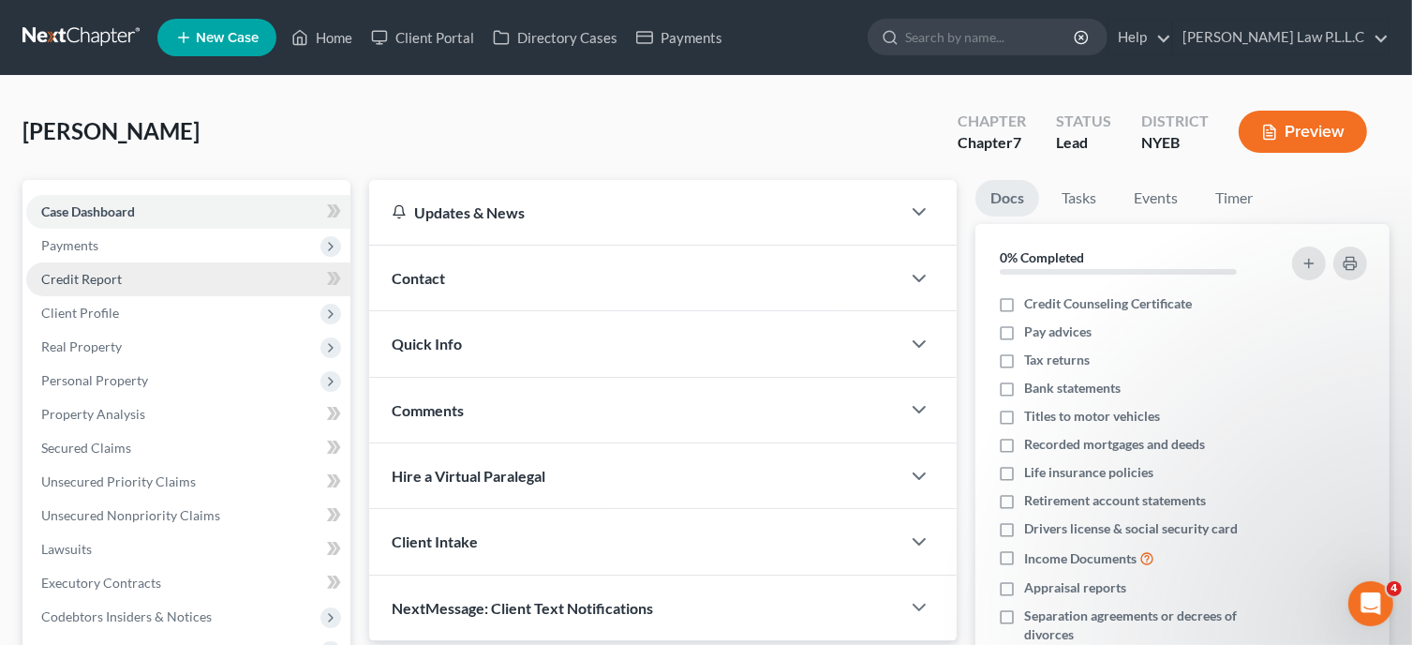
click at [58, 280] on span "Credit Report" at bounding box center [81, 279] width 81 height 16
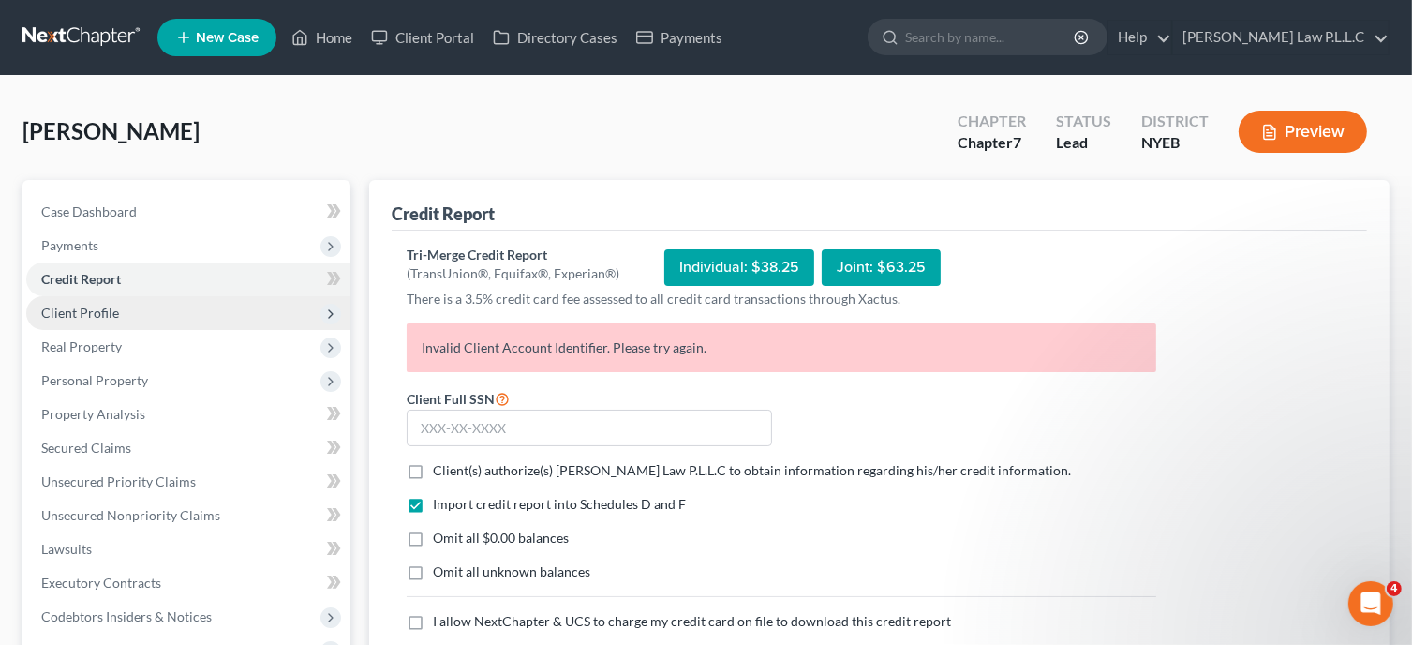
click at [84, 318] on span "Client Profile" at bounding box center [80, 313] width 78 height 16
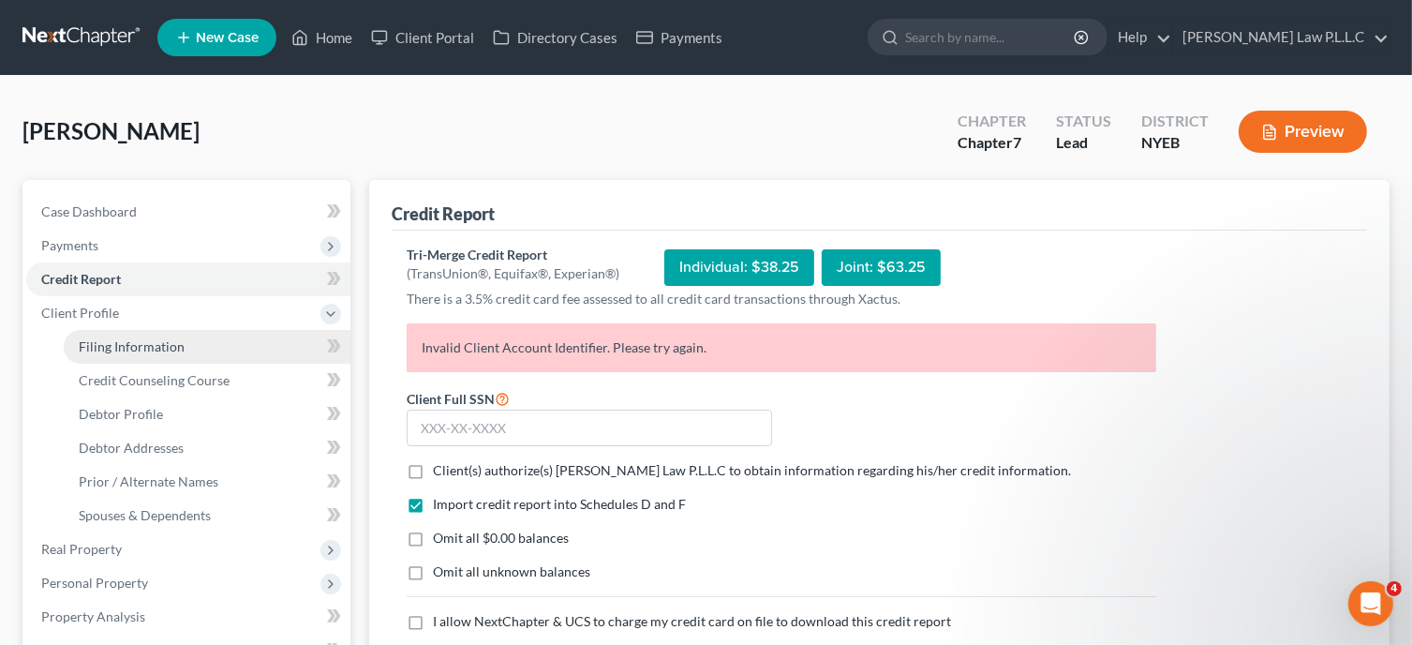
click at [153, 344] on span "Filing Information" at bounding box center [132, 346] width 106 height 16
select select "1"
select select "0"
select select "53"
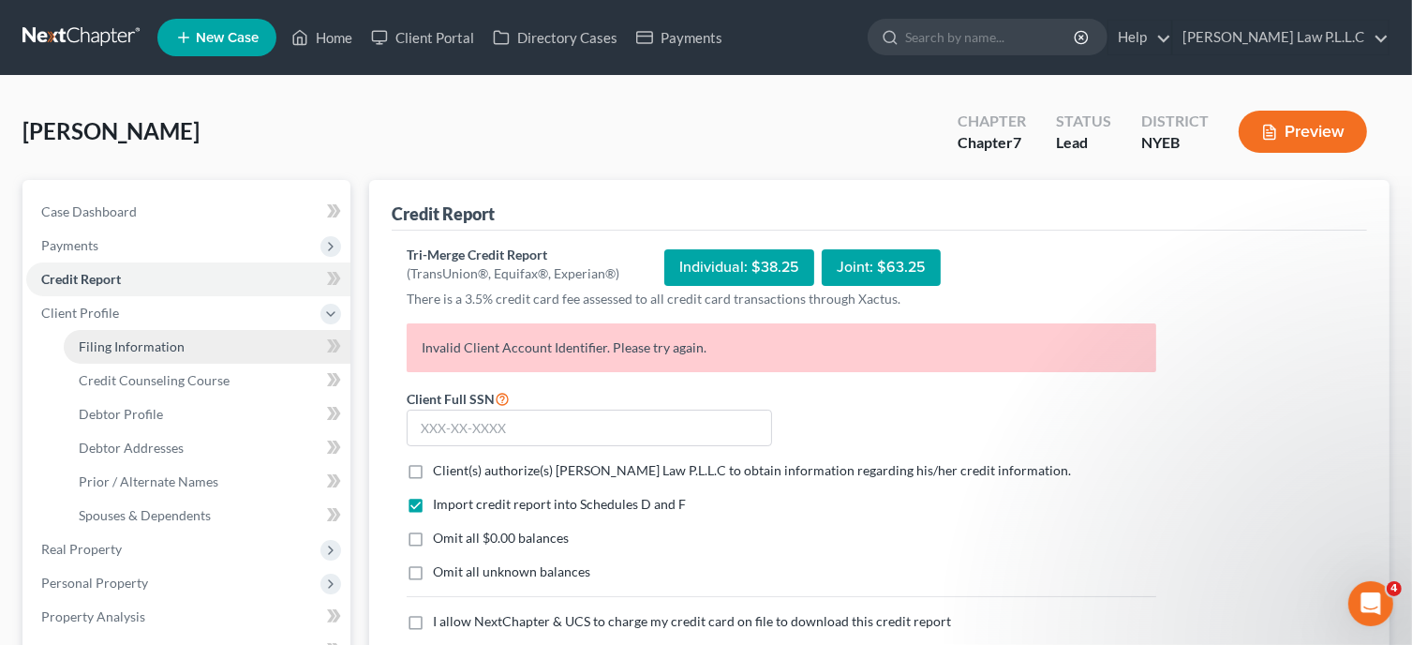
select select "1"
select select "35"
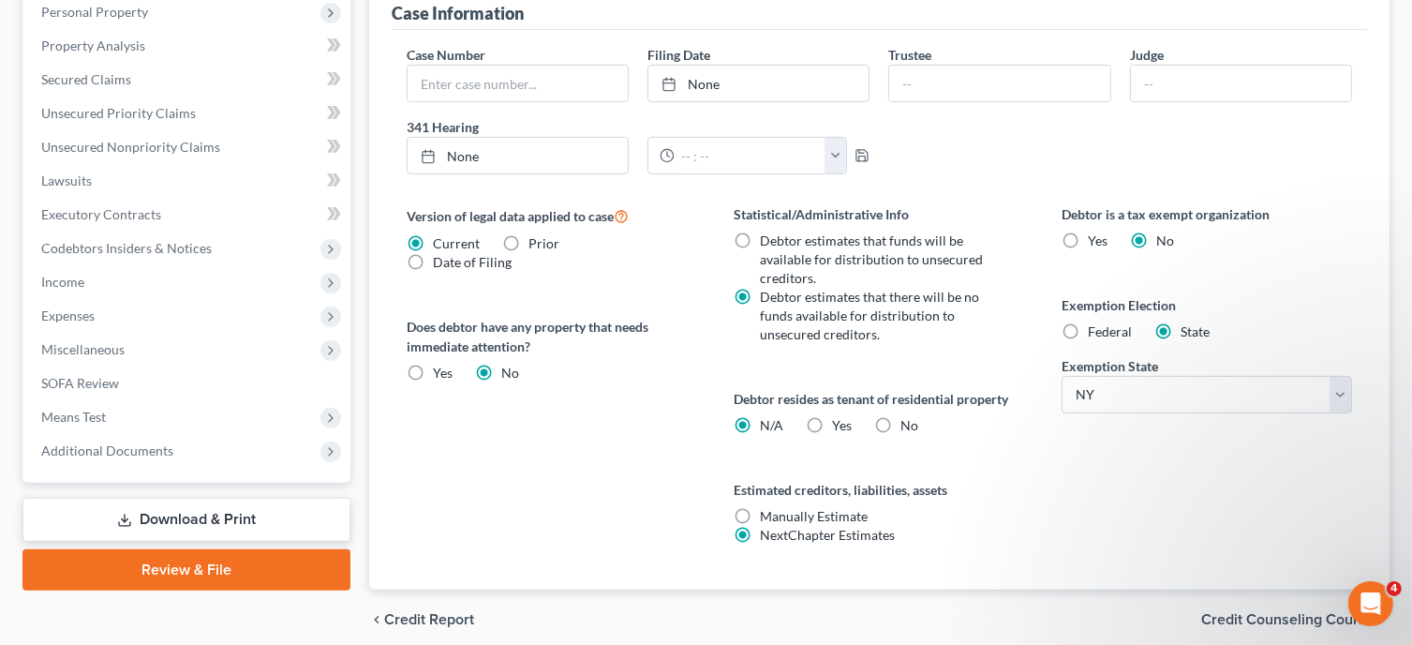
scroll to position [644, 0]
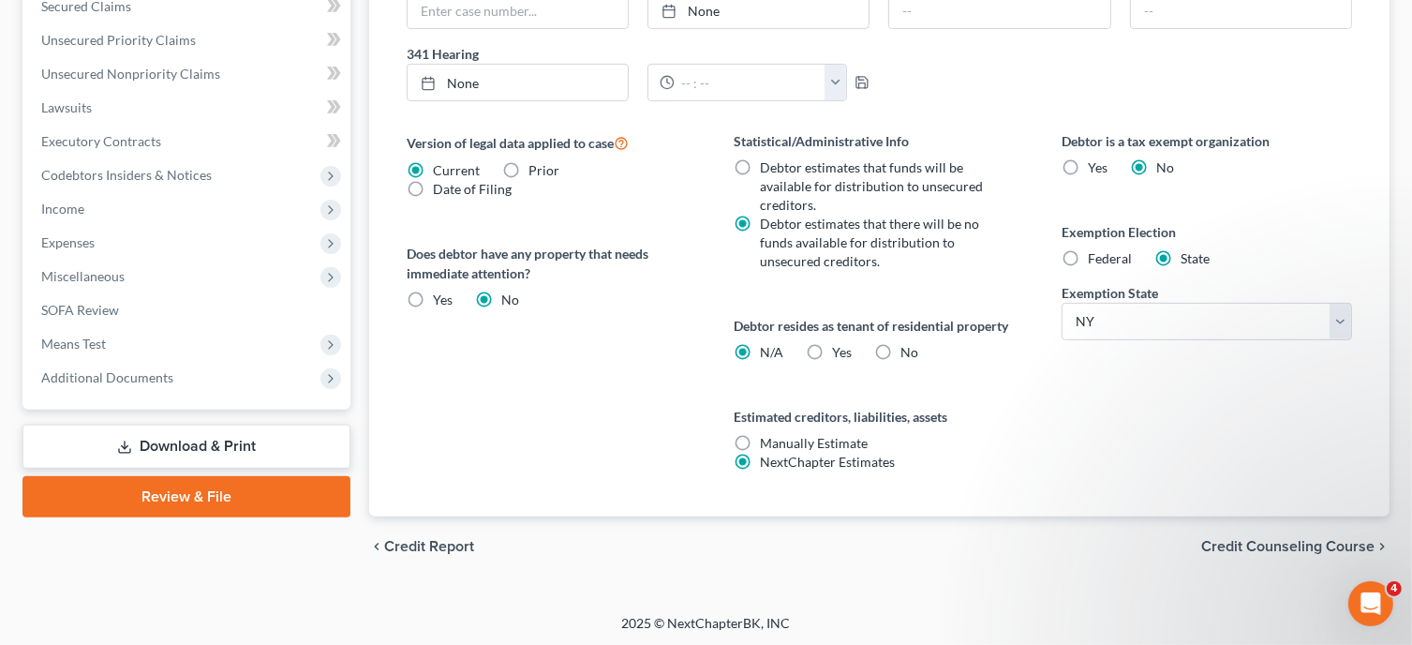
click at [1259, 533] on div "chevron_left Credit Report Credit Counseling Course chevron_right" at bounding box center [879, 546] width 1020 height 60
click at [1259, 543] on span "Credit Counseling Course" at bounding box center [1287, 546] width 173 height 15
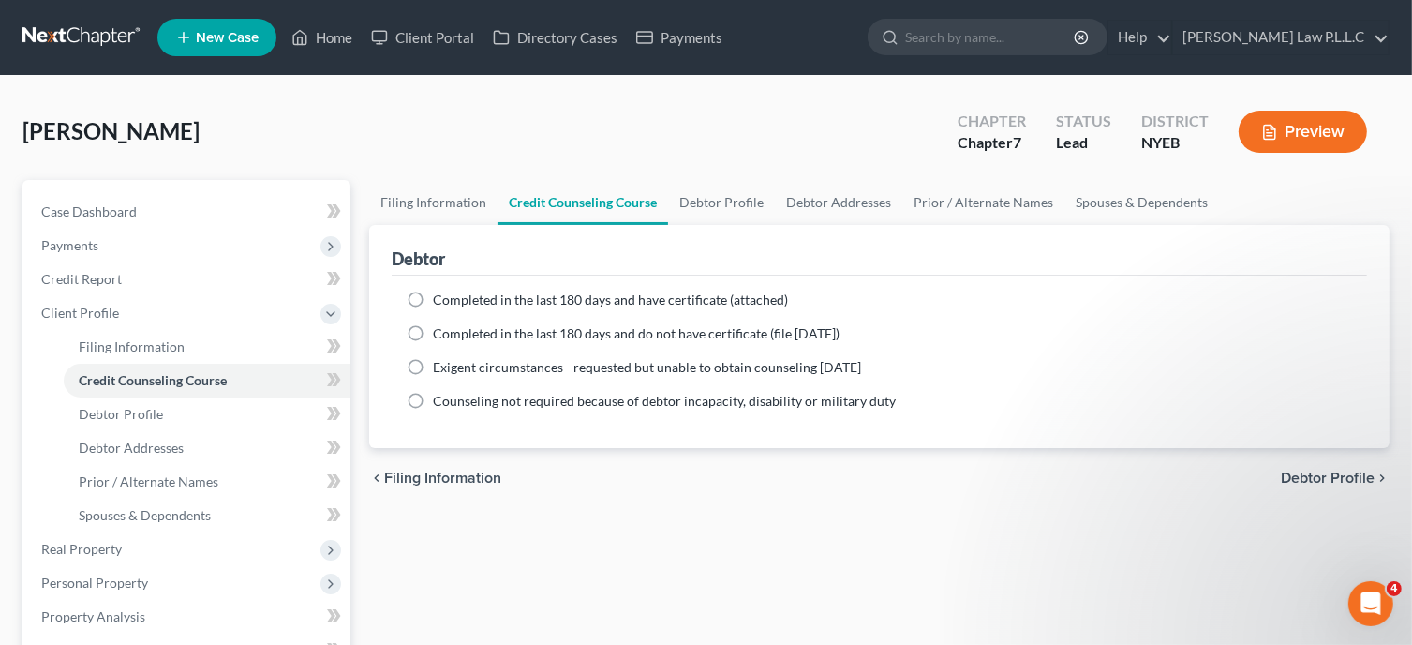
click at [1352, 477] on span "Debtor Profile" at bounding box center [1328, 477] width 94 height 15
select select "3"
select select "0"
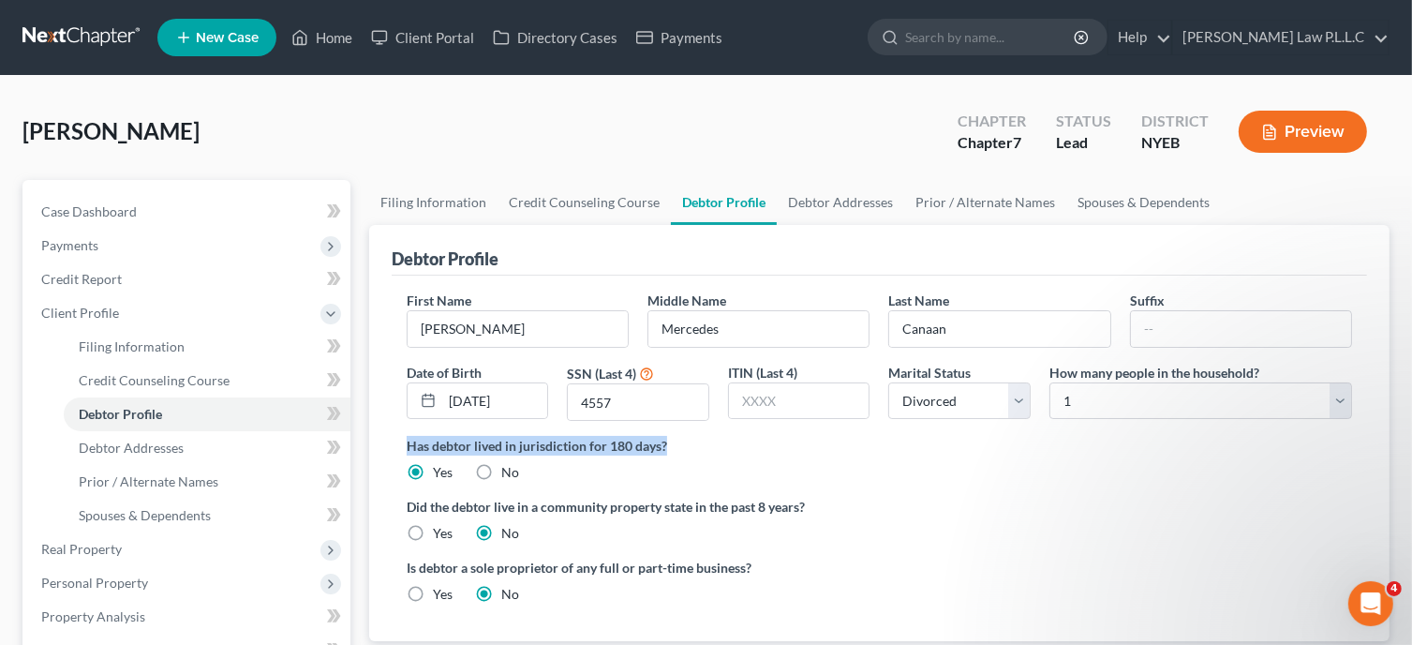
drag, startPoint x: 675, startPoint y: 444, endPoint x: 400, endPoint y: 449, distance: 274.6
click at [400, 449] on div "First Name [PERSON_NAME] Middle Name [PERSON_NAME] Last Name Canaan Suffix Date…" at bounding box center [879, 457] width 975 height 365
click at [722, 464] on div "Has debtor lived in jurisdiction for 180 days? Yes No Debtor must reside in jur…" at bounding box center [879, 459] width 945 height 46
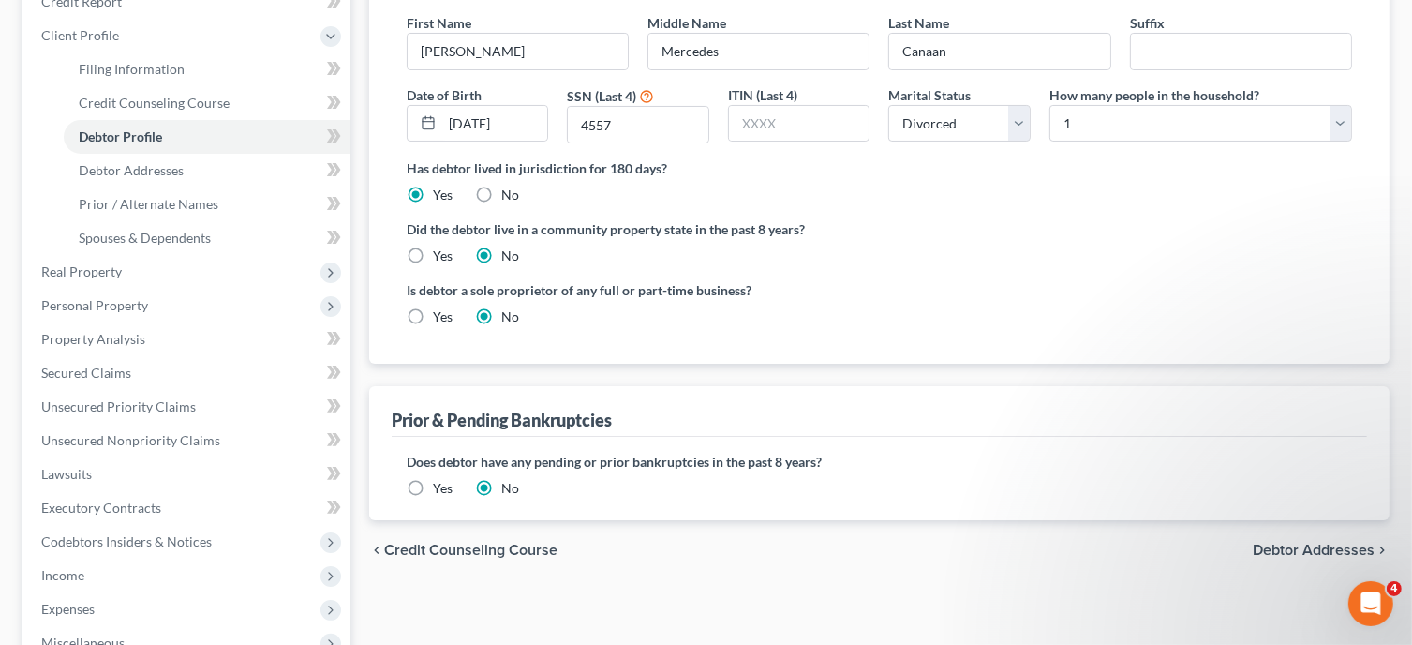
scroll to position [282, 0]
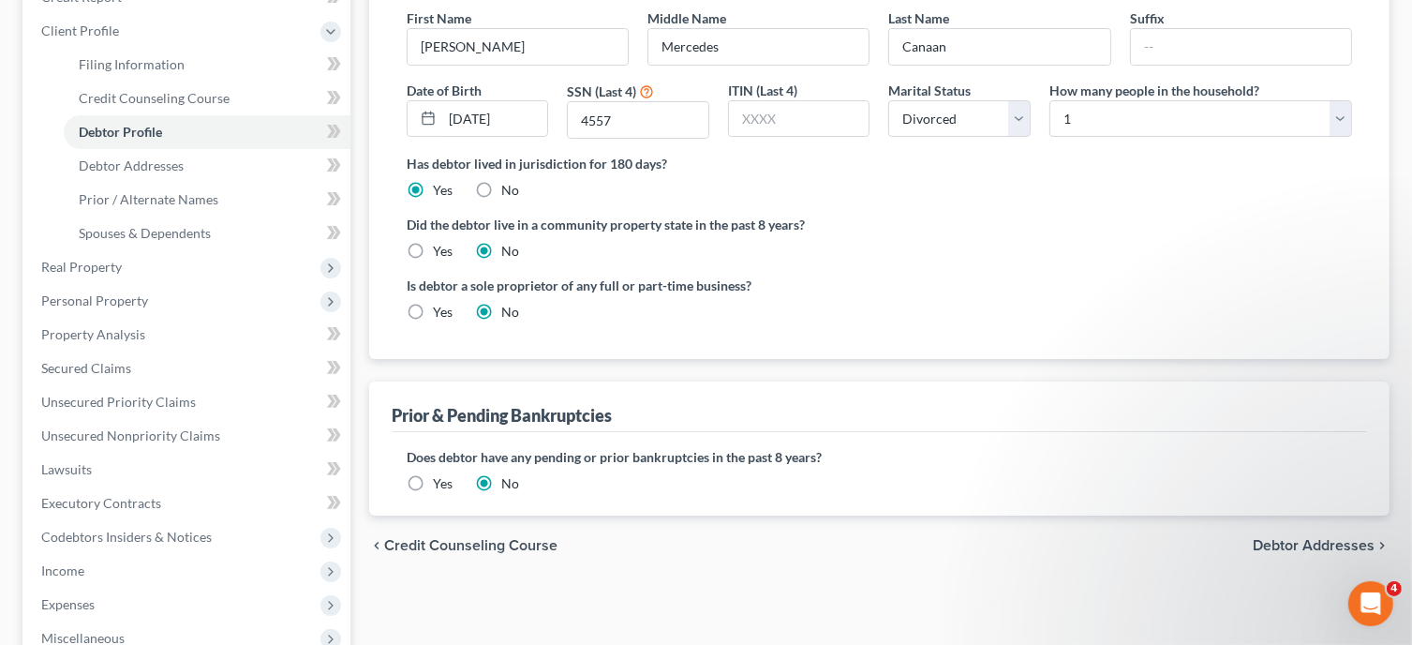
click at [1273, 541] on span "Debtor Addresses" at bounding box center [1314, 545] width 122 height 15
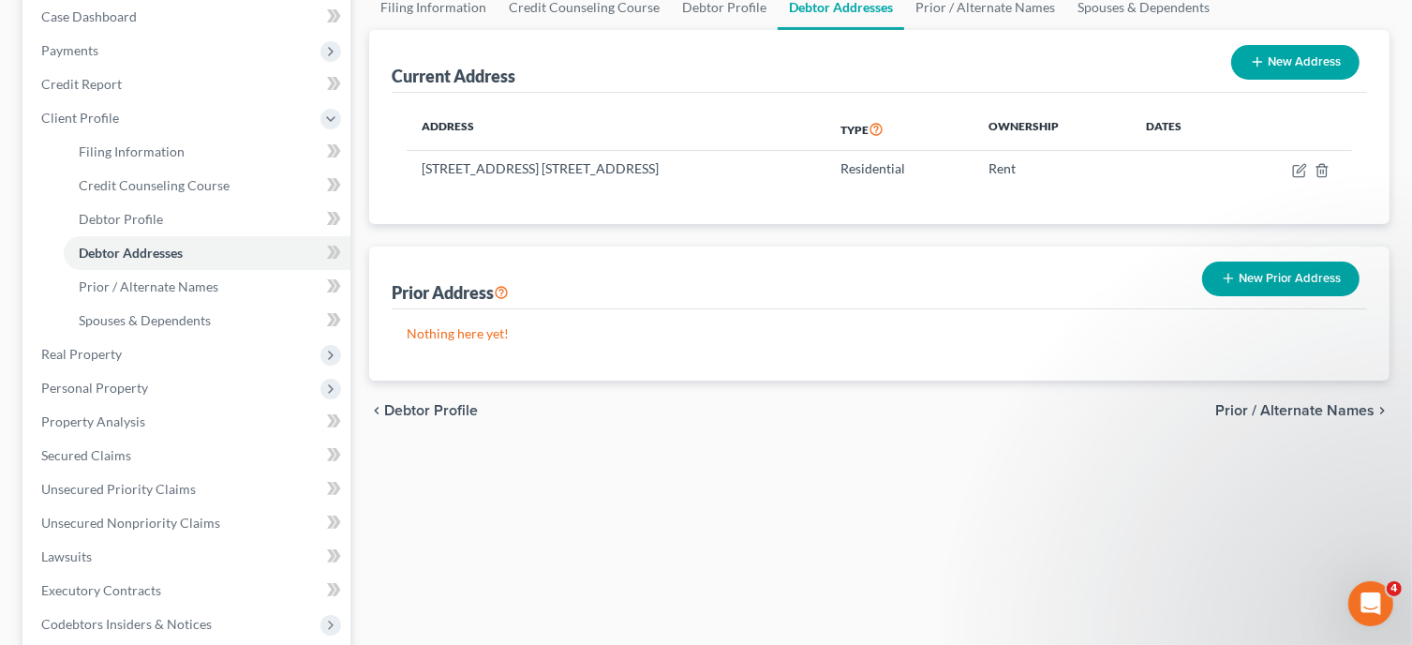
scroll to position [215, 0]
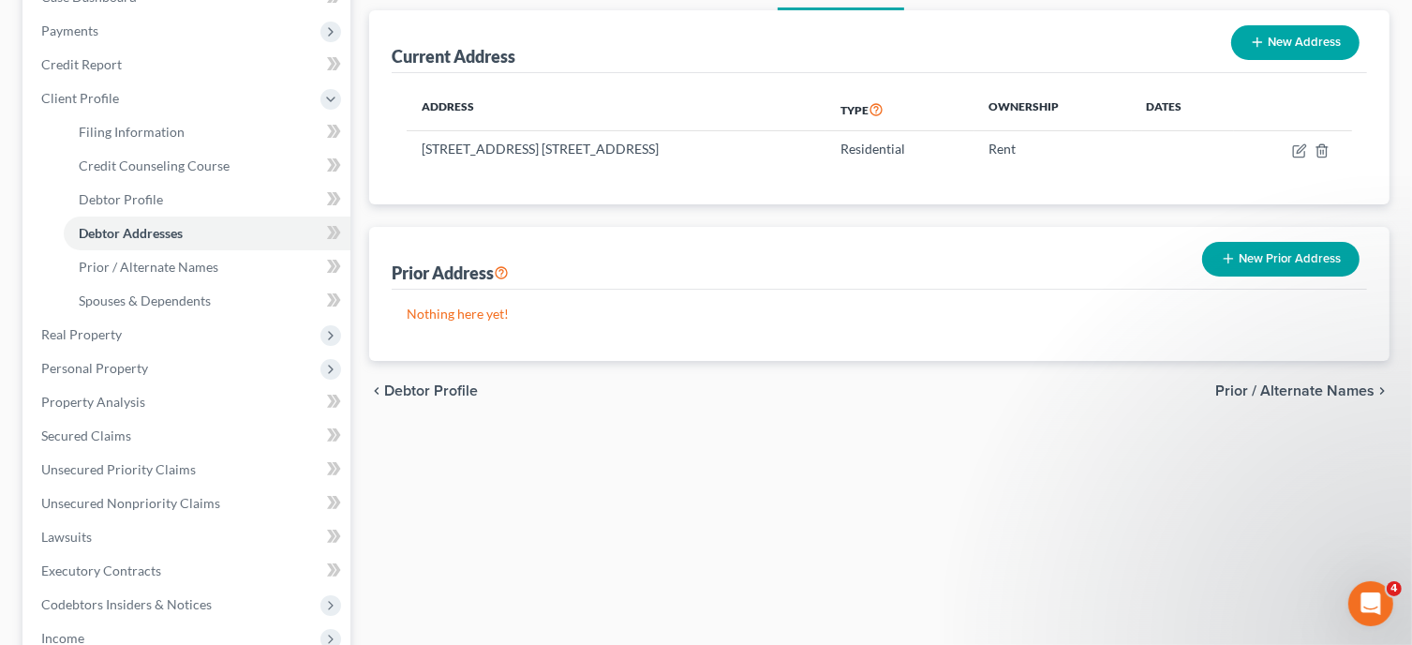
click at [1303, 385] on span "Prior / Alternate Names" at bounding box center [1294, 390] width 159 height 15
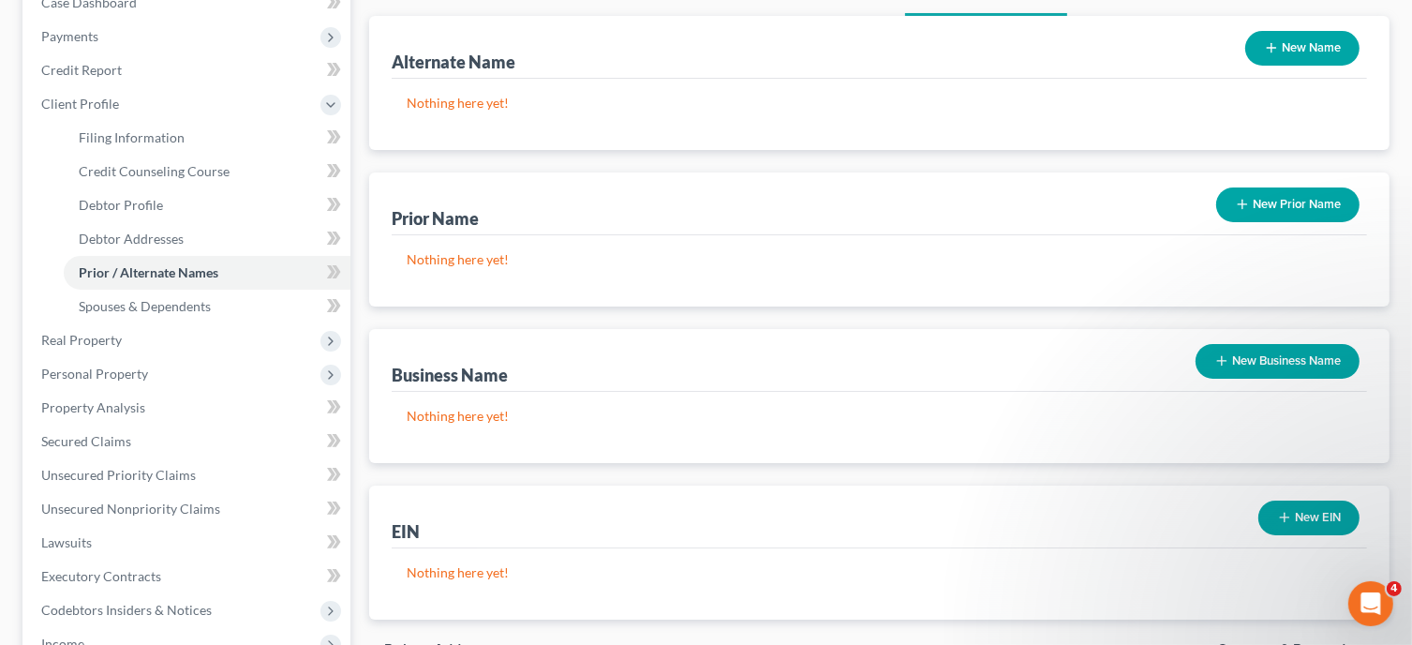
scroll to position [222, 0]
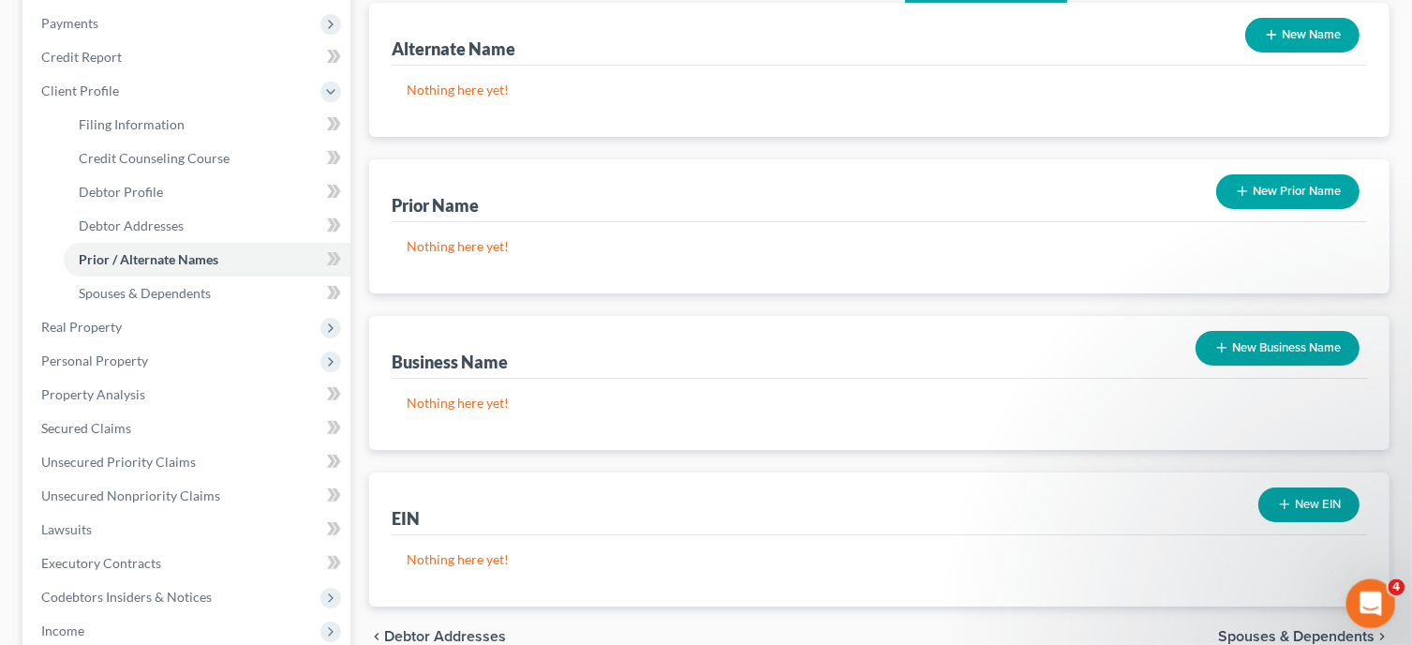
click at [1371, 604] on icon "Open Intercom Messenger" at bounding box center [1368, 601] width 31 height 31
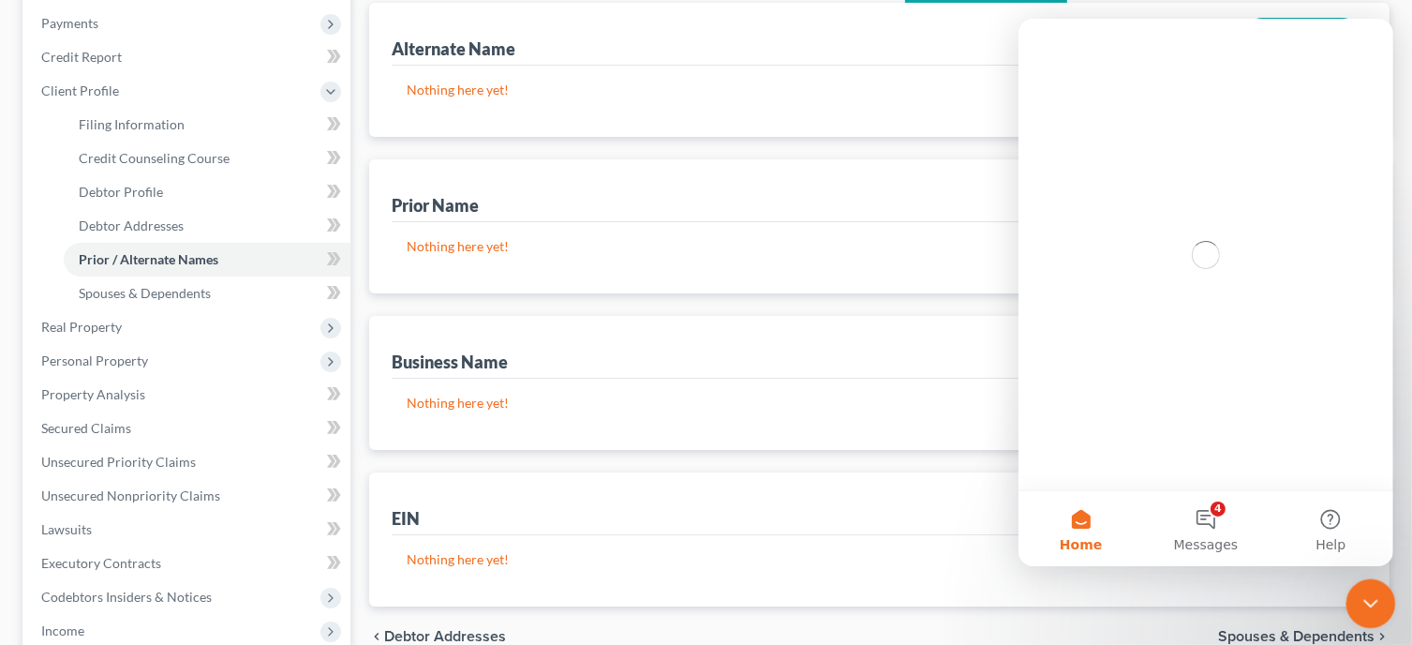
scroll to position [0, 0]
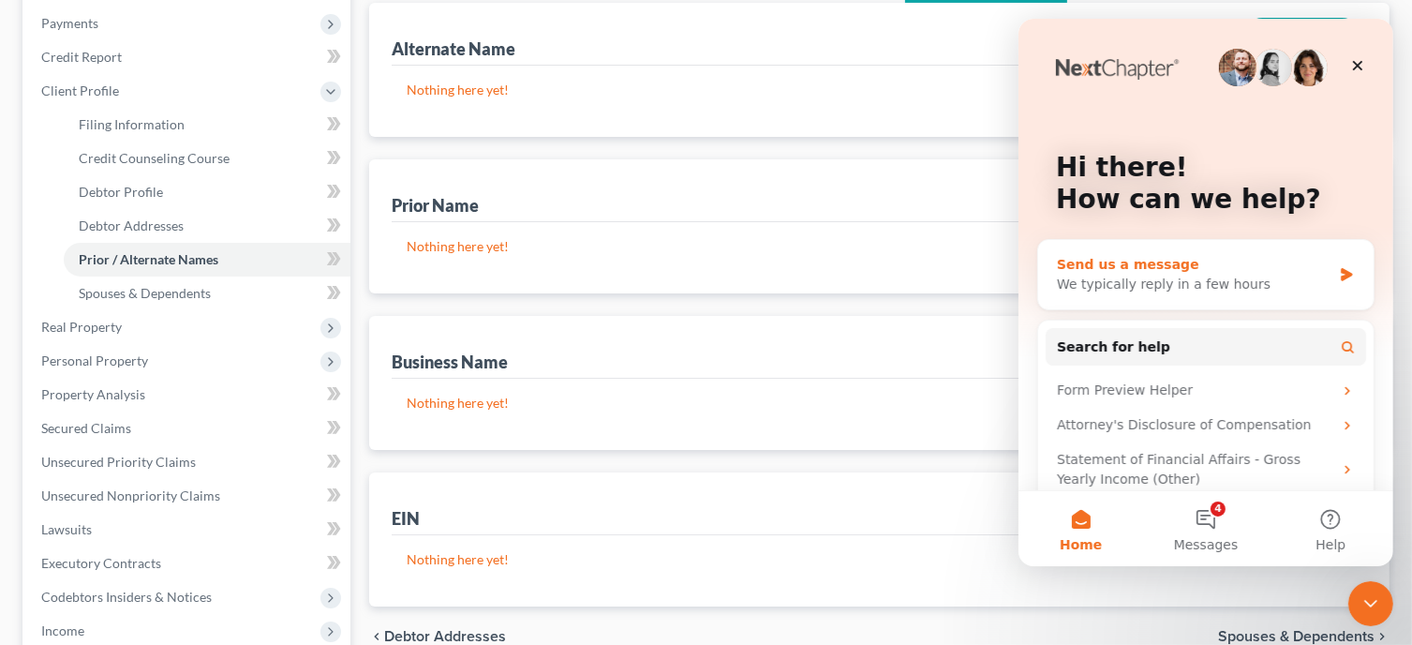
click at [1149, 287] on div "We typically reply in a few hours" at bounding box center [1193, 285] width 275 height 20
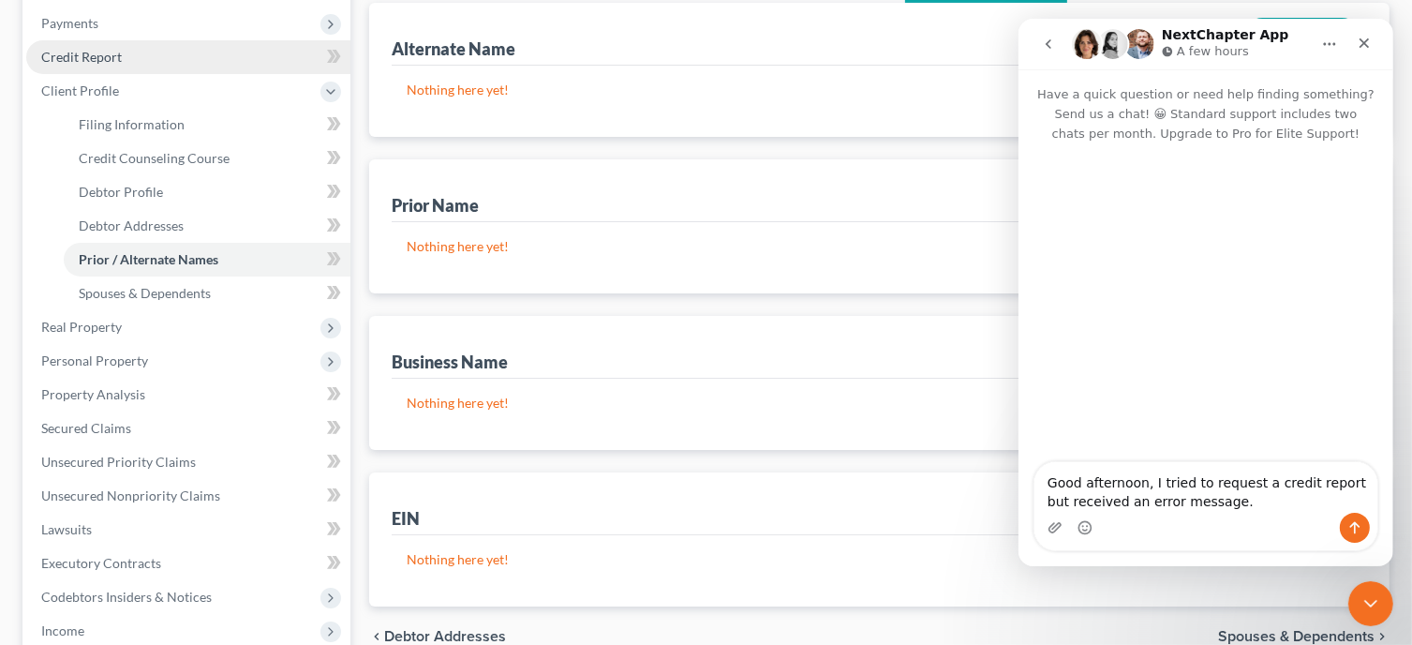
click at [87, 60] on span "Credit Report" at bounding box center [81, 57] width 81 height 16
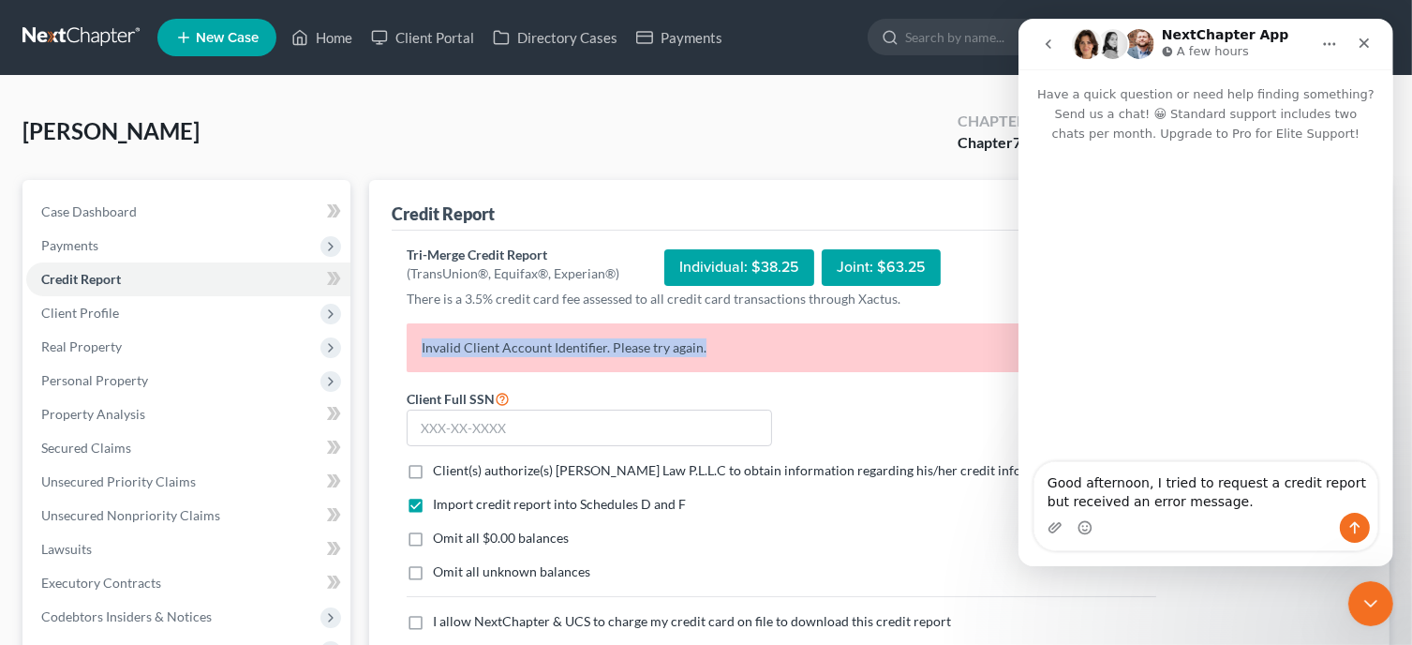
drag, startPoint x: 711, startPoint y: 344, endPoint x: 421, endPoint y: 362, distance: 291.0
click at [421, 362] on p "Invalid Client Account Identifier. Please try again." at bounding box center [782, 347] width 750 height 49
copy p "Invalid Client Account Identifier. Please try again."
click at [1230, 516] on div "Intercom messenger" at bounding box center [1205, 528] width 343 height 30
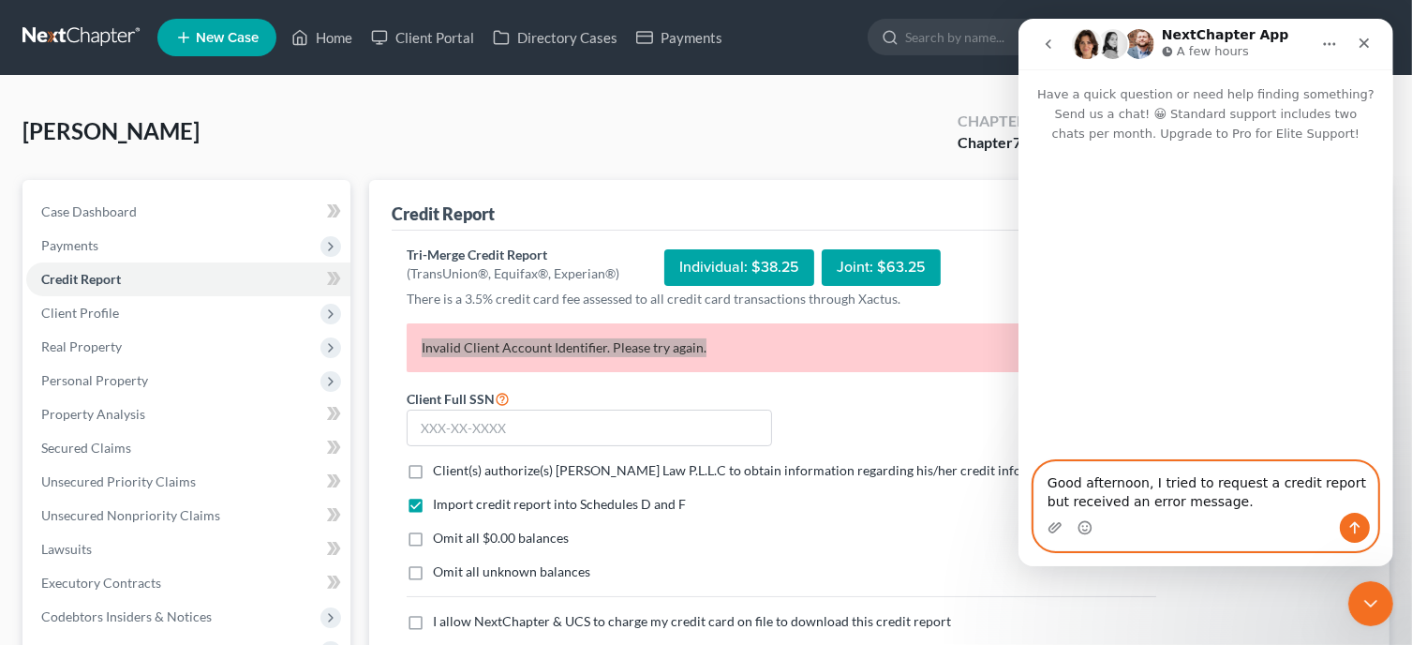
click at [1231, 503] on textarea "Good afternoon, I tried to request a credit report but received an error messag…" at bounding box center [1205, 487] width 343 height 51
paste textarea "Invalid Client Account Identifier. Please try again."
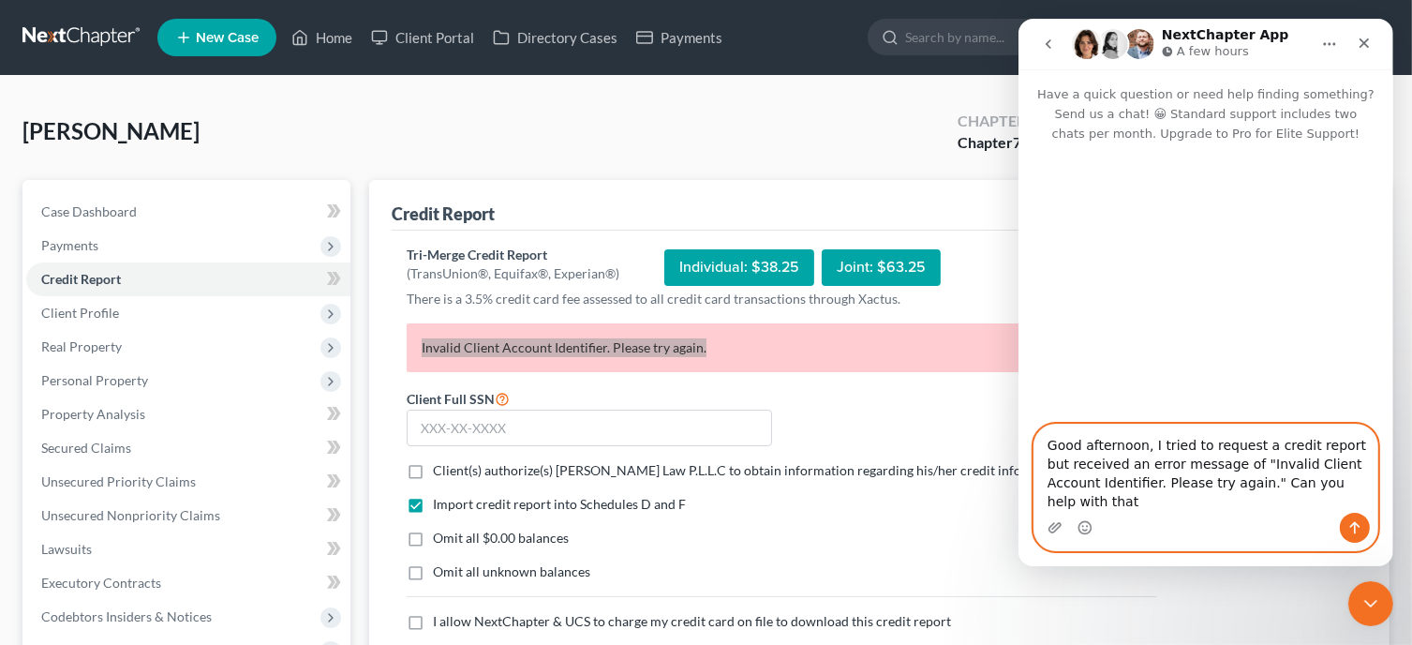
type textarea "Good afternoon, I tried to request a credit report but received an error messag…"
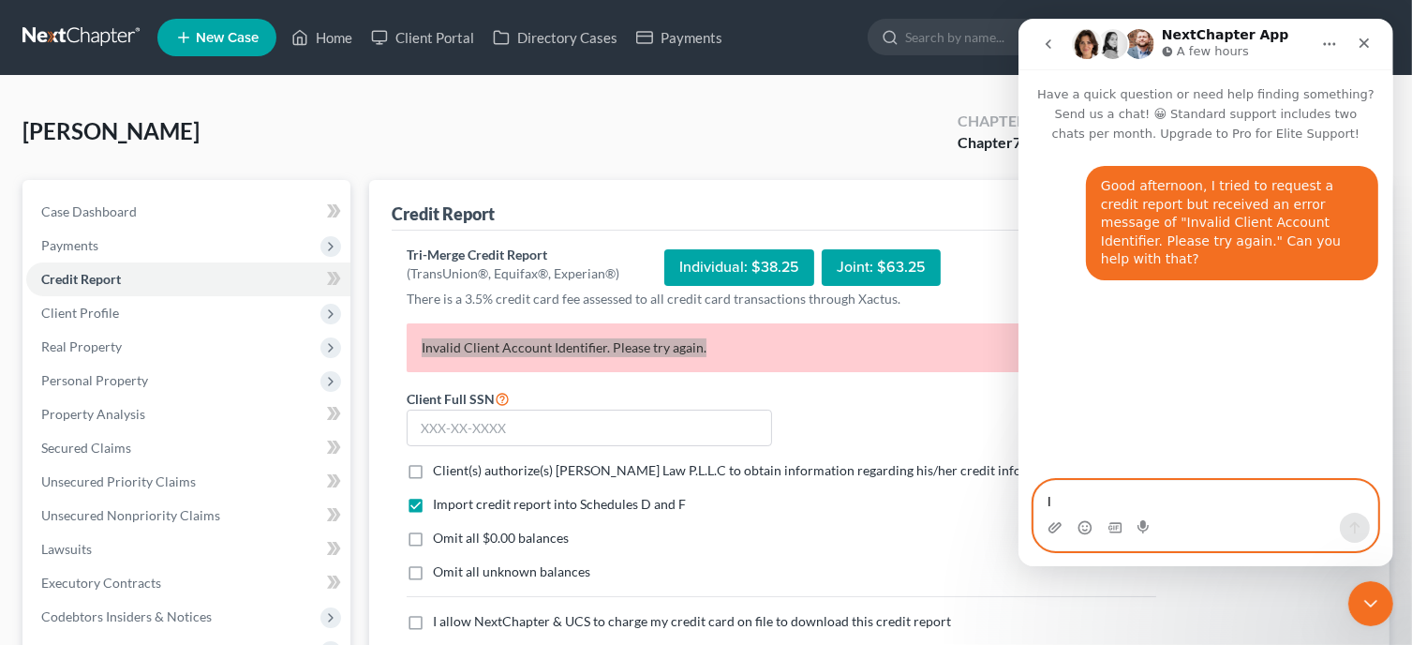
type textarea "I"
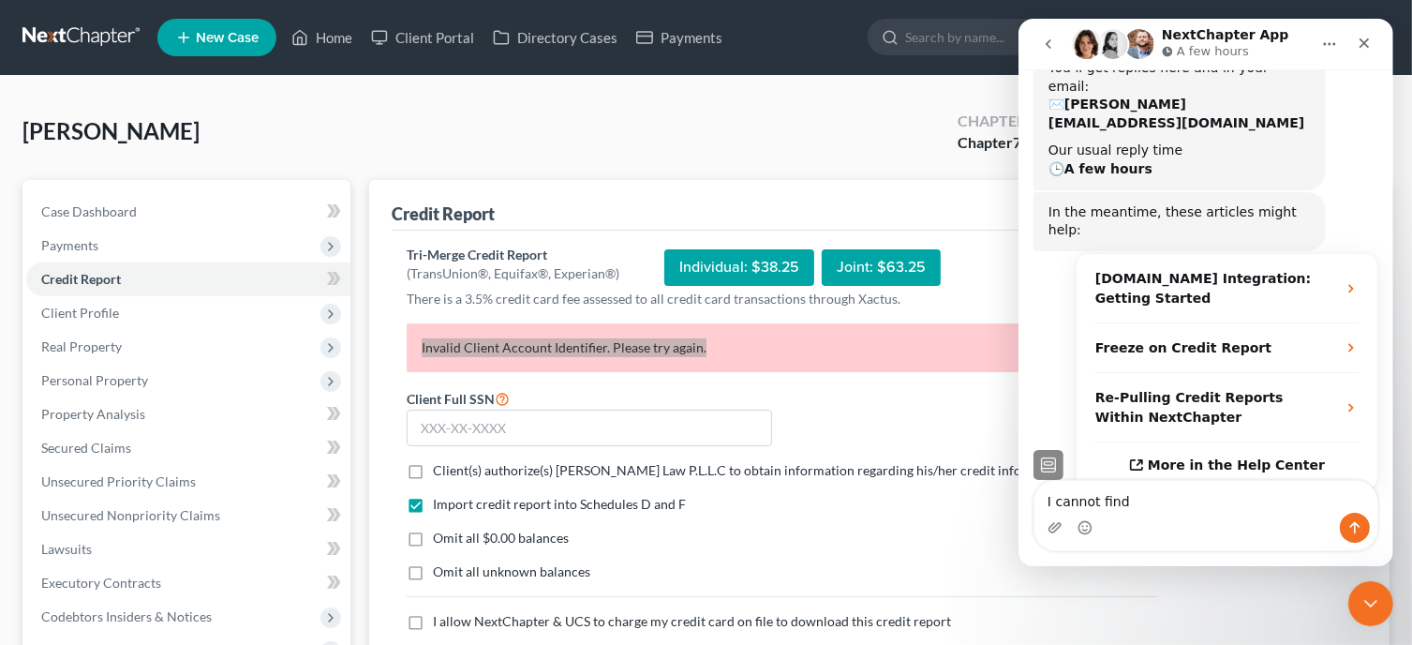
scroll to position [254, 0]
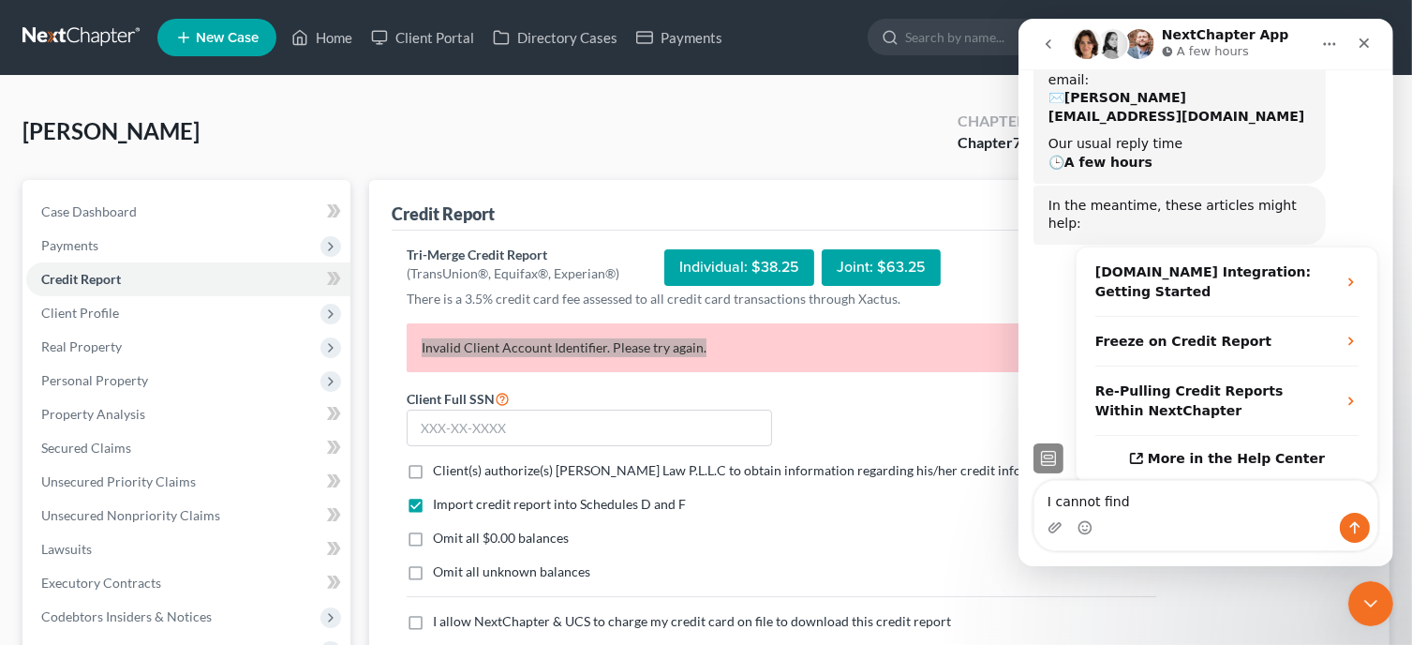
type textarea "I cannot find"
click at [809, 416] on form "Client Full SSN * Client(s) authorize(s) [PERSON_NAME] Law P.L.L.C to obtain in…" at bounding box center [781, 537] width 768 height 301
click at [1367, 50] on icon "Close" at bounding box center [1363, 43] width 15 height 15
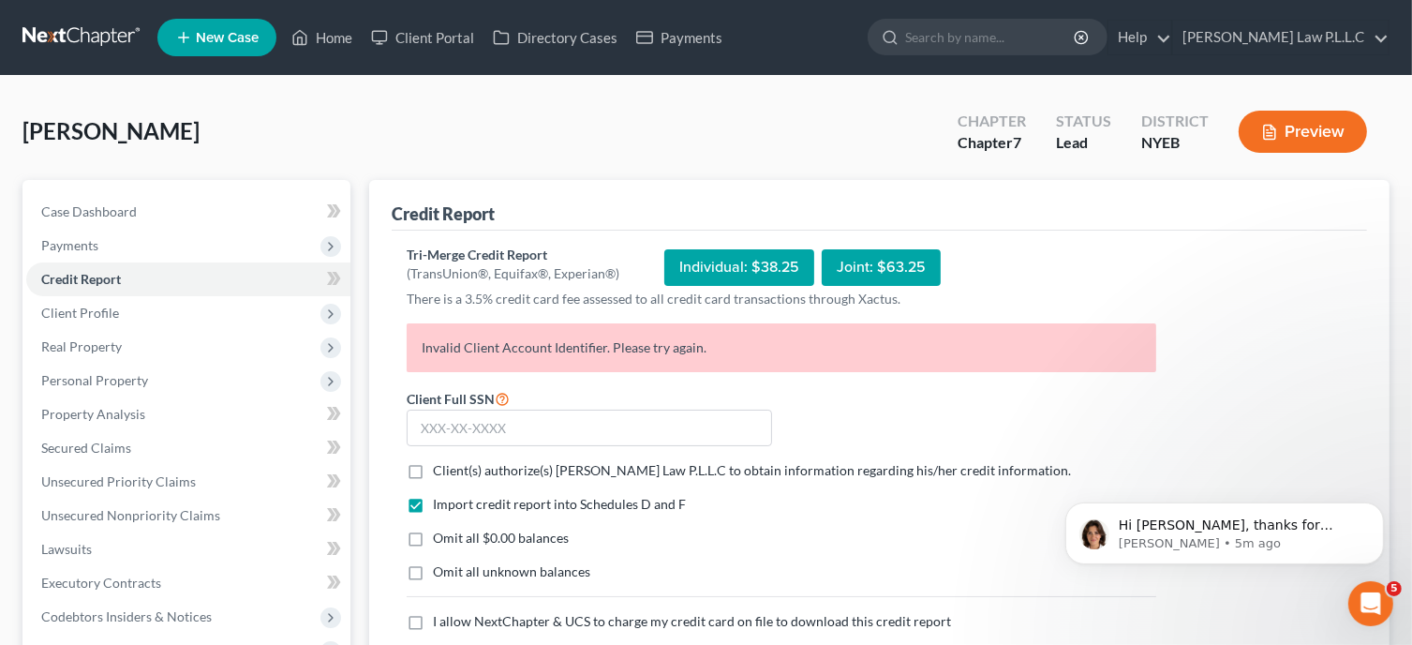
scroll to position [0, 0]
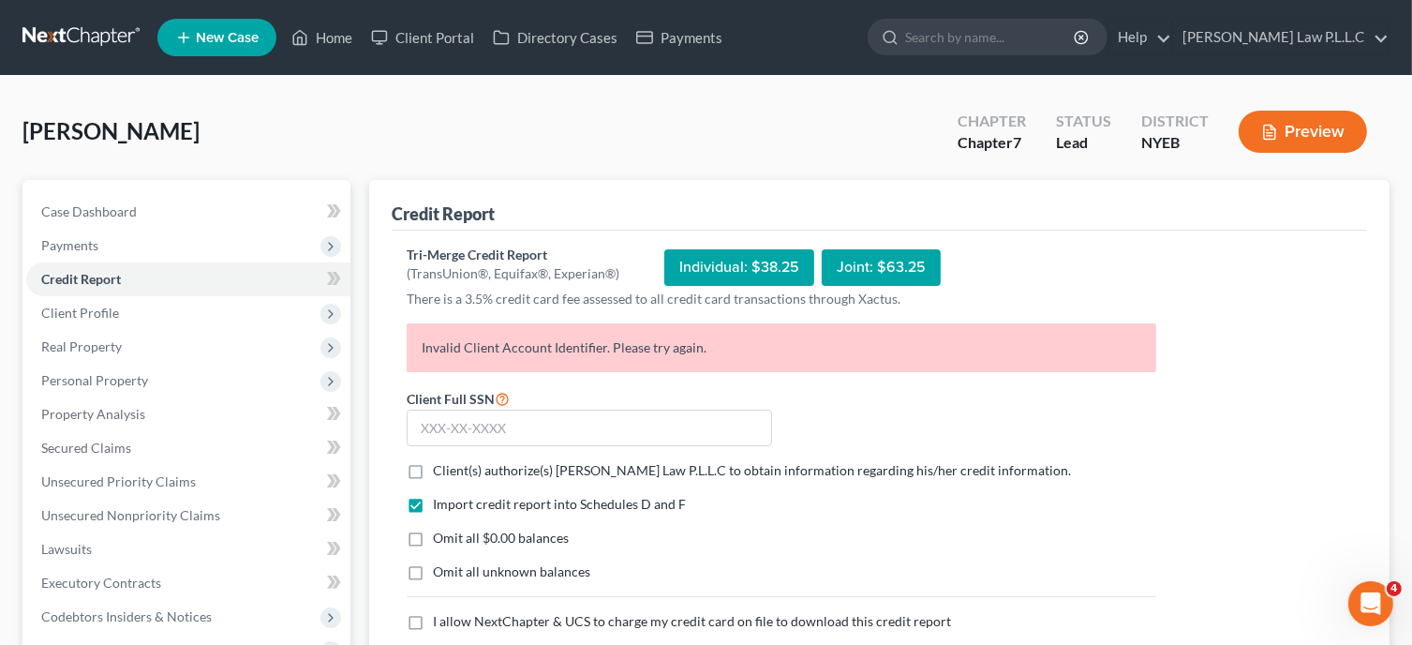
click at [1199, 543] on div "Tri-Merge Credit Report (TransUnion®, Equifax®, Experian®) Individual: $38.25 J…" at bounding box center [879, 467] width 945 height 442
click at [1377, 610] on div "Open Intercom Messenger" at bounding box center [1368, 601] width 62 height 62
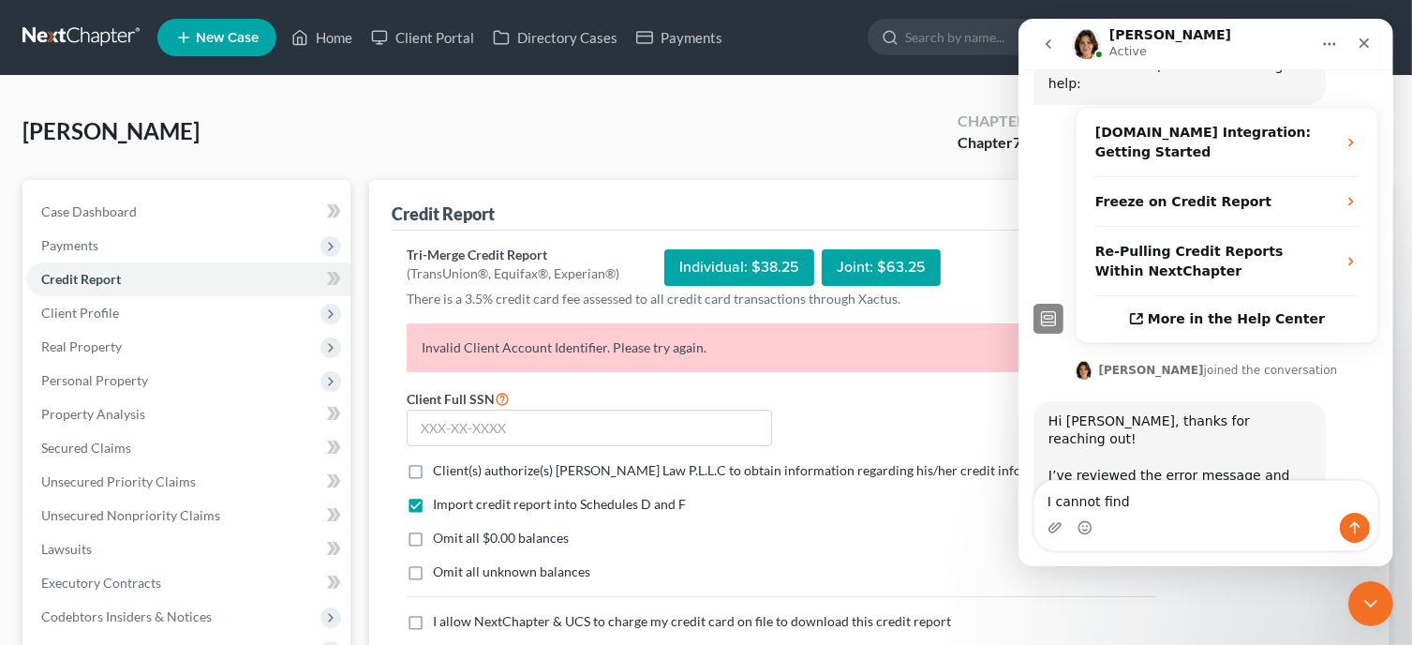
scroll to position [411, 0]
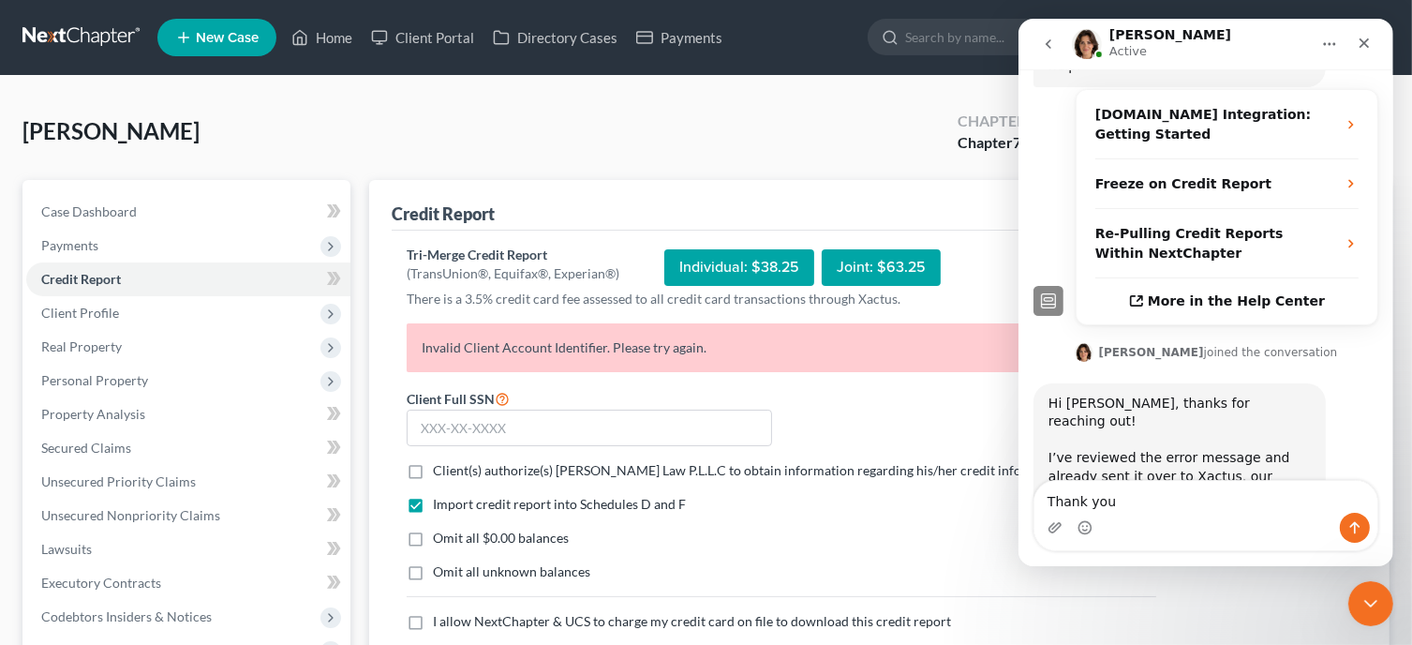
type textarea "Thank you!"
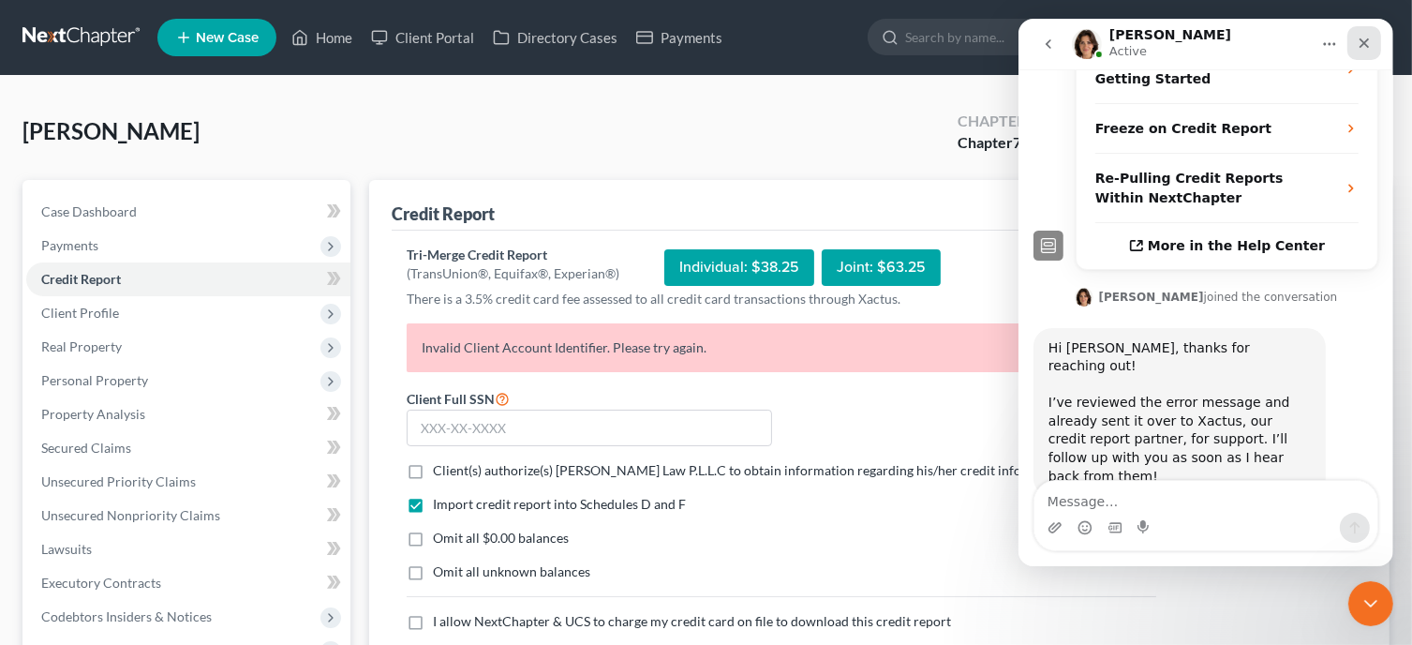
click at [1360, 44] on icon "Close" at bounding box center [1363, 43] width 15 height 15
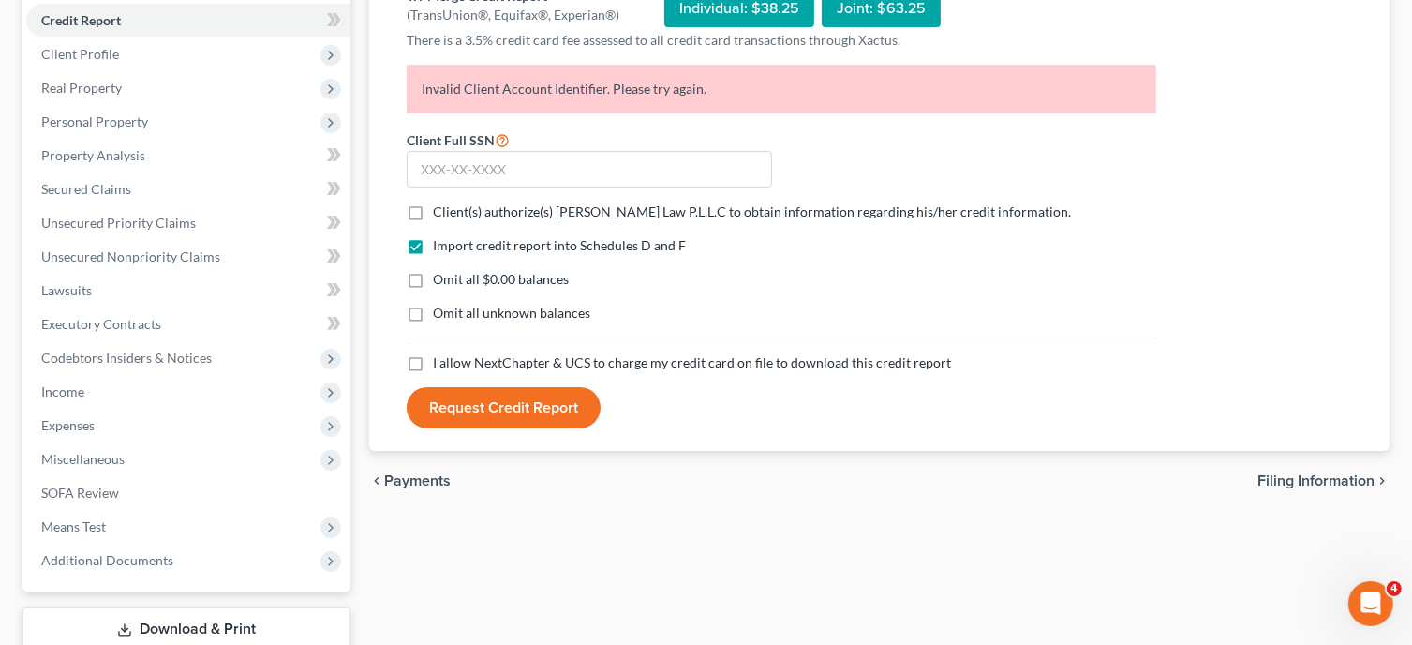
scroll to position [256, 0]
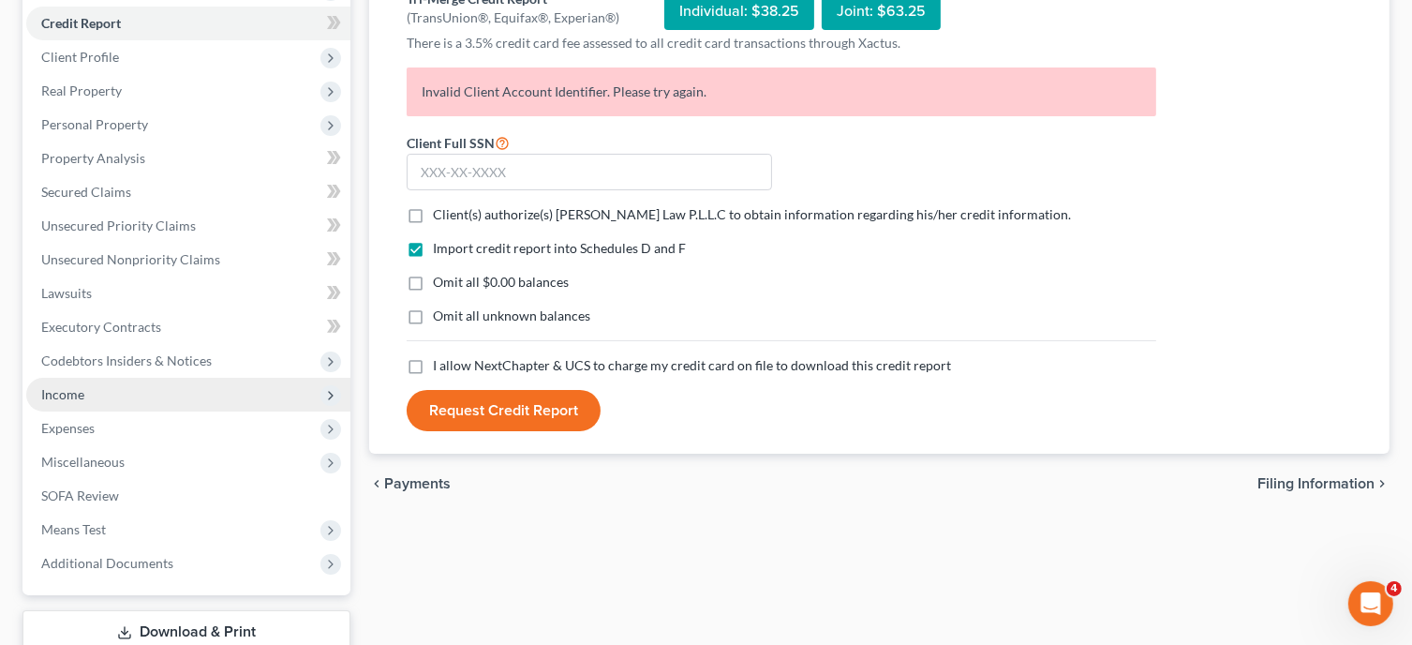
click at [115, 391] on span "Income" at bounding box center [188, 395] width 324 height 34
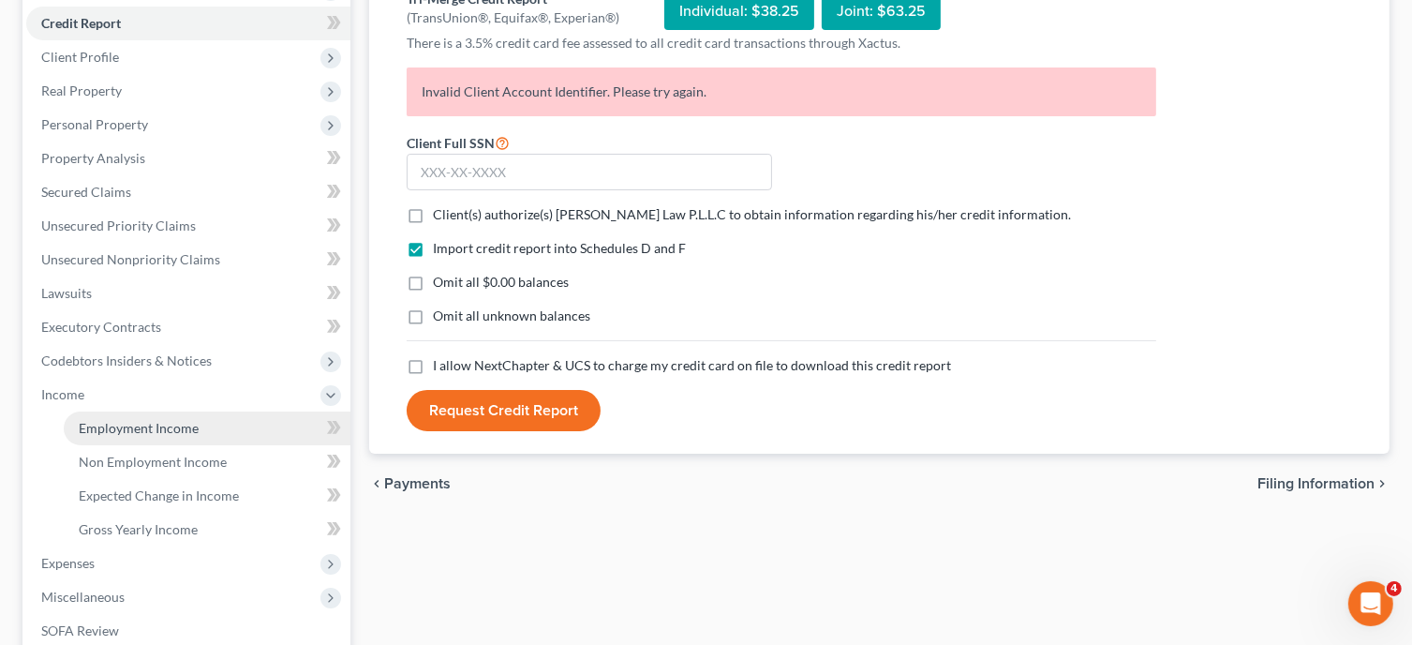
click at [170, 429] on span "Employment Income" at bounding box center [139, 428] width 120 height 16
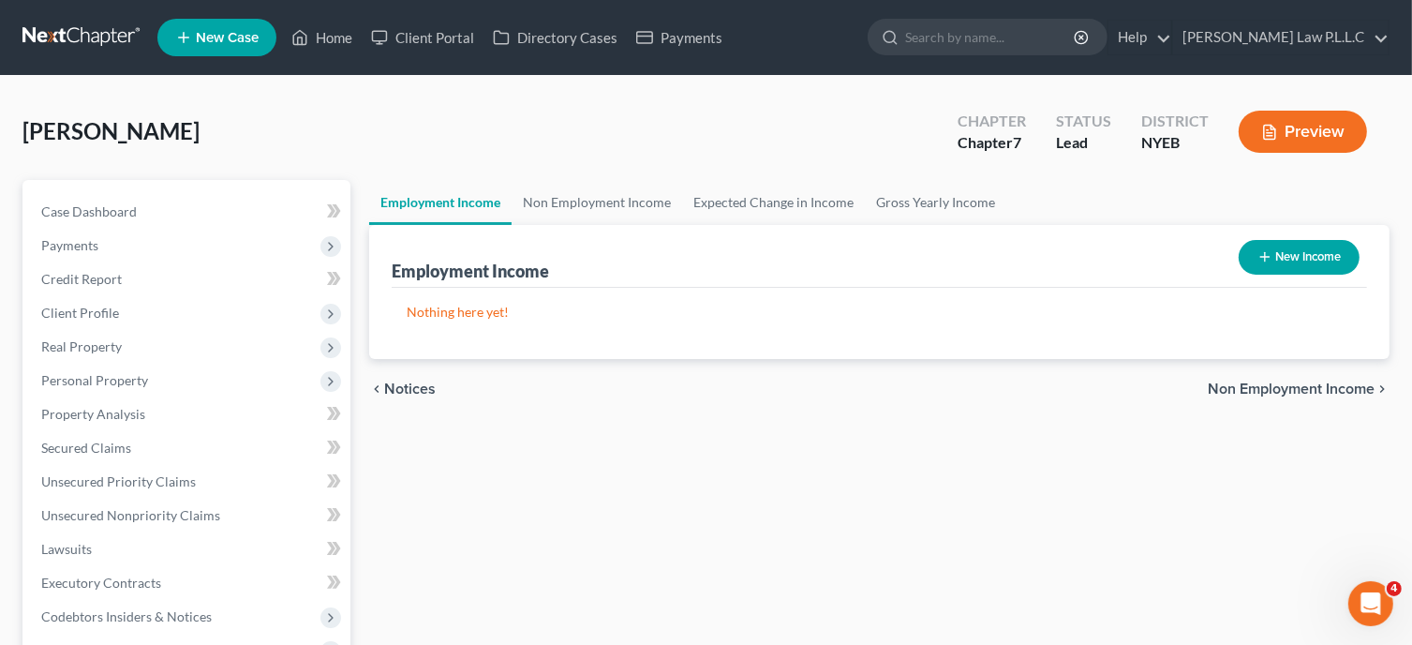
click at [1317, 270] on button "New Income" at bounding box center [1299, 257] width 121 height 35
select select "0"
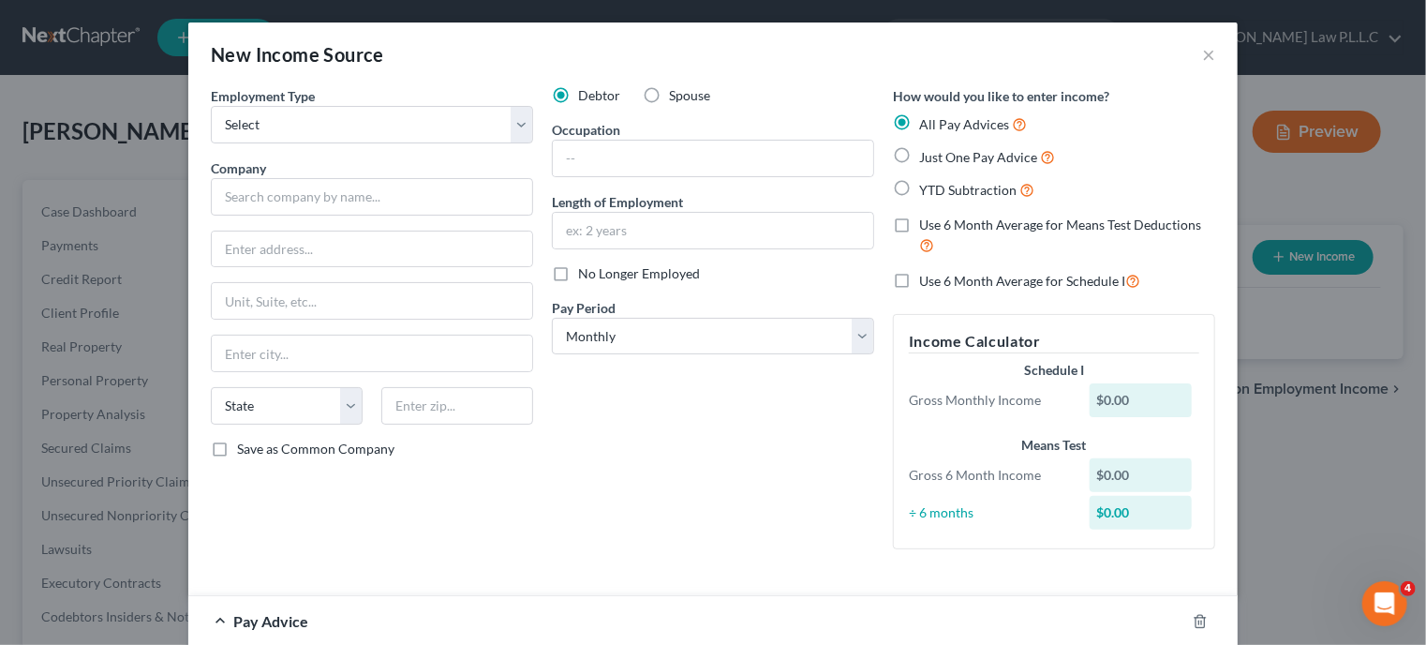
click at [919, 158] on label "Just One Pay Advice" at bounding box center [987, 157] width 136 height 22
click at [927, 158] on input "Just One Pay Advice" at bounding box center [933, 152] width 12 height 12
radio input "true"
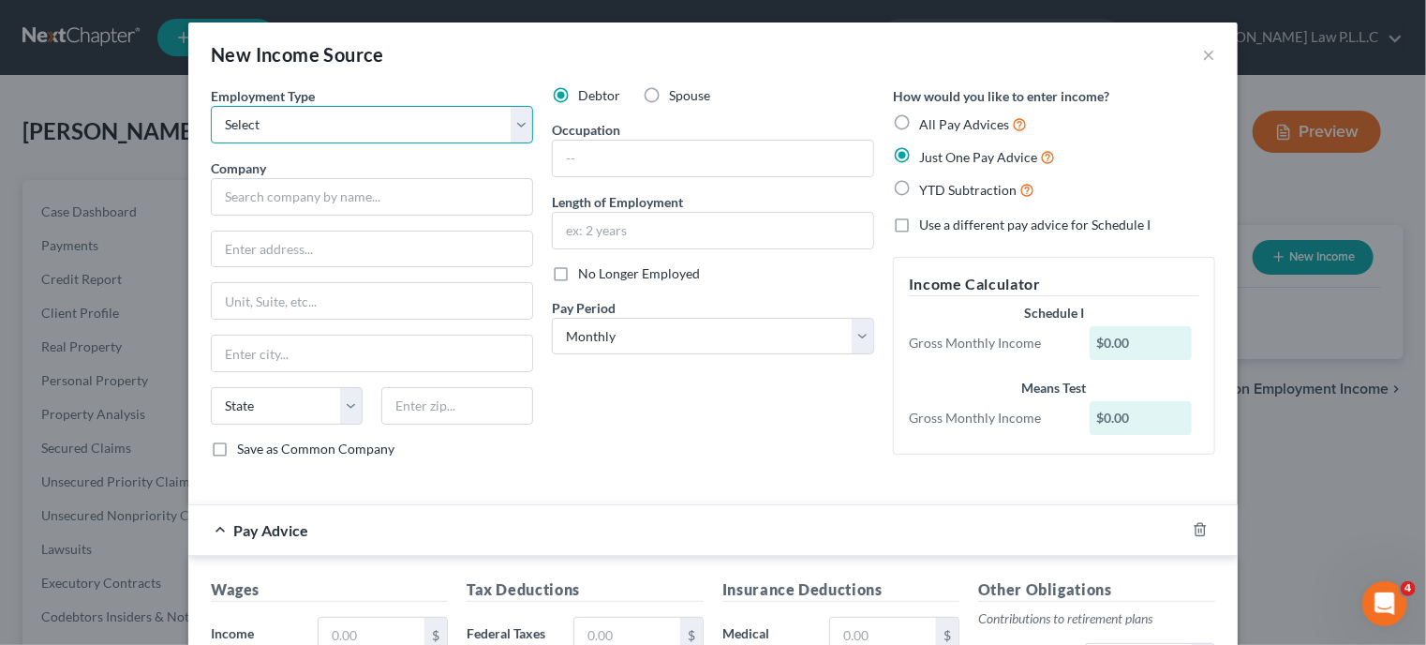
click at [514, 127] on select "Select Full or [DEMOGRAPHIC_DATA] Employment Self Employment" at bounding box center [372, 124] width 322 height 37
select select "0"
click at [211, 106] on select "Select Full or [DEMOGRAPHIC_DATA] Employment Self Employment" at bounding box center [372, 124] width 322 height 37
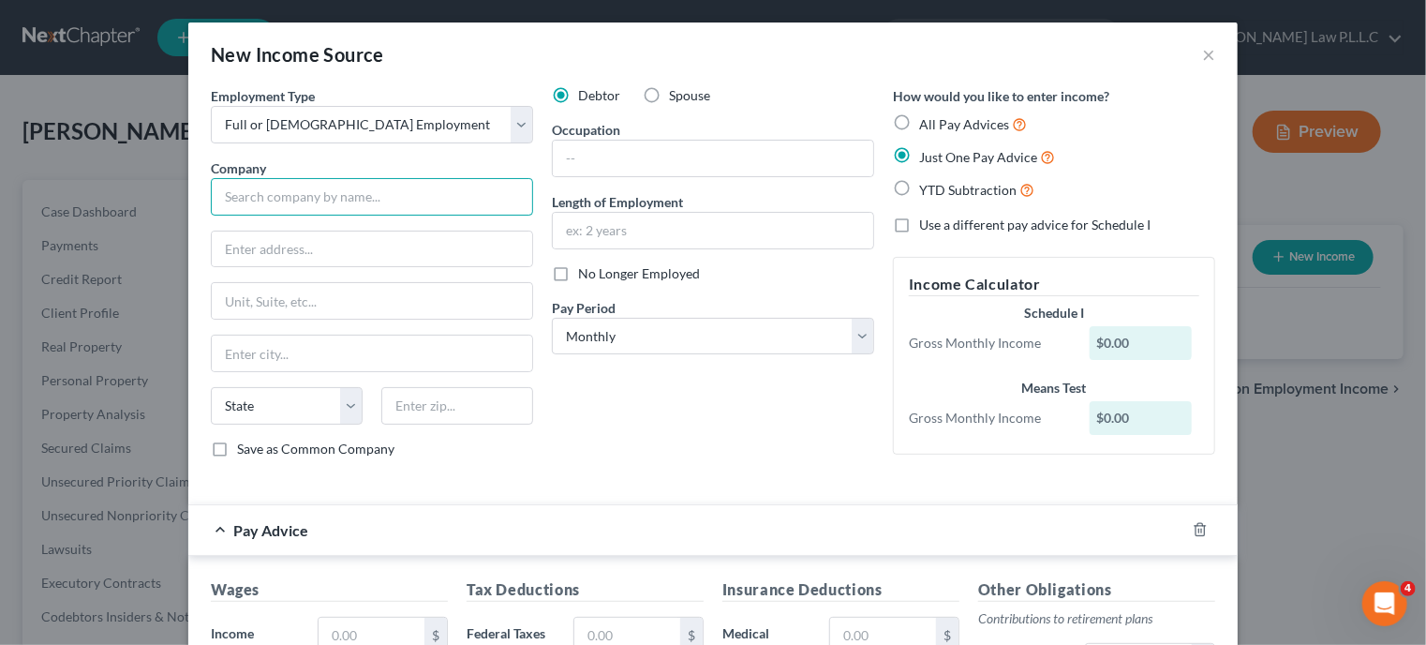
click at [354, 198] on input "text" at bounding box center [372, 196] width 322 height 37
click at [567, 237] on input "text" at bounding box center [713, 231] width 320 height 36
type input "2"
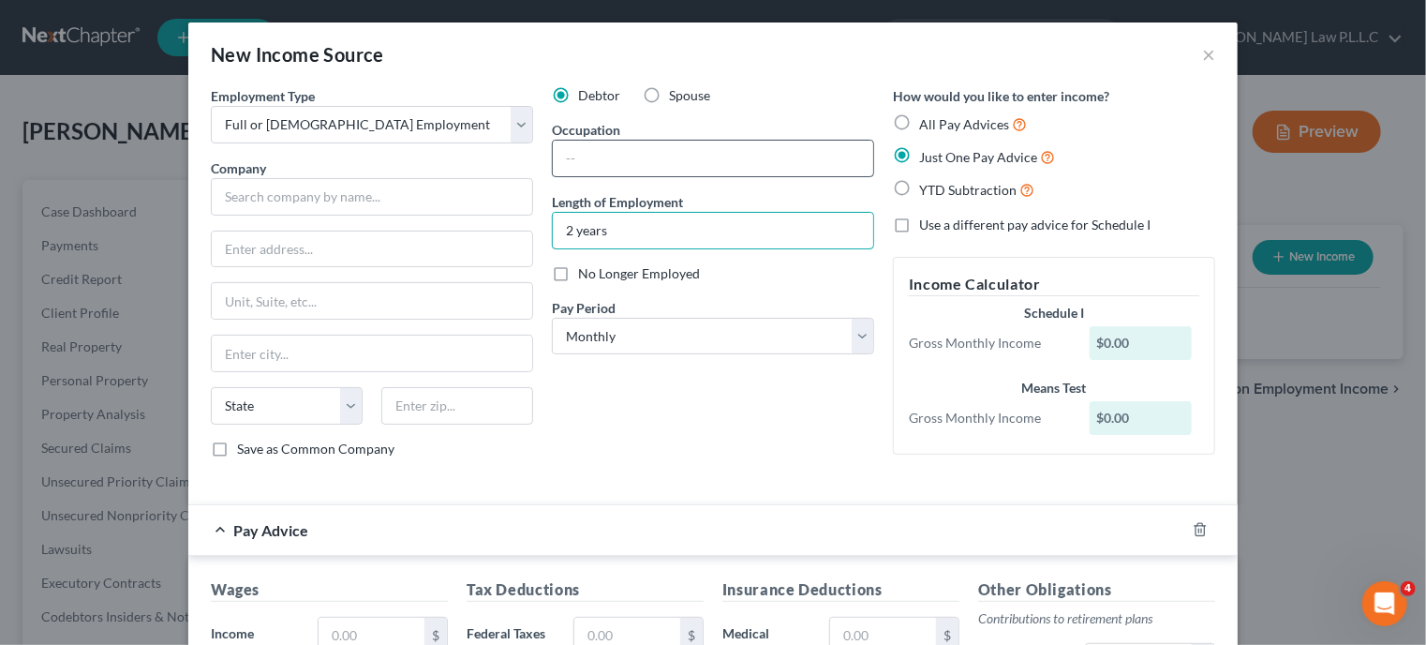
type input "2 years"
click at [678, 158] on input "text" at bounding box center [713, 159] width 320 height 36
type input "Home Health aide"
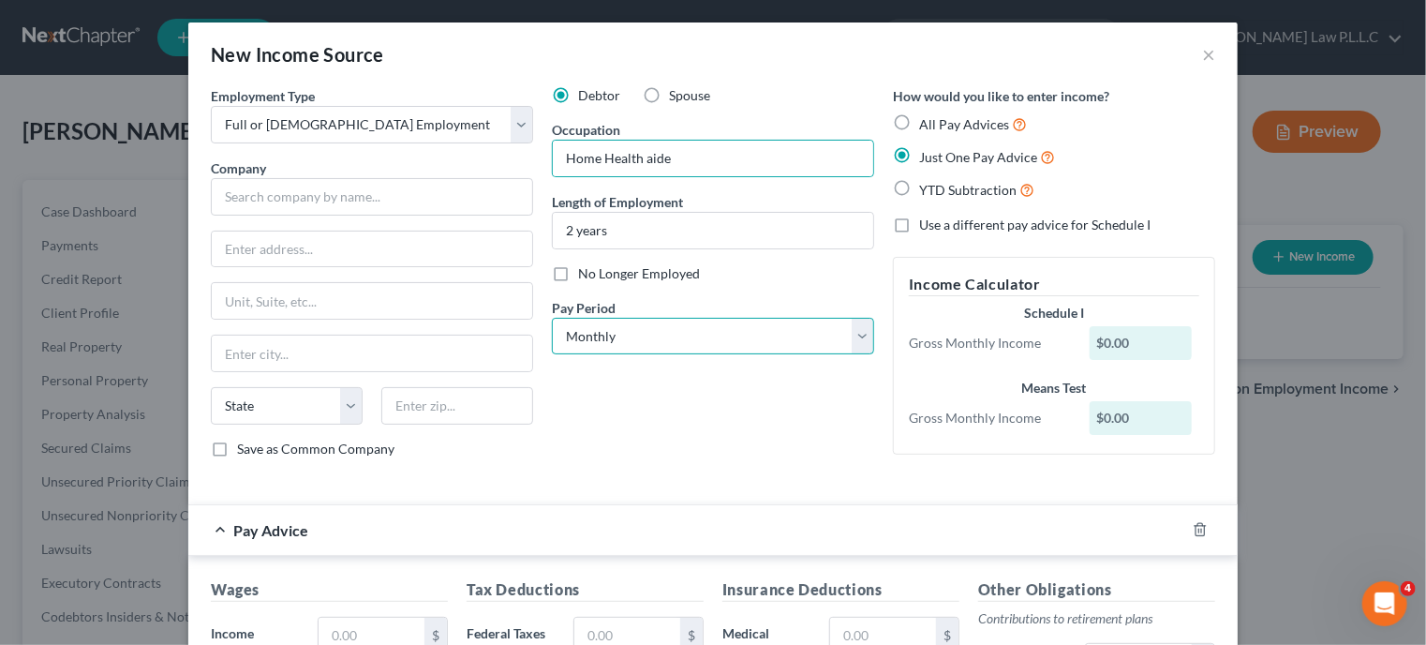
click at [648, 337] on select "Select Monthly Twice Monthly Every Other Week Weekly" at bounding box center [713, 336] width 322 height 37
select select "3"
click at [552, 318] on select "Select Monthly Twice Monthly Every Other Week Weekly" at bounding box center [713, 336] width 322 height 37
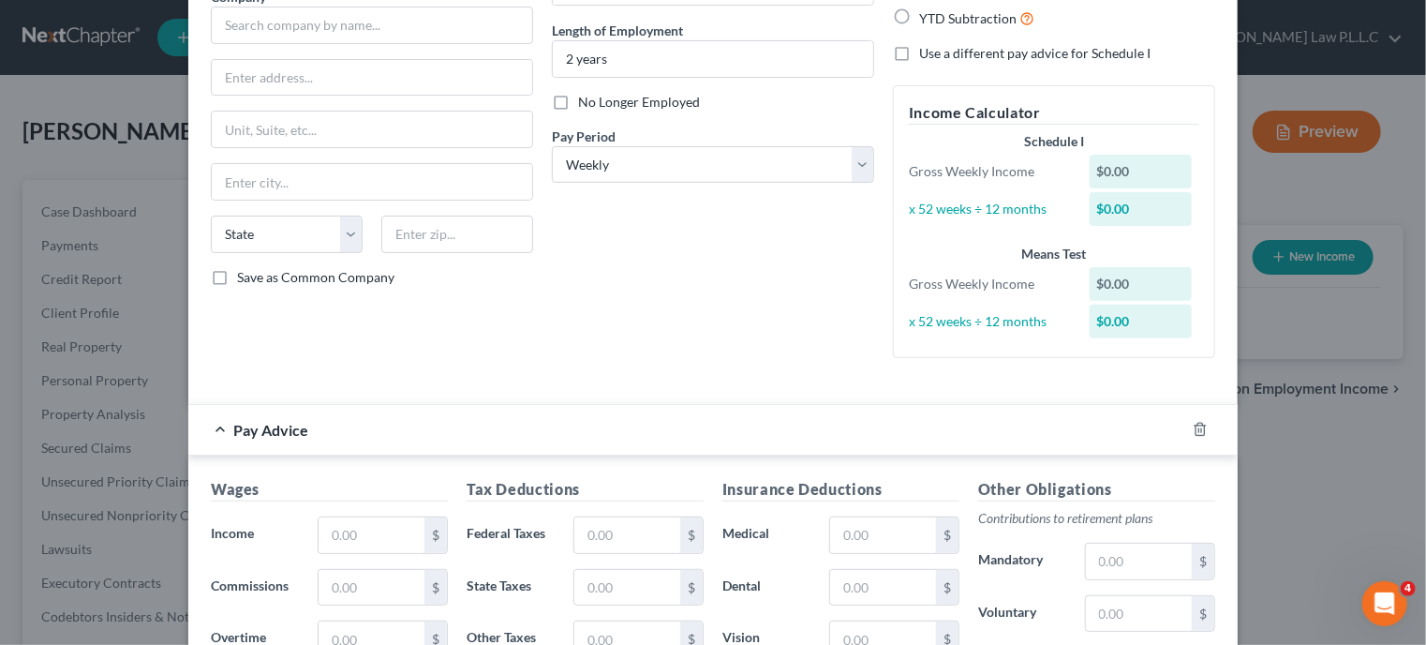
scroll to position [179, 0]
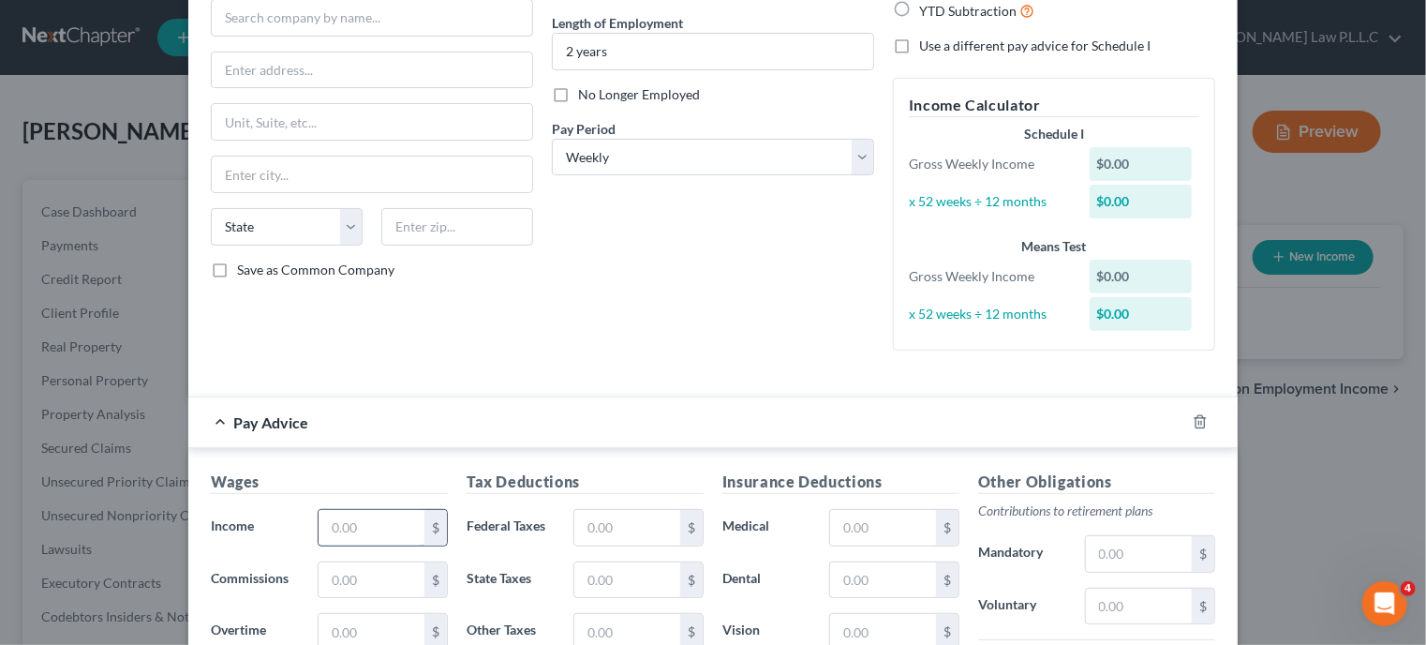
click at [335, 534] on input "text" at bounding box center [372, 528] width 106 height 36
type input "1,020"
click at [871, 528] on input "text" at bounding box center [883, 528] width 106 height 36
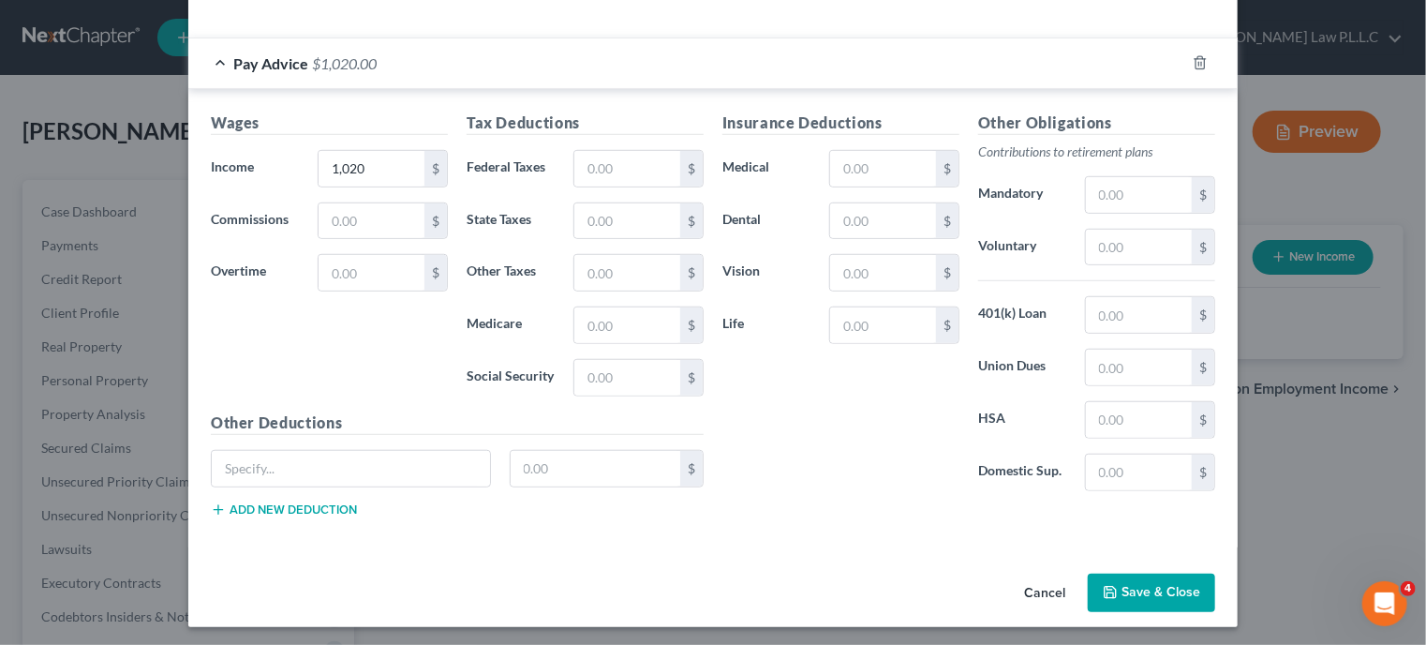
scroll to position [539, 0]
click at [1175, 584] on button "Save & Close" at bounding box center [1151, 592] width 127 height 39
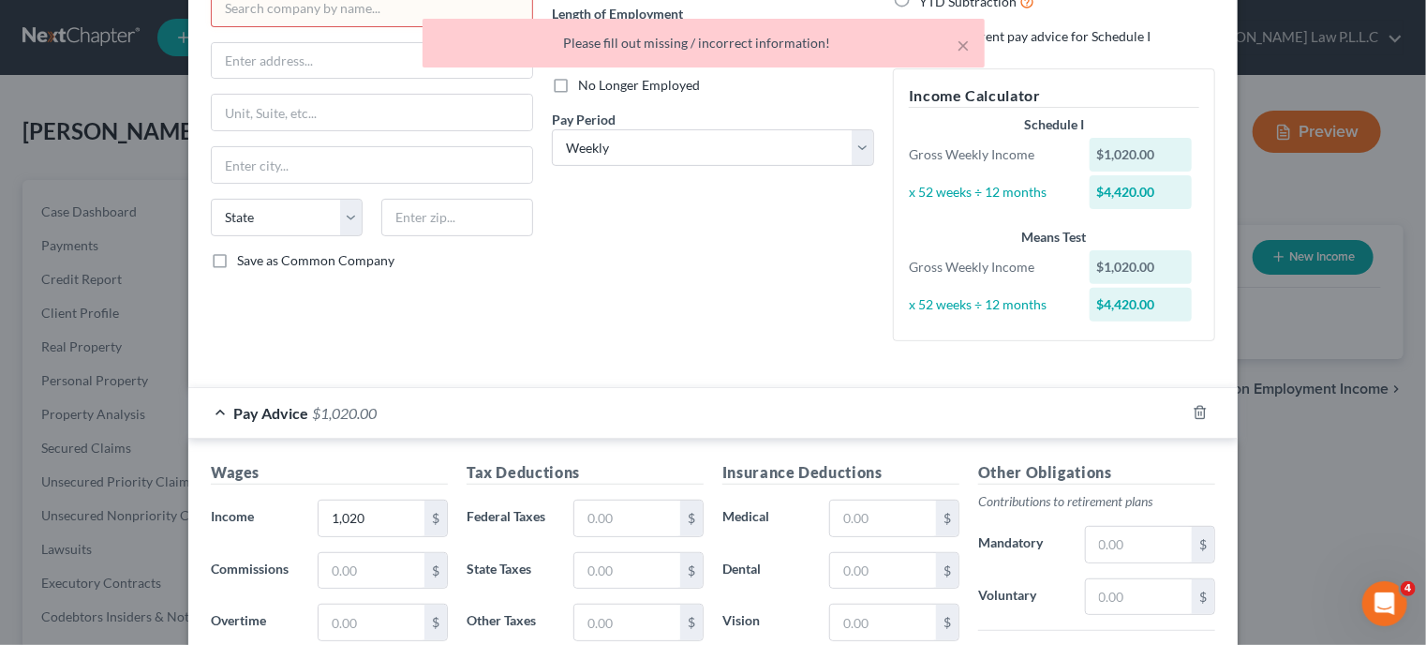
scroll to position [11, 0]
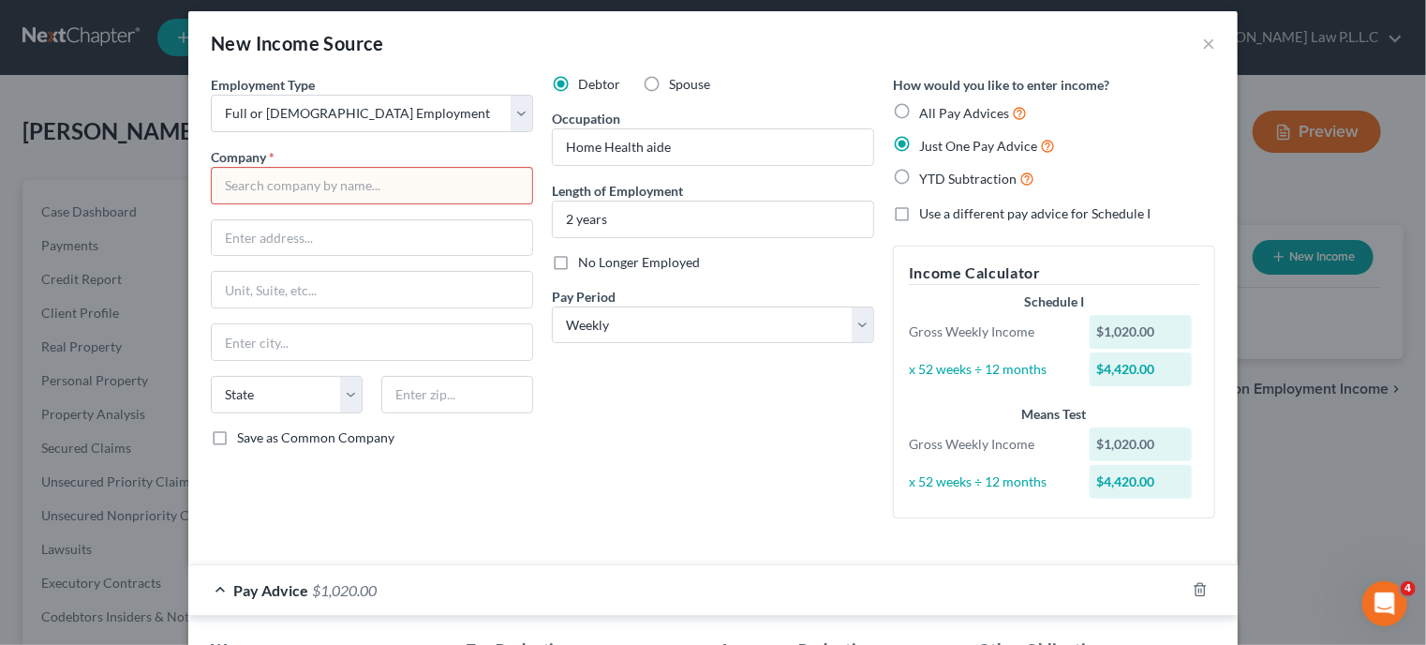
click at [363, 184] on input "text" at bounding box center [372, 185] width 322 height 37
type input "Privately hired"
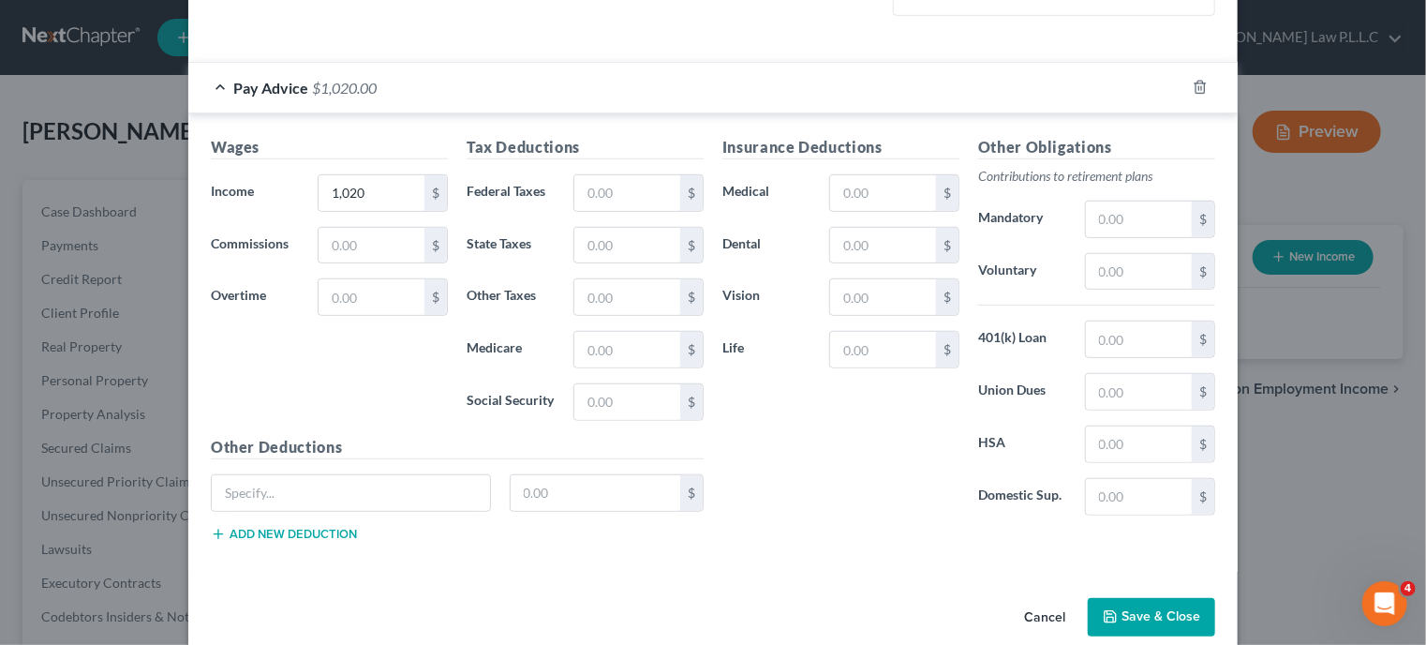
scroll to position [535, 0]
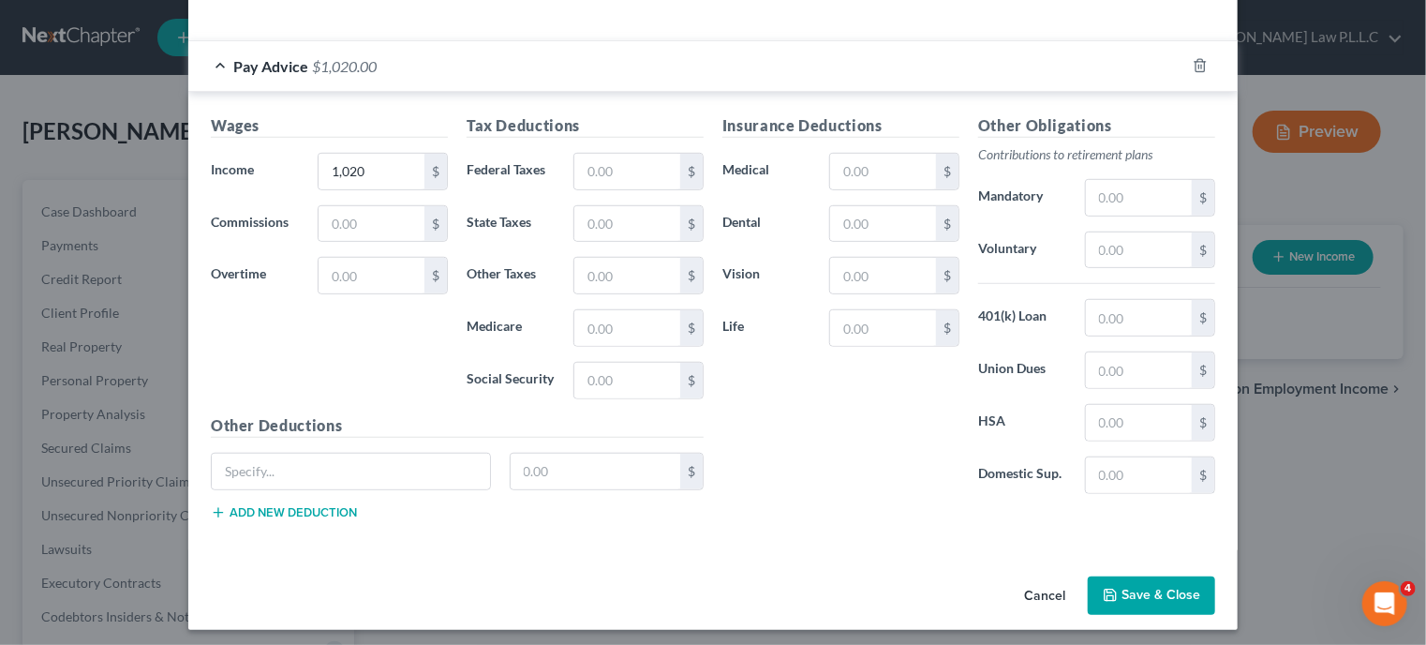
click at [1146, 593] on button "Save & Close" at bounding box center [1151, 595] width 127 height 39
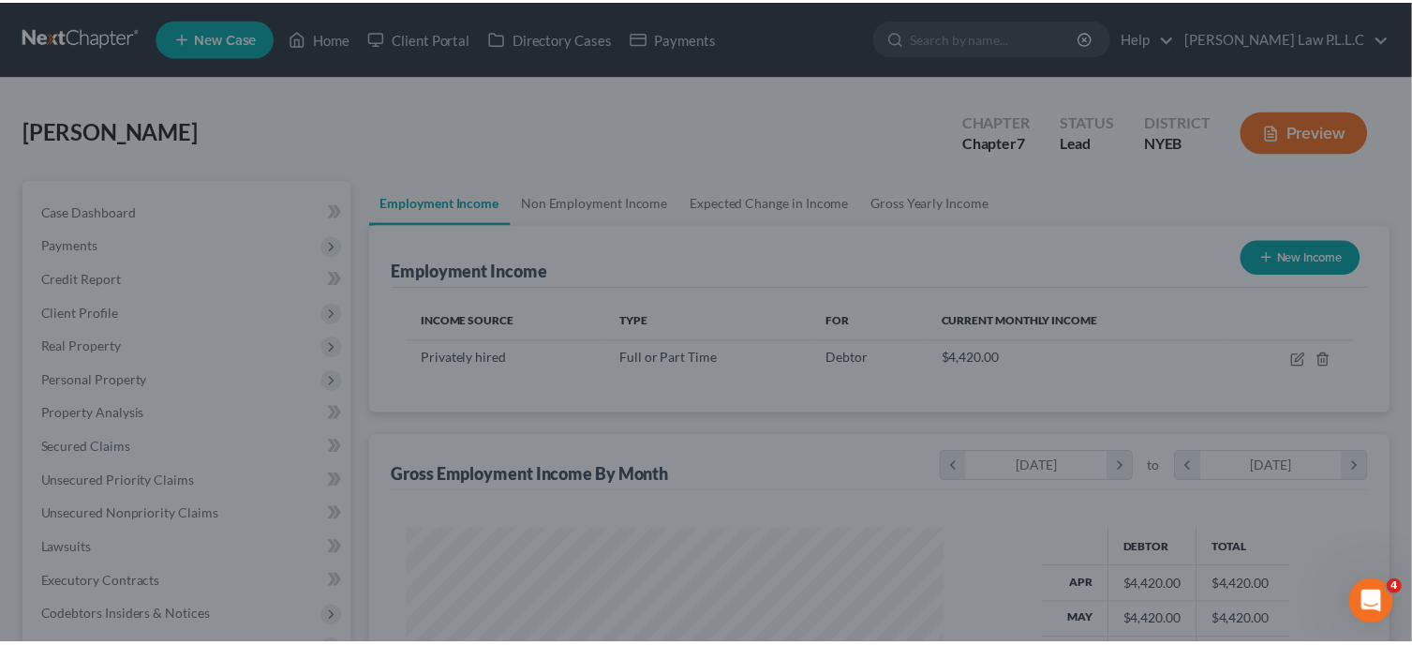
scroll to position [334, 573]
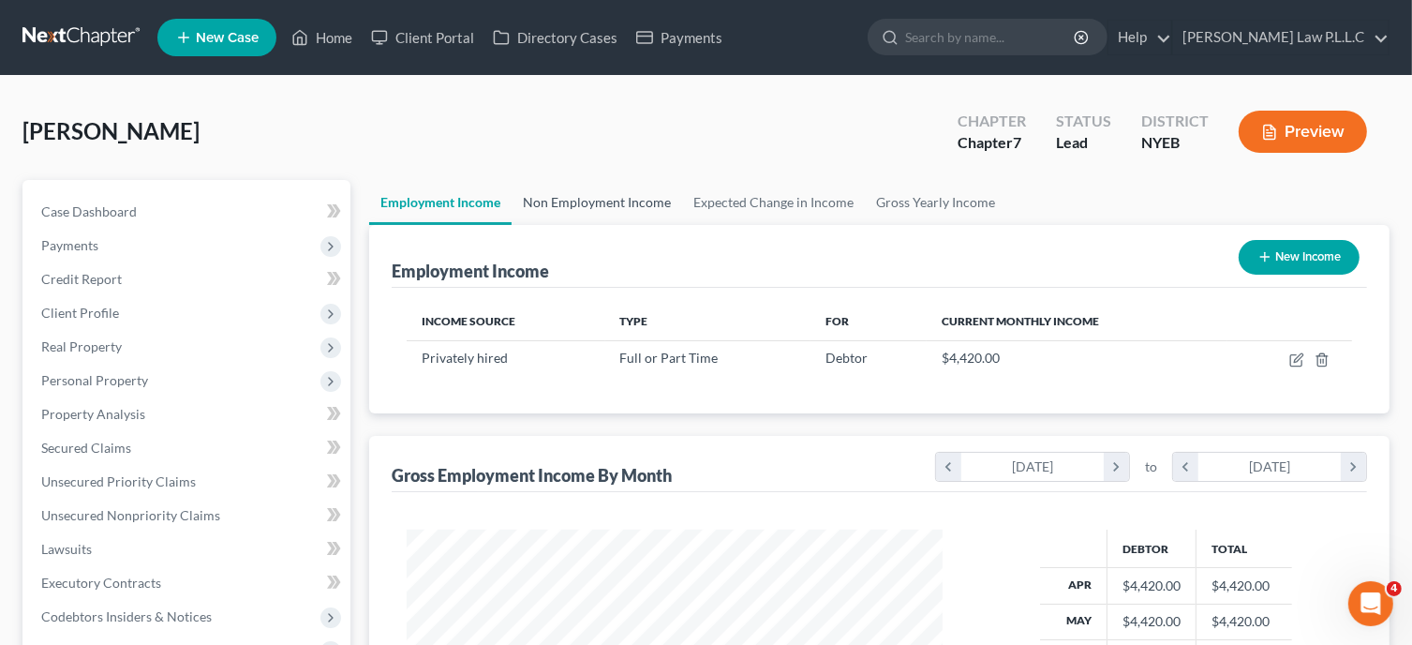
click at [648, 203] on link "Non Employment Income" at bounding box center [597, 202] width 171 height 45
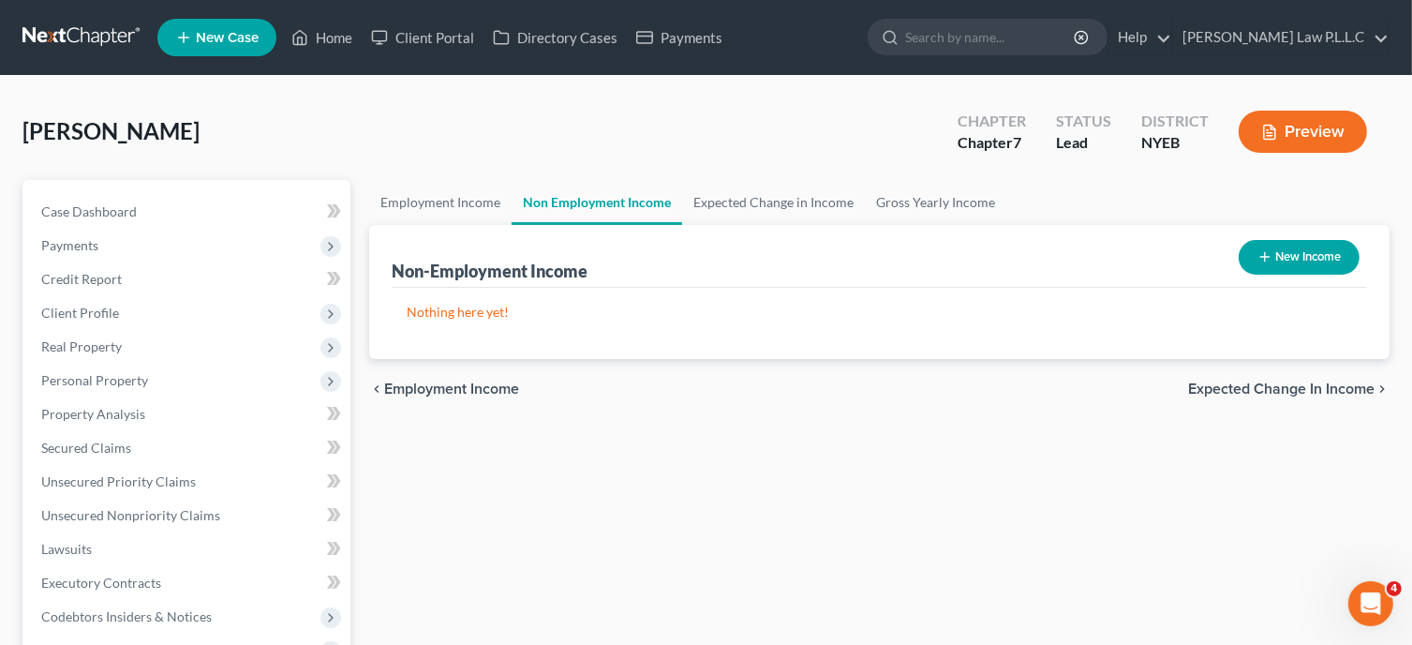
click at [1300, 263] on button "New Income" at bounding box center [1299, 257] width 121 height 35
select select "0"
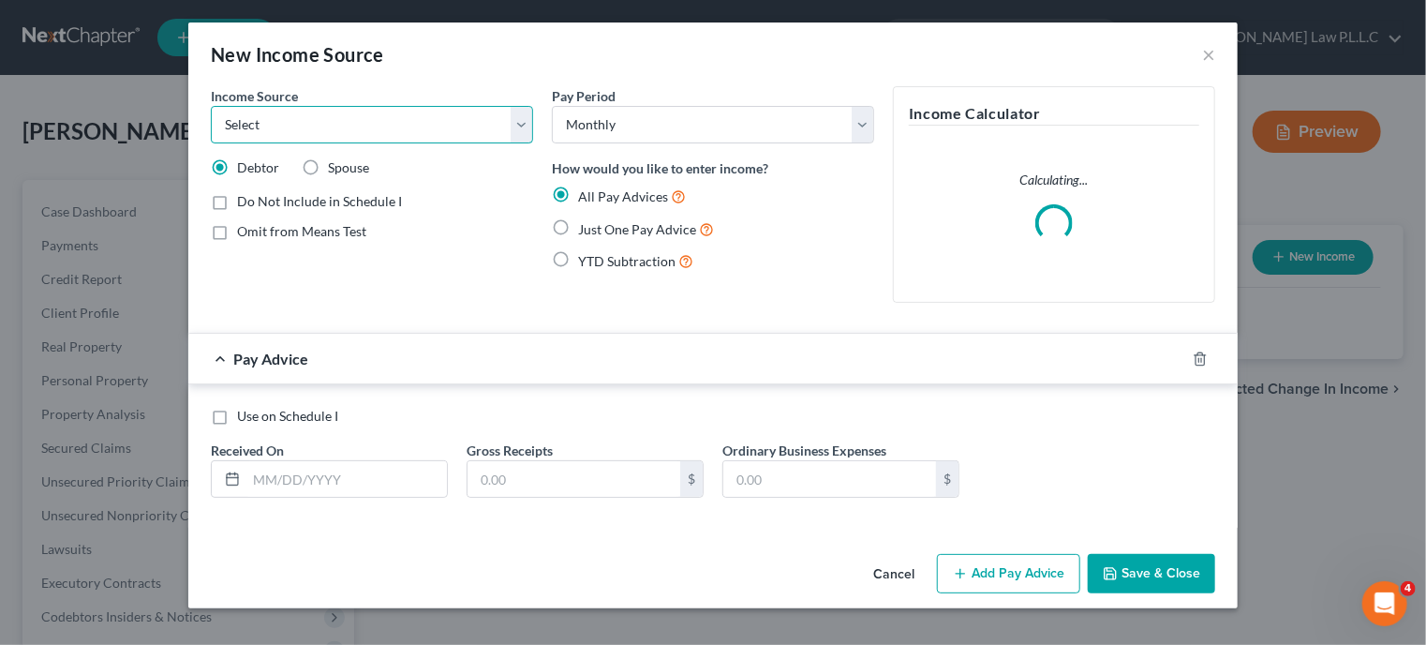
click at [522, 113] on select "Select Unemployment Disability (from employer) Pension Retirement Social Securi…" at bounding box center [372, 124] width 322 height 37
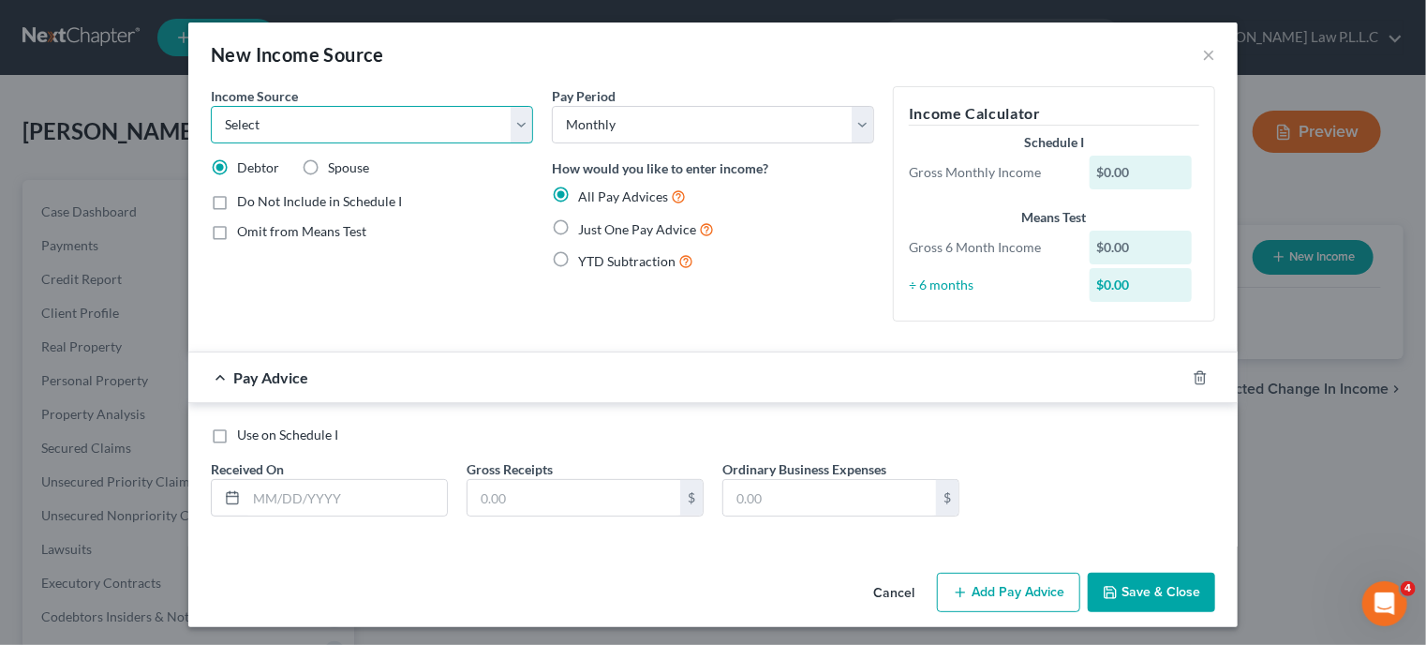
select select "3"
click at [211, 106] on select "Select Unemployment Disability (from employer) Pension Retirement Social Securi…" at bounding box center [372, 124] width 322 height 37
click at [253, 499] on input "text" at bounding box center [346, 498] width 201 height 36
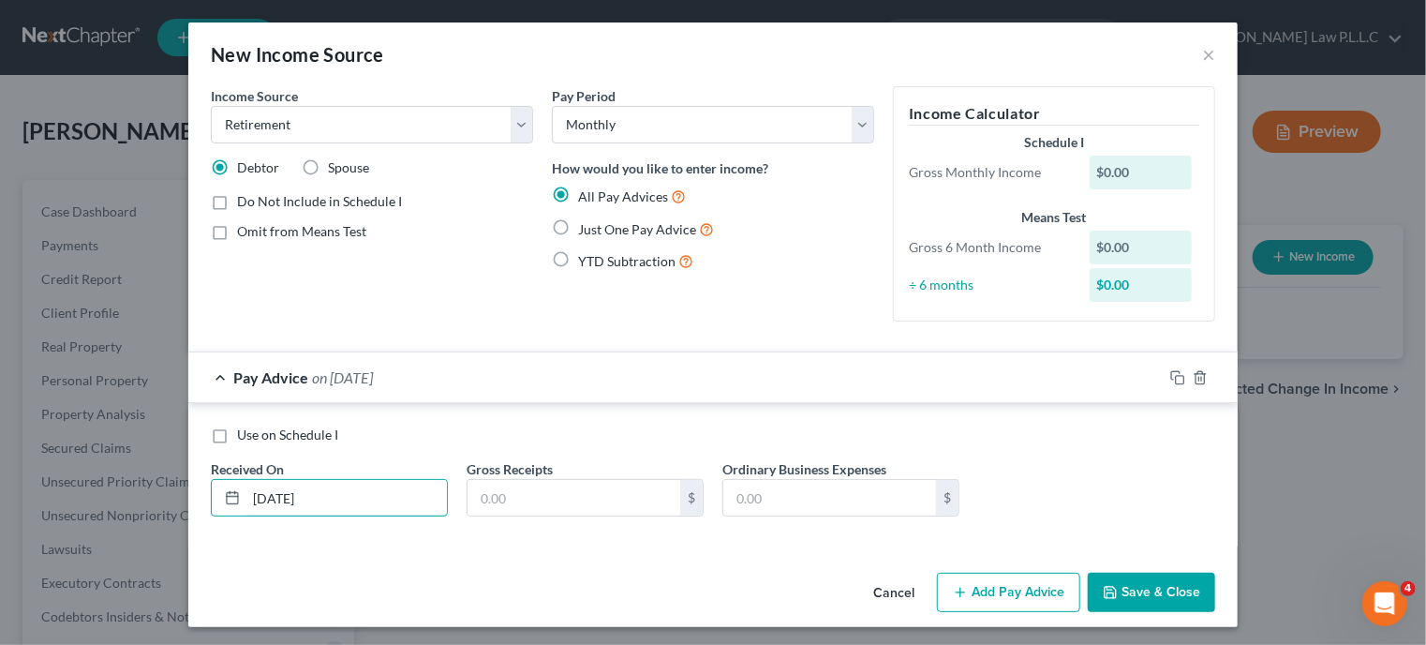
type input "[DATE]"
click at [578, 228] on label "Just One Pay Advice" at bounding box center [646, 229] width 136 height 22
click at [586, 228] on input "Just One Pay Advice" at bounding box center [592, 224] width 12 height 12
radio input "true"
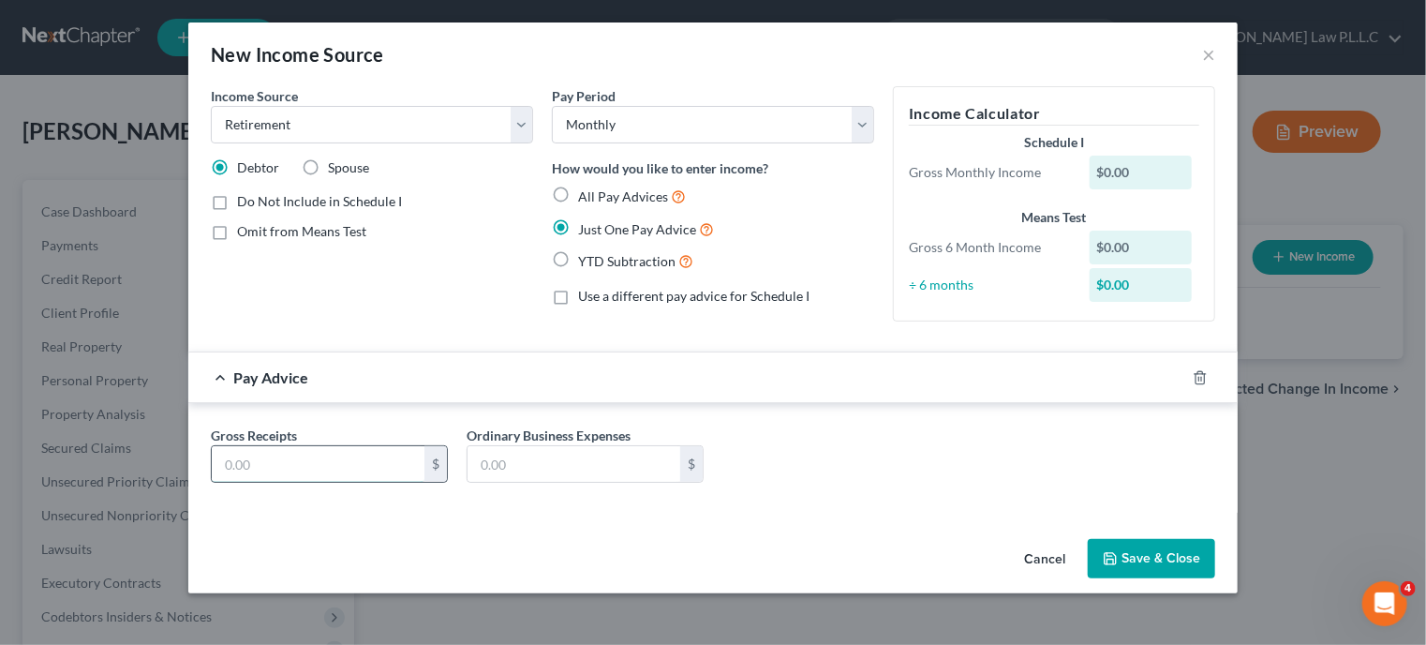
click at [266, 463] on input "text" at bounding box center [318, 464] width 213 height 36
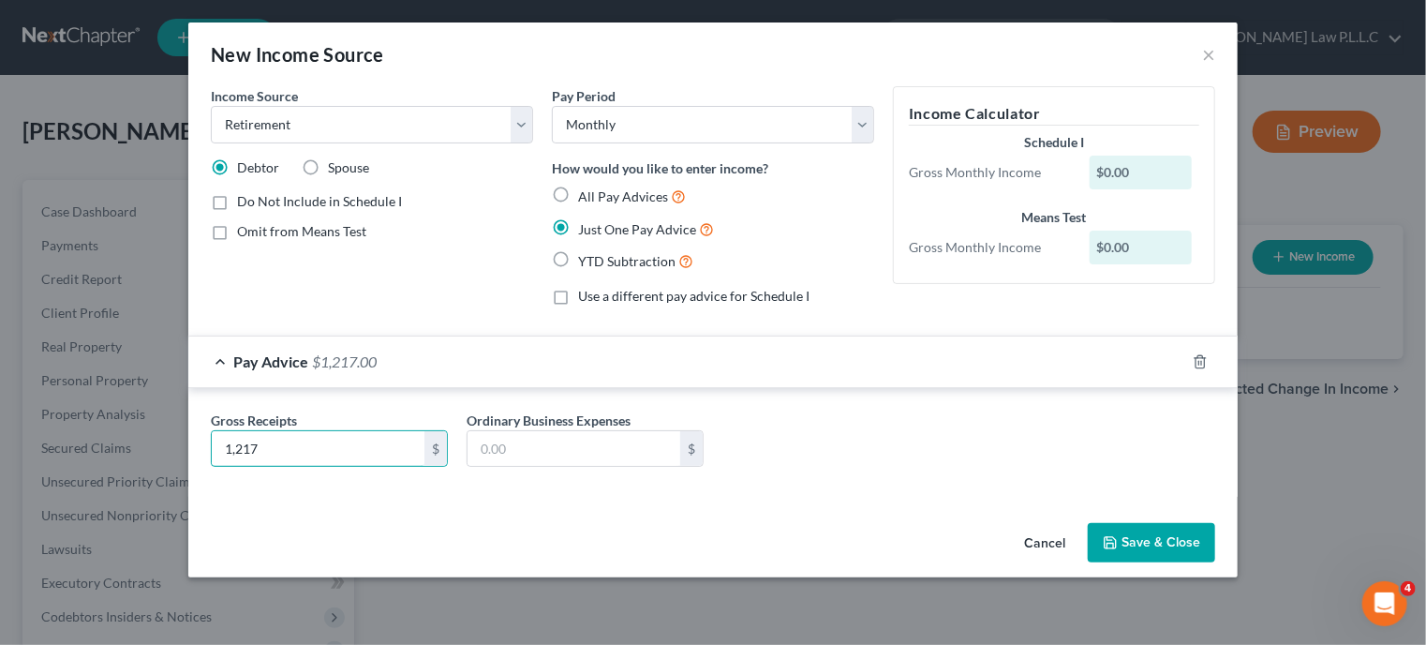
type input "1,217"
click at [1144, 546] on button "Save & Close" at bounding box center [1151, 542] width 127 height 39
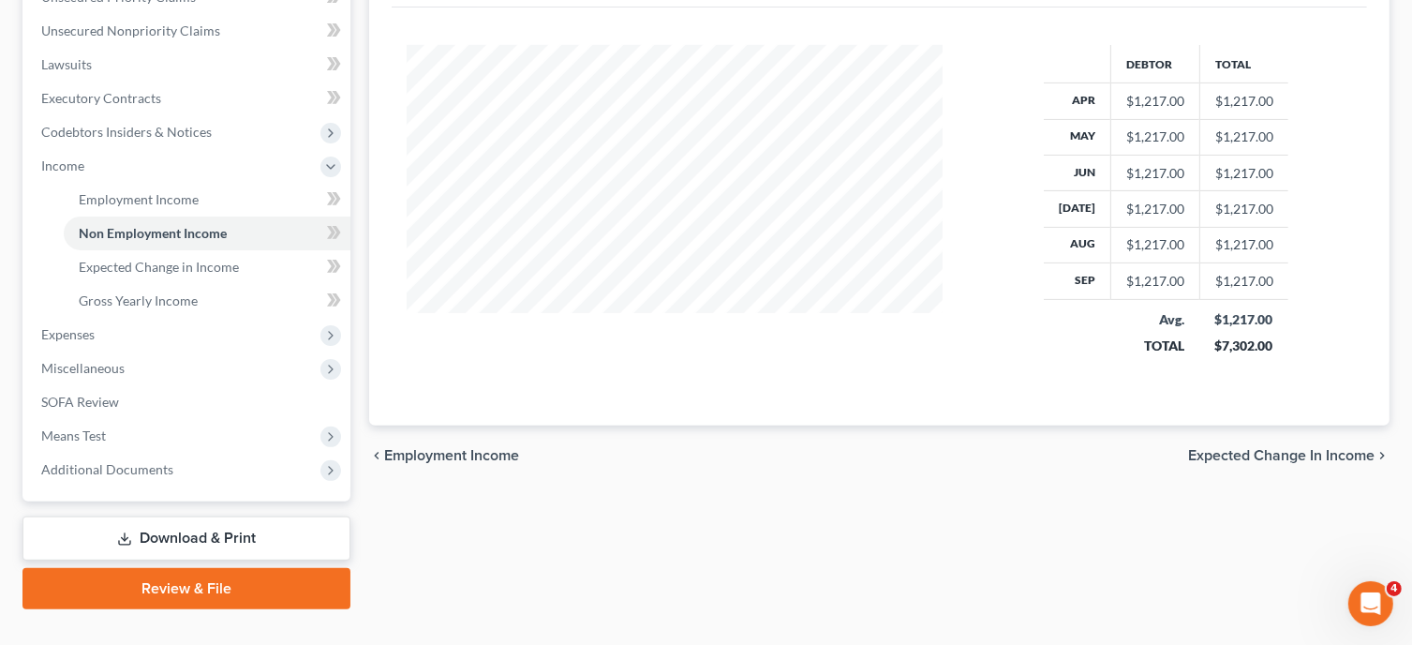
scroll to position [518, 0]
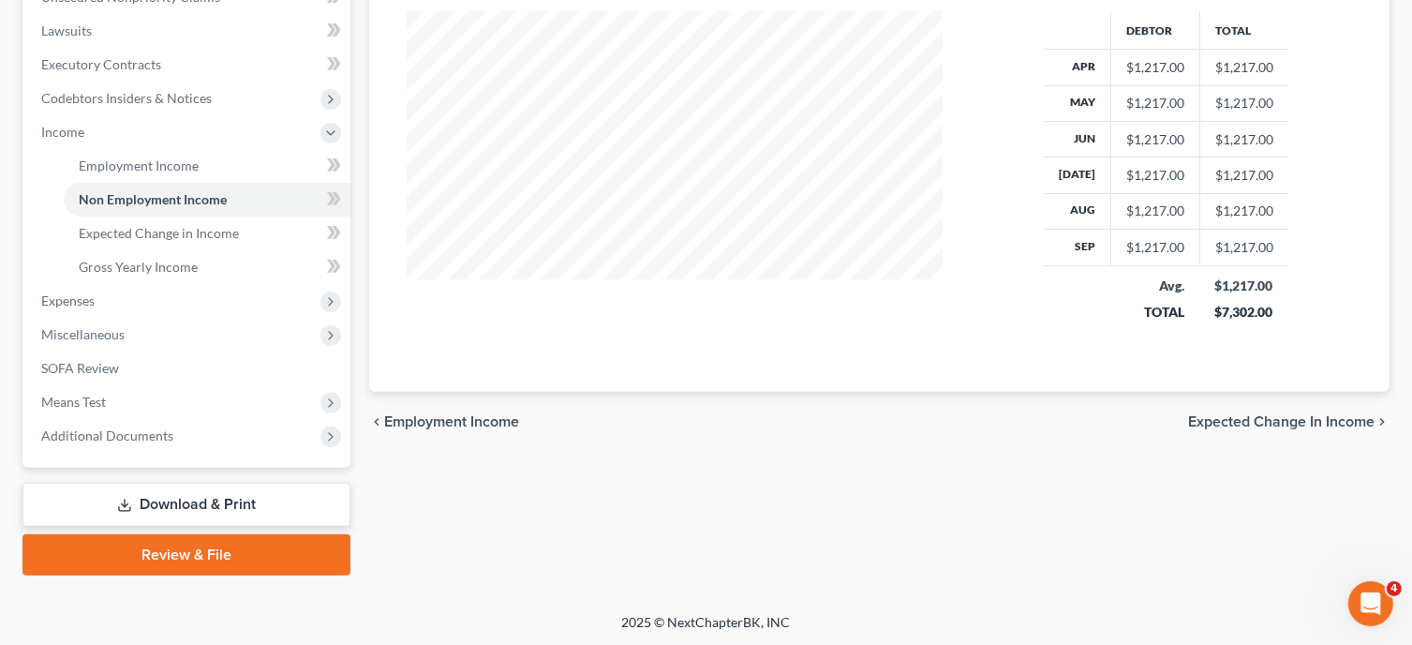
click at [1292, 416] on span "Expected Change in Income" at bounding box center [1281, 421] width 186 height 15
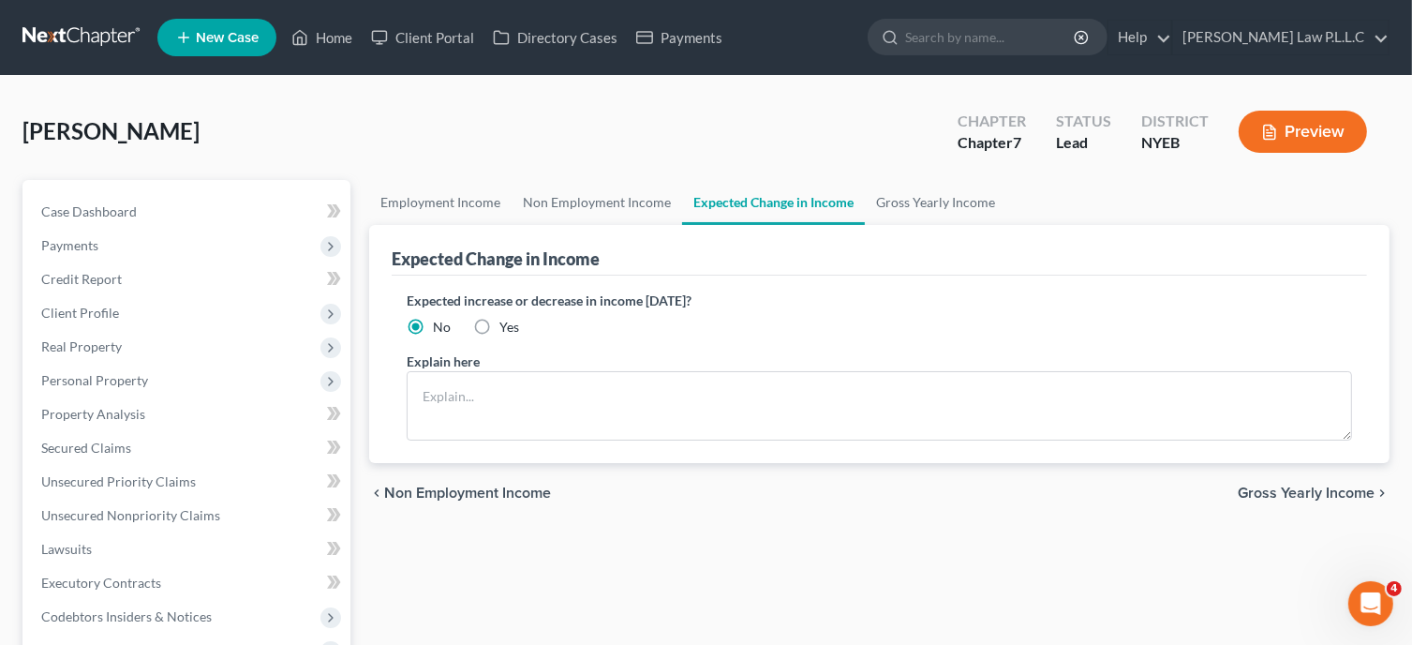
click at [1283, 490] on span "Gross Yearly Income" at bounding box center [1306, 492] width 137 height 15
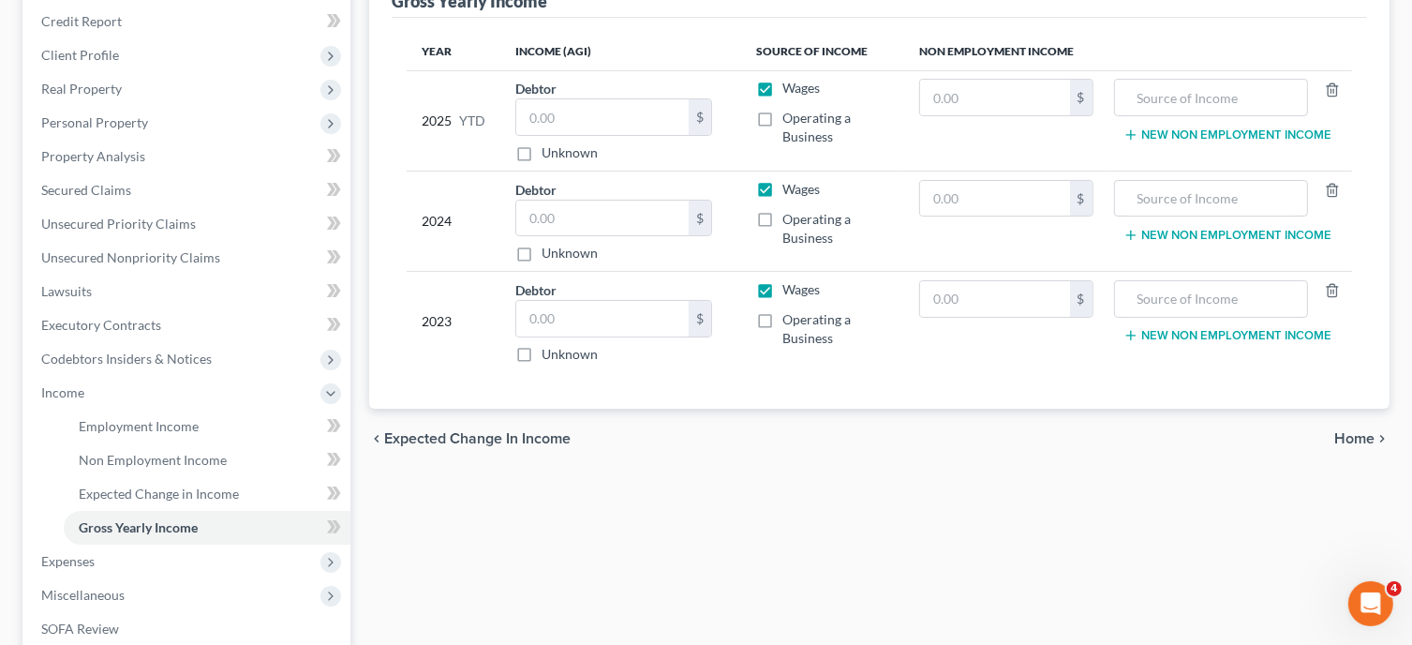
scroll to position [274, 0]
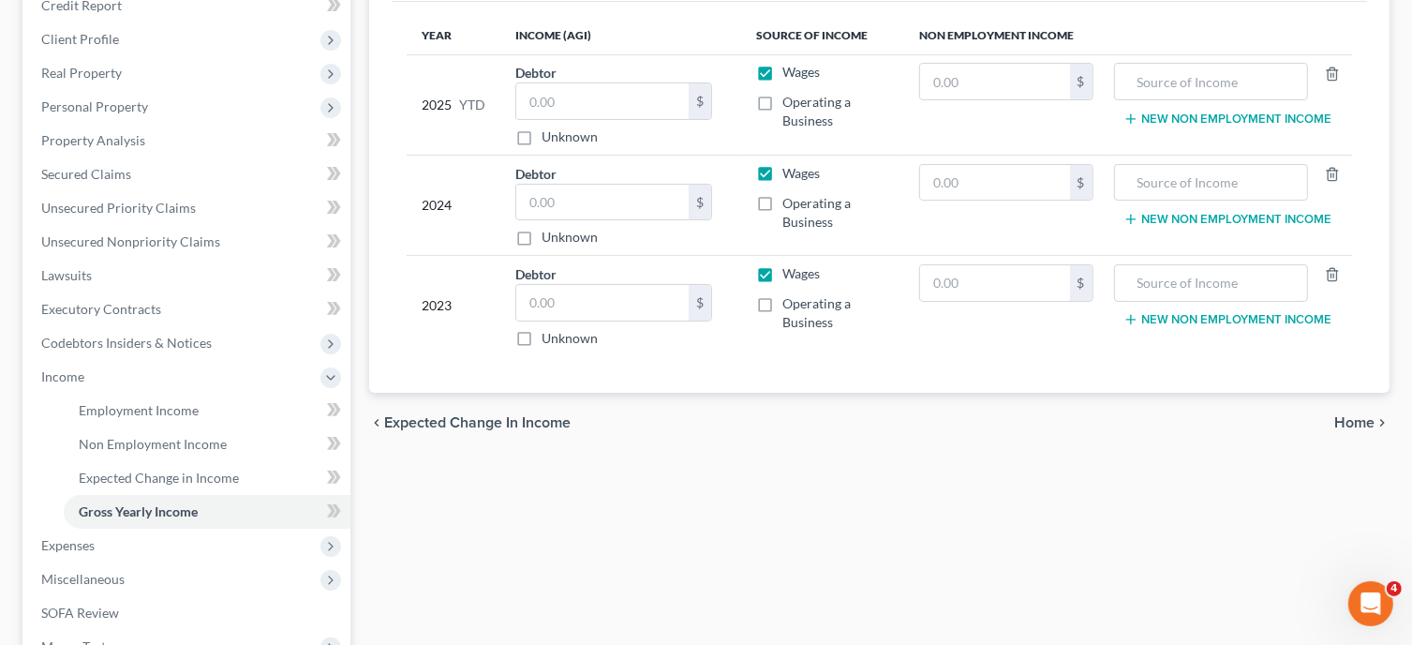
click at [1346, 425] on span "Home" at bounding box center [1354, 422] width 40 height 15
click at [1364, 419] on span "Home" at bounding box center [1354, 422] width 40 height 15
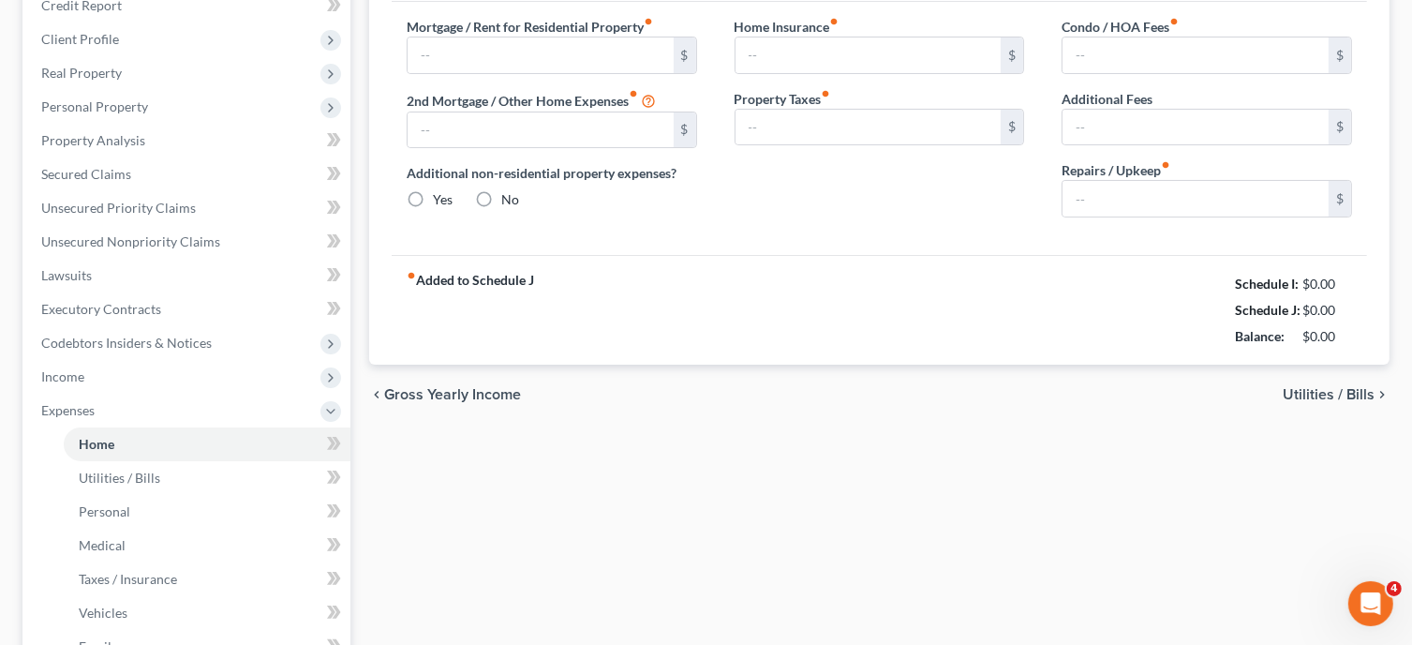
scroll to position [79, 0]
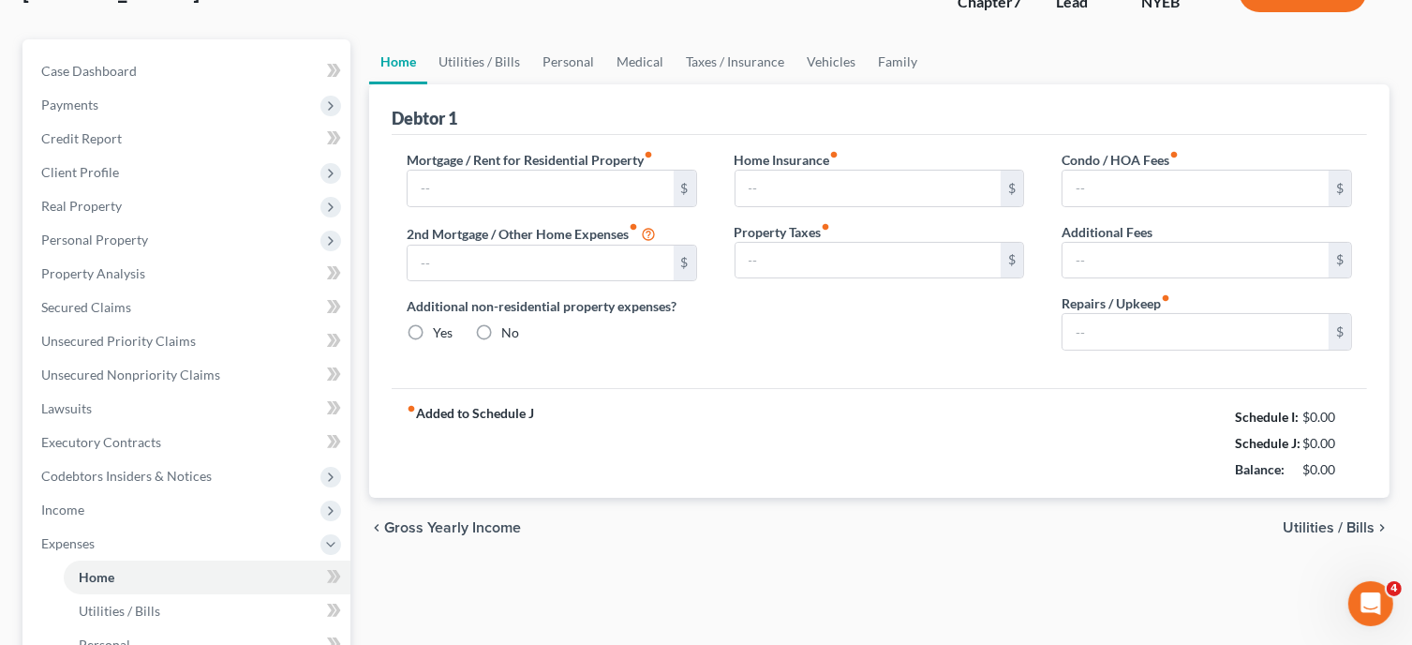
type input "0.00"
radio input "true"
type input "0.00"
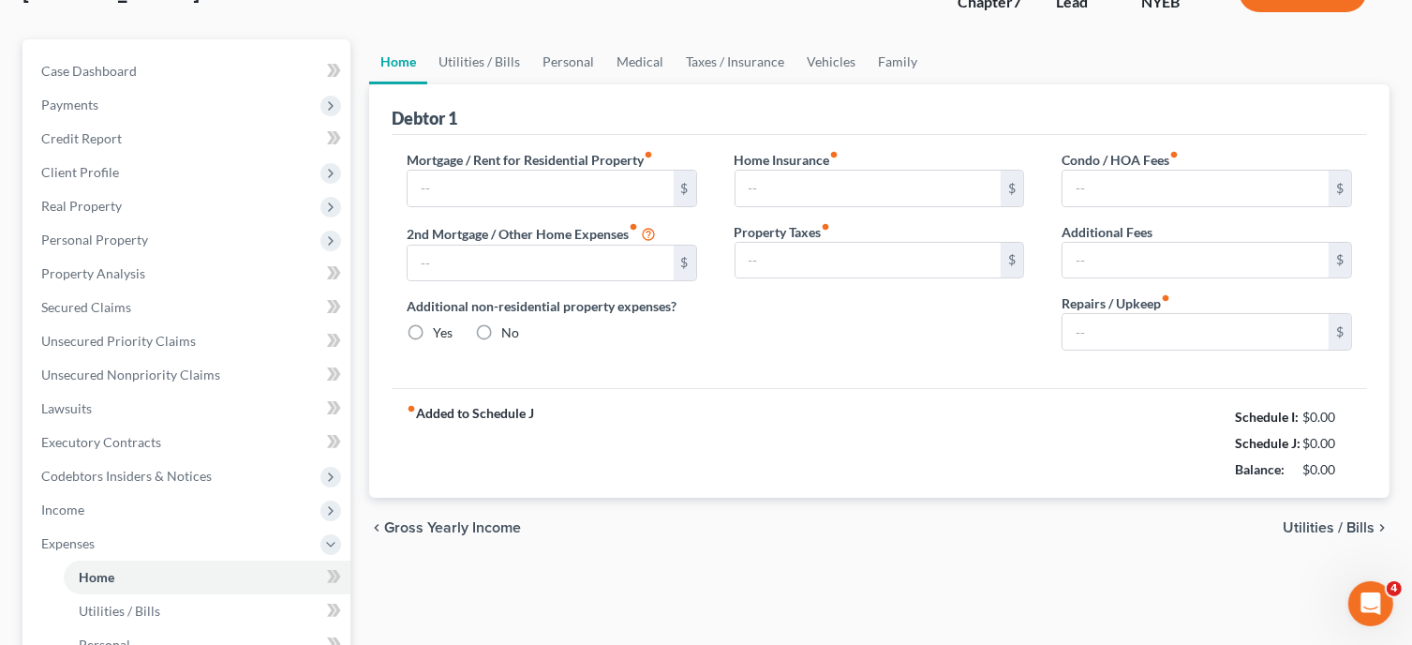
type input "0.00"
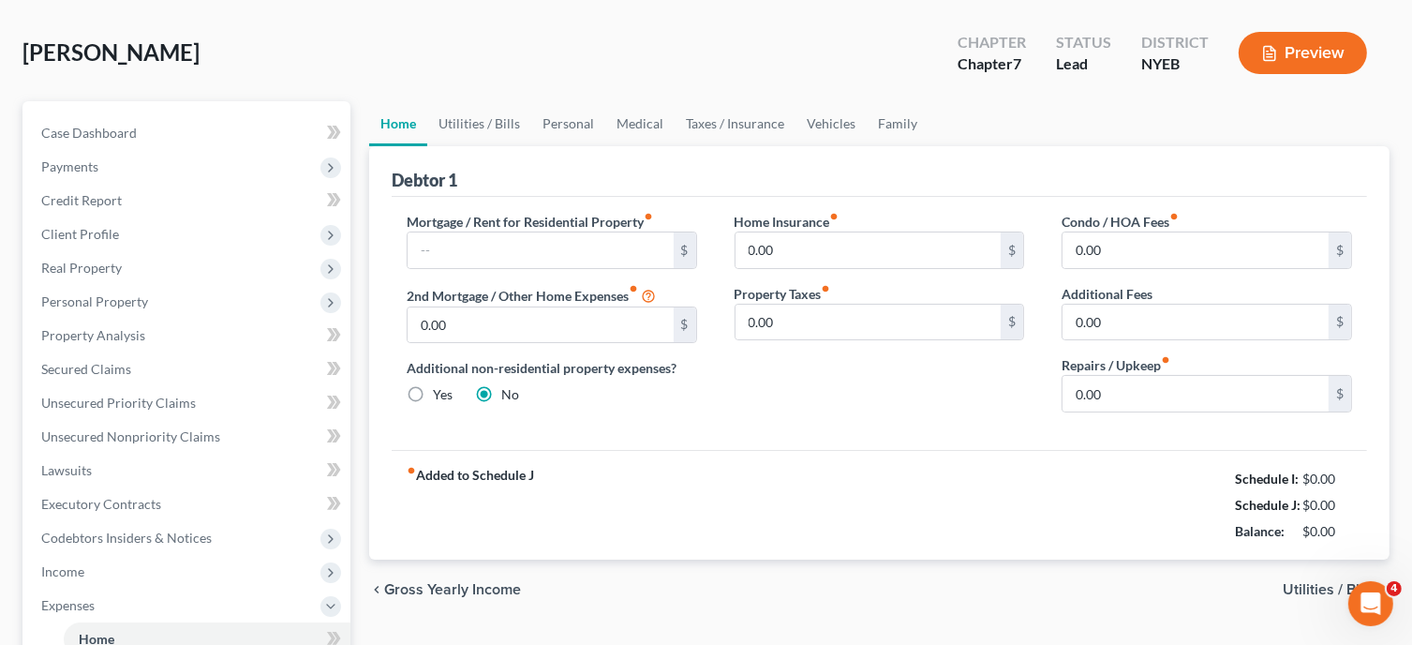
scroll to position [0, 0]
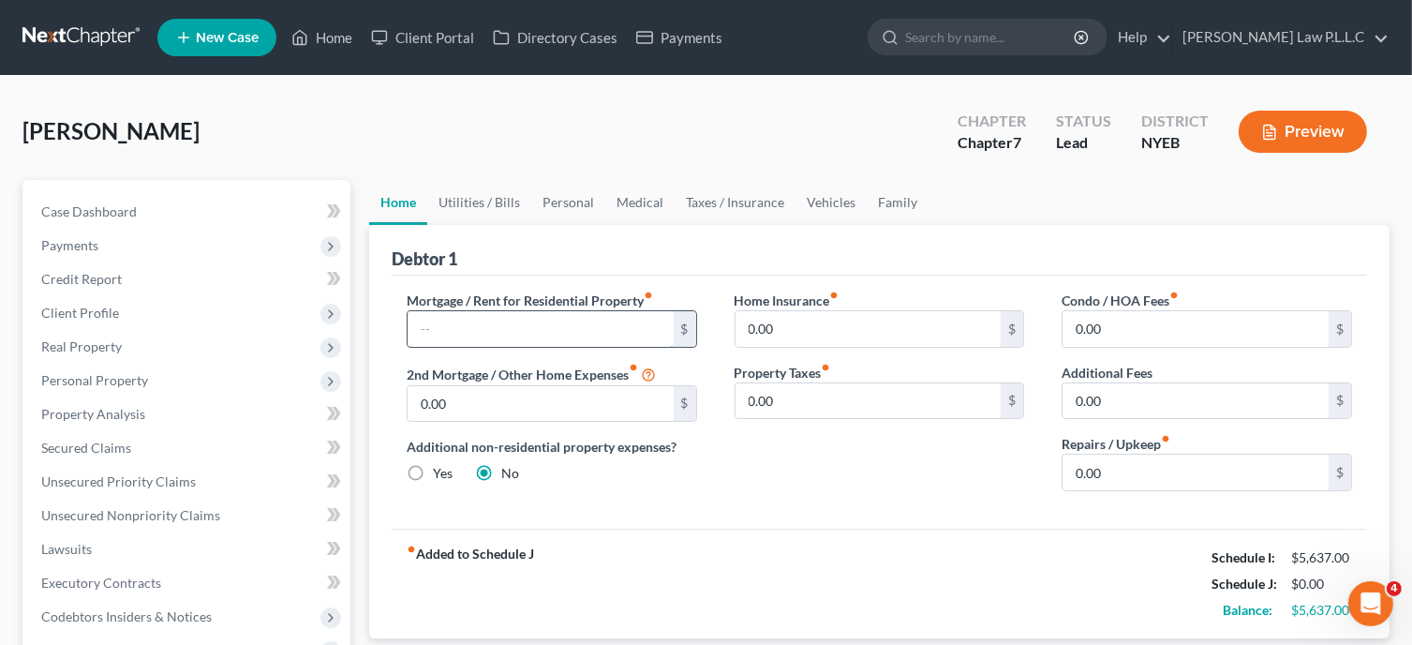
click at [429, 326] on input "text" at bounding box center [541, 329] width 266 height 36
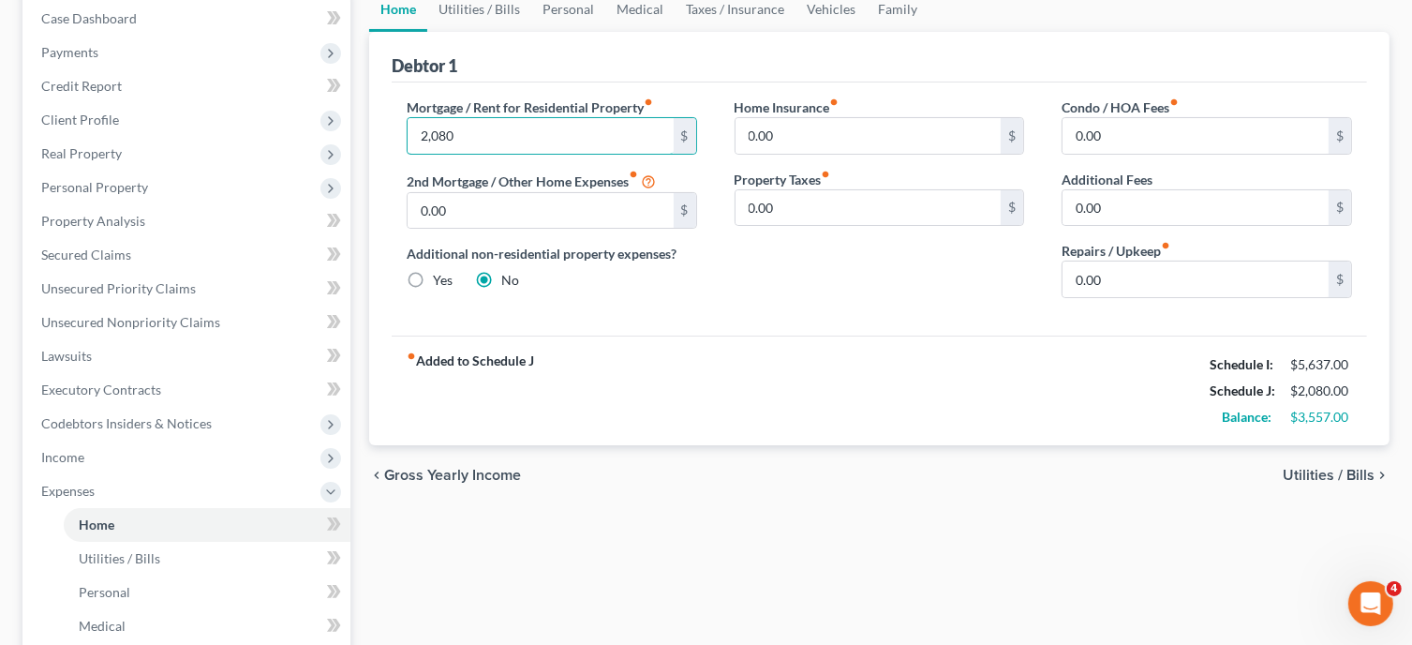
scroll to position [196, 0]
type input "2,080"
click at [1331, 466] on span "Utilities / Bills" at bounding box center [1329, 472] width 92 height 15
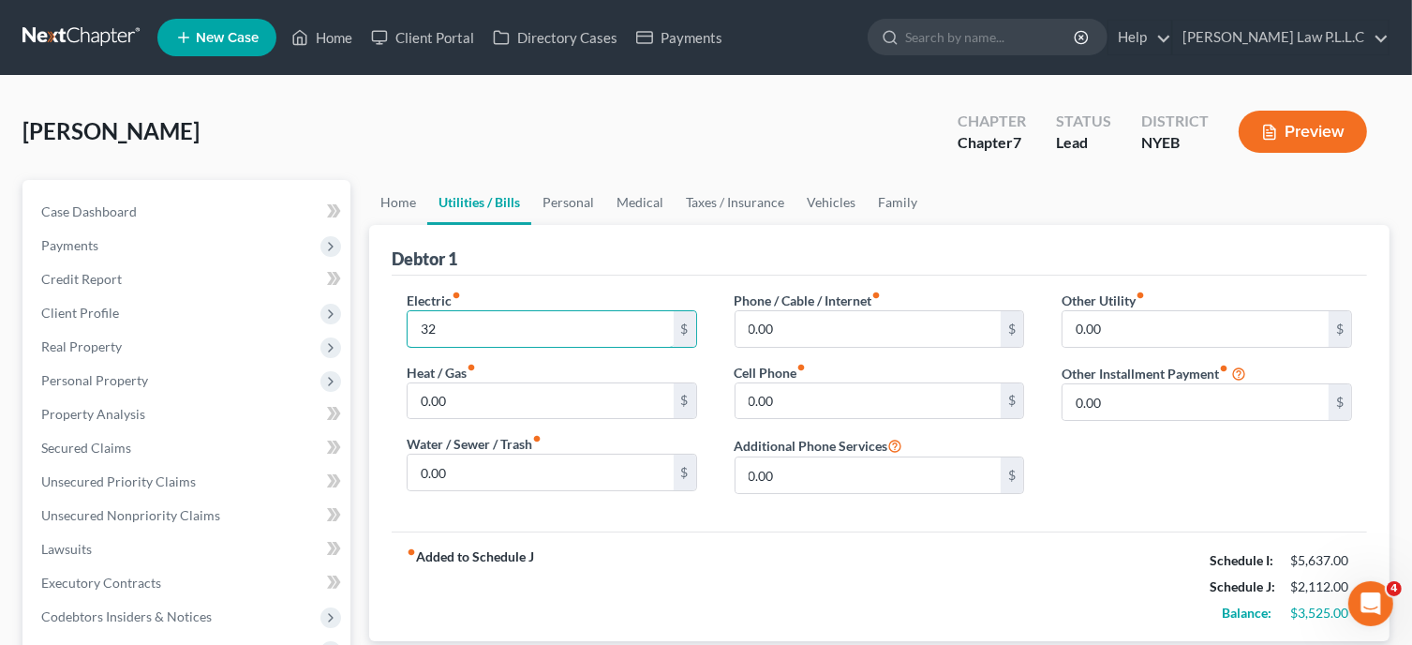
type input "32"
click at [689, 577] on div "fiber_manual_record Added to Schedule J Schedule I: $5,637.00 Schedule J: $2,11…" at bounding box center [879, 586] width 975 height 110
click at [570, 202] on link "Personal" at bounding box center [568, 202] width 74 height 45
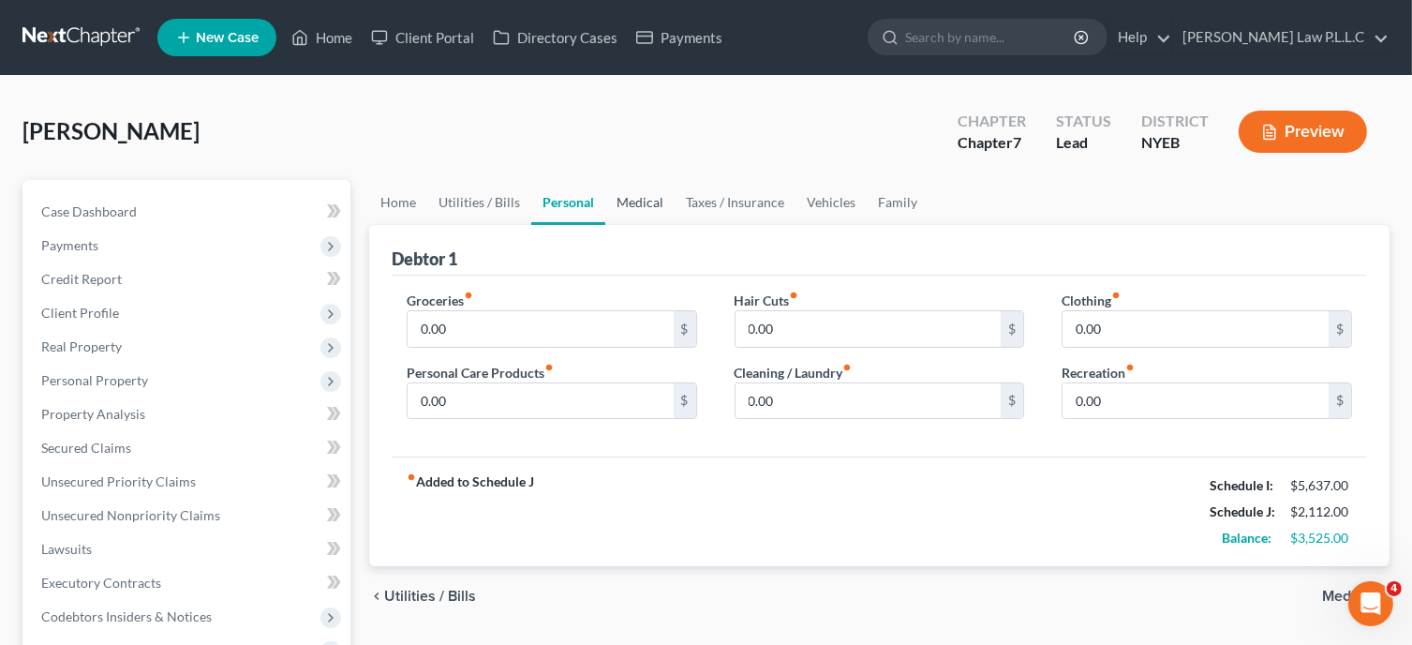
click at [642, 209] on link "Medical" at bounding box center [639, 202] width 69 height 45
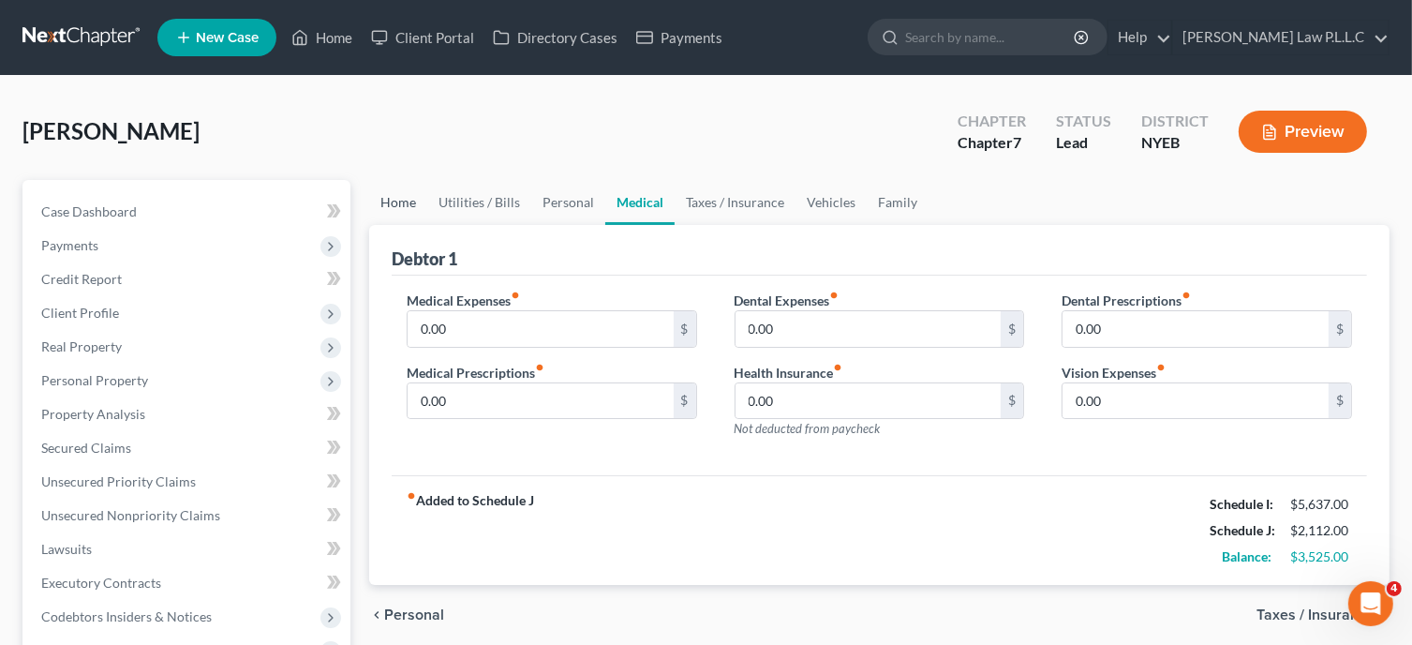
click at [407, 205] on link "Home" at bounding box center [398, 202] width 58 height 45
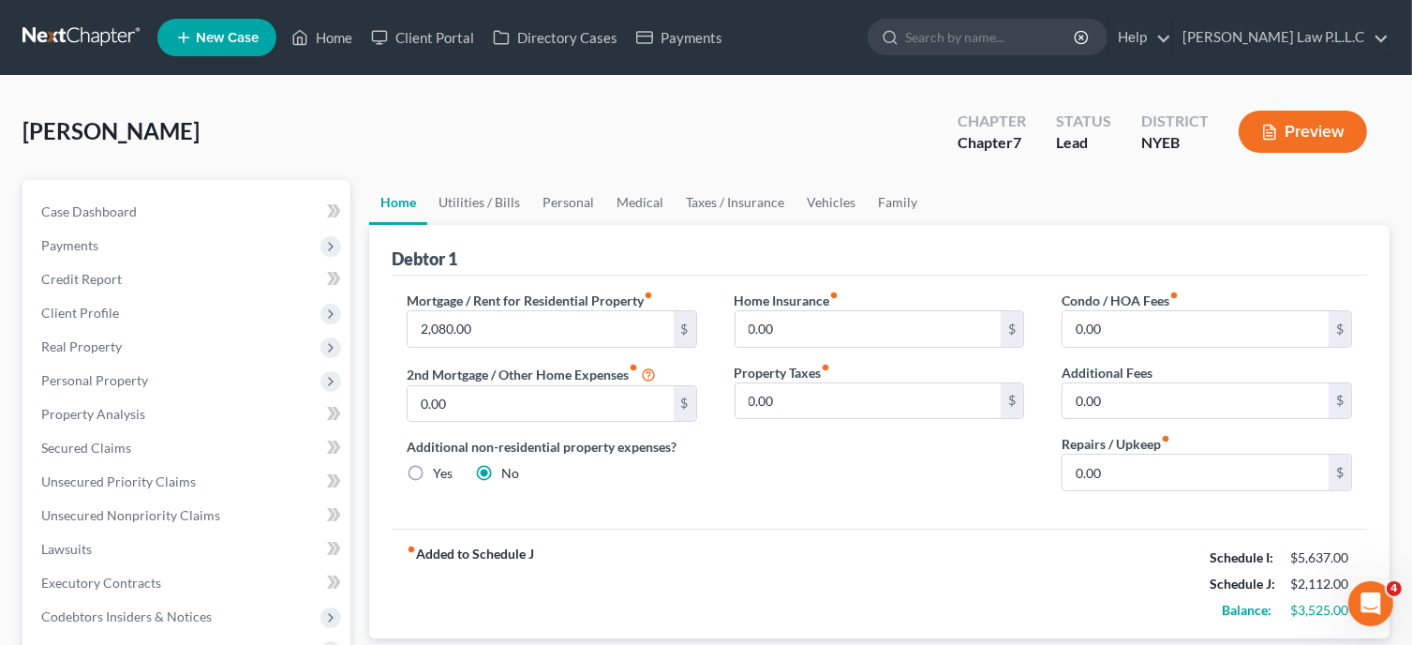
click at [603, 503] on div "Mortgage / Rent for Residential Property fiber_manual_record 2,080.00 $ 2nd Mor…" at bounding box center [552, 398] width 328 height 216
type input "2,048"
click at [833, 505] on div "Mortgage / Rent for Residential Property fiber_manual_record 2,048 $ 2nd Mortga…" at bounding box center [879, 401] width 975 height 253
click at [468, 206] on link "Utilities / Bills" at bounding box center [479, 202] width 104 height 45
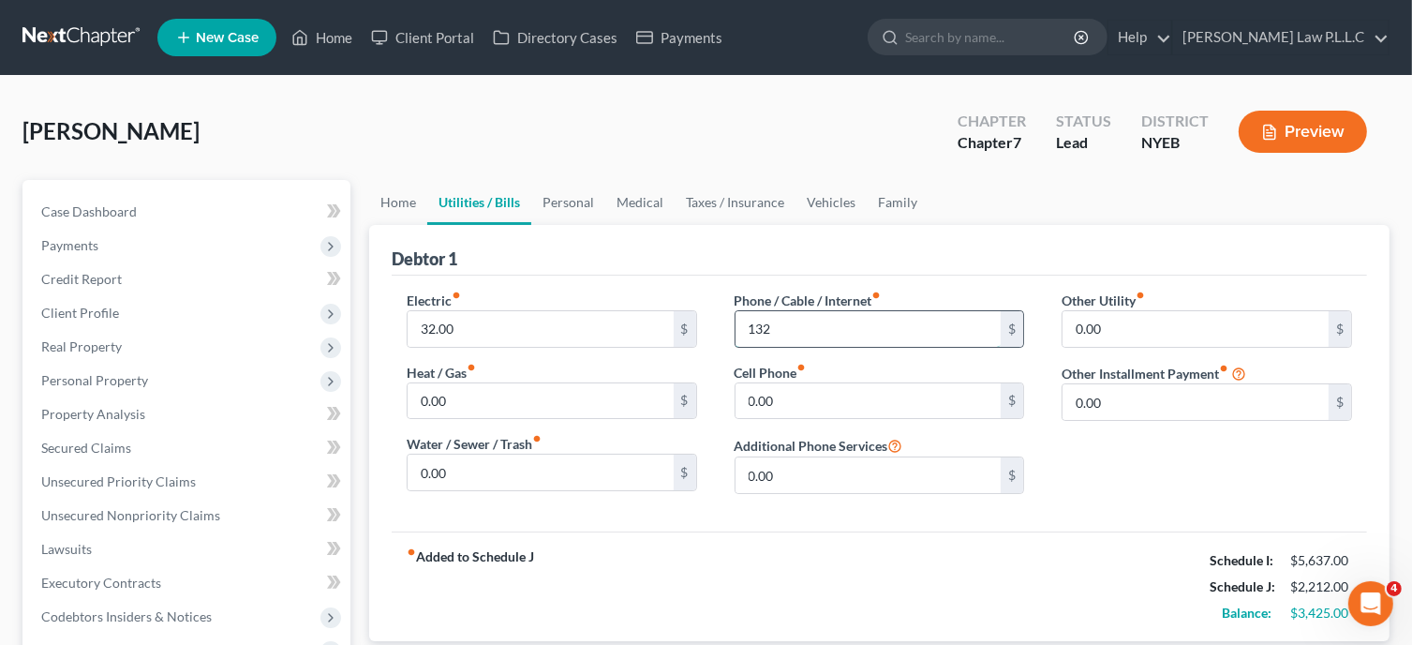
scroll to position [515, 0]
type input "132"
type input "100"
click at [791, 327] on input "132" at bounding box center [869, 329] width 266 height 36
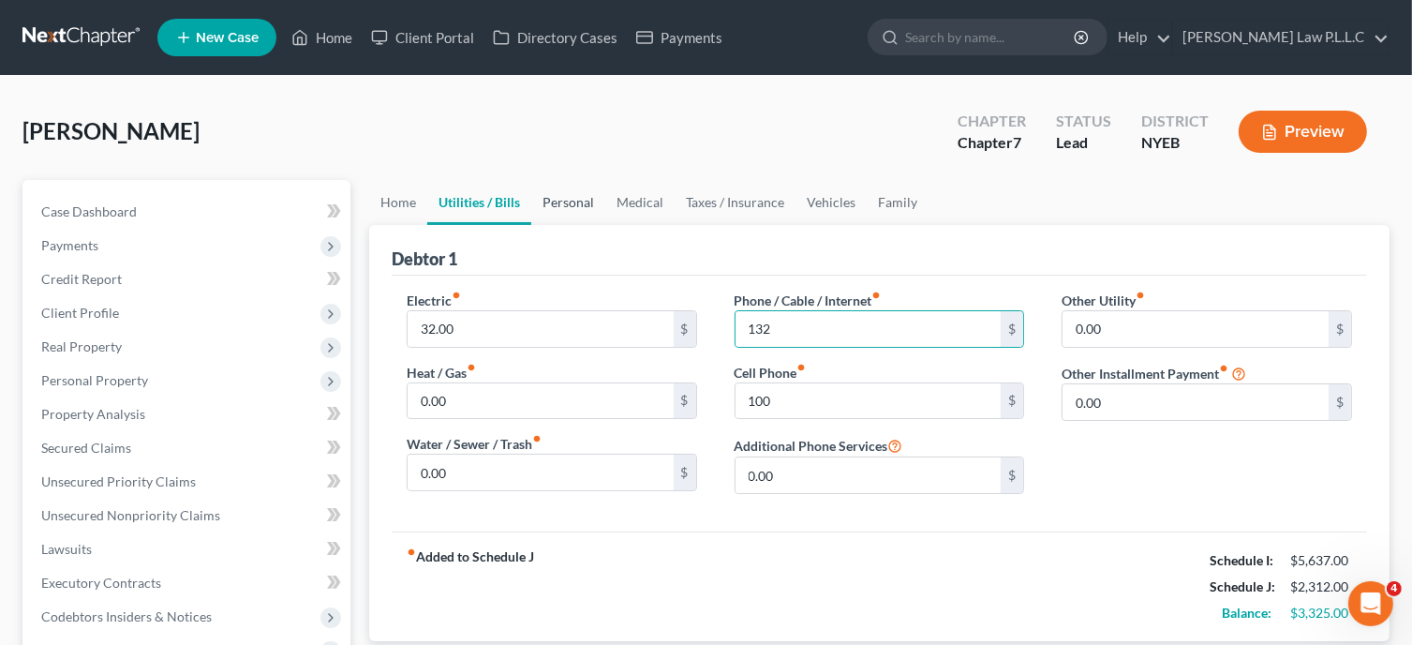
click at [570, 201] on link "Personal" at bounding box center [568, 202] width 74 height 45
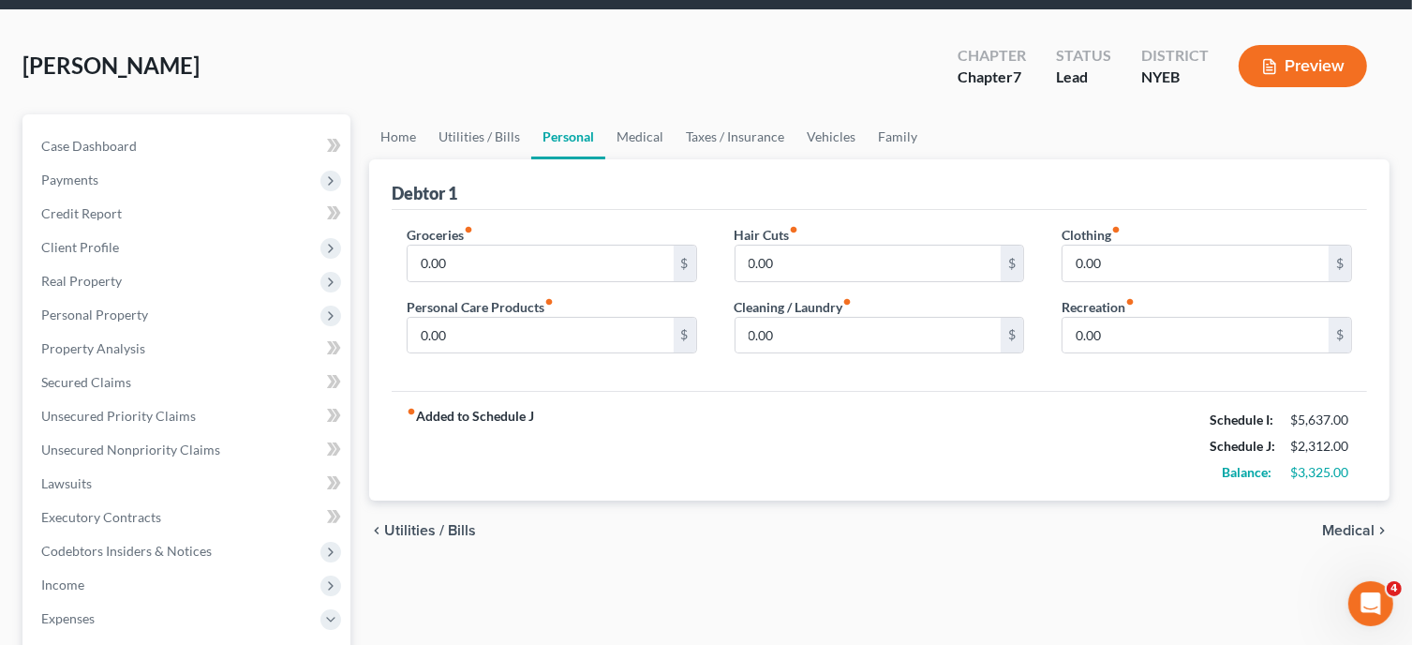
scroll to position [108, 0]
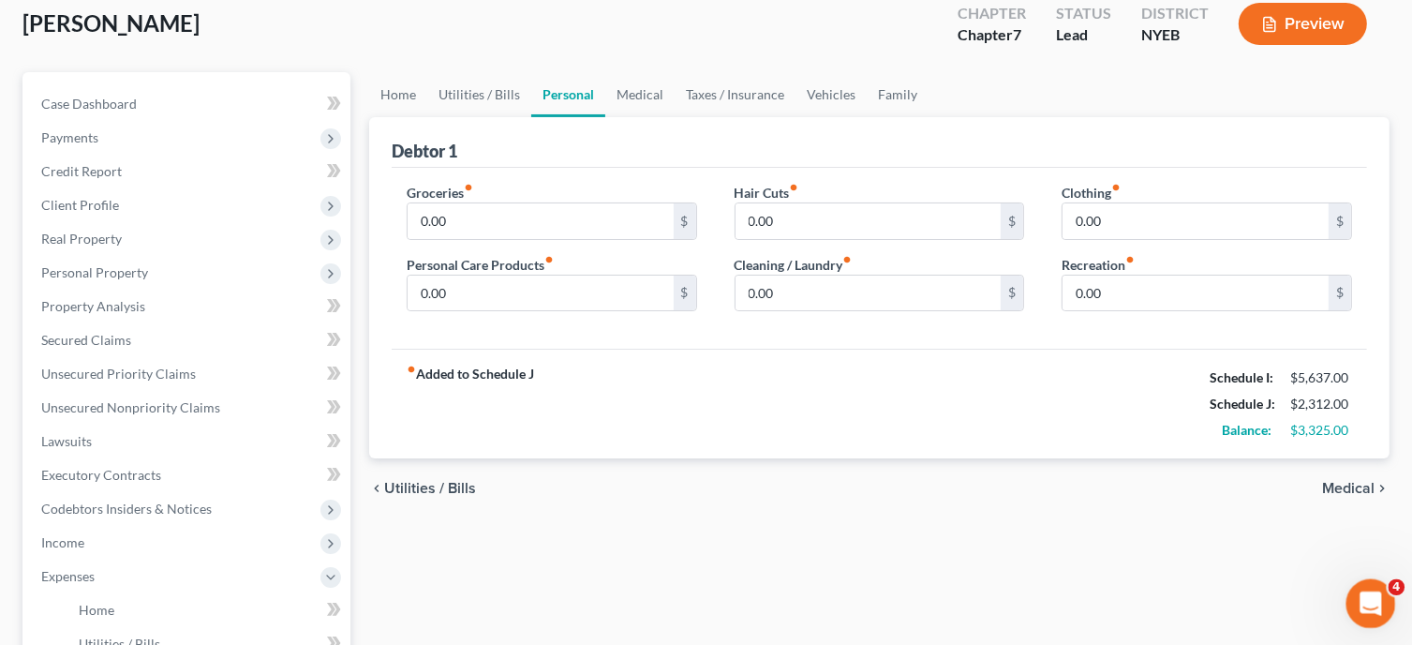
click at [1363, 597] on icon "Open Intercom Messenger" at bounding box center [1368, 601] width 31 height 31
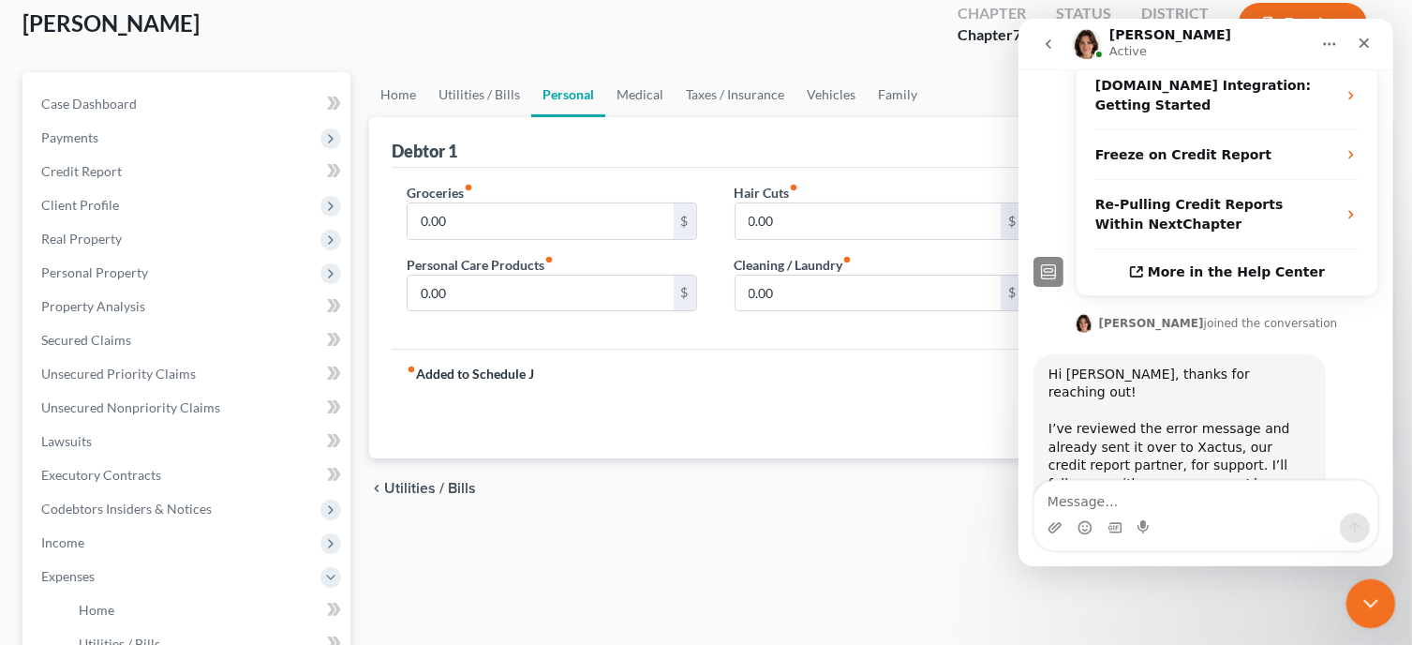
scroll to position [467, 0]
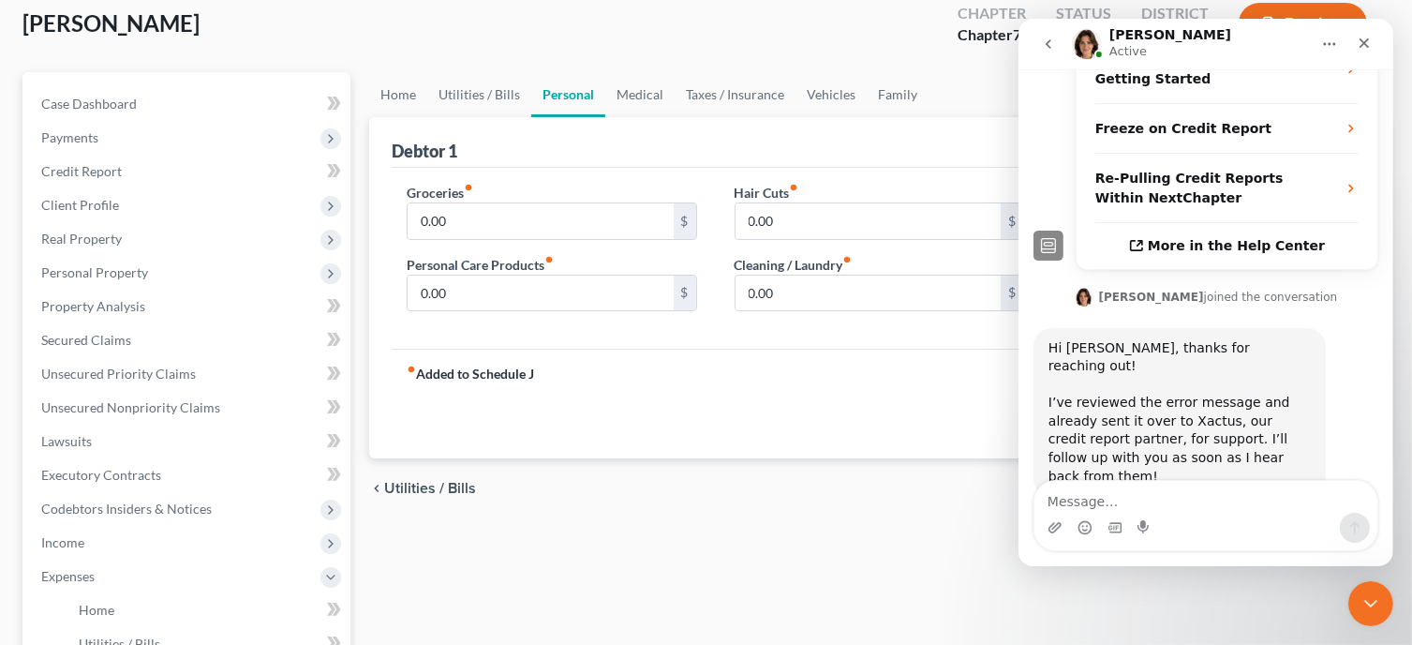
click at [1319, 52] on button "Home" at bounding box center [1329, 44] width 36 height 36
click at [1359, 44] on icon "Close" at bounding box center [1363, 43] width 15 height 15
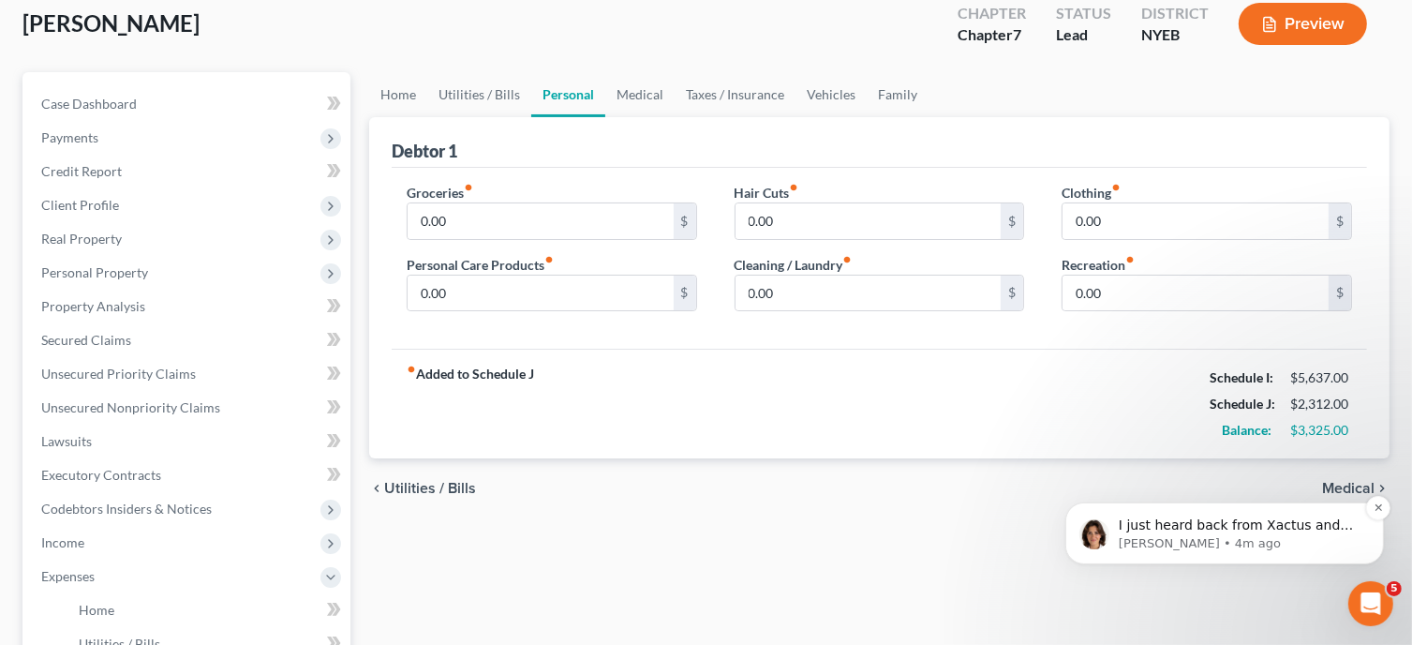
scroll to position [0, 0]
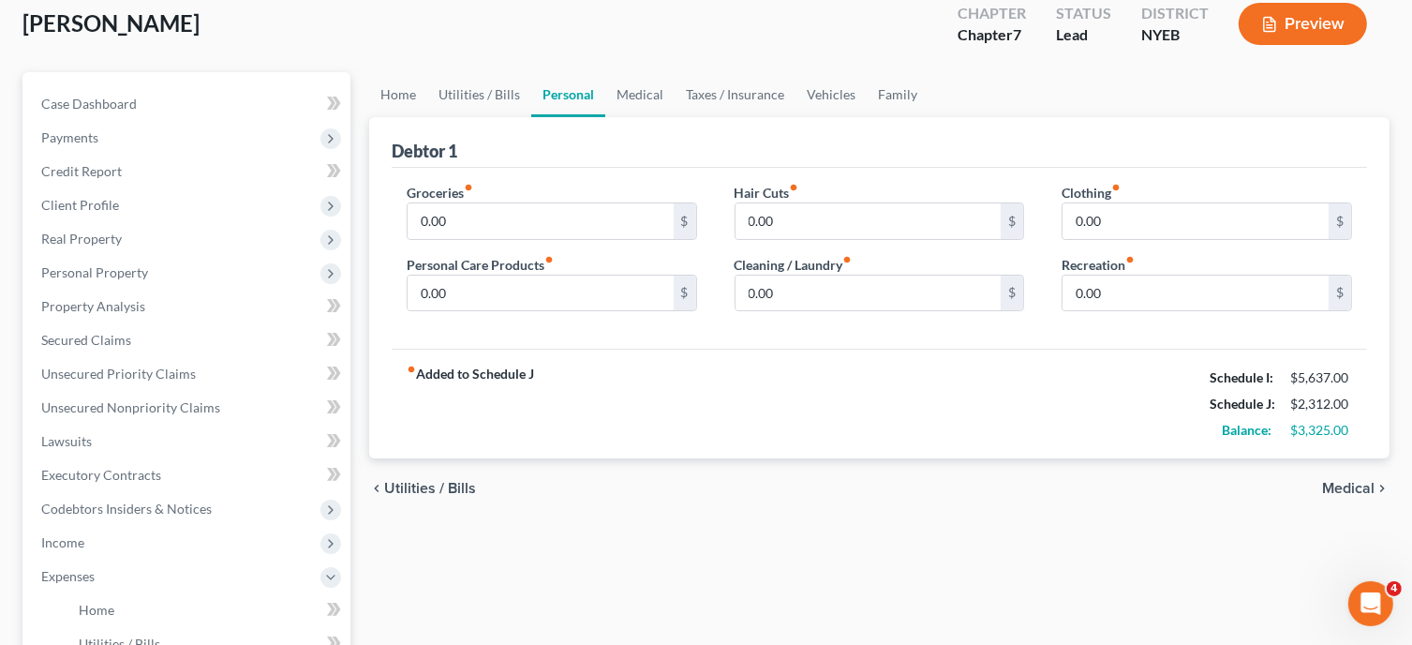
click at [1241, 545] on div "Home Utilities / Bills Personal Medical Taxes / Insurance Vehicles Family Debto…" at bounding box center [879, 579] width 1039 height 1015
click at [1371, 587] on div "Open Intercom Messenger" at bounding box center [1368, 601] width 62 height 62
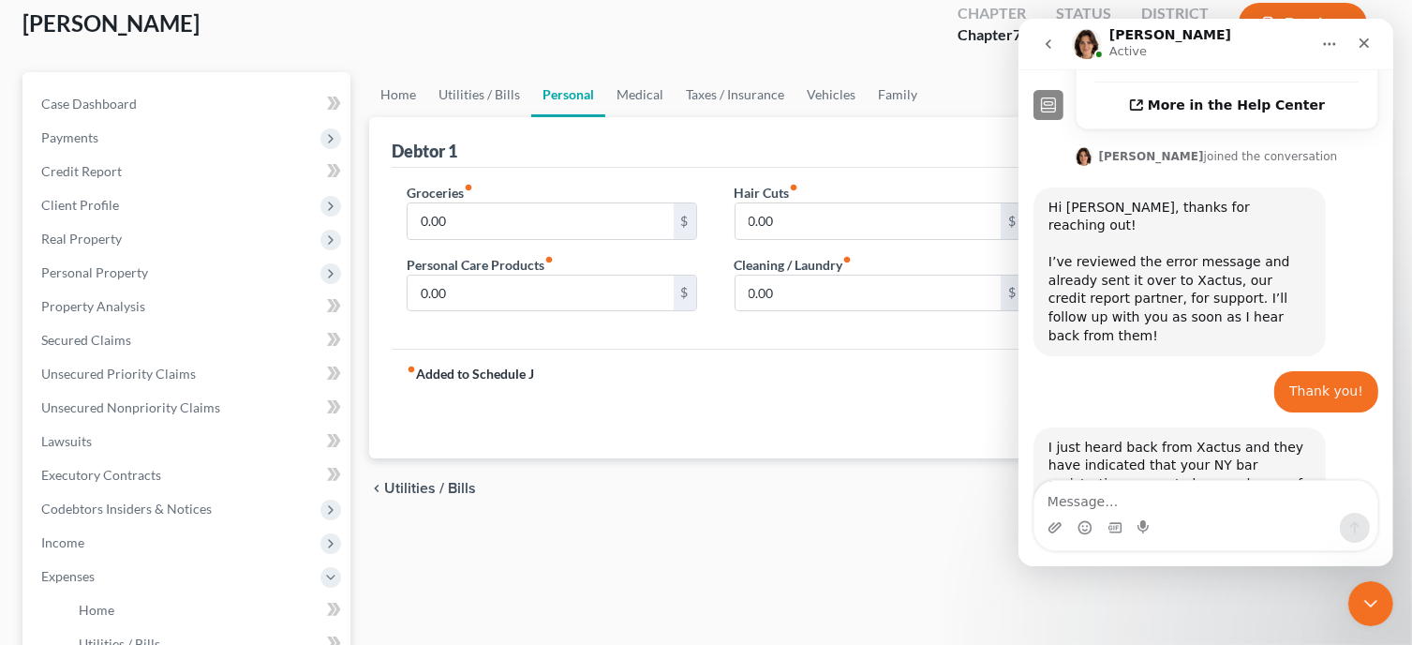
scroll to position [624, 0]
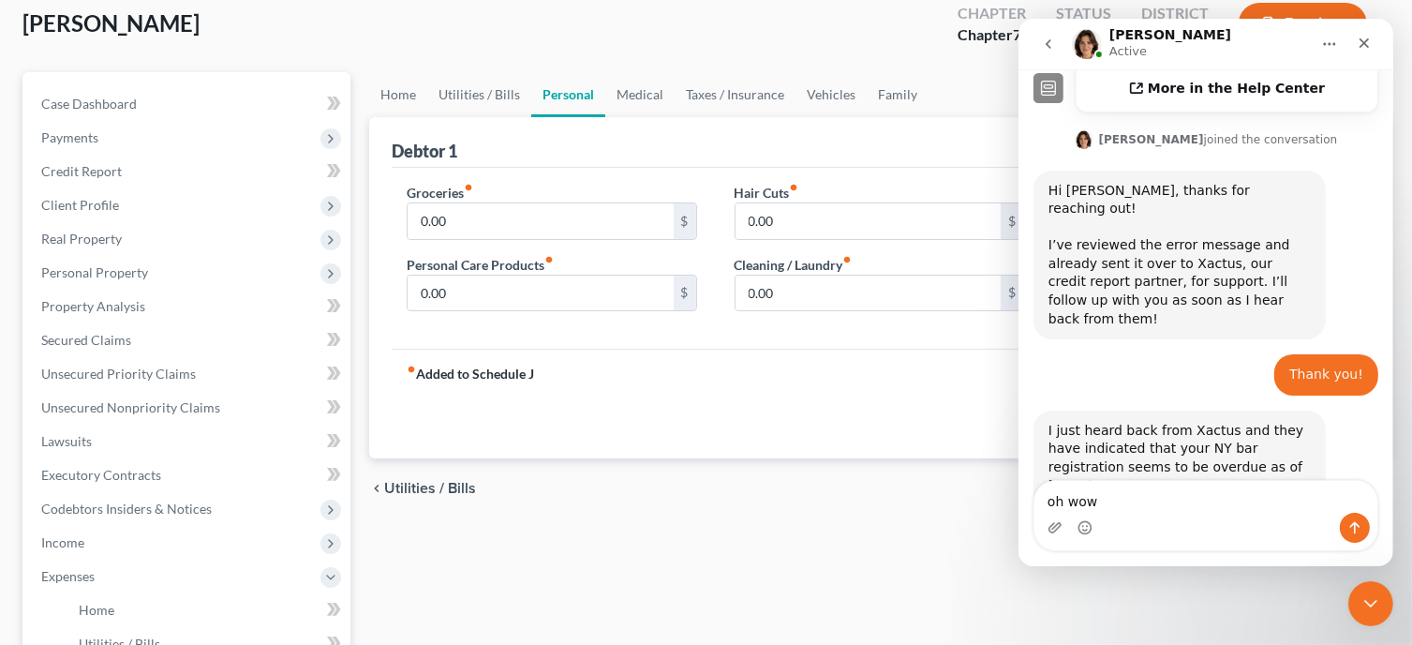
type textarea "oh wow!"
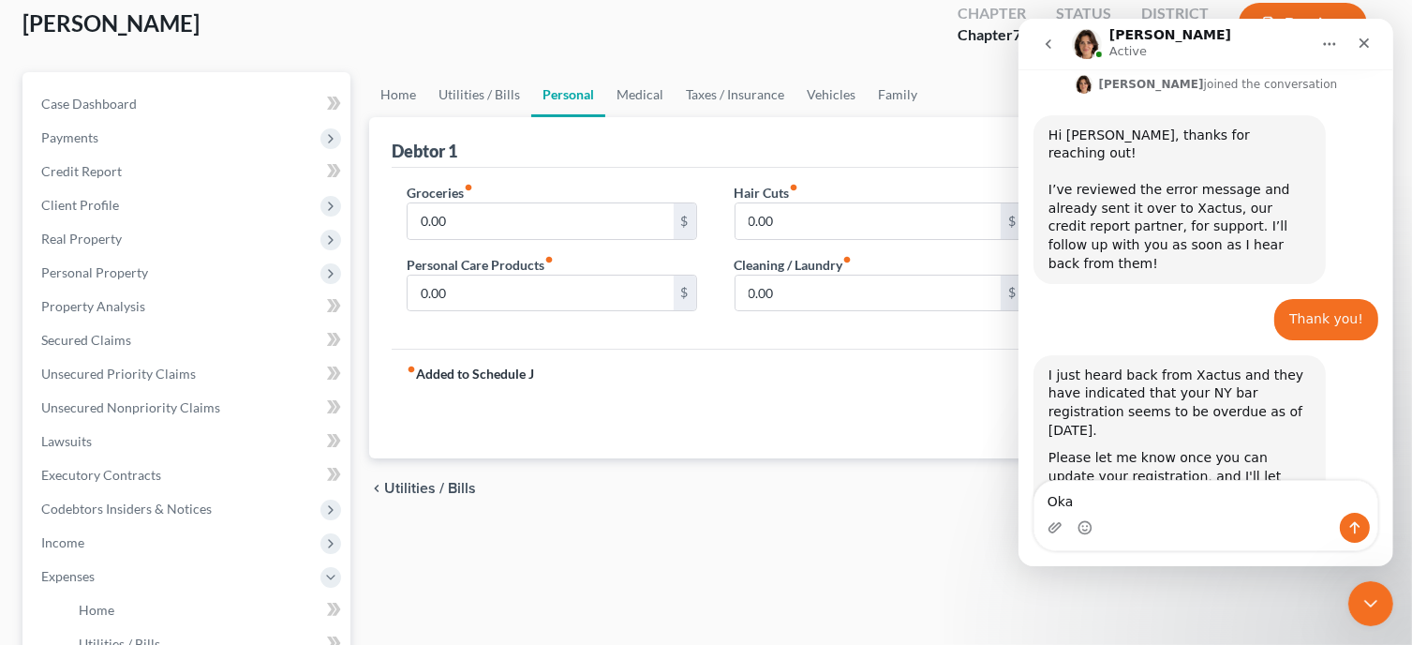
type textarea "Okay"
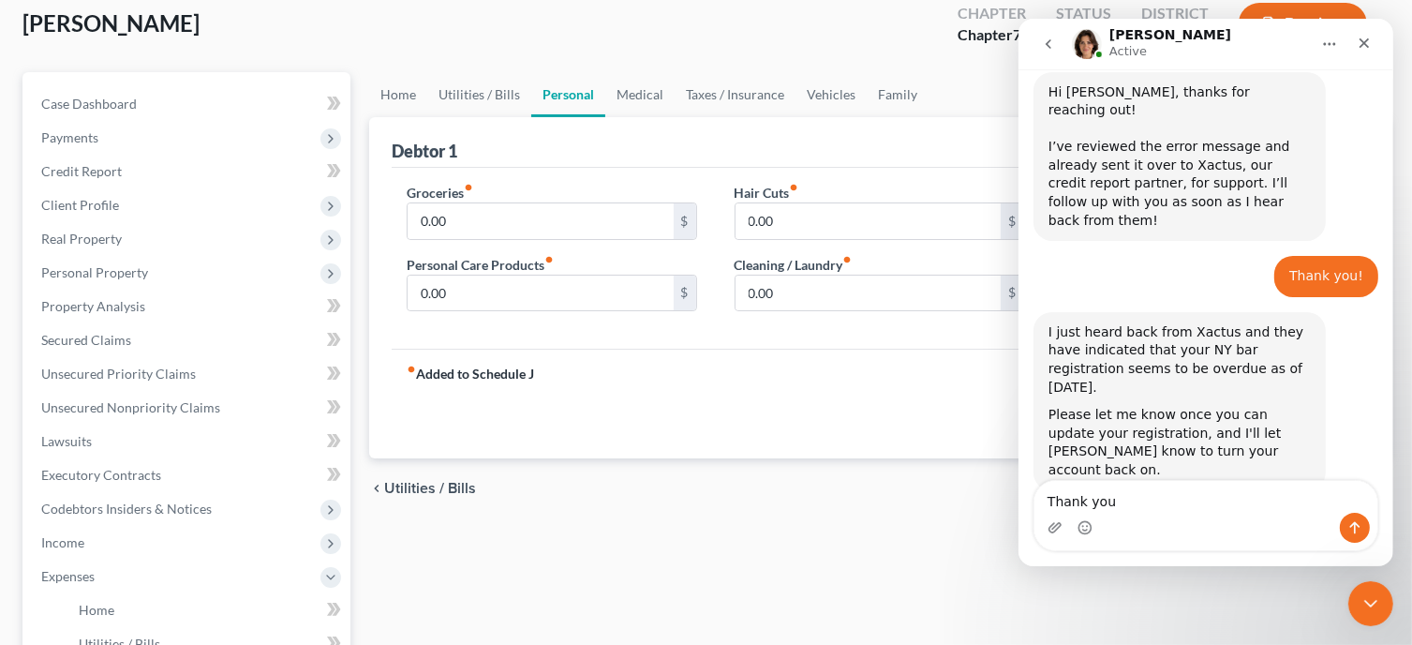
type textarea "Thank you."
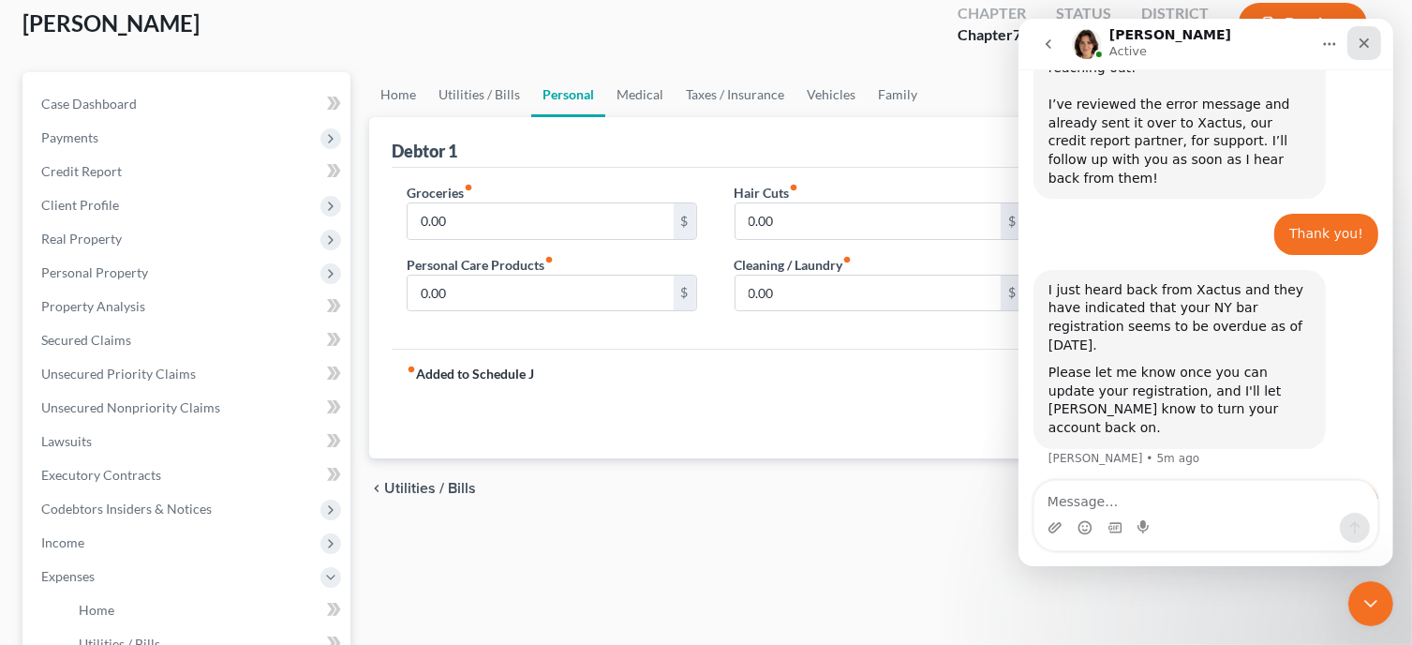
click at [1367, 41] on icon "Close" at bounding box center [1363, 43] width 15 height 15
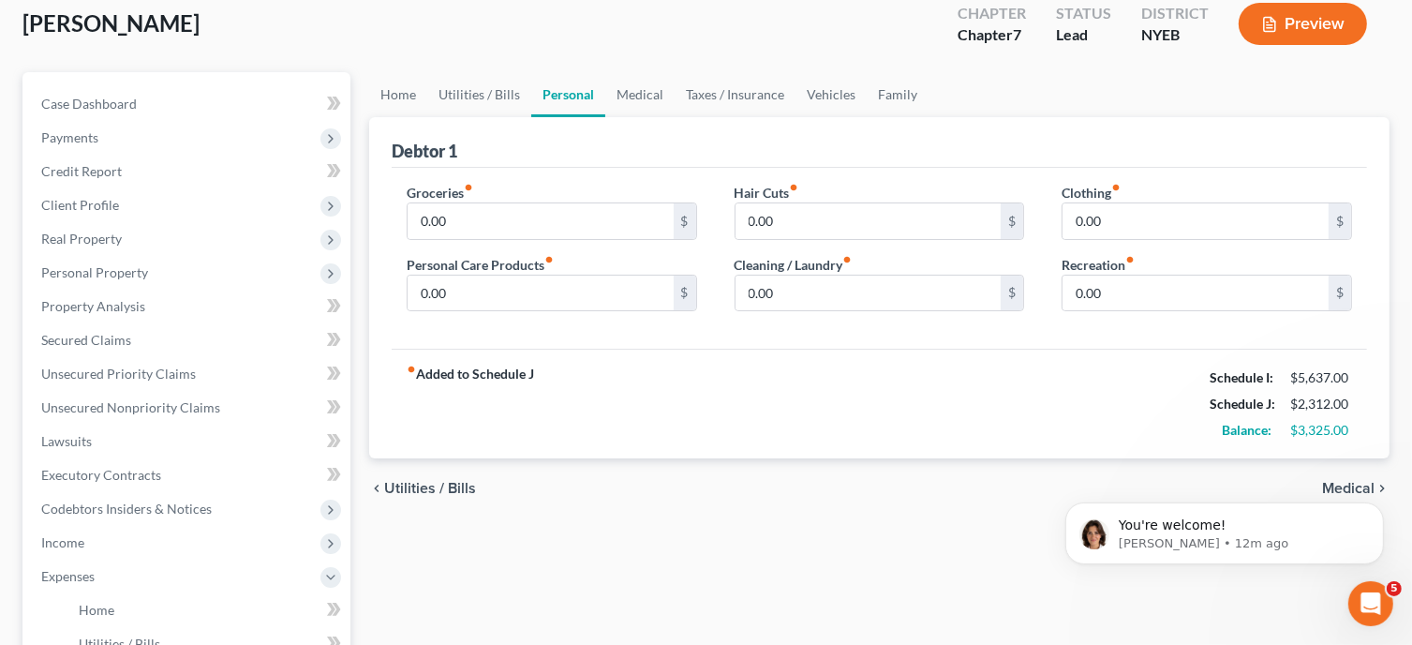
scroll to position [0, 0]
click at [679, 387] on div "fiber_manual_record Added to Schedule J Schedule I: $5,637.00 Schedule J: $3,31…" at bounding box center [879, 404] width 975 height 110
click at [502, 218] on input "1,000" at bounding box center [541, 221] width 266 height 36
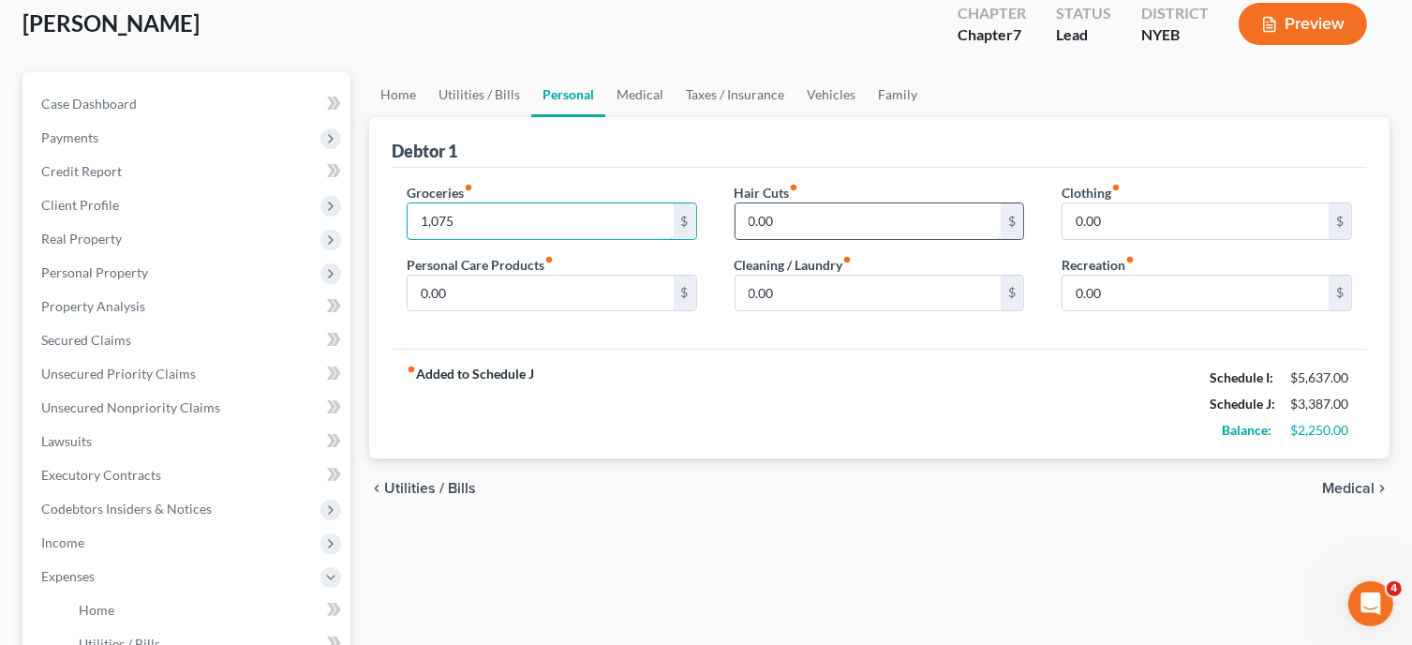
type input "1,075"
click at [787, 220] on input "0.00" at bounding box center [869, 221] width 266 height 36
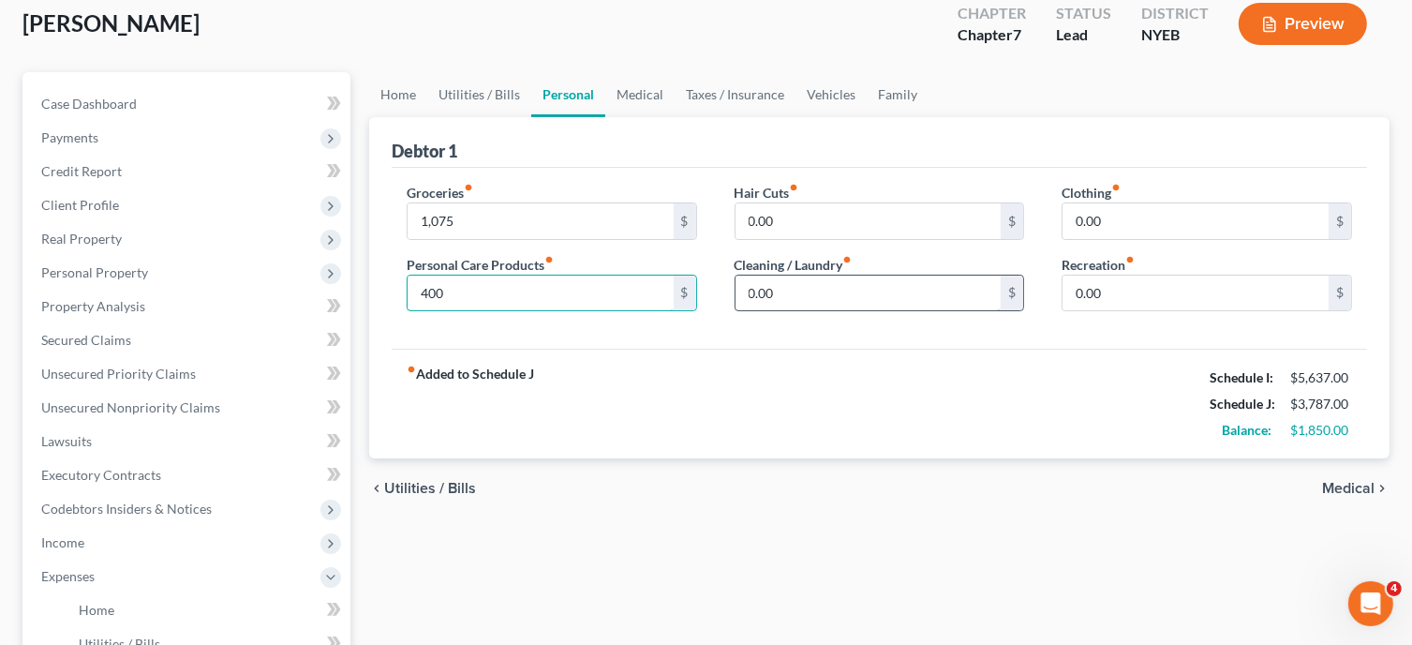
type input "400"
click at [811, 284] on input "0.00" at bounding box center [869, 293] width 266 height 36
click at [1130, 213] on input "0.00" at bounding box center [1196, 221] width 266 height 36
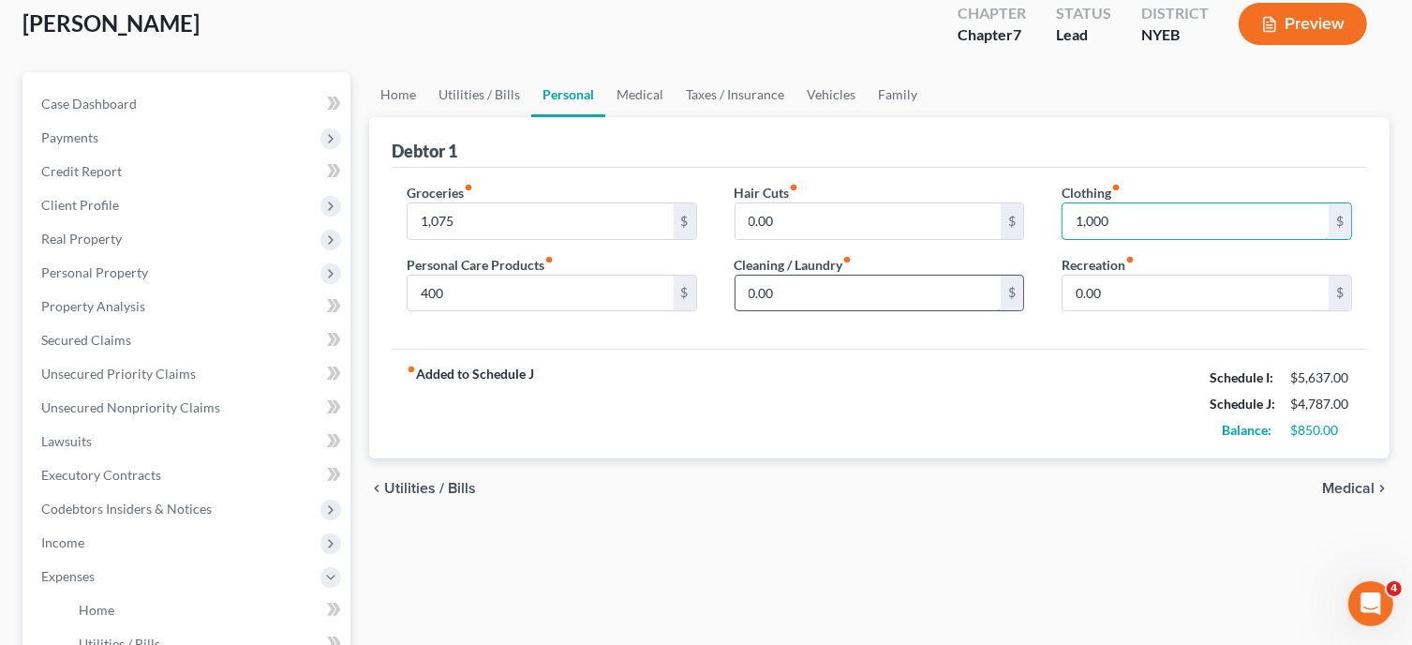
type input "1,000"
click at [887, 287] on input "0.00" at bounding box center [869, 293] width 266 height 36
type input "50"
click at [916, 426] on div "fiber_manual_record Added to Schedule J Schedule I: $5,637.00 Schedule J: $4,83…" at bounding box center [879, 404] width 975 height 110
click at [1331, 490] on span "Medical" at bounding box center [1348, 488] width 52 height 15
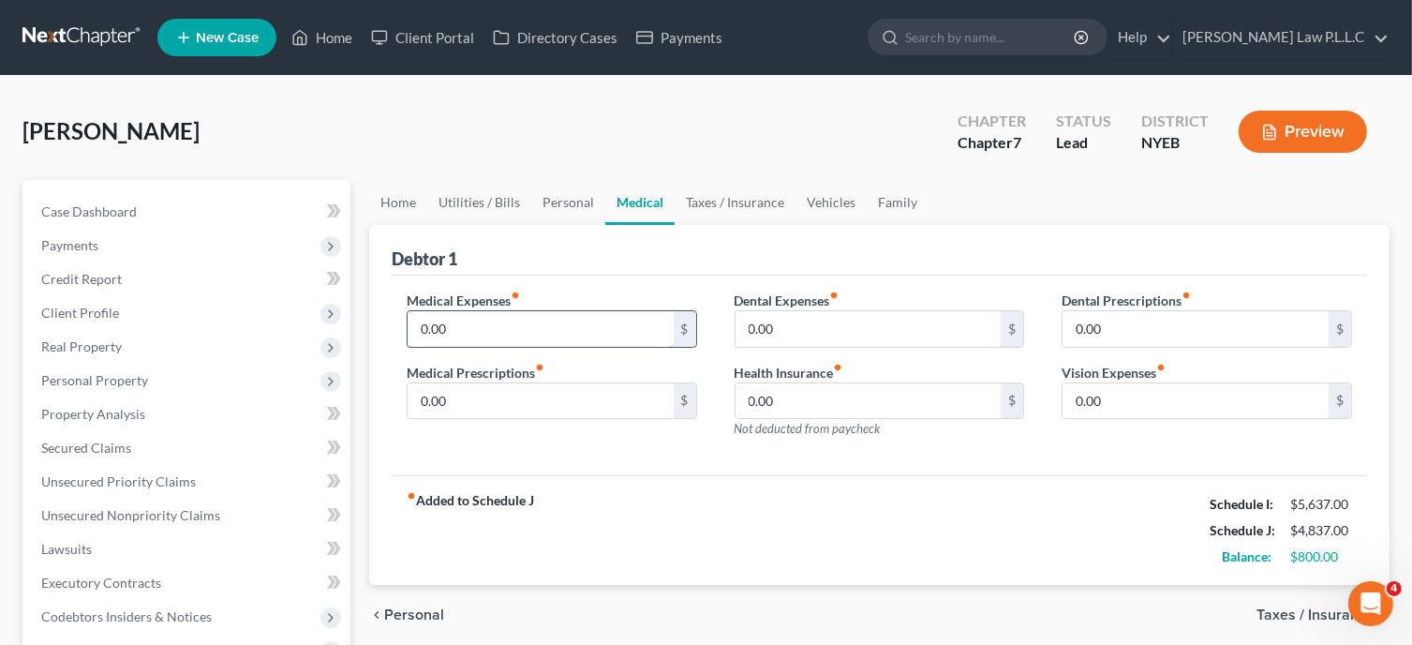
click at [487, 333] on input "0.00" at bounding box center [541, 329] width 266 height 36
click at [427, 329] on input "0.00" at bounding box center [541, 329] width 266 height 36
click at [486, 336] on input "100.00" at bounding box center [541, 329] width 266 height 36
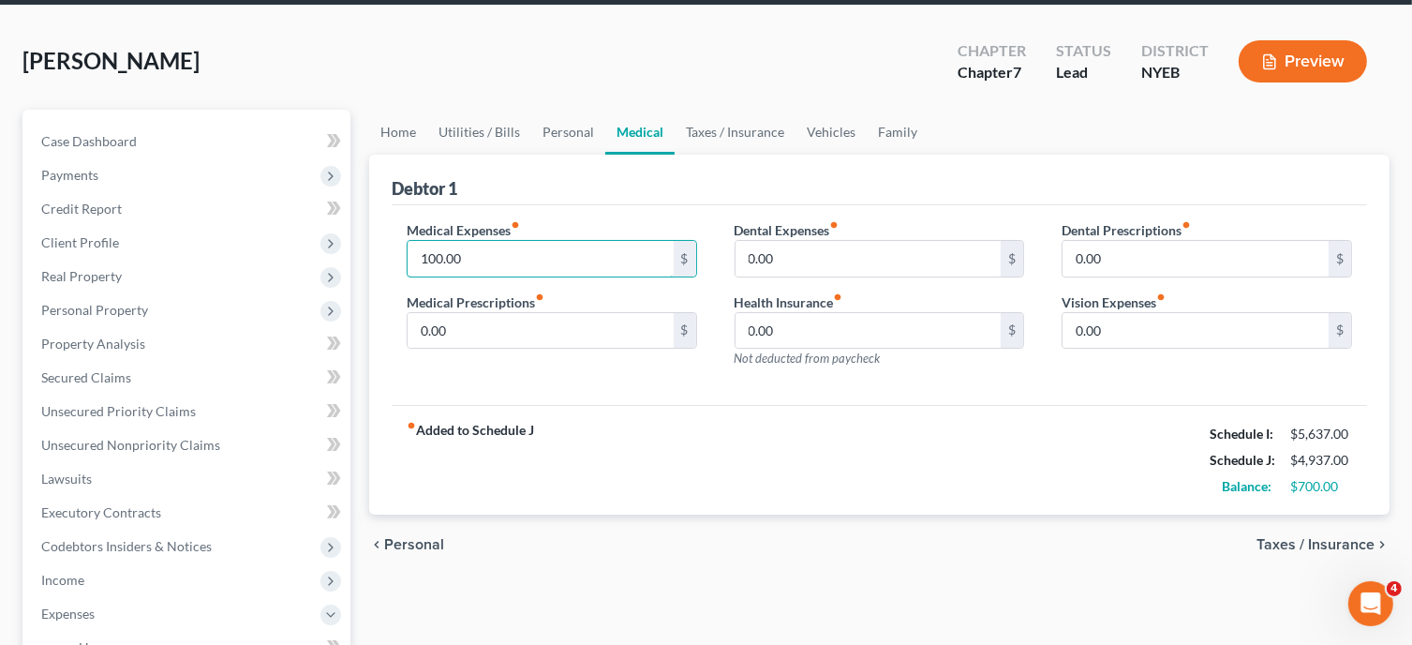
scroll to position [76, 0]
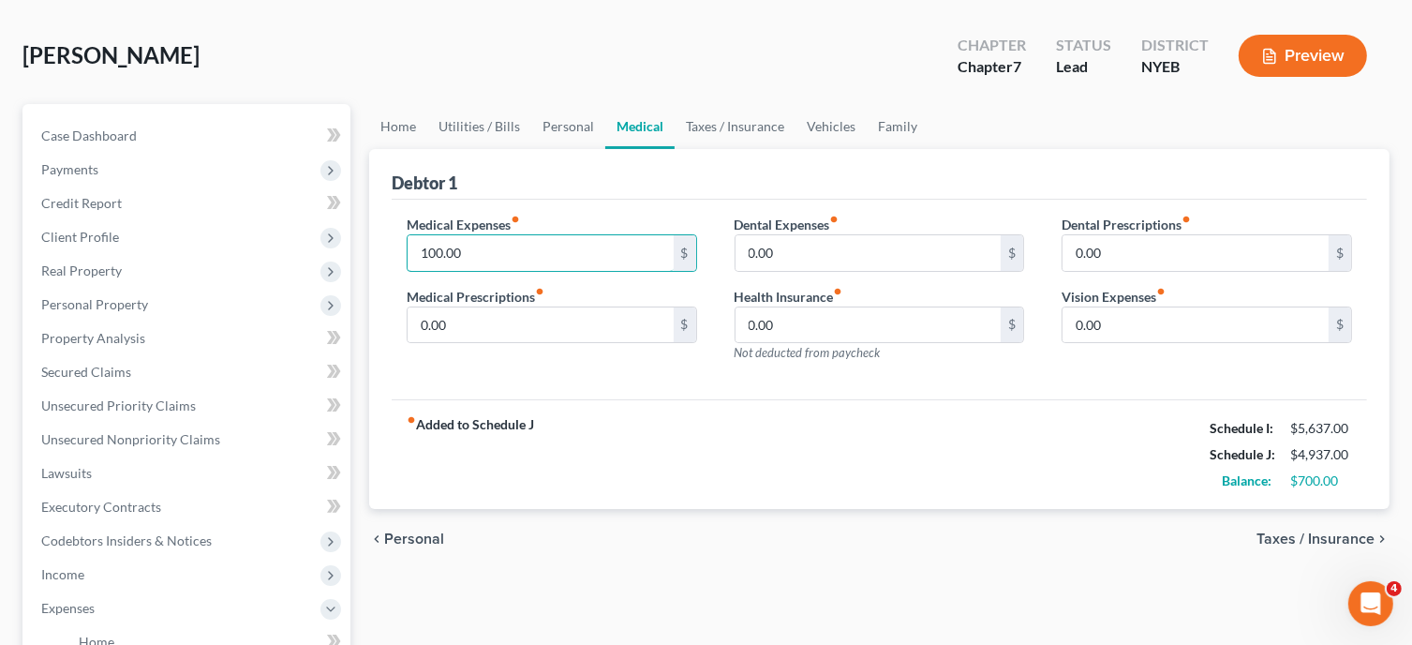
type input "100.00"
click at [1308, 541] on span "Taxes / Insurance" at bounding box center [1316, 538] width 118 height 15
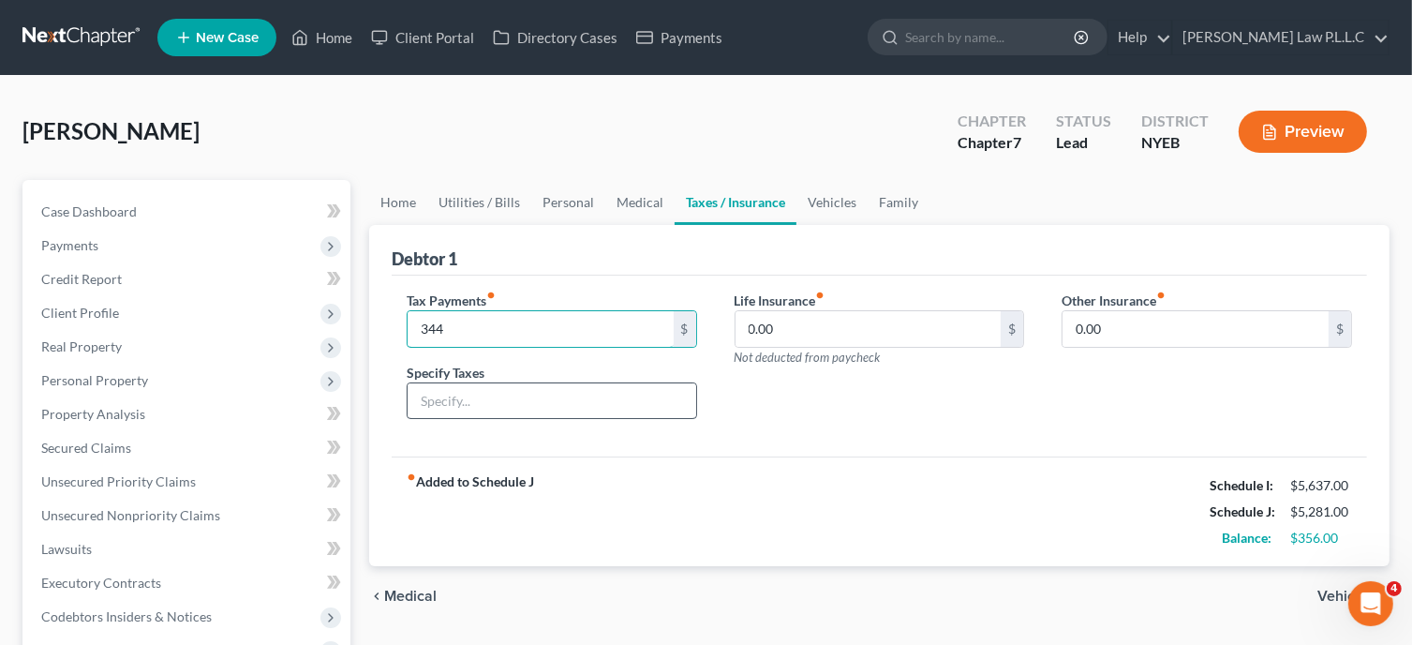
type input "344"
click at [447, 398] on input "text" at bounding box center [552, 401] width 289 height 36
click at [1151, 335] on input "0.00" at bounding box center [1196, 329] width 266 height 36
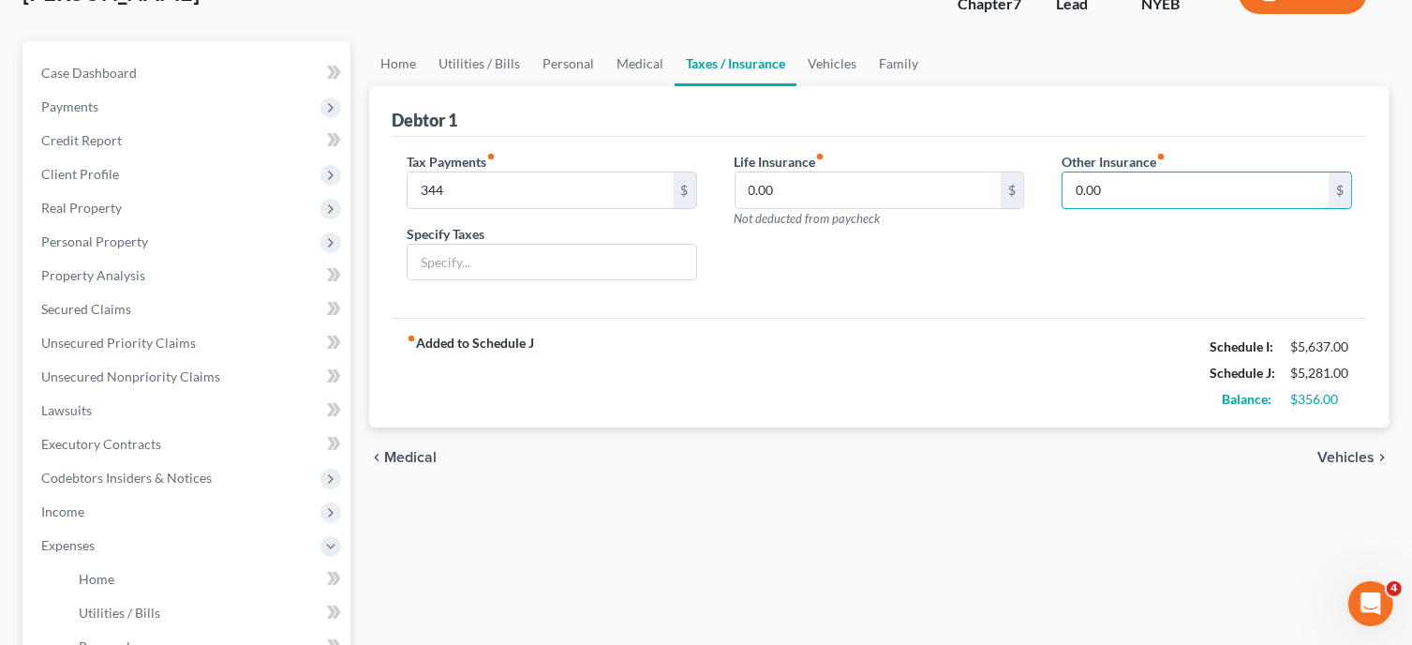
scroll to position [142, 0]
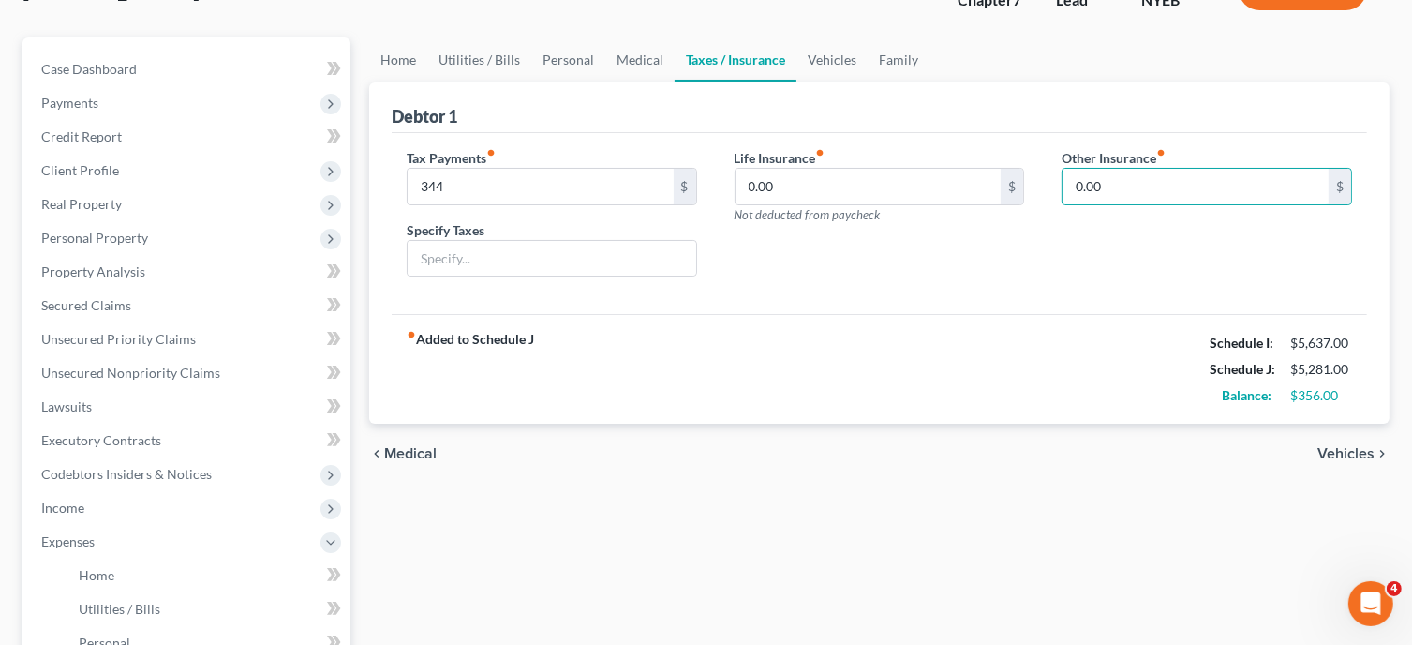
click at [1348, 458] on span "Vehicles" at bounding box center [1346, 453] width 57 height 15
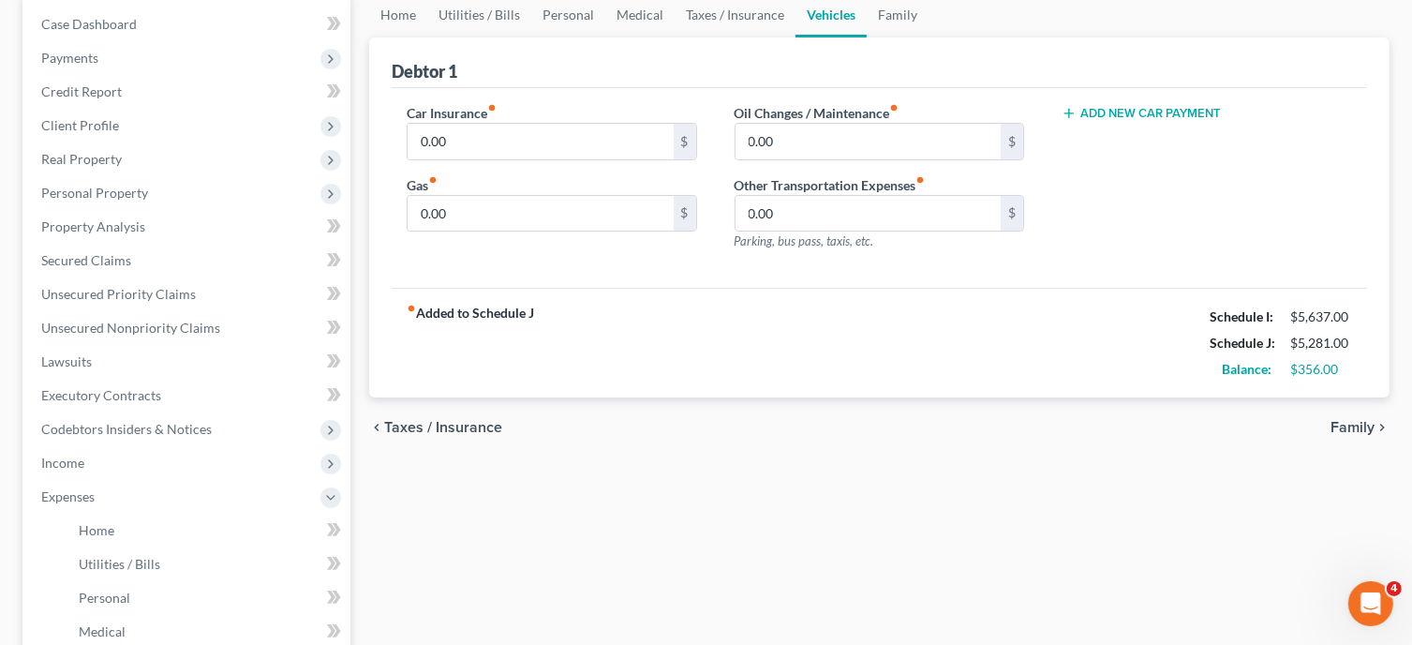
scroll to position [191, 0]
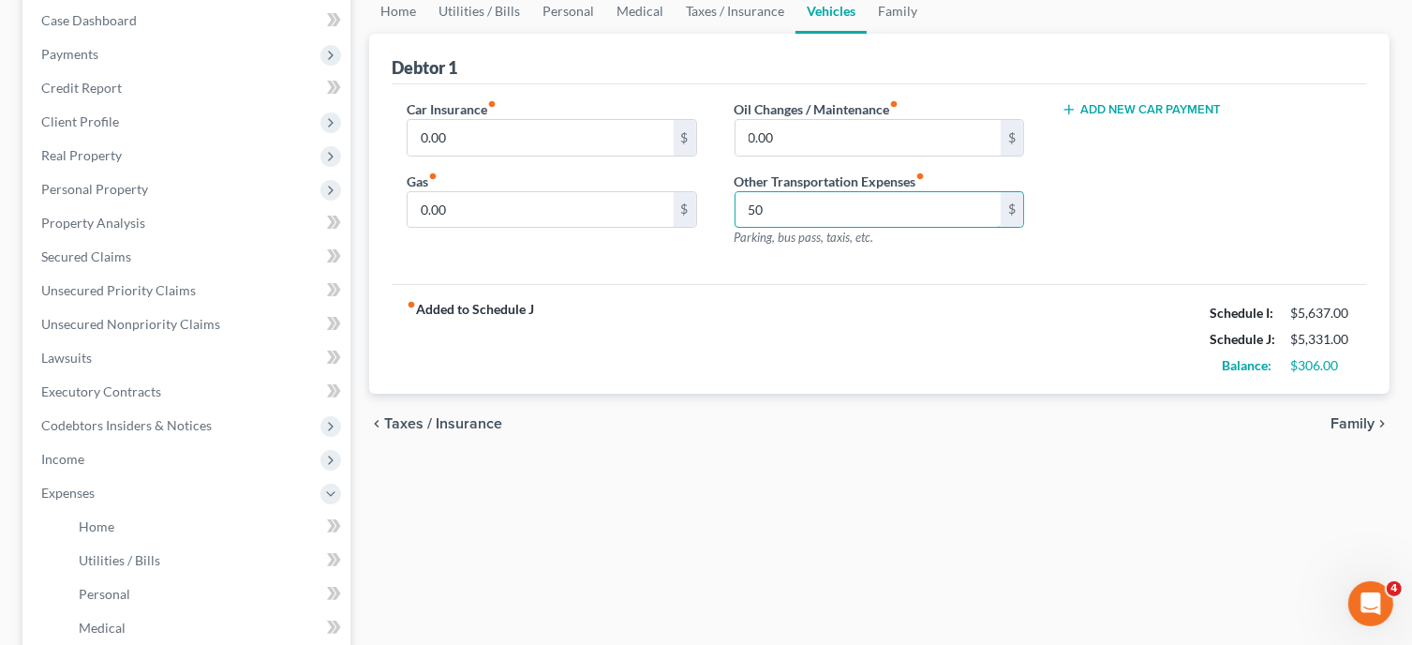
type input "50"
click at [1351, 419] on span "Family" at bounding box center [1353, 423] width 44 height 15
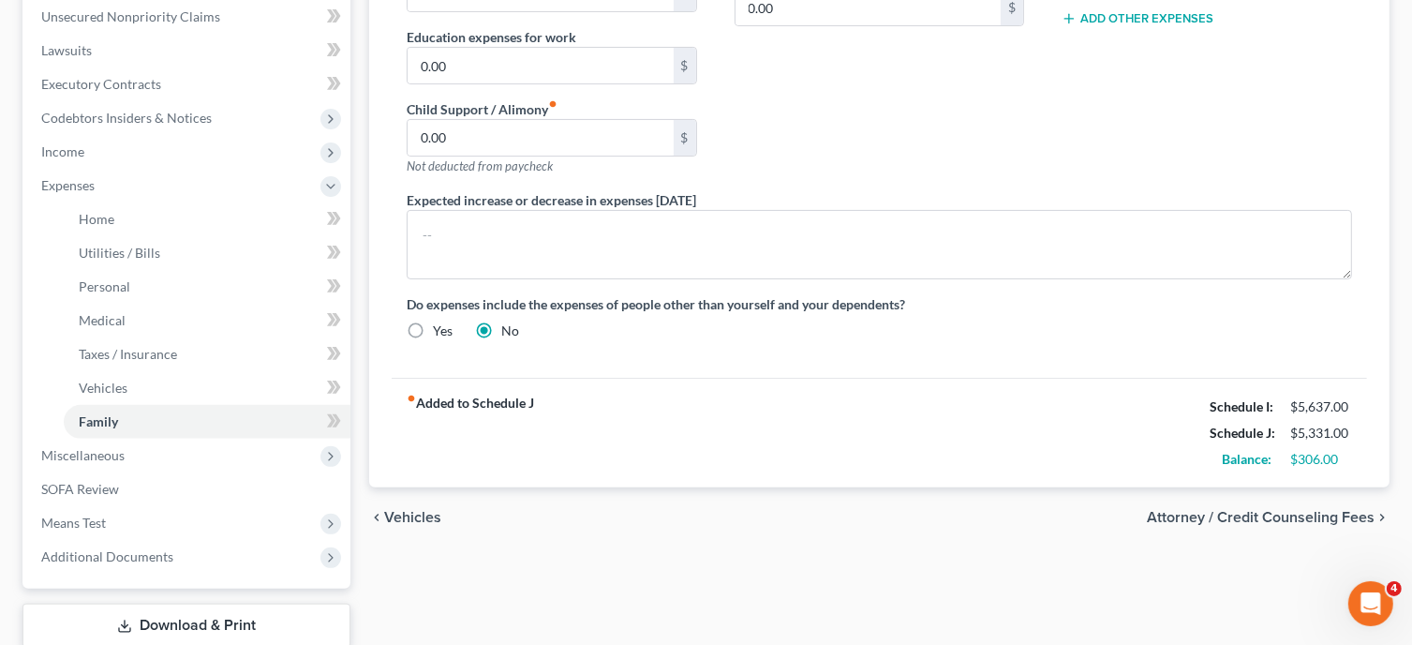
scroll to position [502, 0]
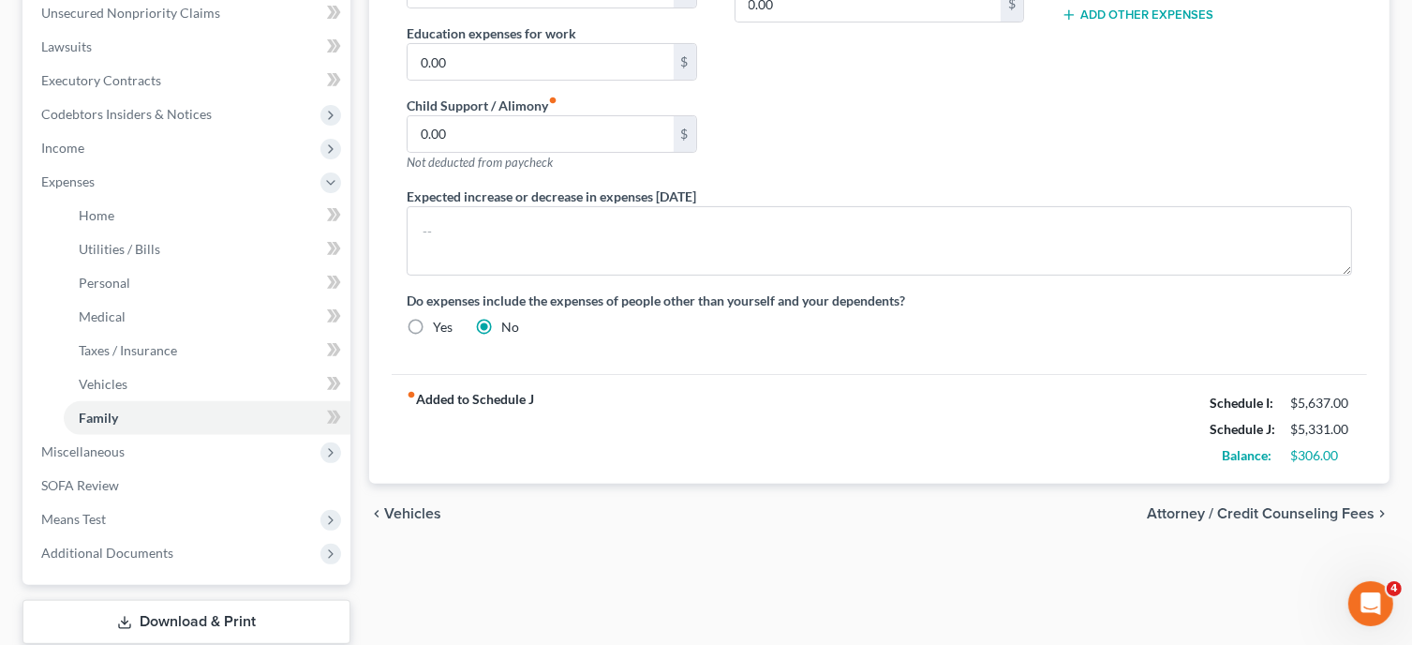
click at [1295, 516] on span "Attorney / Credit Counseling Fees" at bounding box center [1261, 513] width 228 height 15
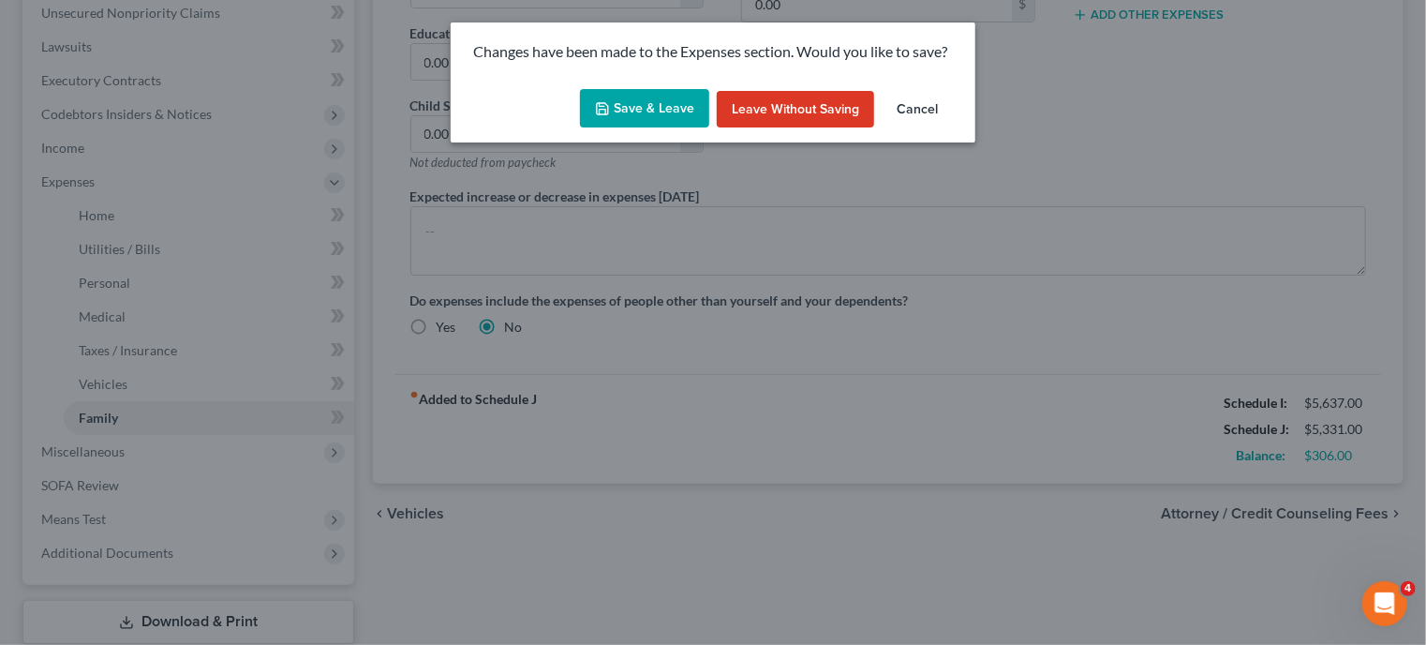
click at [664, 112] on button "Save & Leave" at bounding box center [644, 108] width 129 height 39
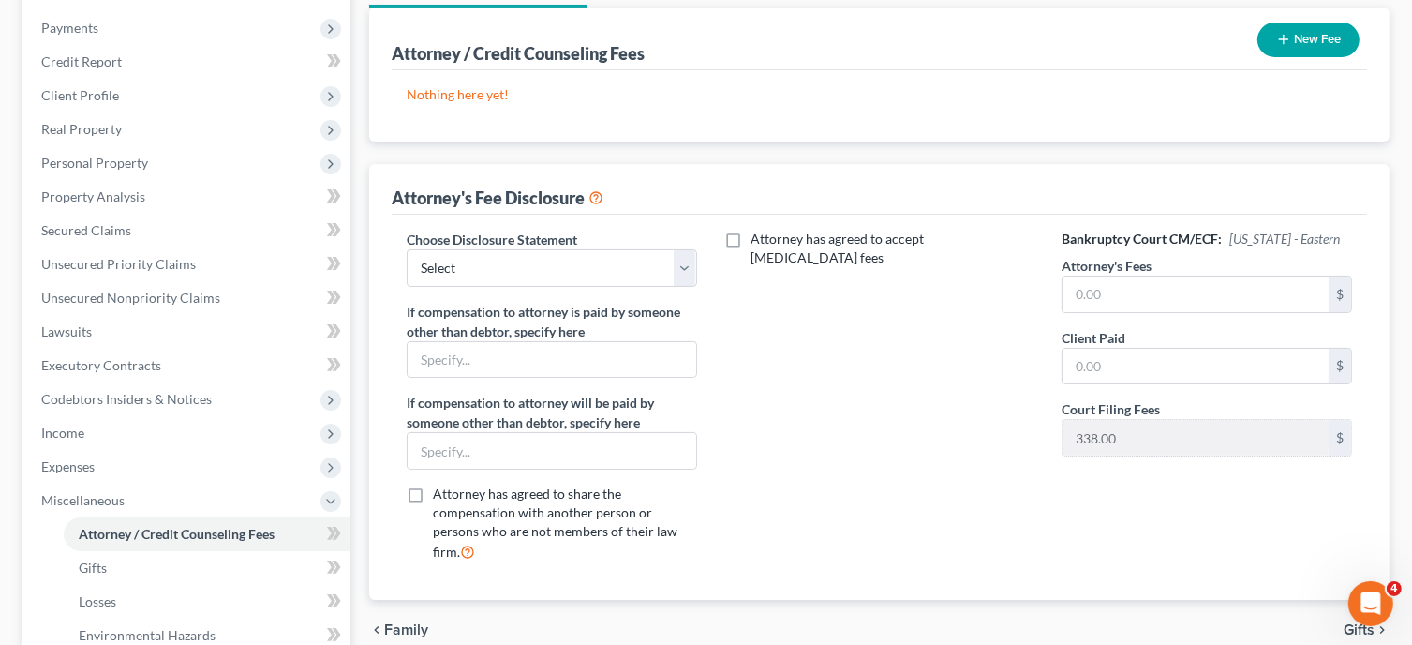
scroll to position [219, 0]
click at [676, 269] on select "Select [PERSON_NAME] Law P.L.L.C. fee disclosure" at bounding box center [552, 265] width 290 height 37
select select "0"
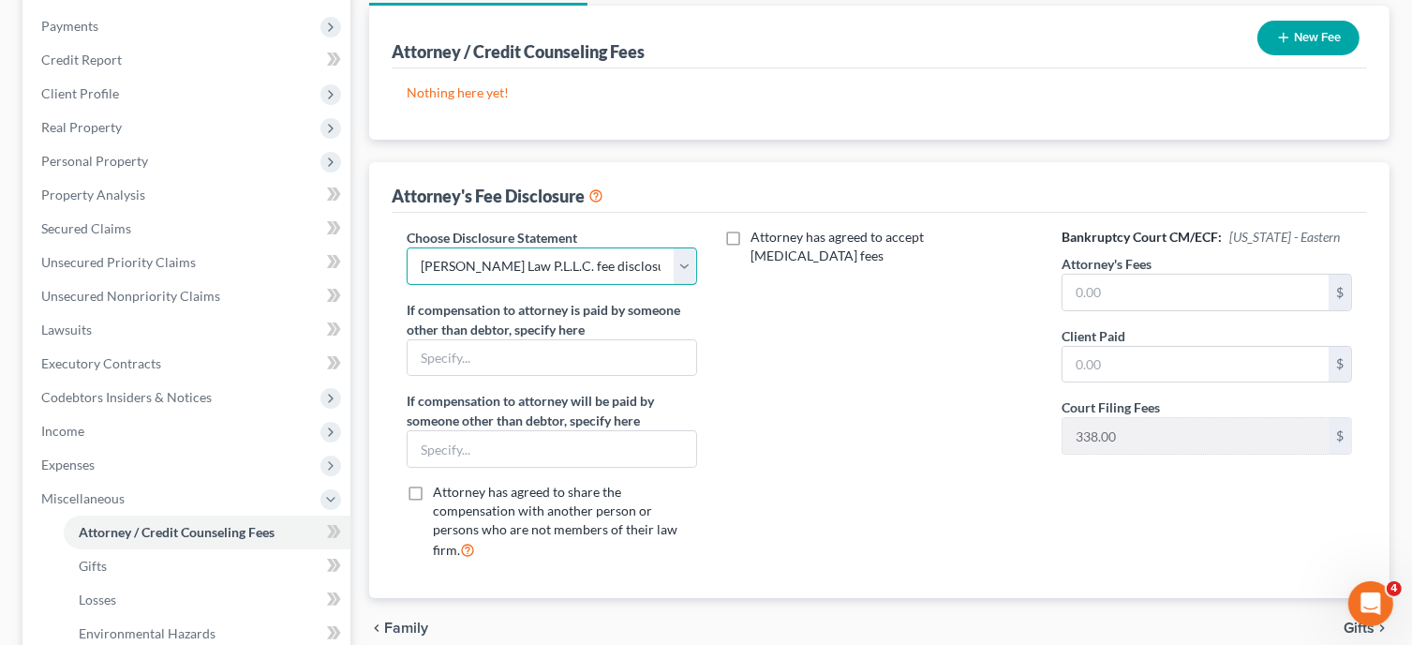
click at [407, 247] on select "Select [PERSON_NAME] Law P.L.L.C. fee disclosure" at bounding box center [552, 265] width 290 height 37
click at [1099, 285] on input "text" at bounding box center [1196, 293] width 266 height 36
click at [1087, 297] on input "text" at bounding box center [1196, 293] width 266 height 36
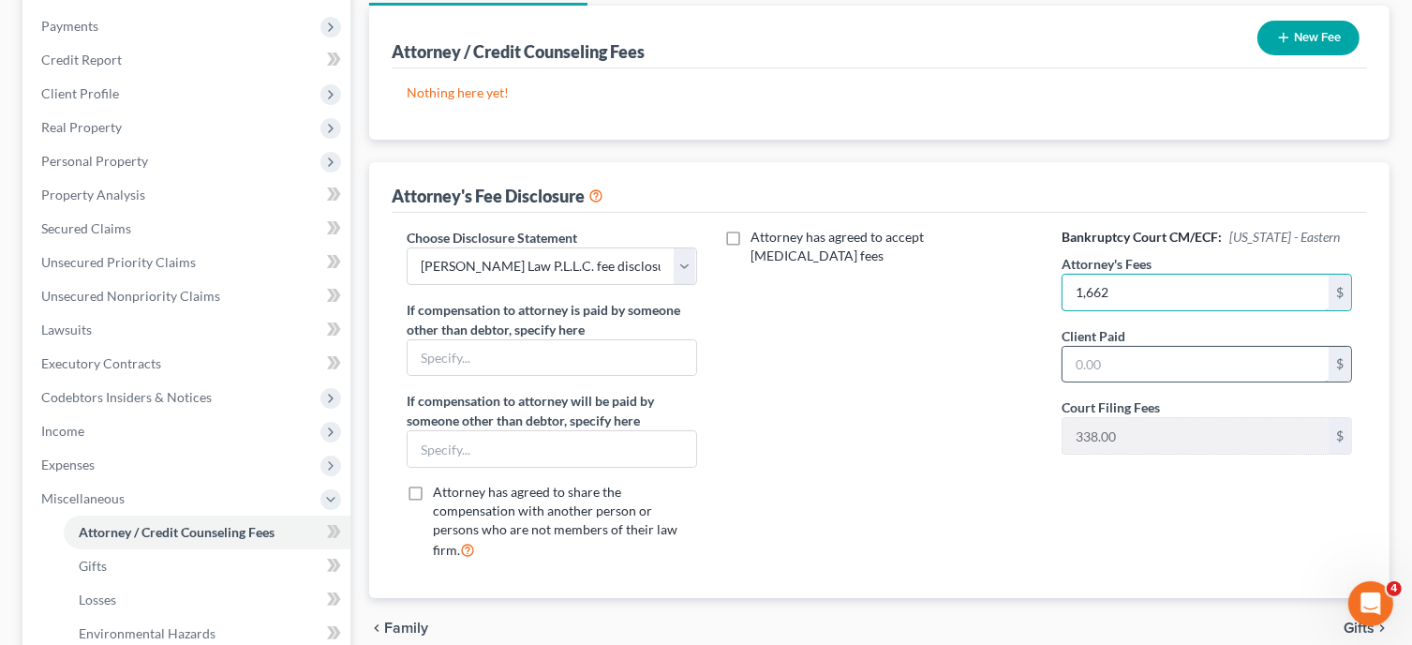
type input "1,662"
click at [1109, 351] on input "text" at bounding box center [1196, 365] width 266 height 36
type input "1"
click at [1094, 370] on input "2,000" at bounding box center [1196, 365] width 266 height 36
type input "2,000"
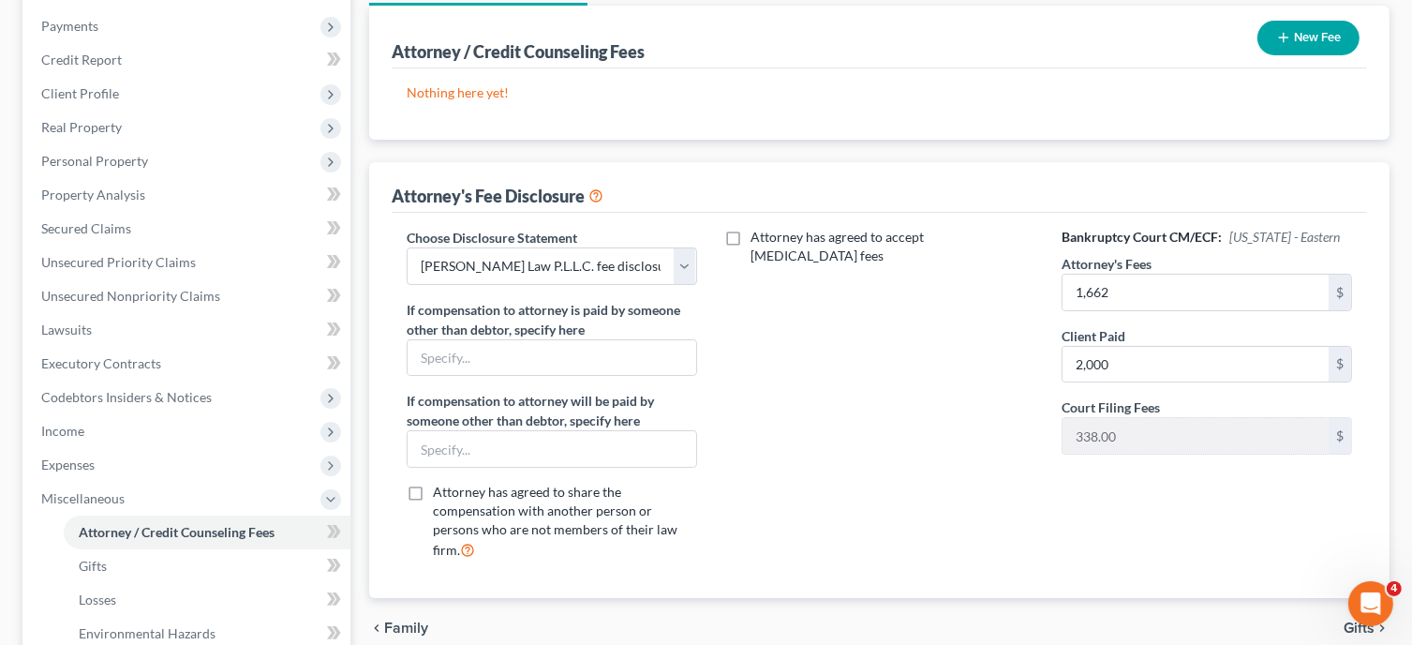
click at [977, 418] on div "Attorney has agreed to accept [MEDICAL_DATA] fees" at bounding box center [880, 402] width 328 height 348
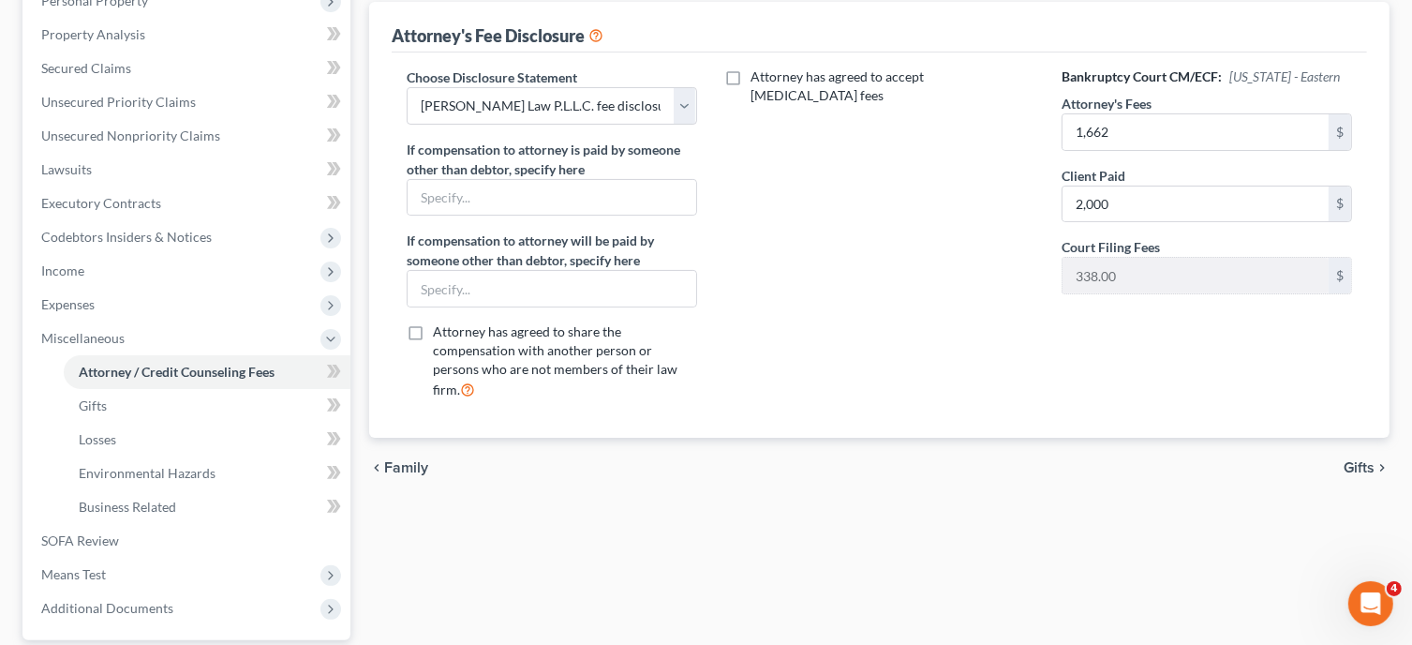
scroll to position [427, 0]
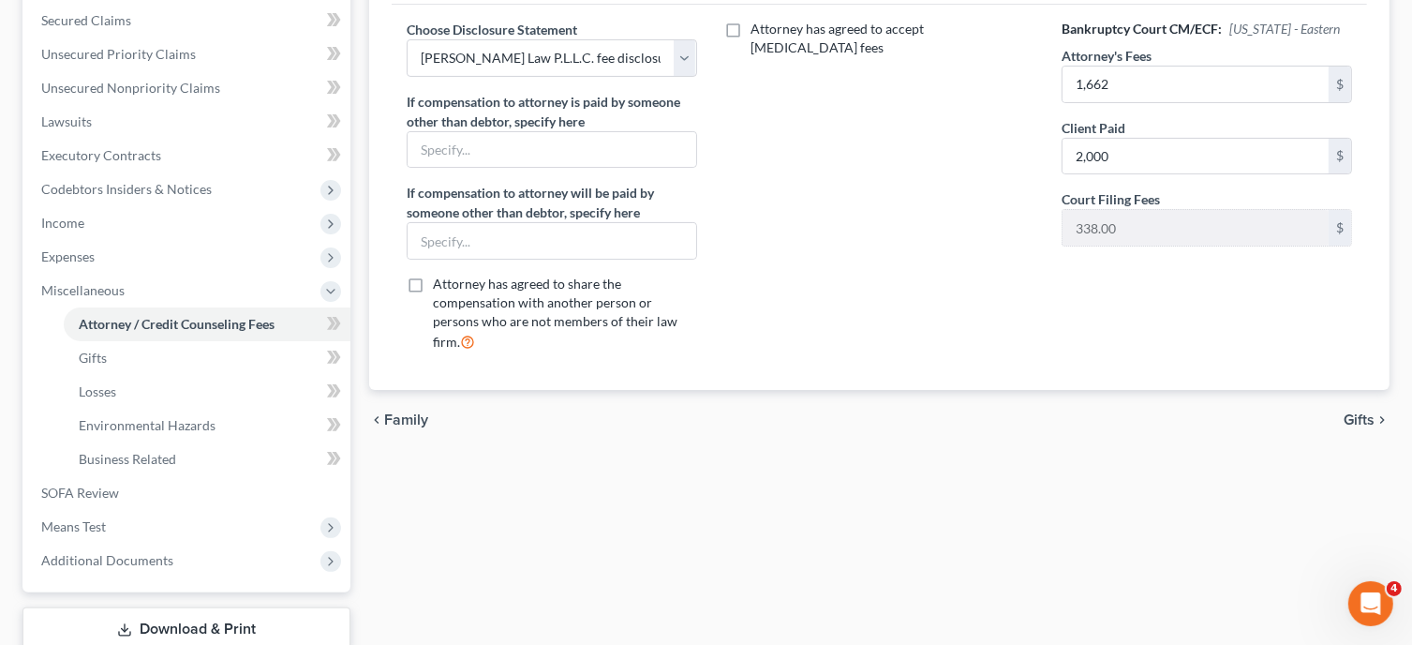
click at [1361, 412] on span "Gifts" at bounding box center [1359, 419] width 31 height 15
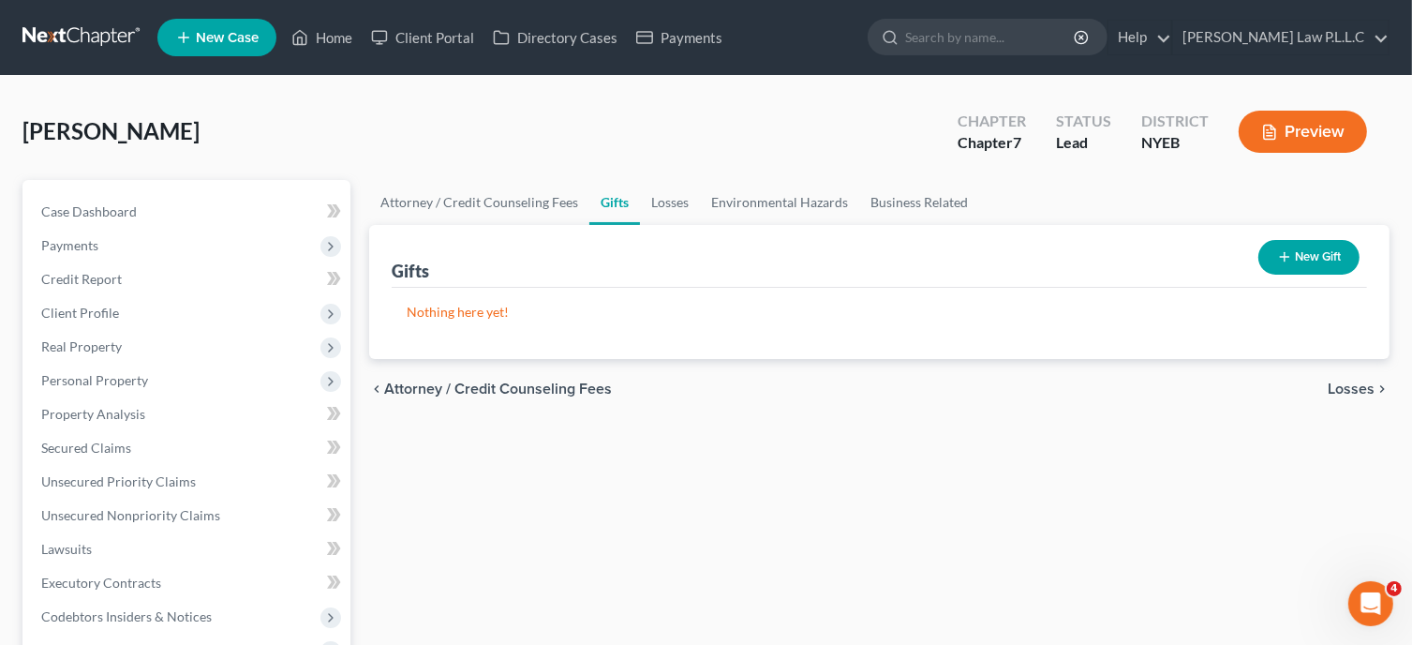
click at [1344, 384] on span "Losses" at bounding box center [1351, 388] width 47 height 15
click at [1344, 384] on span "Environmental Hazards" at bounding box center [1295, 388] width 157 height 15
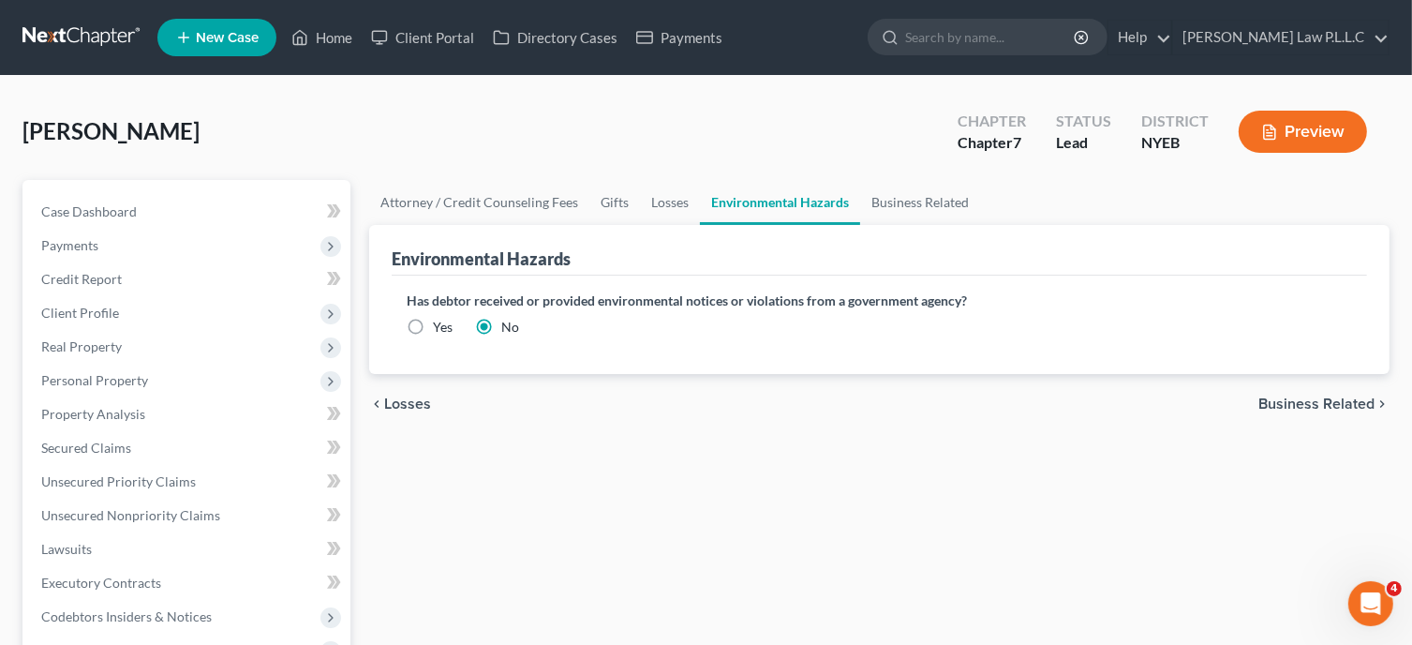
click at [1343, 396] on span "Business Related" at bounding box center [1316, 403] width 116 height 15
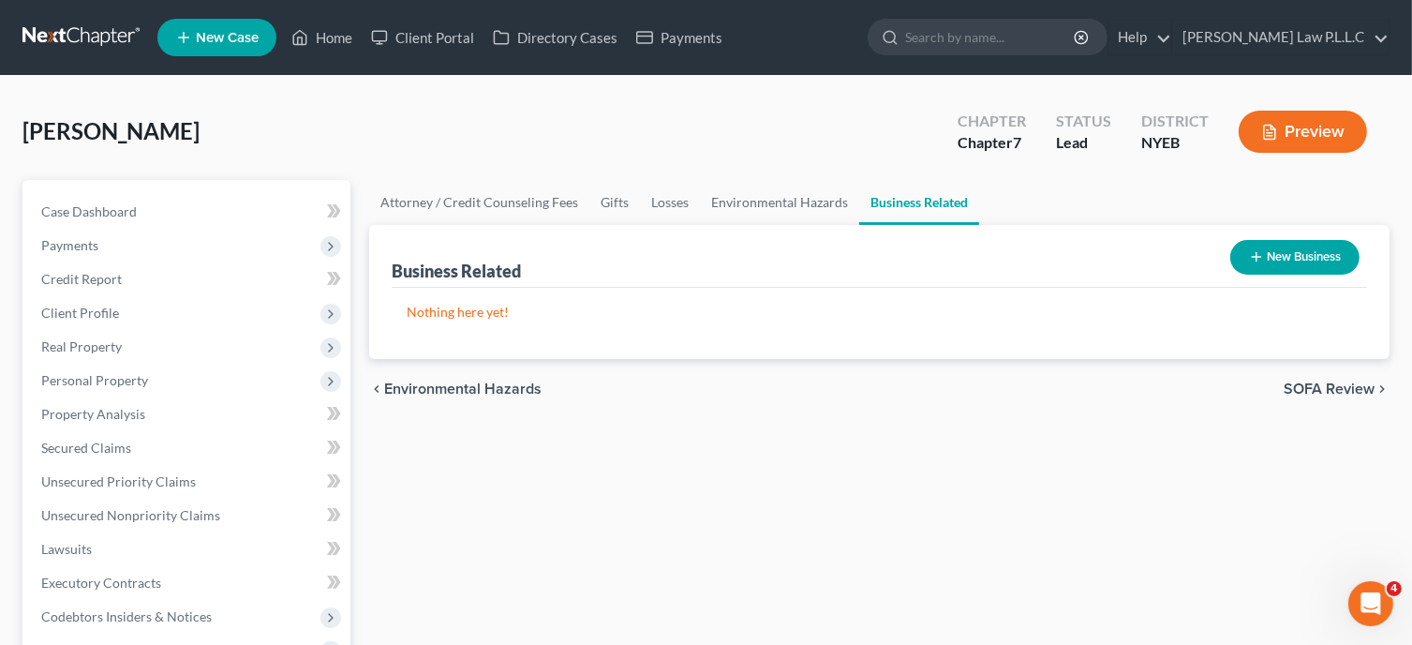
click at [1333, 389] on span "SOFA Review" at bounding box center [1329, 388] width 91 height 15
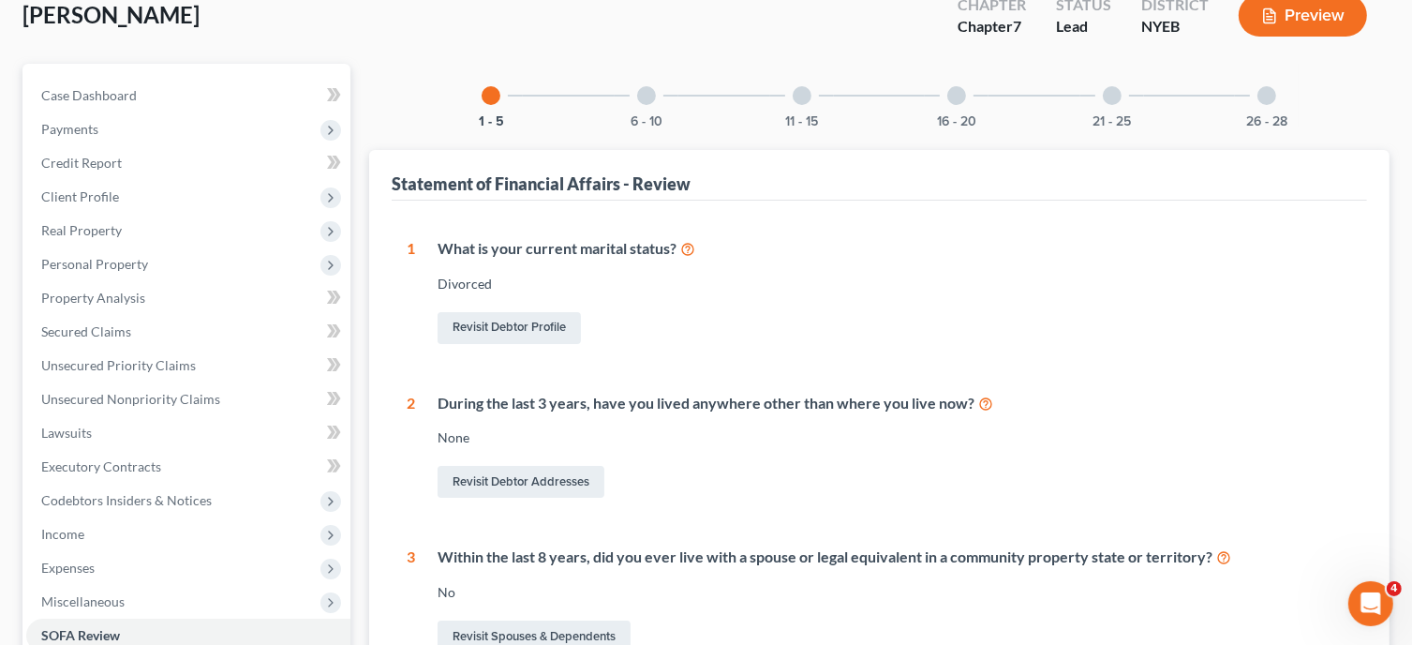
scroll to position [112, 0]
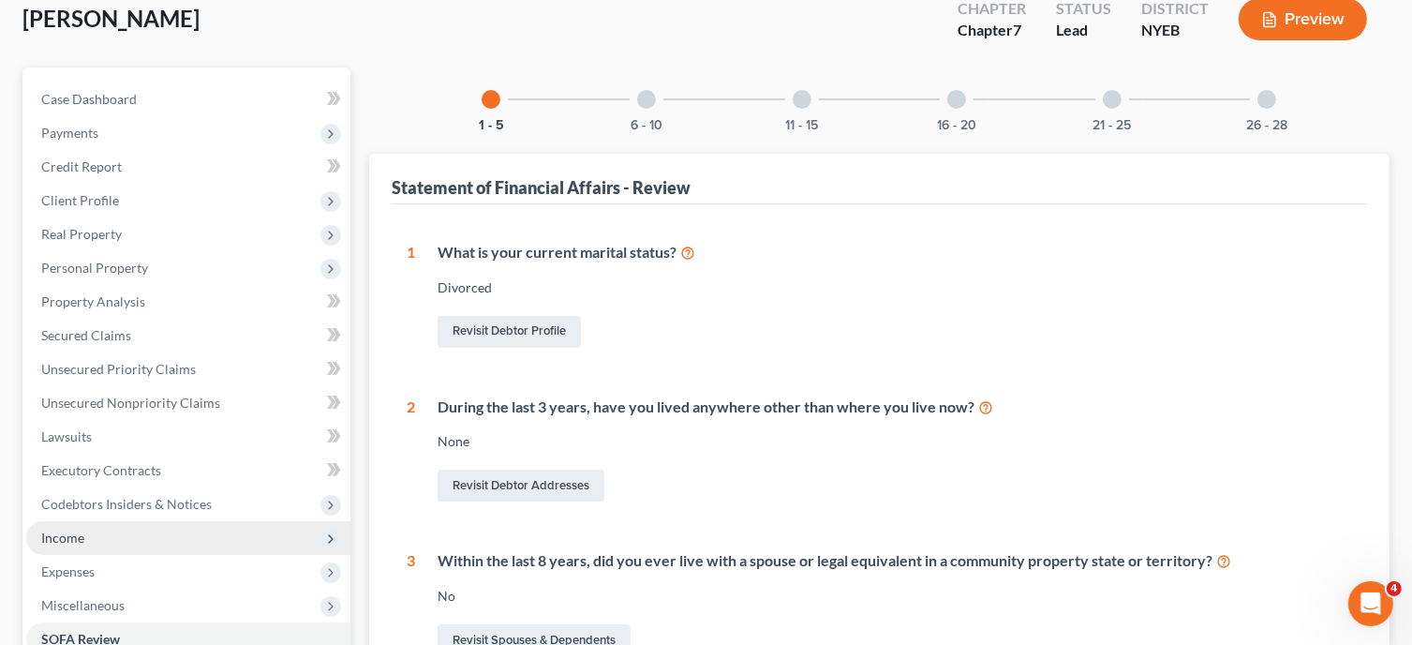
click at [87, 536] on span "Income" at bounding box center [188, 538] width 324 height 34
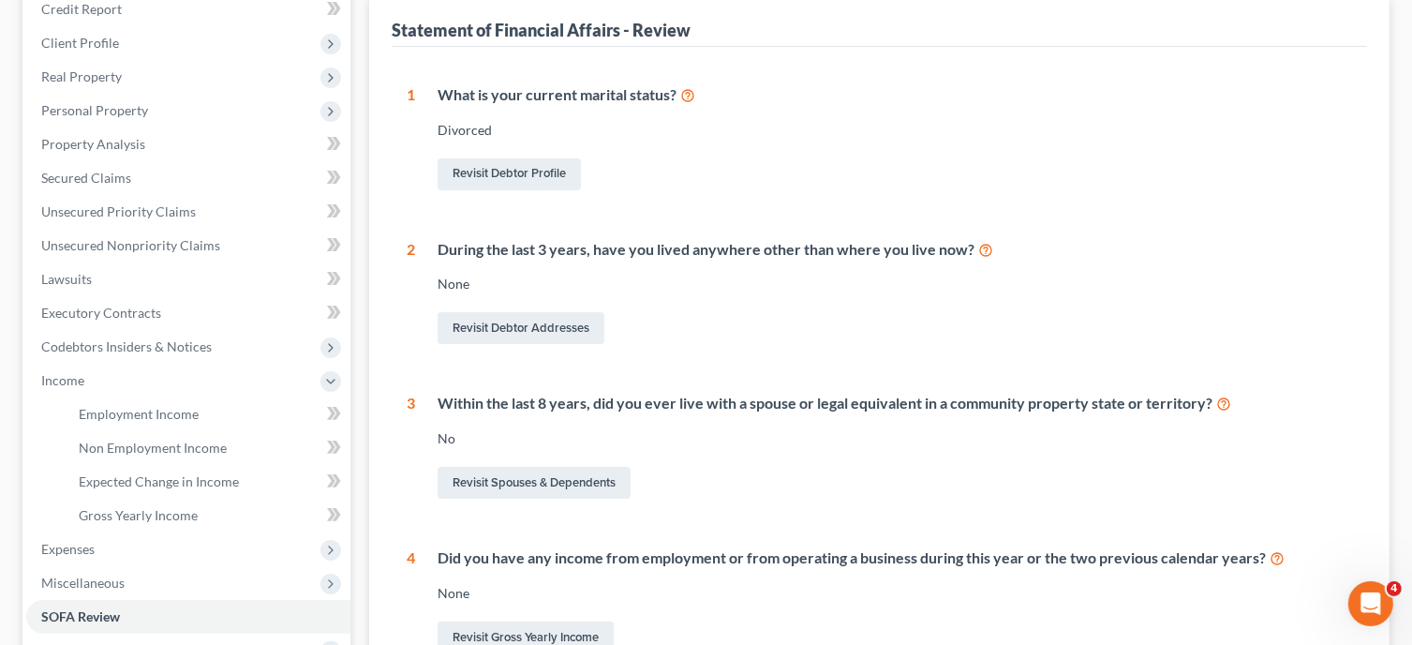
scroll to position [281, 0]
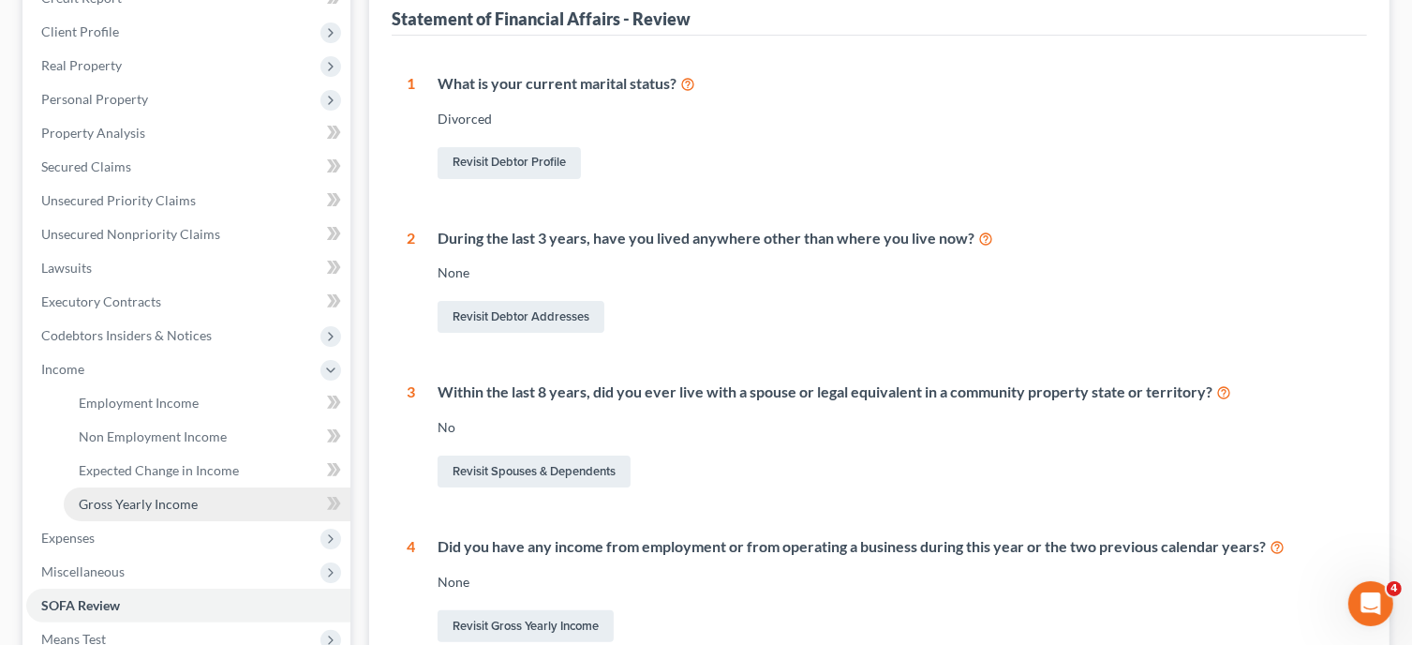
click at [181, 500] on span "Gross Yearly Income" at bounding box center [138, 504] width 119 height 16
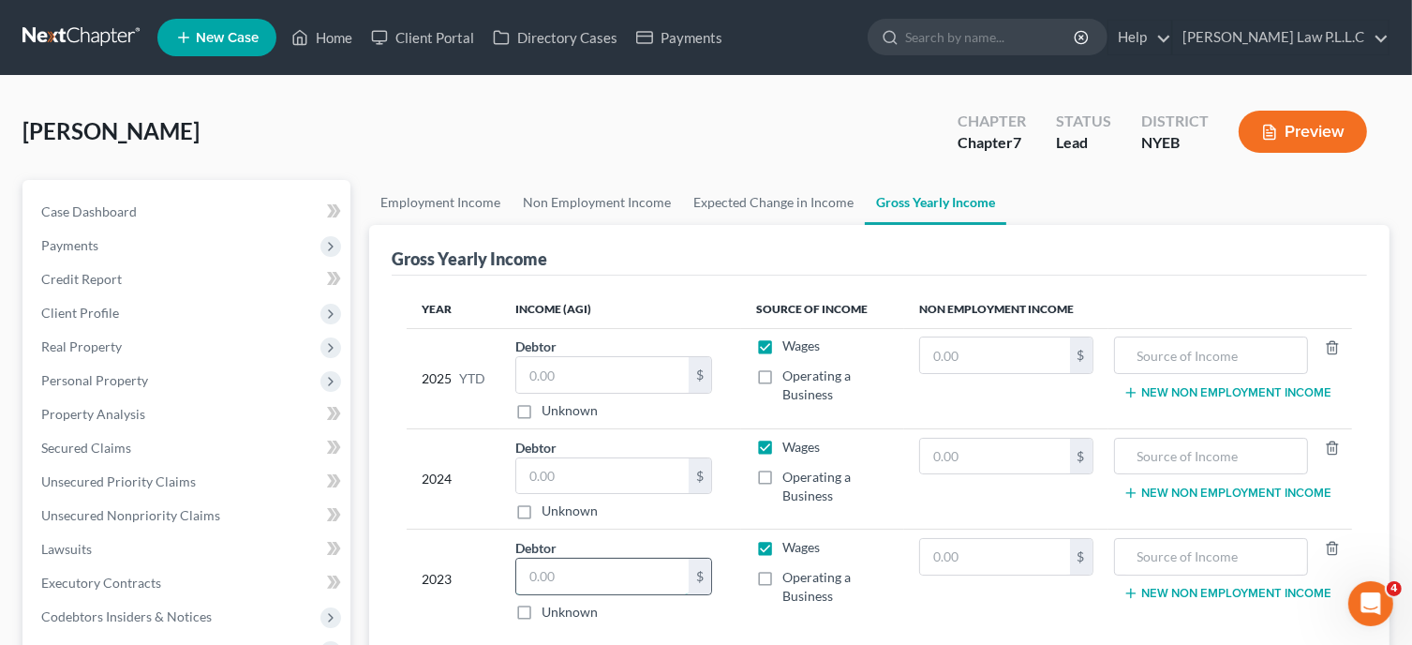
click at [536, 576] on input "text" at bounding box center [602, 576] width 172 height 36
click at [582, 575] on input "text" at bounding box center [602, 576] width 172 height 36
type input "36,331"
click at [577, 472] on input "text" at bounding box center [602, 476] width 172 height 36
type input "5"
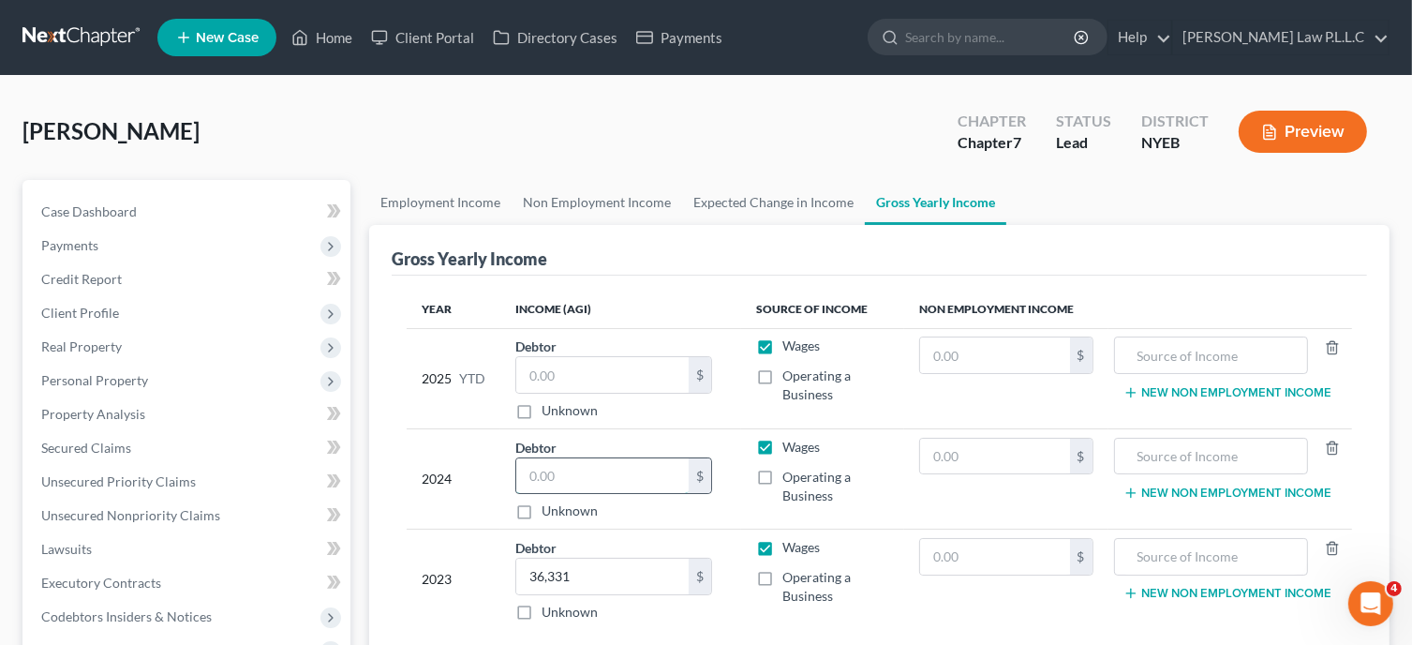
click at [550, 486] on input "text" at bounding box center [602, 476] width 172 height 36
type input "53,040"
click at [573, 381] on input "text" at bounding box center [602, 375] width 172 height 36
type input "41,820"
click at [1027, 349] on input "text" at bounding box center [994, 355] width 149 height 36
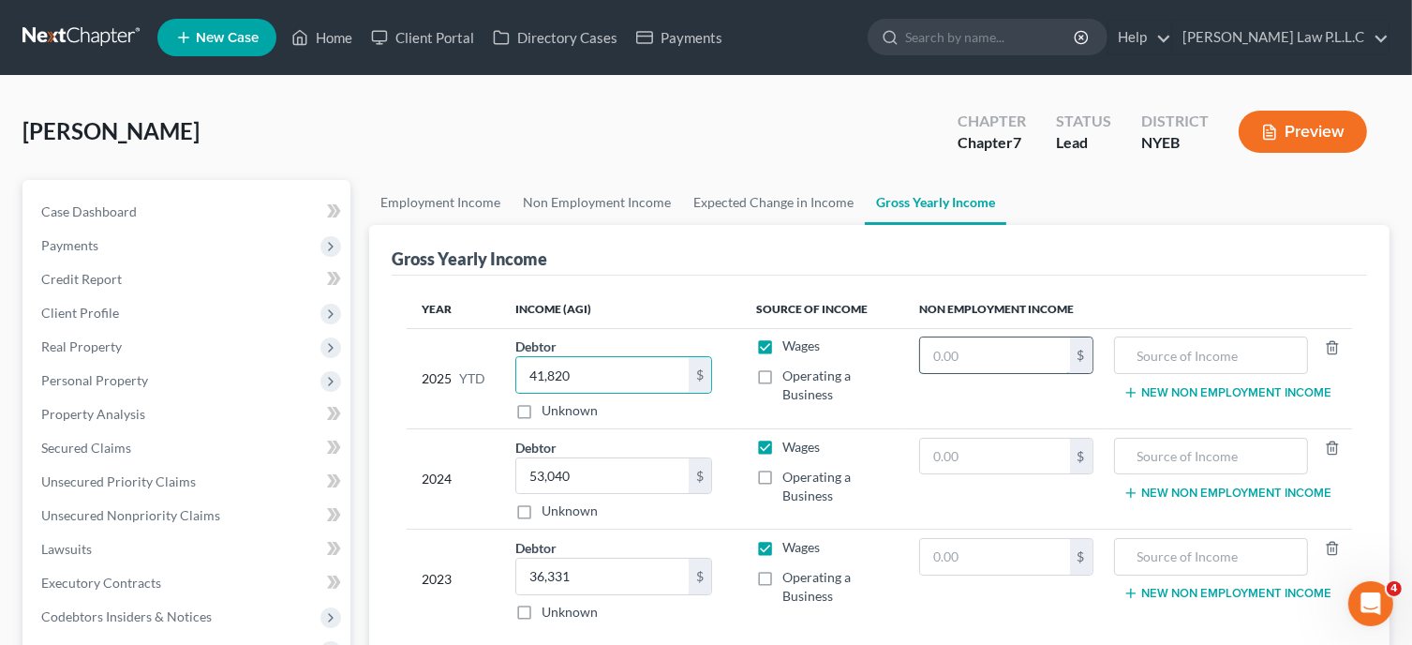
click at [1027, 349] on input "text" at bounding box center [994, 355] width 149 height 36
click at [978, 351] on input "text" at bounding box center [994, 355] width 149 height 36
type input "12,170"
click at [1214, 349] on input "text" at bounding box center [1210, 355] width 173 height 36
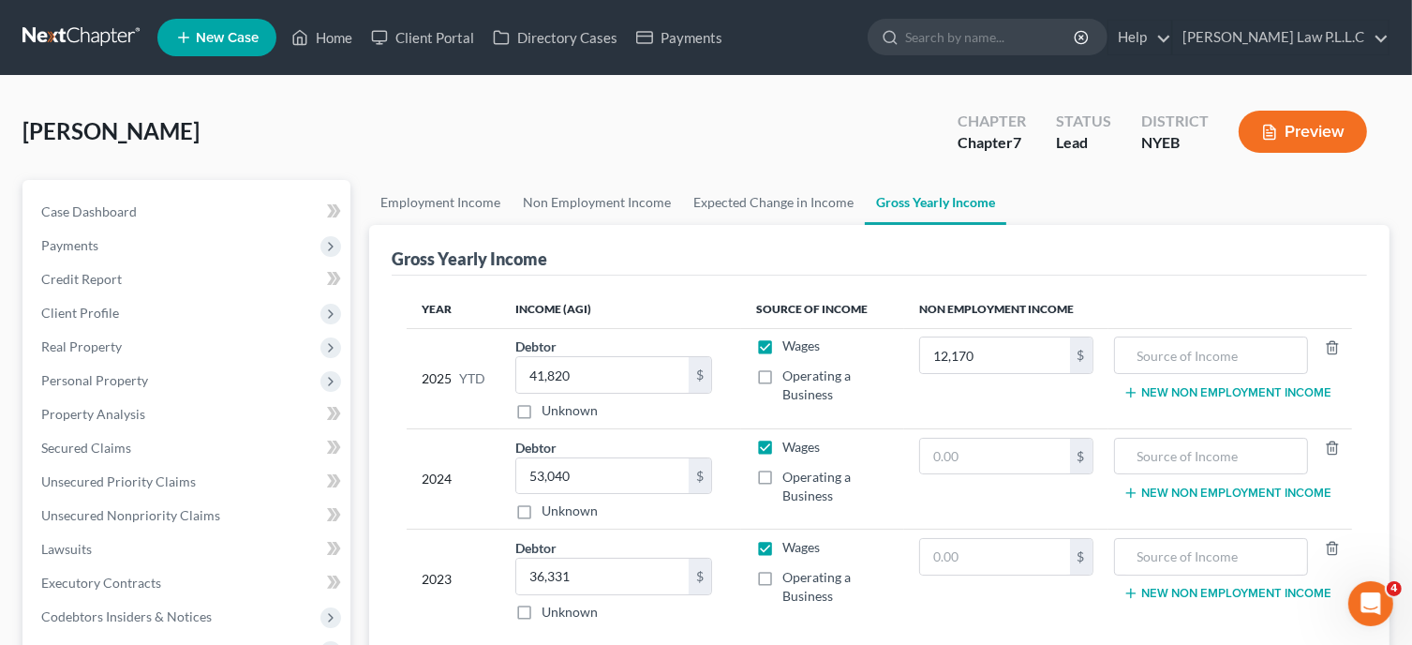
click at [1192, 397] on button "New Non Employment Income" at bounding box center [1228, 392] width 209 height 15
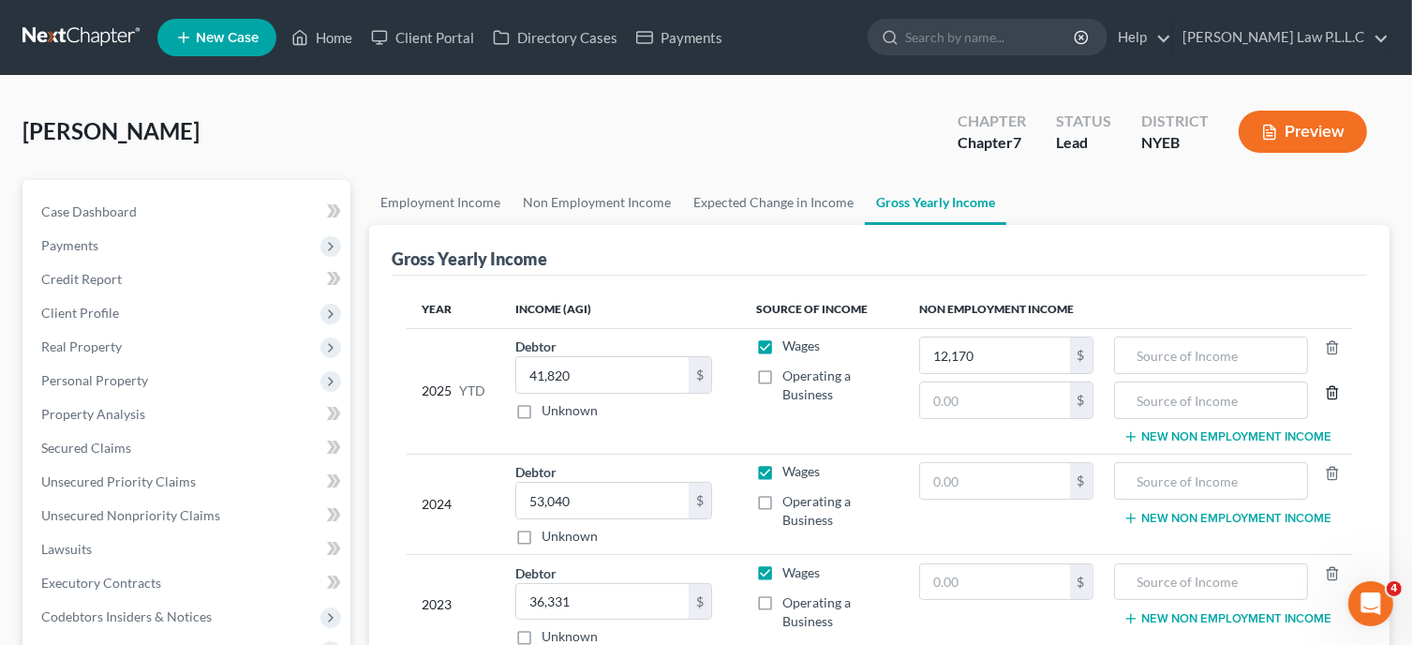
click at [1327, 395] on icon "button" at bounding box center [1332, 392] width 15 height 15
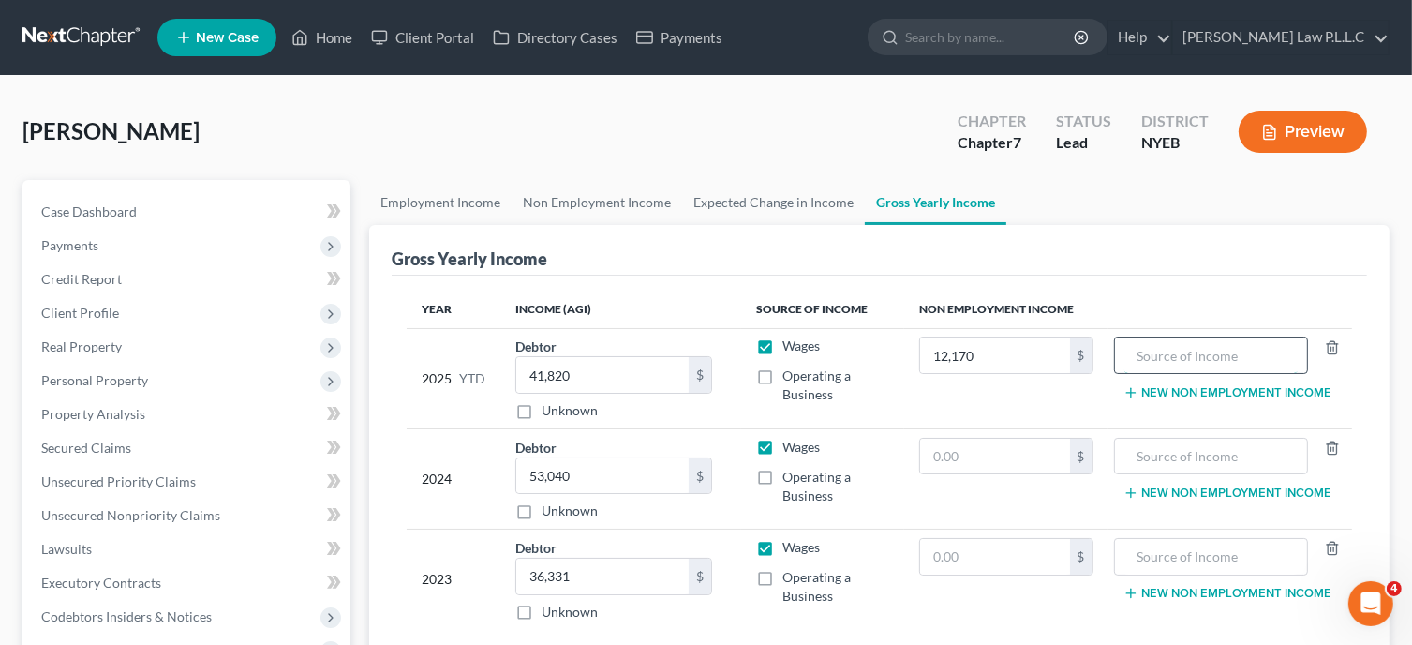
click at [1150, 362] on input "text" at bounding box center [1210, 355] width 173 height 36
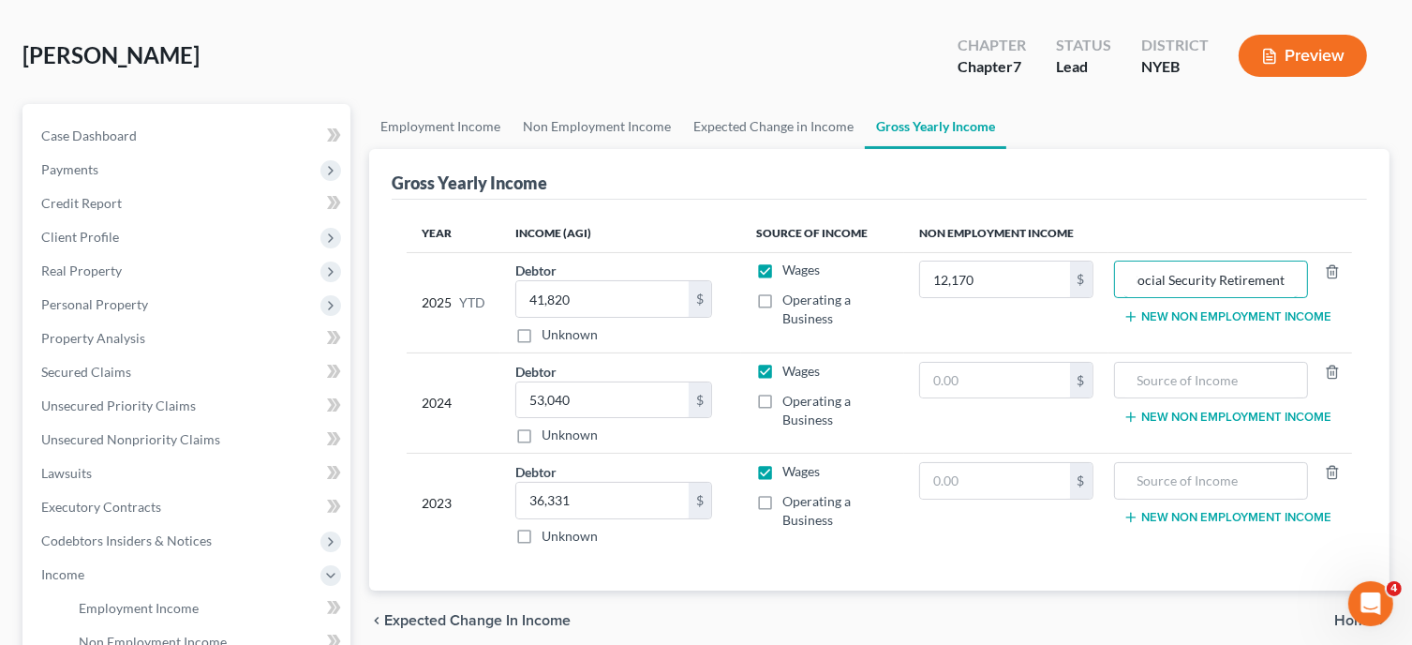
scroll to position [80, 0]
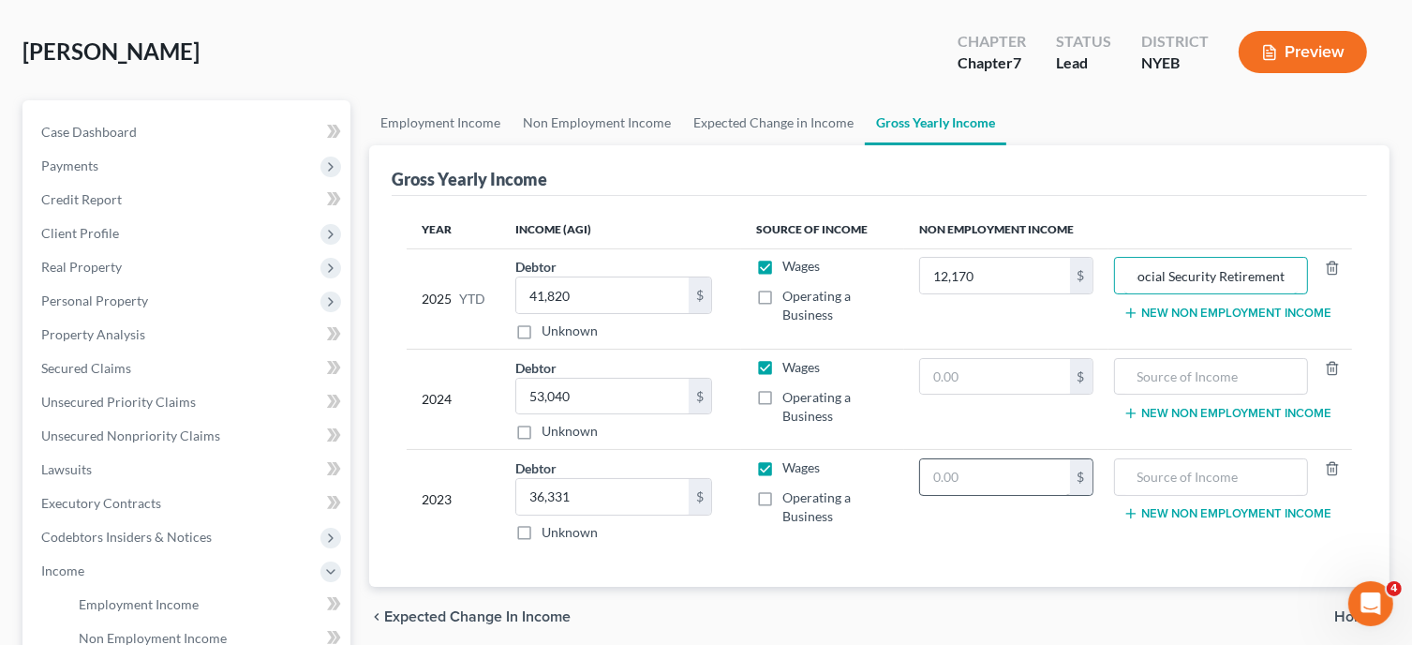
type input "Social Security Retirement"
click at [952, 468] on input "text" at bounding box center [994, 477] width 149 height 36
type input "1,145"
drag, startPoint x: 1134, startPoint y: 273, endPoint x: 1432, endPoint y: 348, distance: 307.3
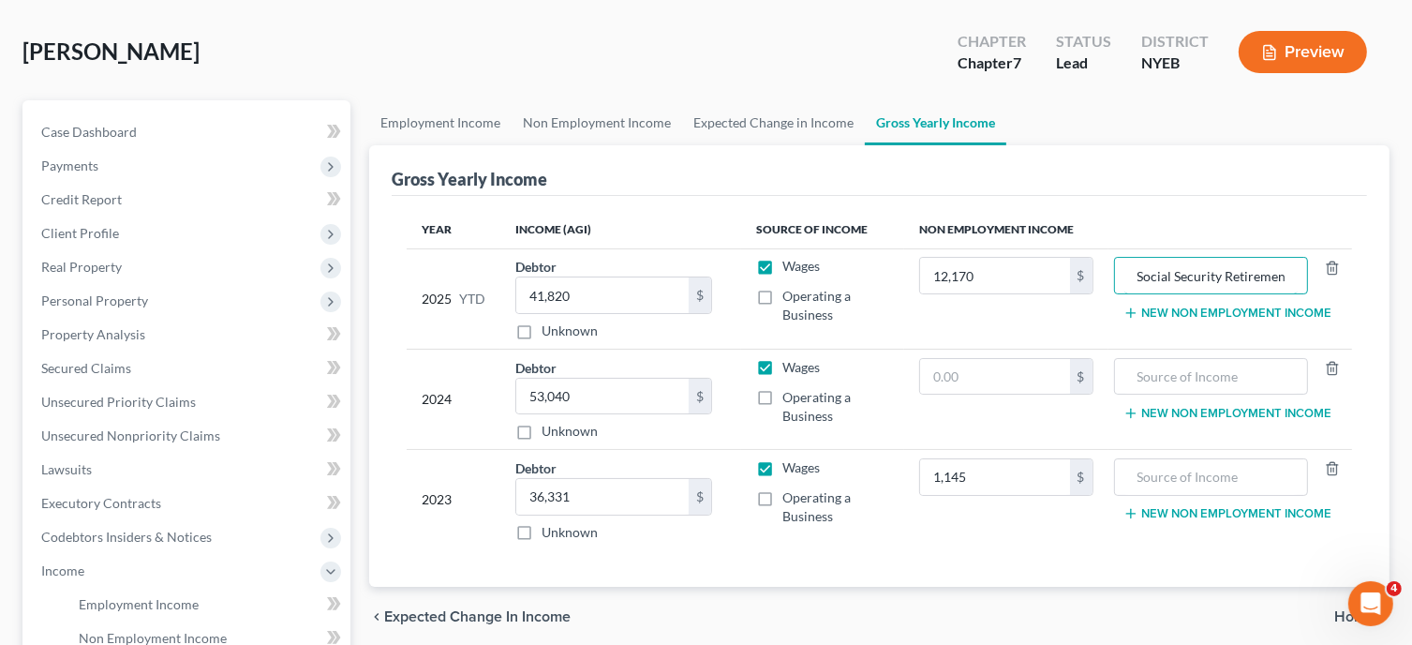
click at [1411, 348] on html "Home New Case Client Portal Directory Cases Payments [PERSON_NAME] Law P.L.L.C …" at bounding box center [706, 502] width 1412 height 1165
click at [1258, 485] on input "text" at bounding box center [1210, 477] width 173 height 36
paste input "Social Security Retirement"
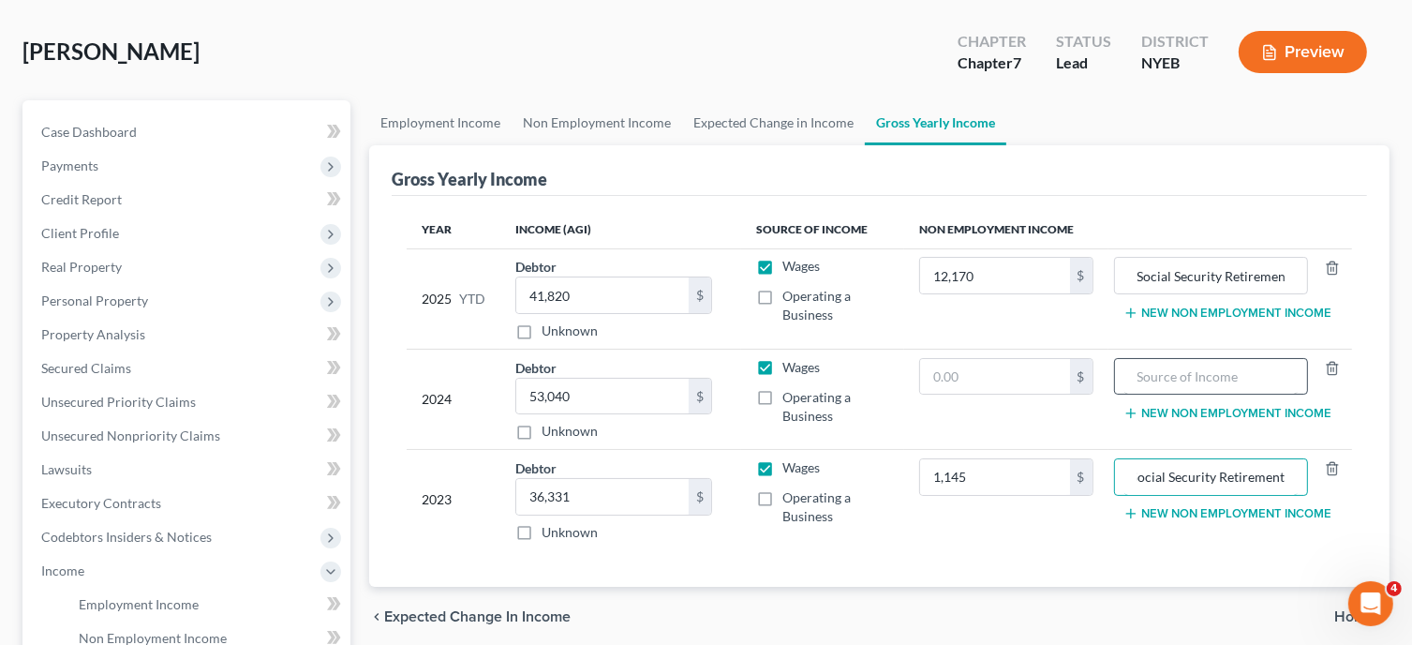
type input "Social Security Retirement"
click at [1173, 370] on input "text" at bounding box center [1210, 377] width 173 height 36
paste input "Social Security Retirement"
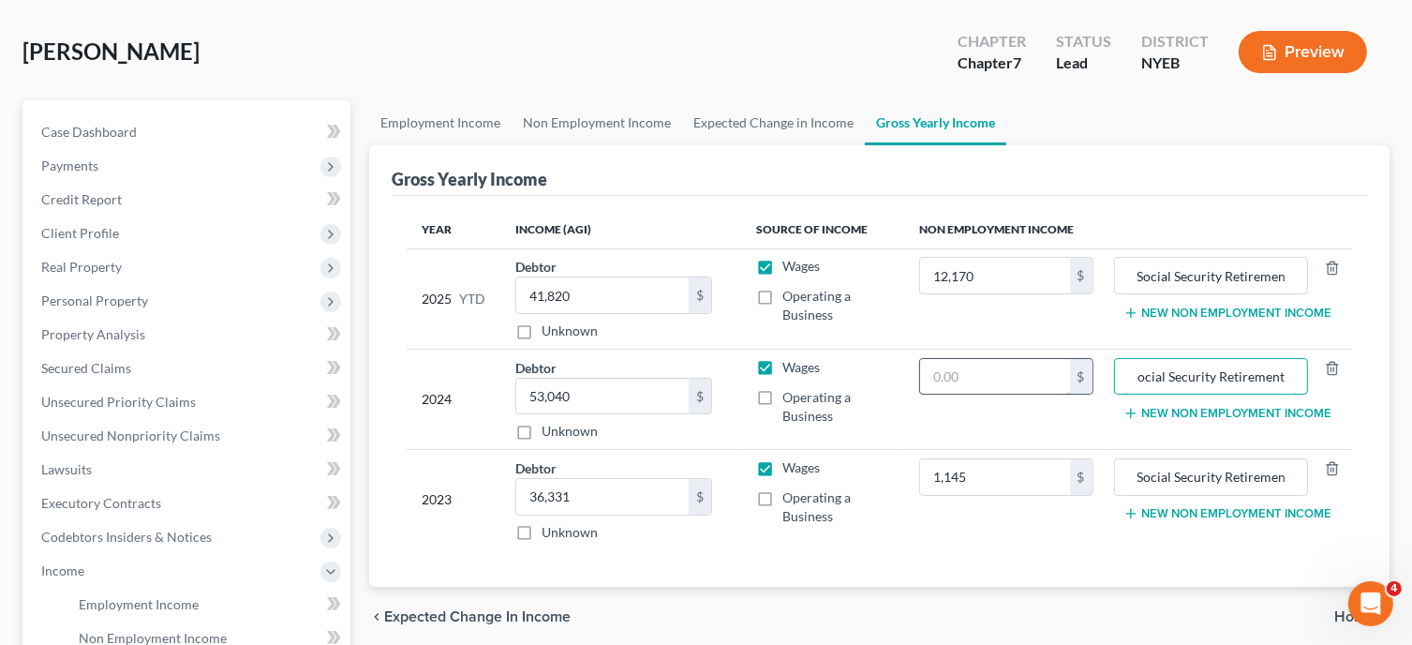
type input "Social Security Retirement"
click at [959, 386] on input "text" at bounding box center [994, 377] width 149 height 36
type input "14,239"
